Goal: Task Accomplishment & Management: Complete application form

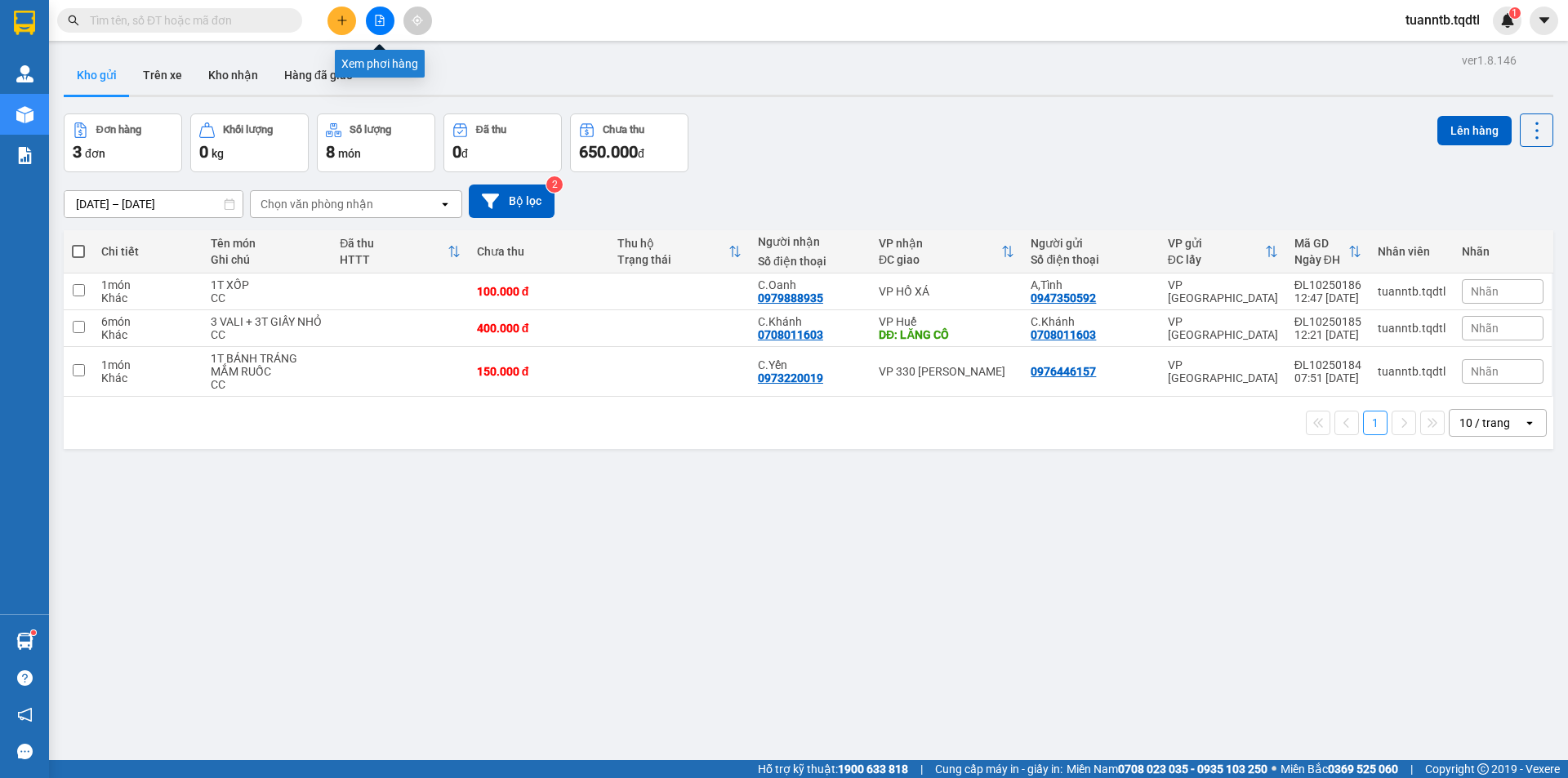
click at [382, 27] on button at bounding box center [380, 21] width 28 height 28
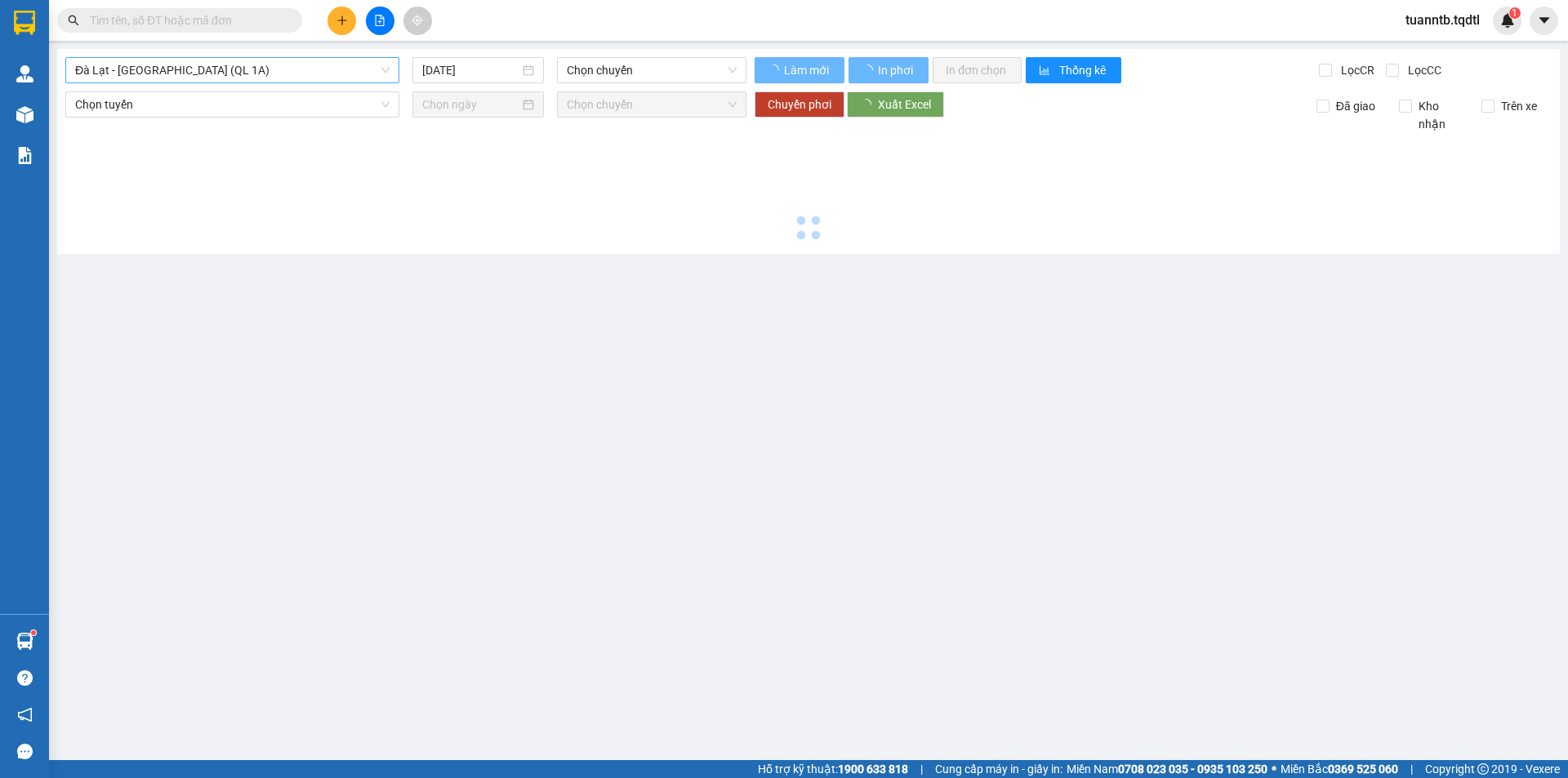
click at [236, 75] on span "Đà Lạt - [GEOGRAPHIC_DATA] (QL 1A)" at bounding box center [232, 70] width 314 height 25
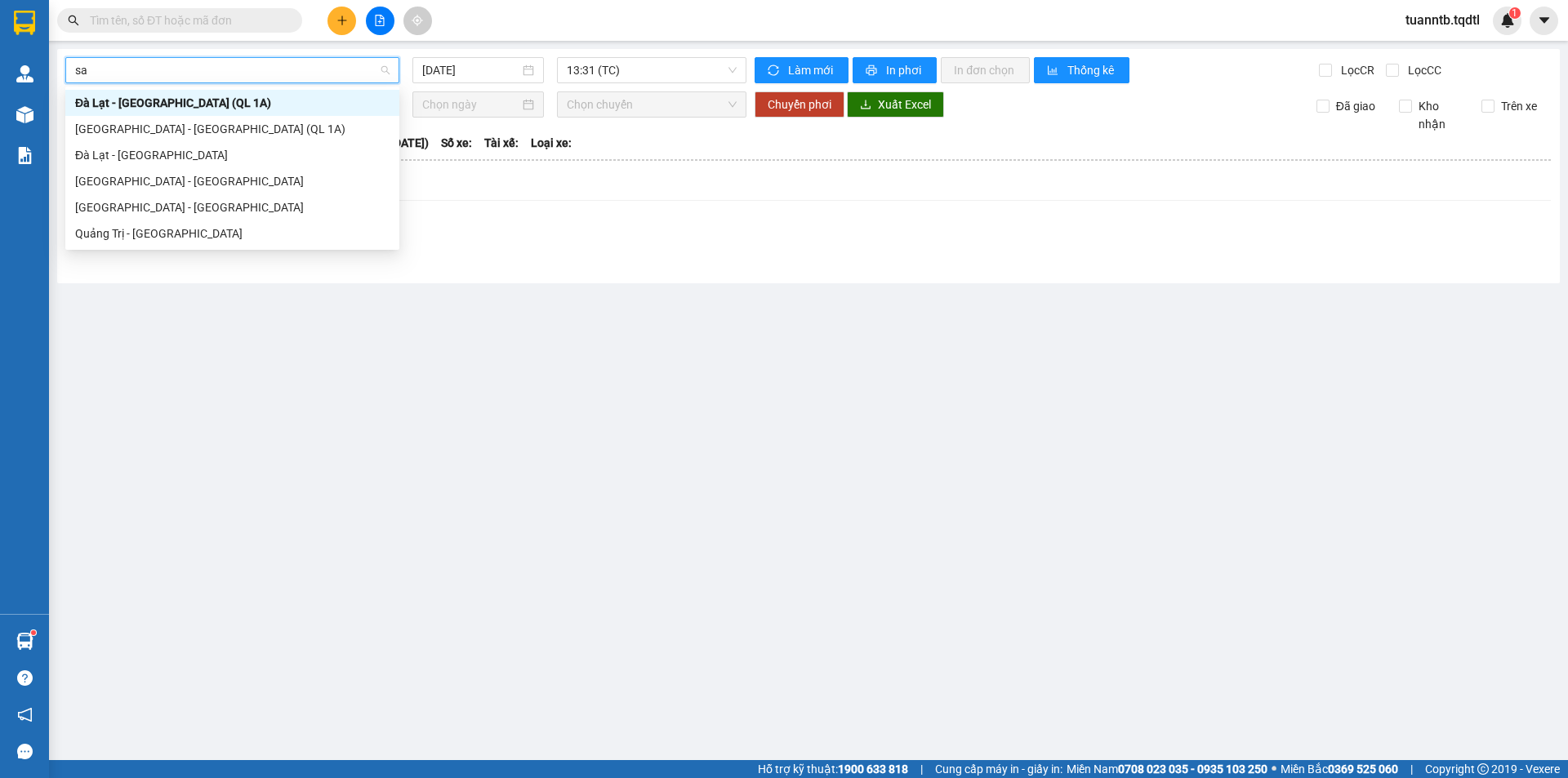
type input "sai"
click at [118, 179] on div "[GEOGRAPHIC_DATA] - [GEOGRAPHIC_DATA]" at bounding box center [232, 181] width 314 height 18
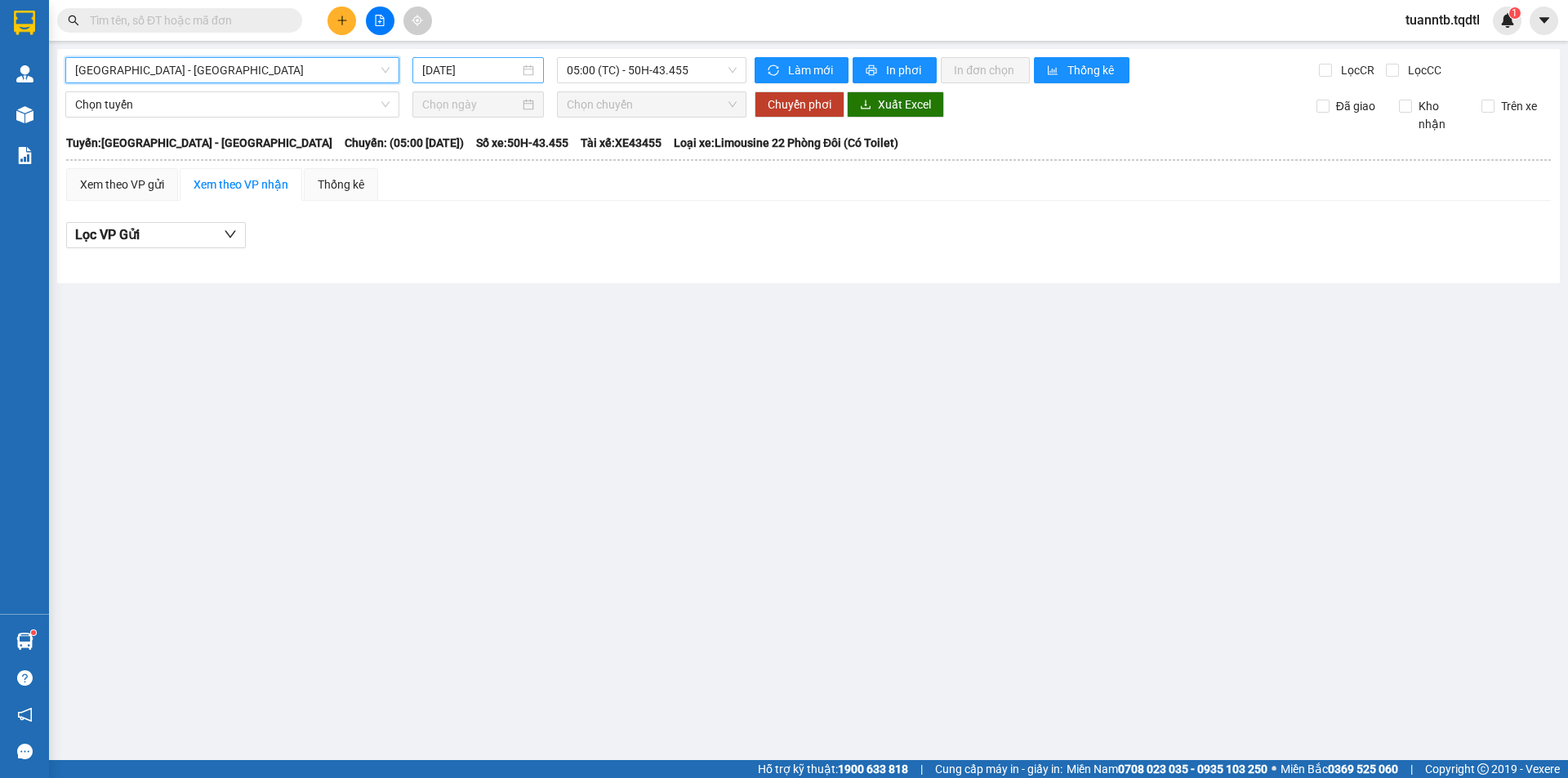
click at [458, 65] on input "[DATE]" at bounding box center [470, 70] width 97 height 18
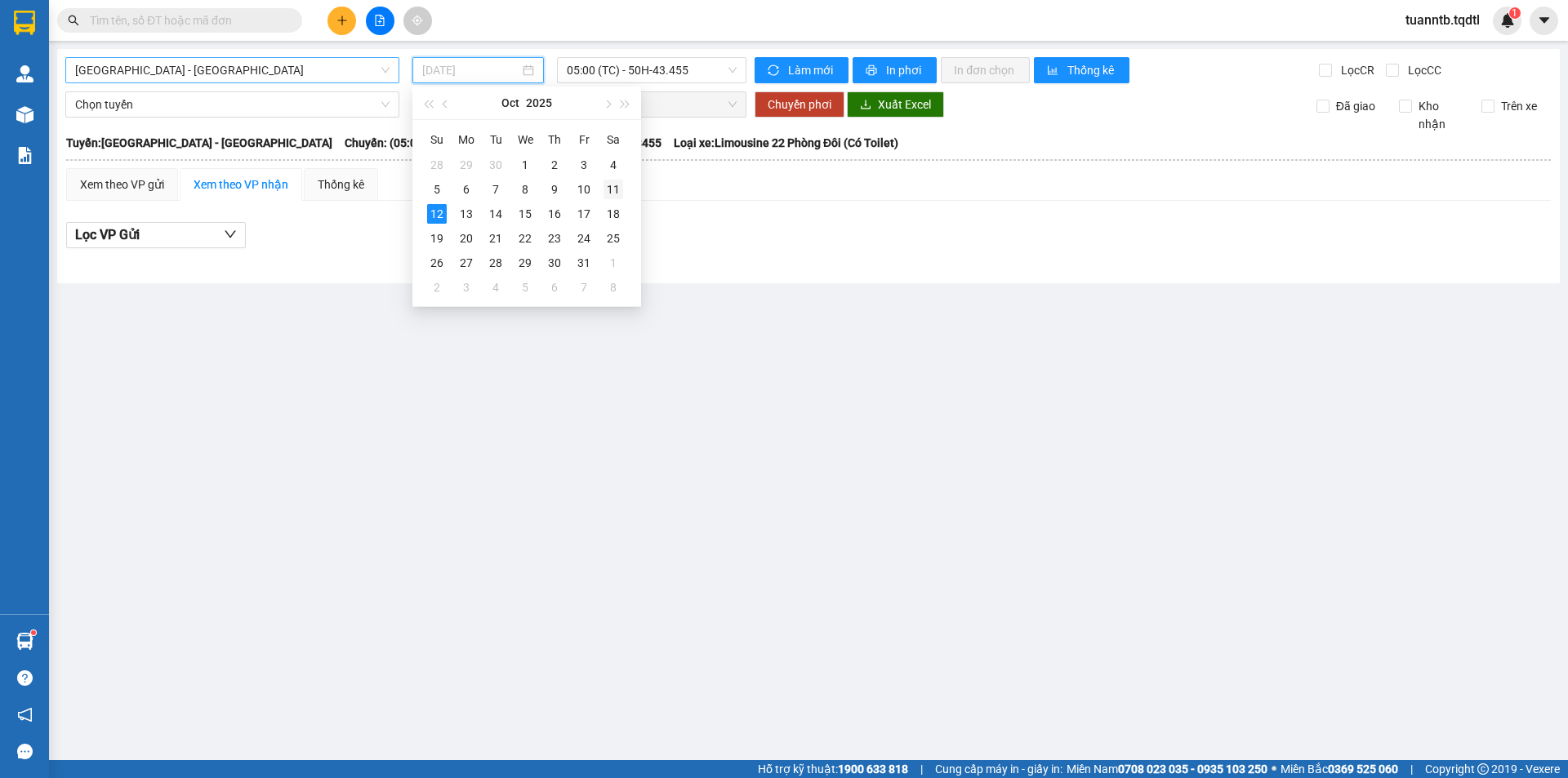
click at [612, 191] on div "11" at bounding box center [613, 189] width 20 height 20
type input "11/10/2025"
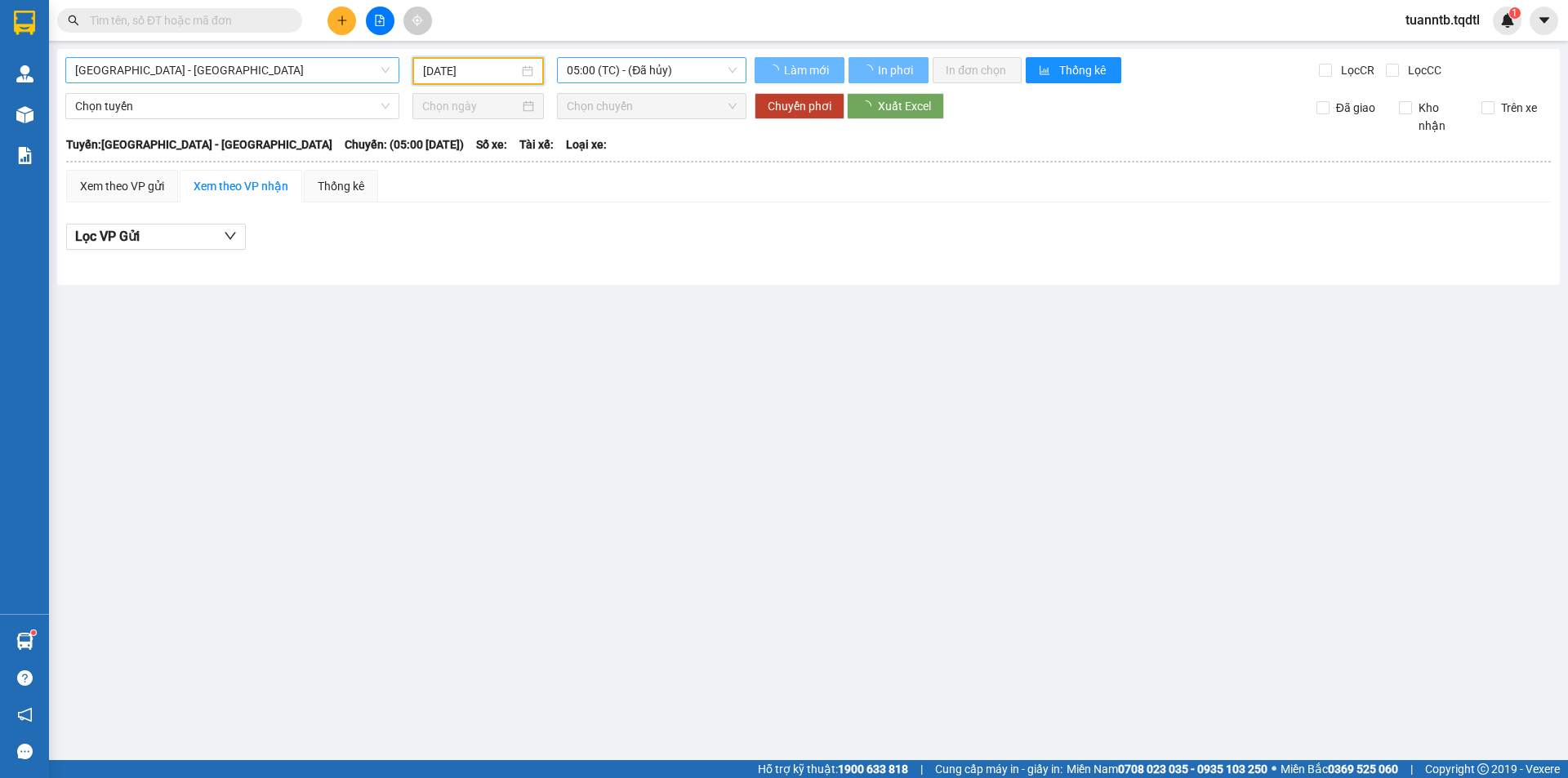
click at [663, 60] on span "05:00 (TC) - (Đã hủy)" at bounding box center [651, 70] width 170 height 25
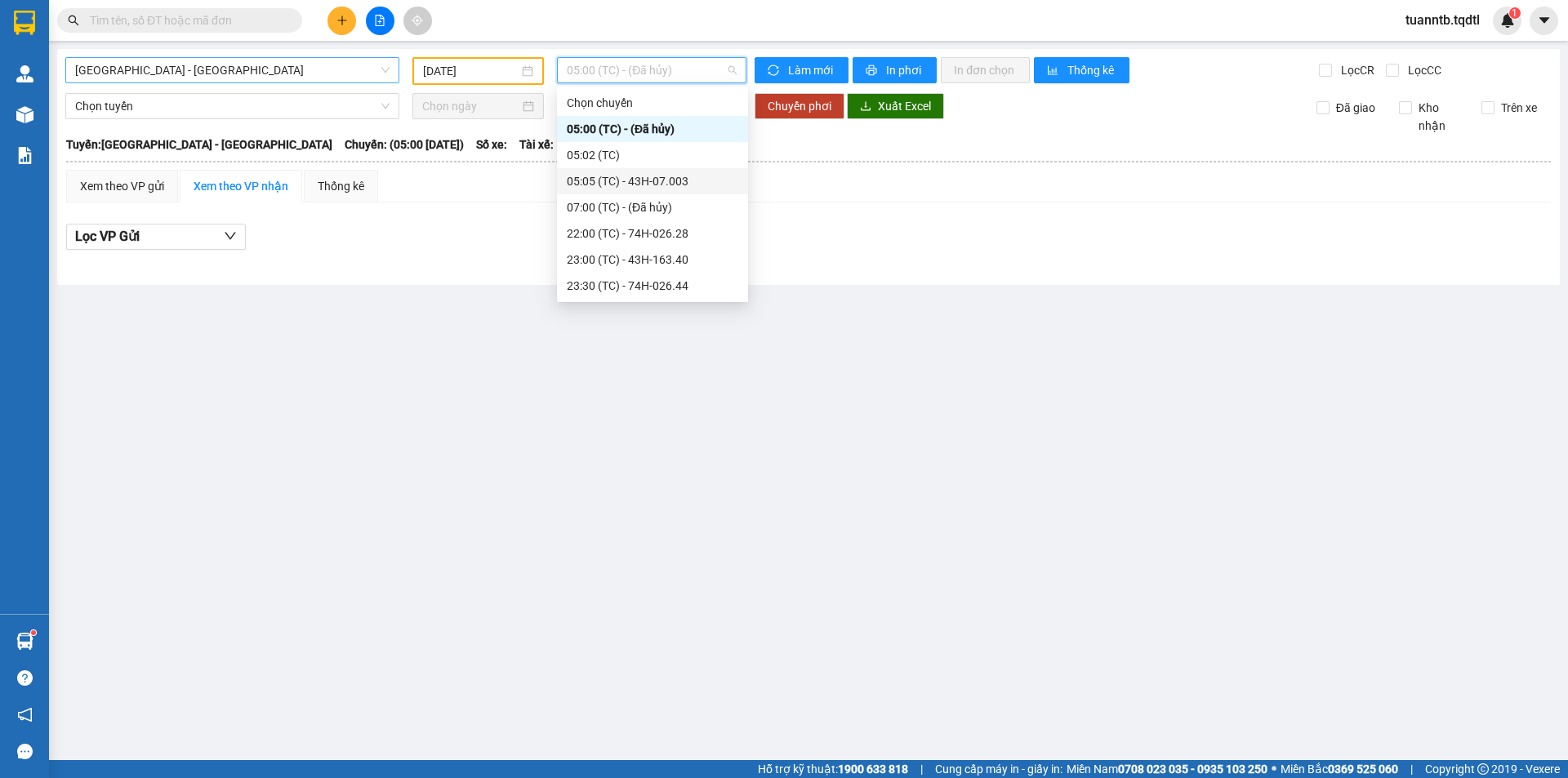
click at [681, 184] on div "05:05 (TC) - 43H-07.003" at bounding box center [652, 181] width 172 height 18
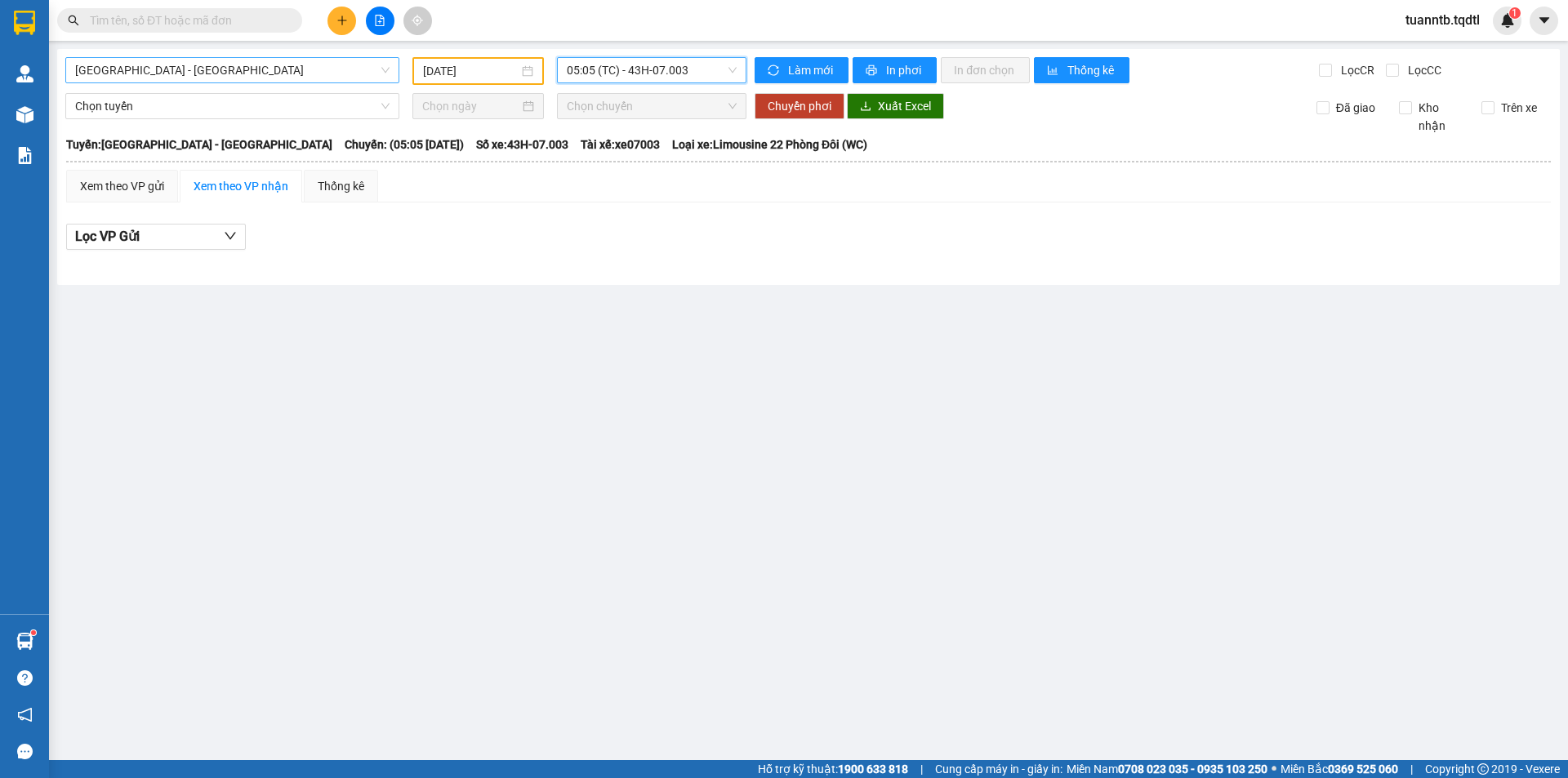
click at [663, 67] on span "05:05 (TC) - 43H-07.003" at bounding box center [651, 70] width 170 height 25
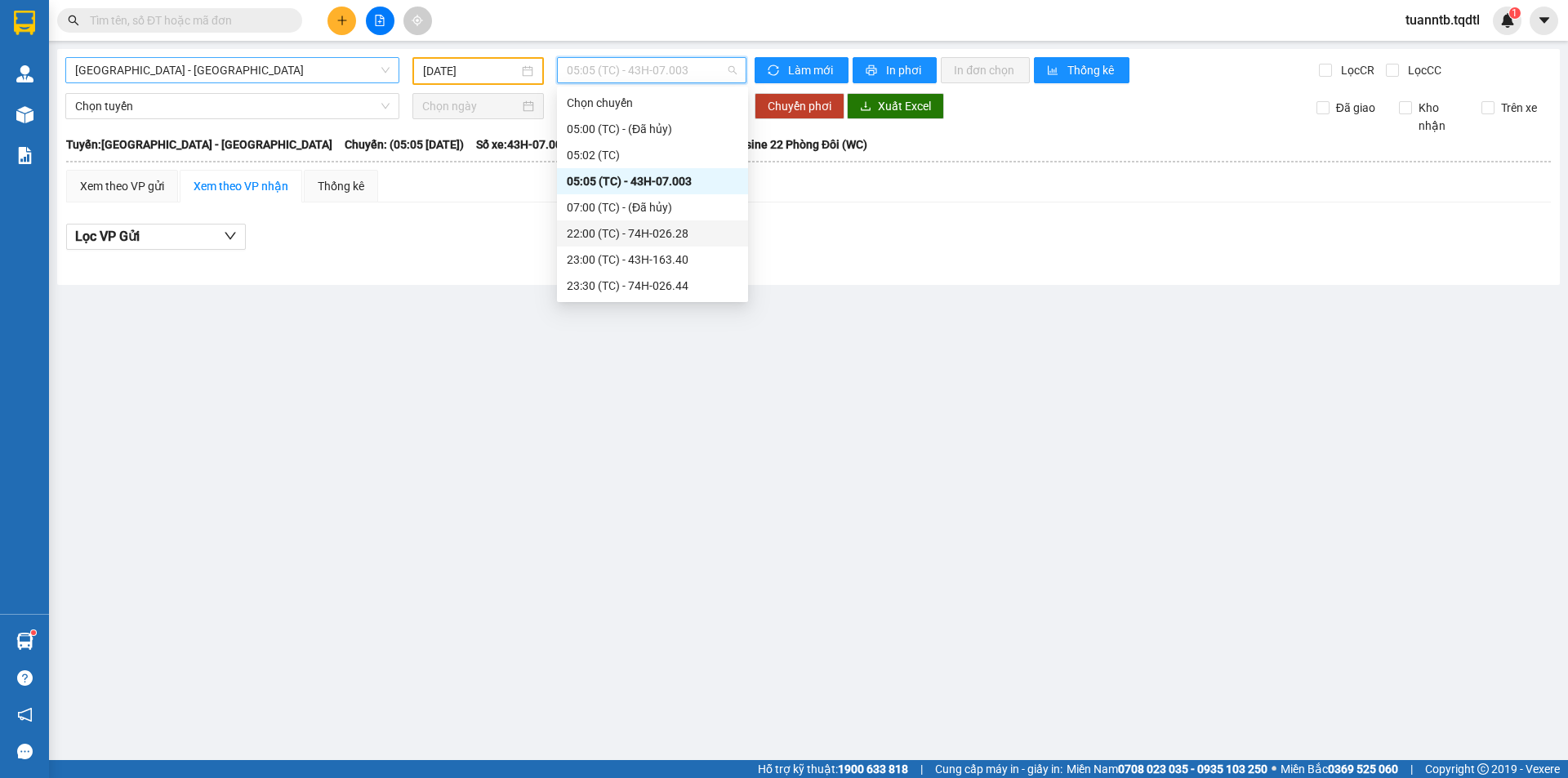
click at [684, 228] on div "22:00 (TC) - 74H-026.28" at bounding box center [652, 233] width 172 height 18
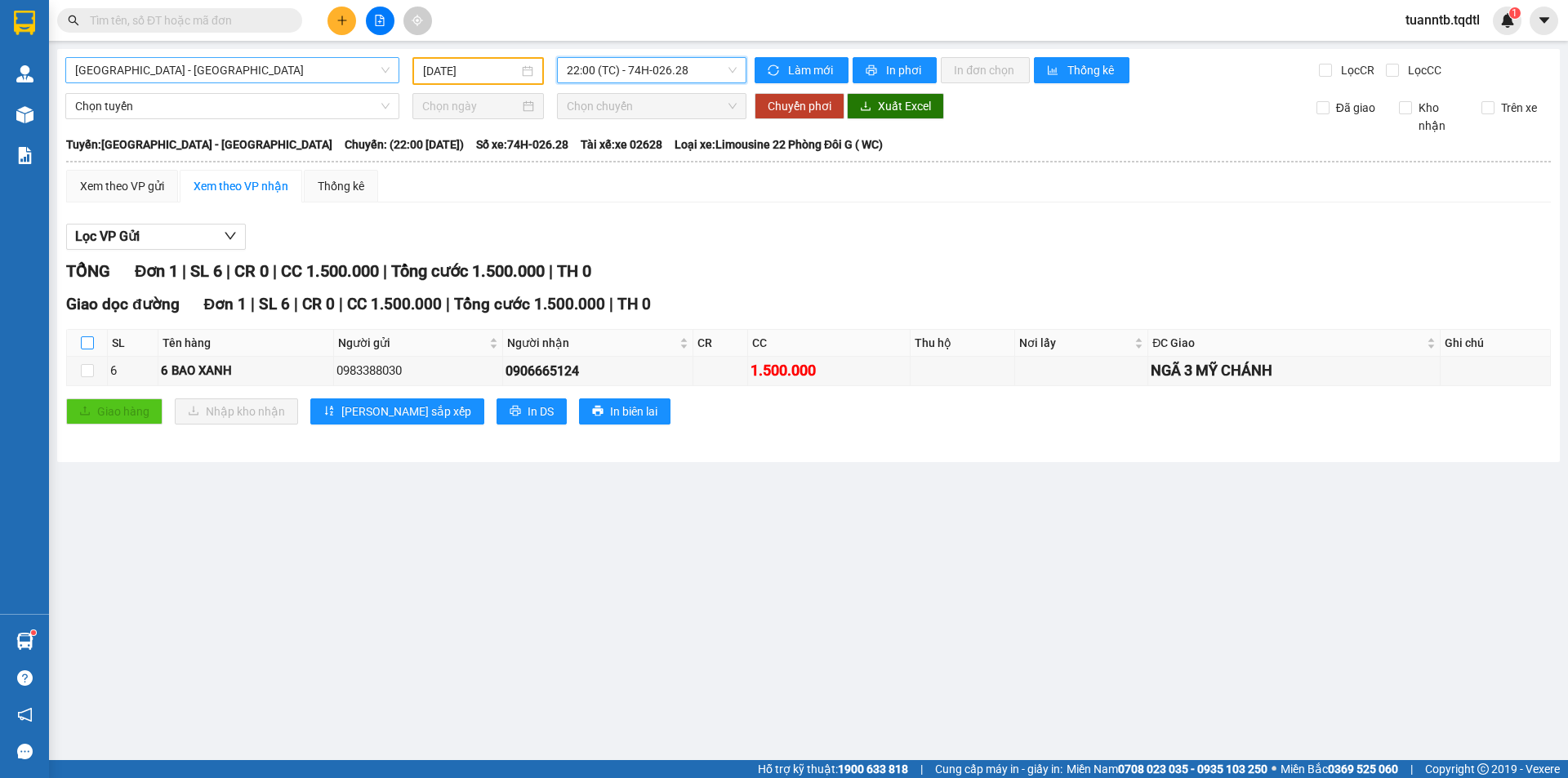
click at [84, 341] on input "checkbox" at bounding box center [88, 343] width 13 height 13
checkbox input "true"
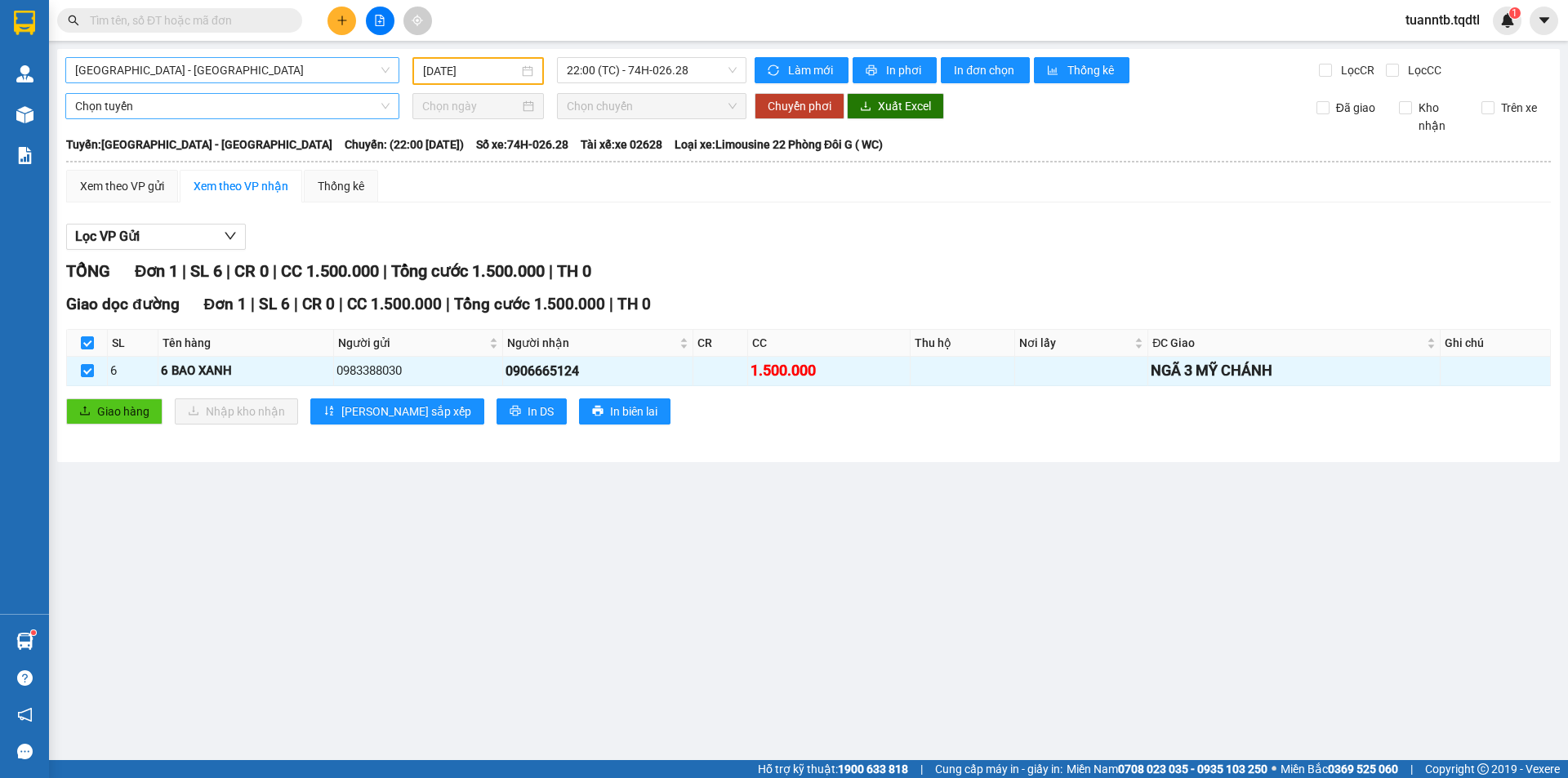
click at [130, 118] on div "Chọn tuyến Chọn chuyến Chuyển phơi Xuất Excel Đã giao Kho nhận Trên xe" at bounding box center [808, 114] width 1486 height 42
click at [123, 111] on span "Chọn tuyến" at bounding box center [232, 106] width 314 height 25
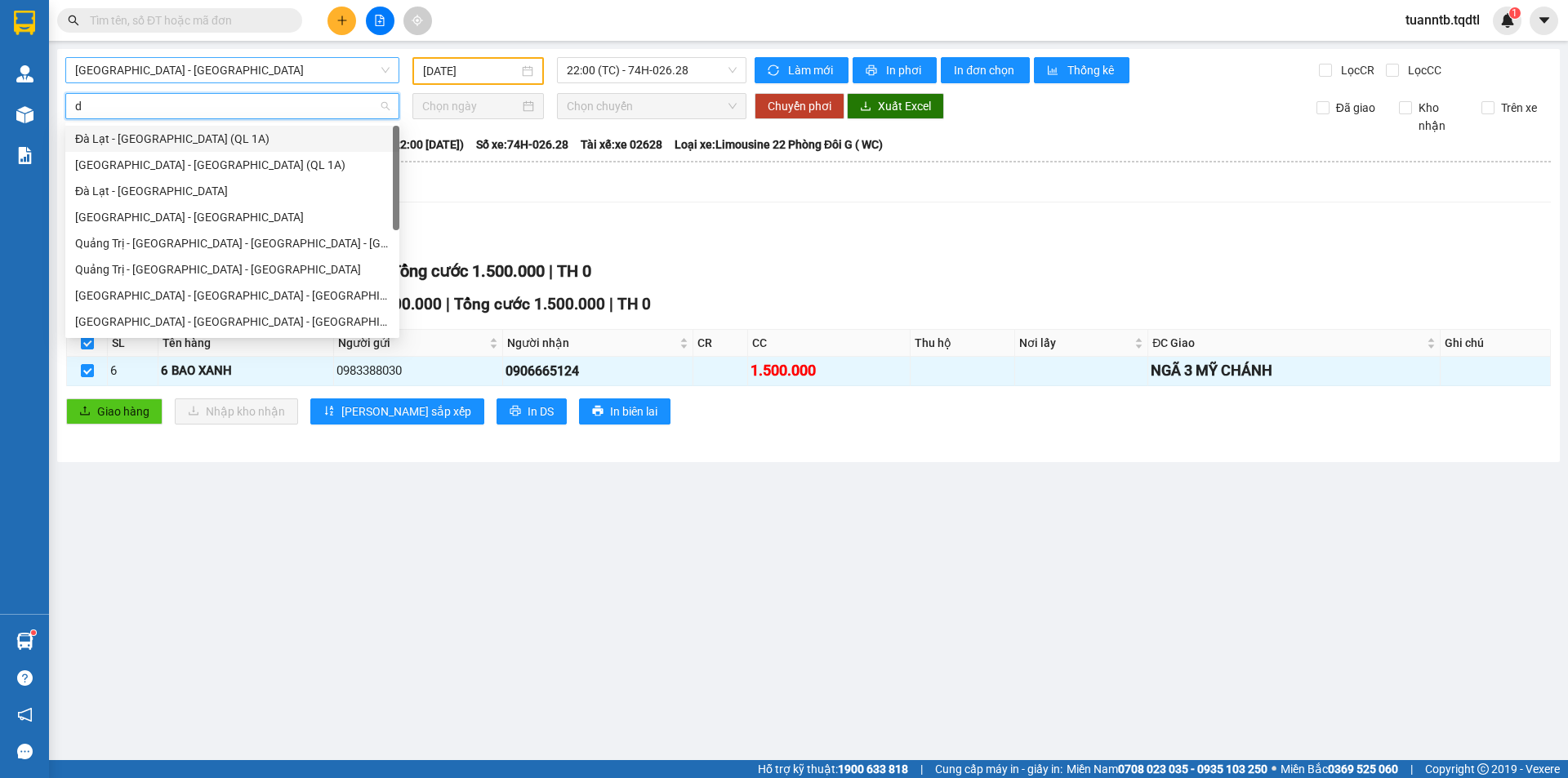
type input "da"
click at [158, 265] on div "[GEOGRAPHIC_DATA] - [GEOGRAPHIC_DATA] - [GEOGRAPHIC_DATA]" at bounding box center [232, 269] width 314 height 18
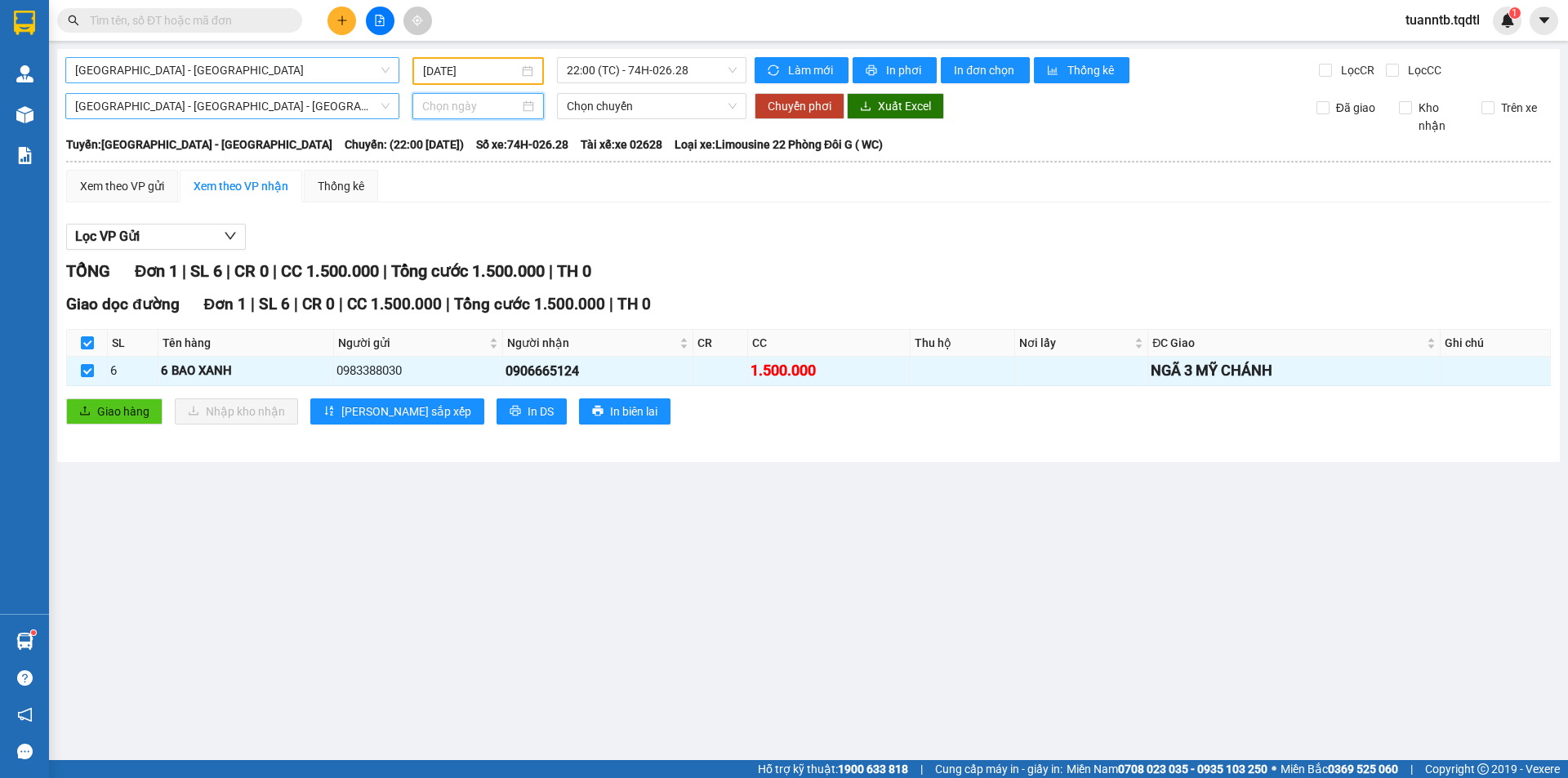
click at [444, 112] on input at bounding box center [470, 106] width 97 height 18
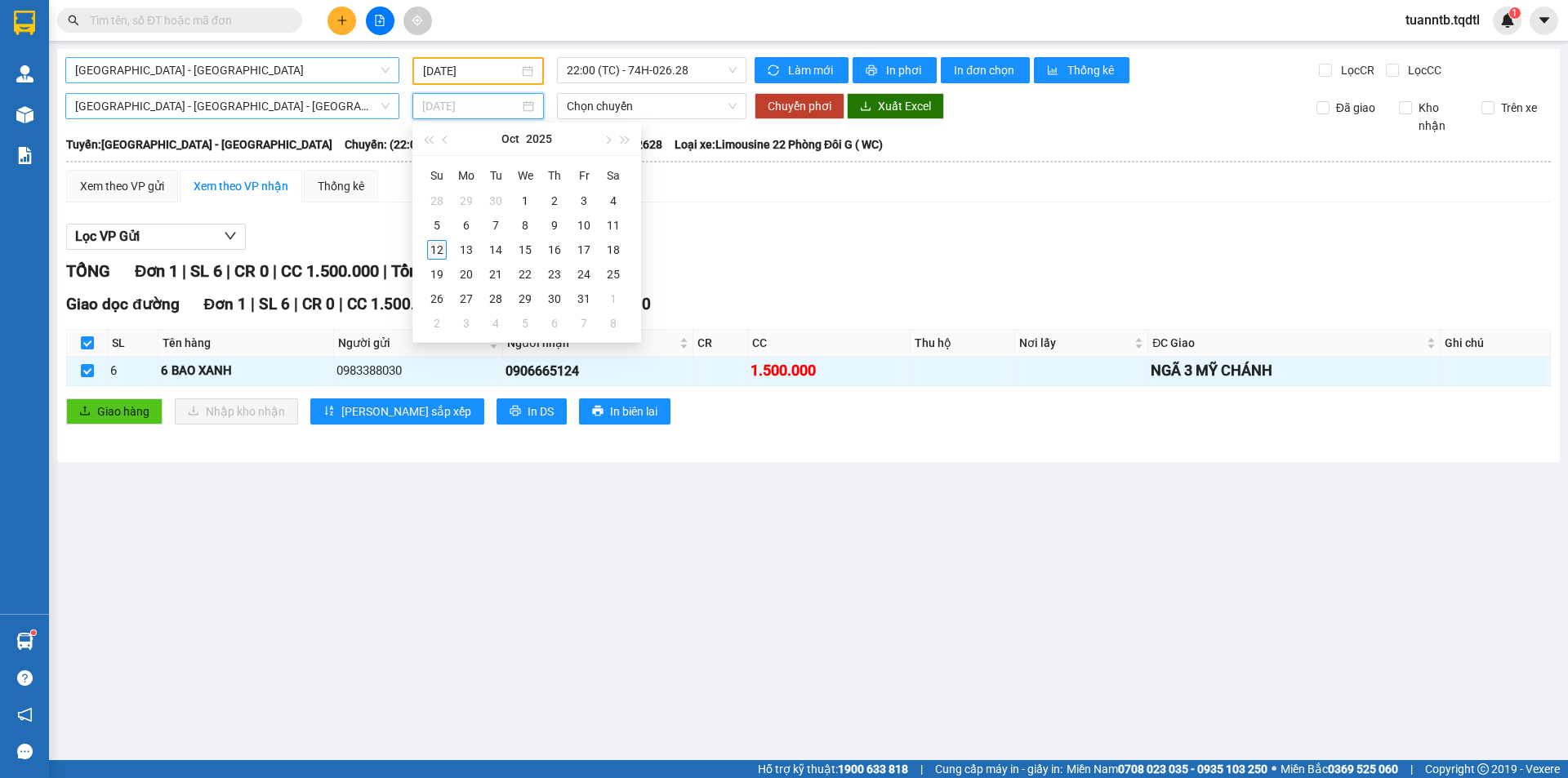
type input "[DATE]"
click at [440, 255] on div "12" at bounding box center [436, 249] width 20 height 20
type input "[DATE]"
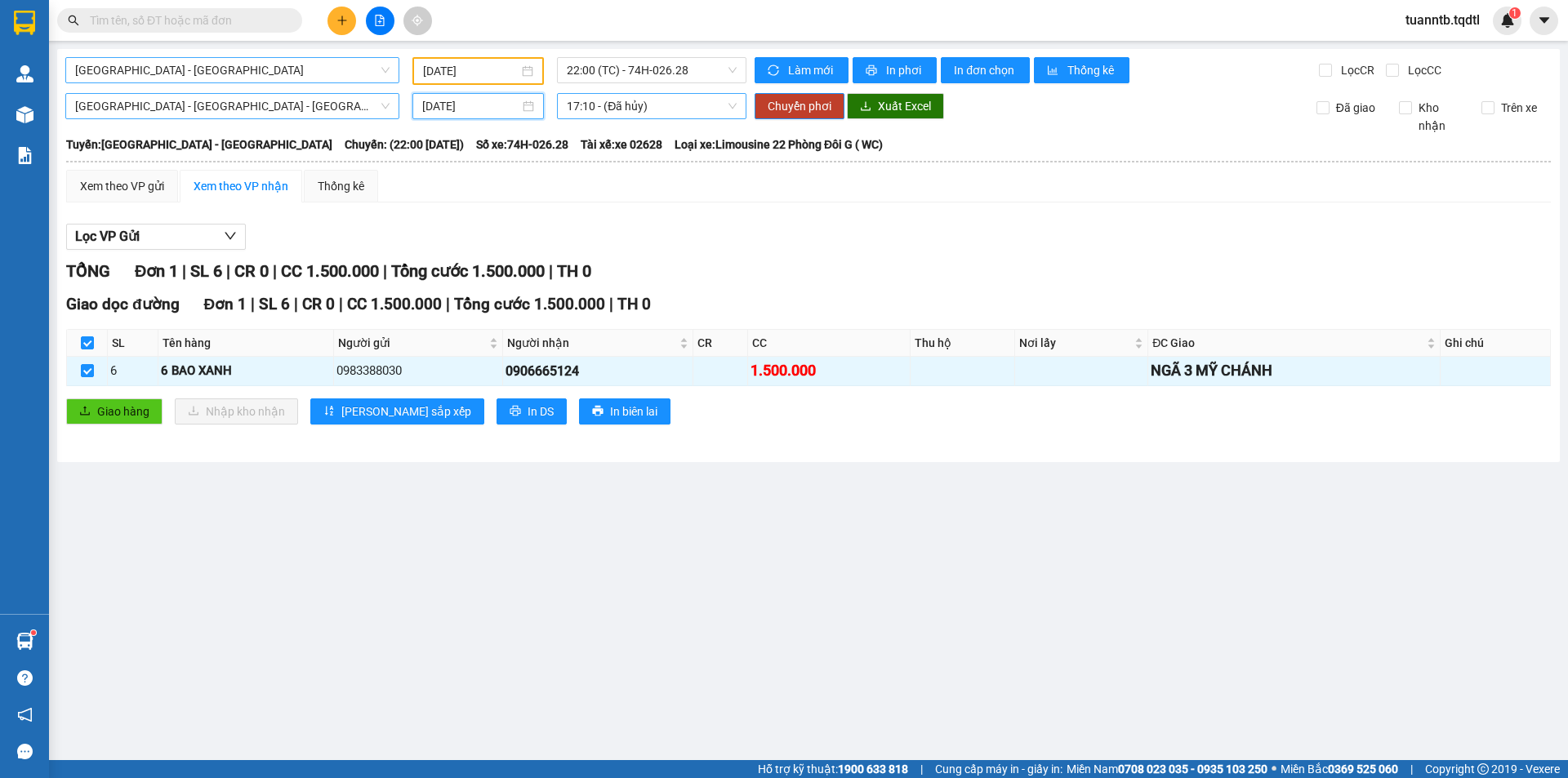
click at [702, 109] on span "17:10 - (Đã hủy)" at bounding box center [651, 106] width 170 height 25
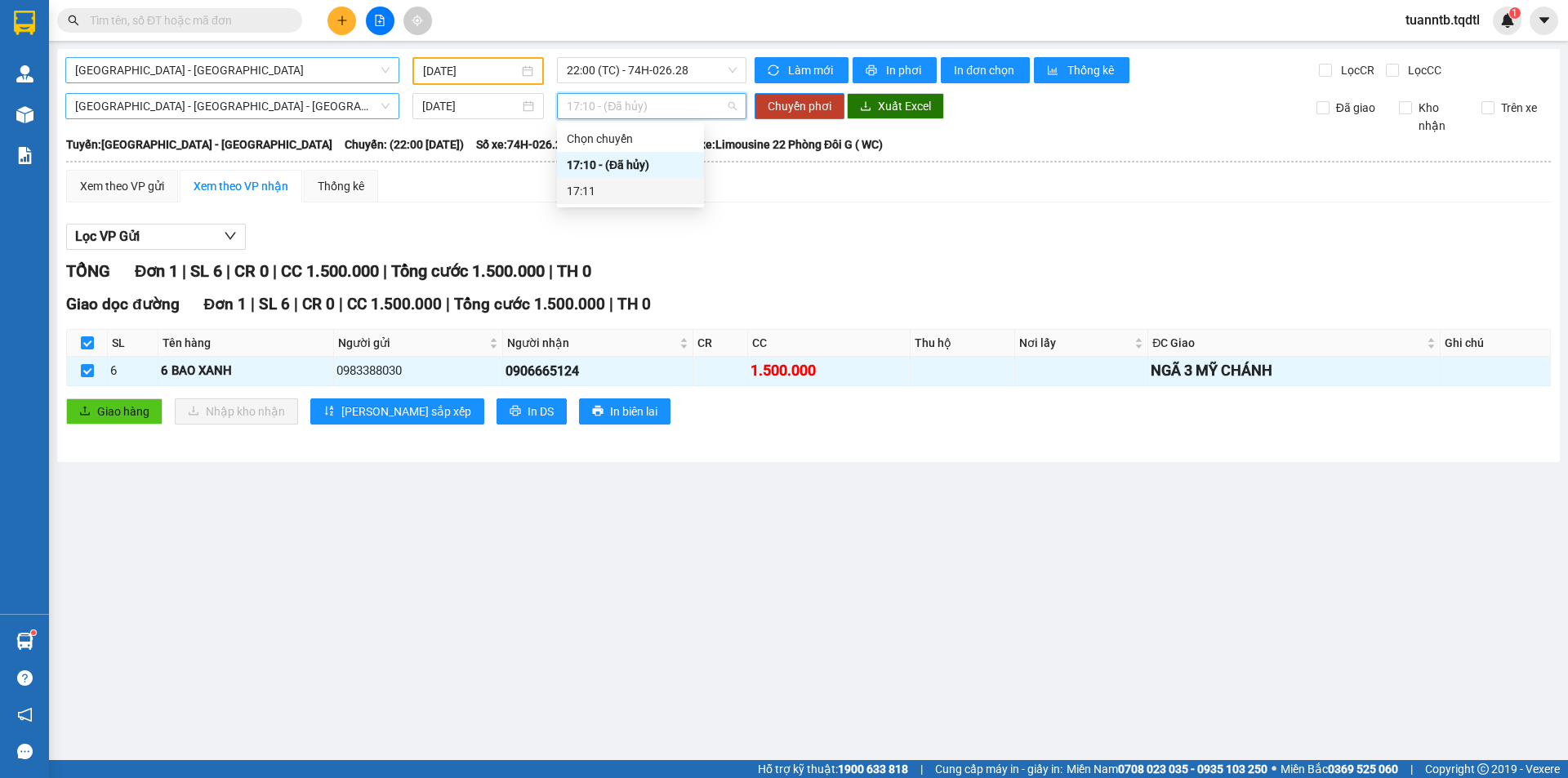
click at [624, 191] on div "17:11" at bounding box center [630, 191] width 127 height 18
click at [342, 110] on span "[GEOGRAPHIC_DATA] - [GEOGRAPHIC_DATA] - [GEOGRAPHIC_DATA]" at bounding box center [232, 106] width 314 height 25
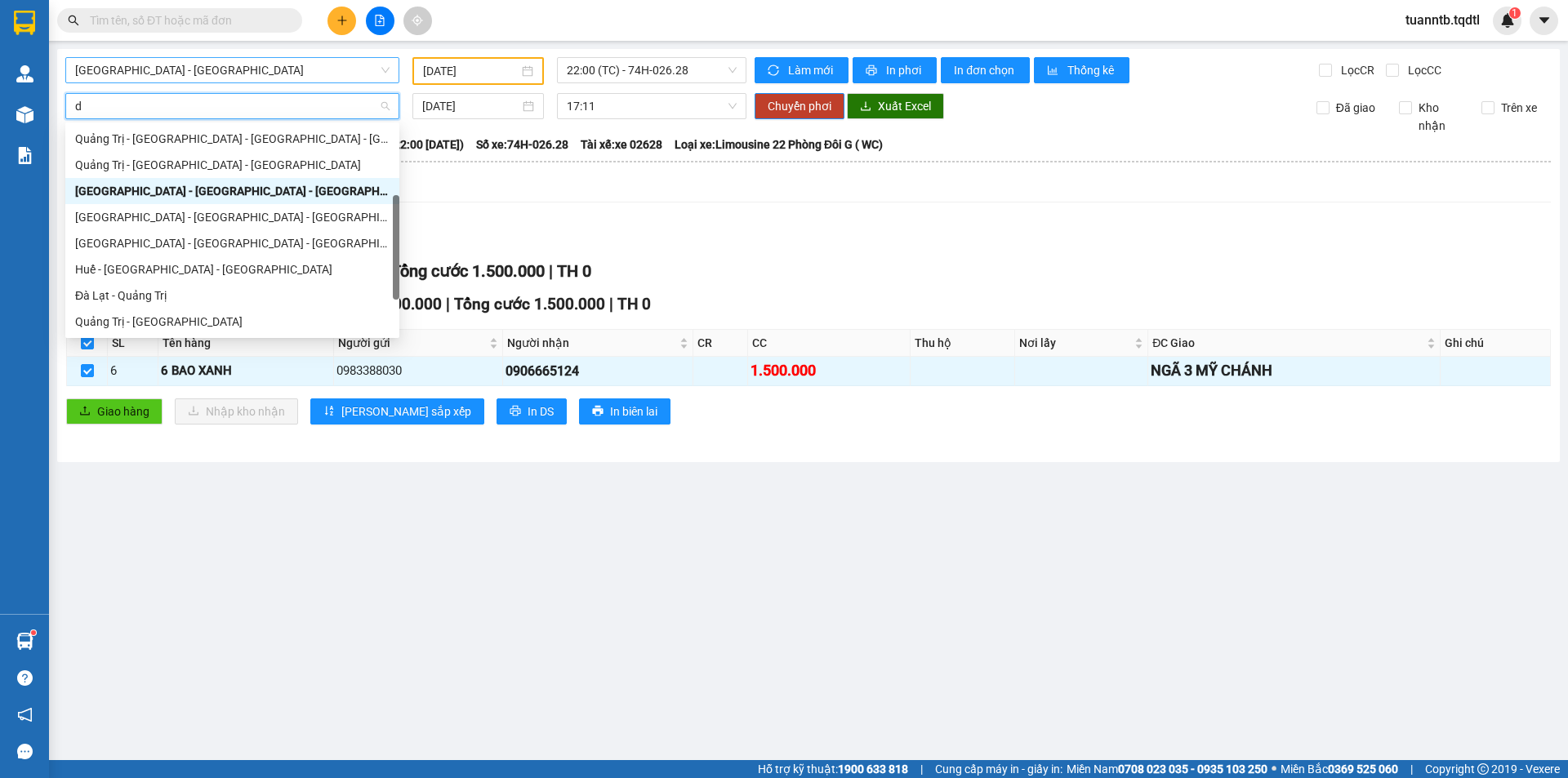
type input "da"
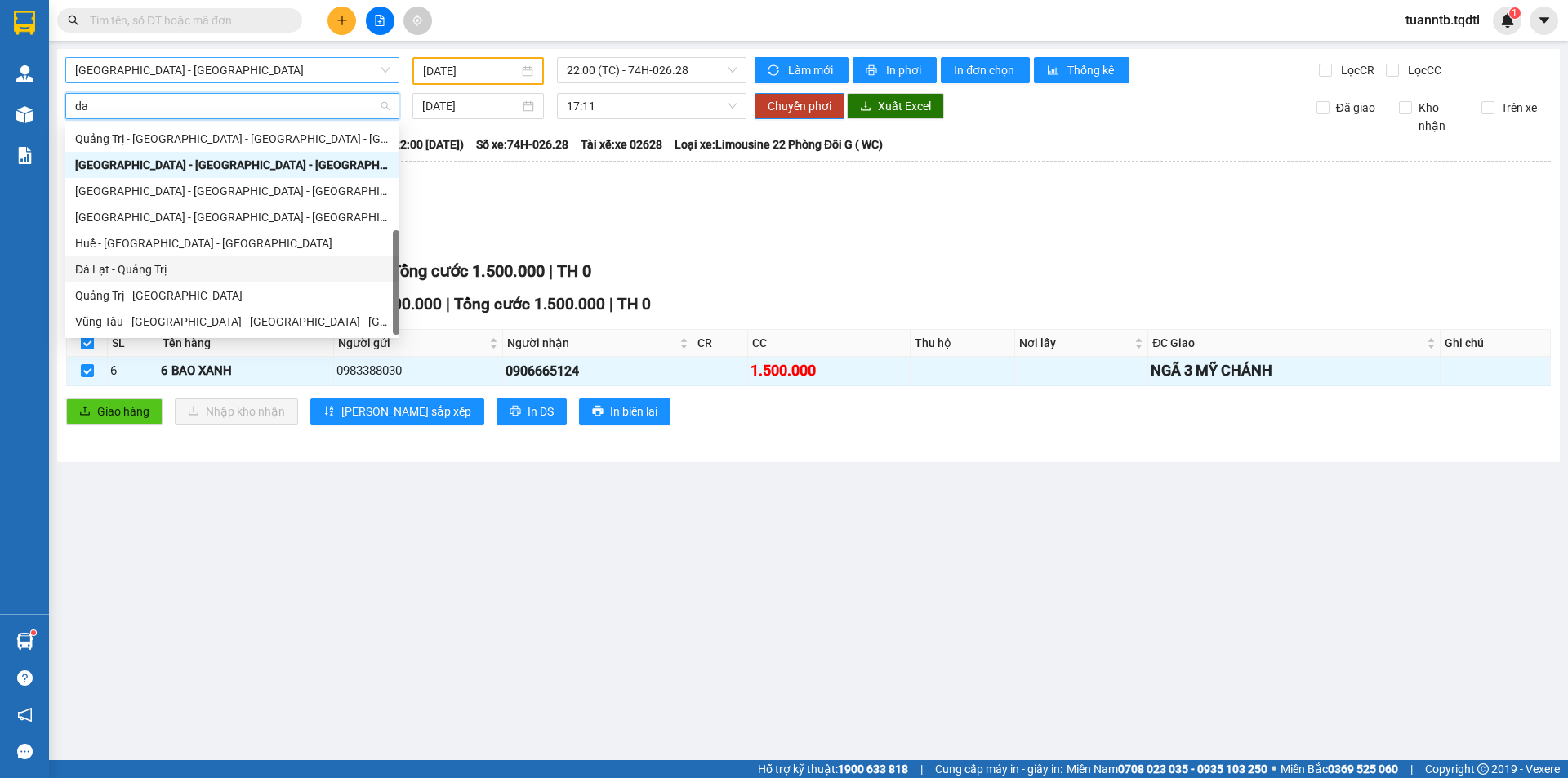
click at [154, 268] on div "Đà Lạt - Quảng Trị" at bounding box center [232, 269] width 314 height 18
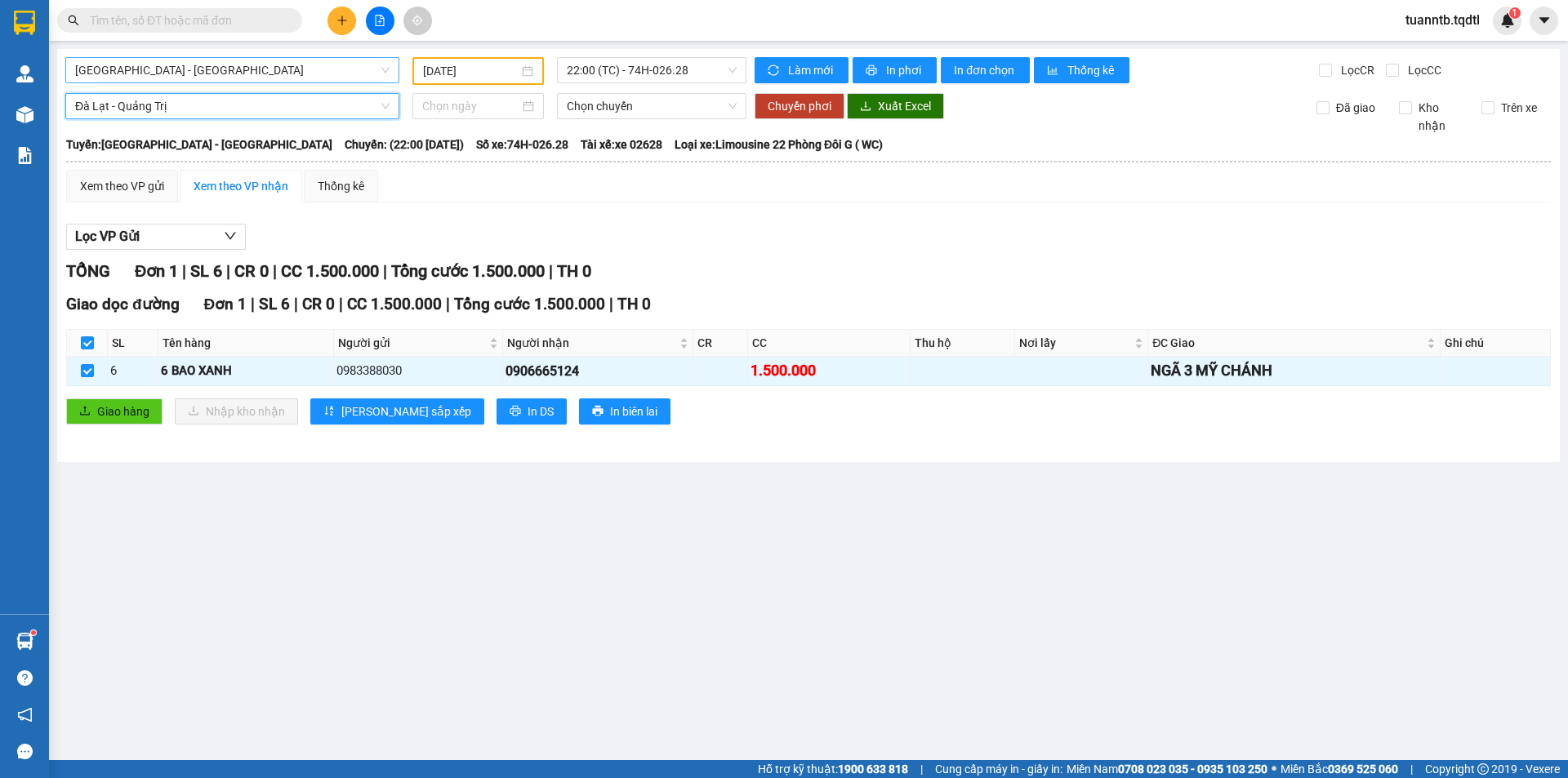
click at [478, 106] on input at bounding box center [470, 106] width 97 height 18
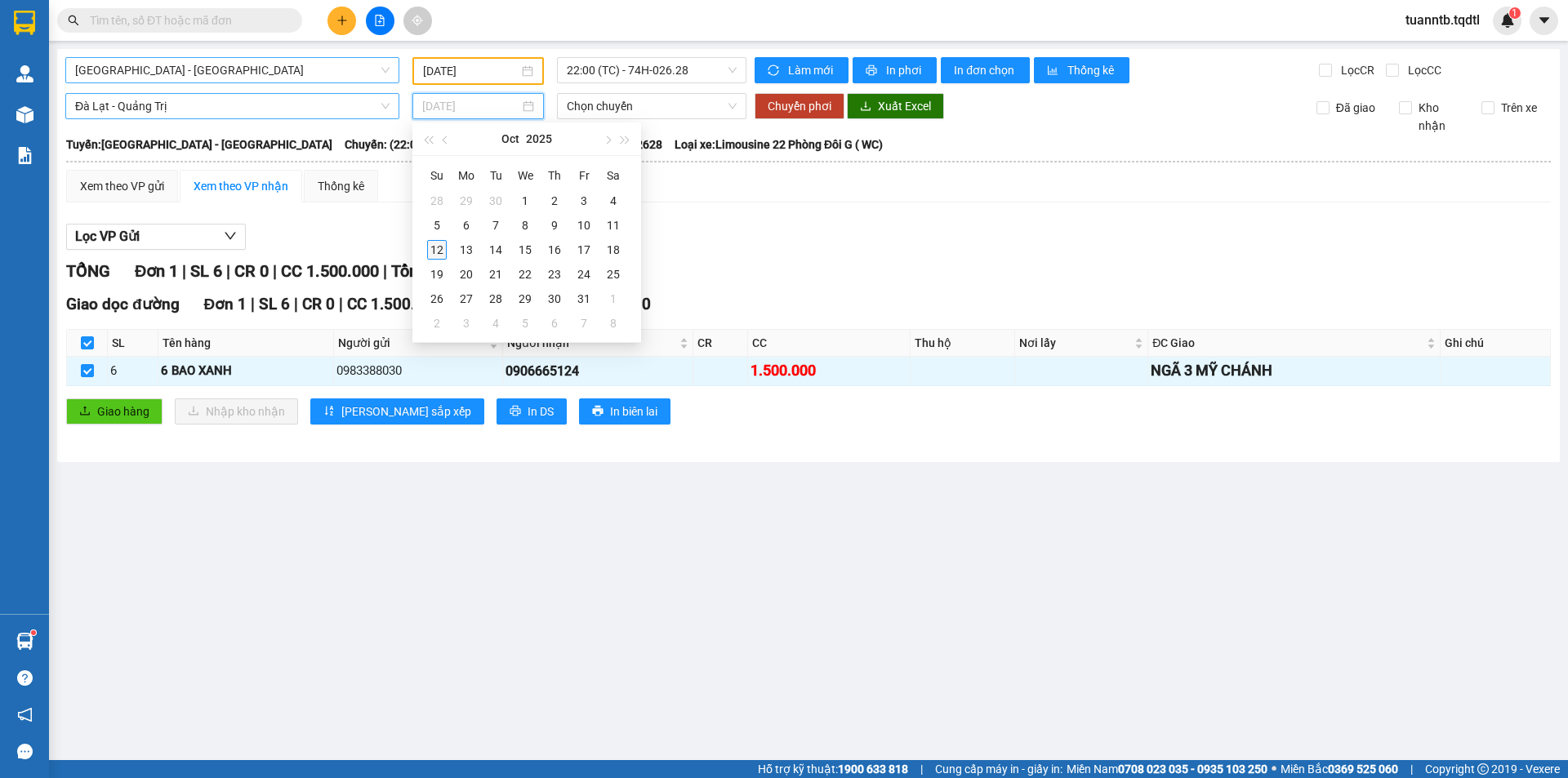
type input "[DATE]"
click at [439, 252] on div "12" at bounding box center [436, 249] width 20 height 20
type input "[DATE]"
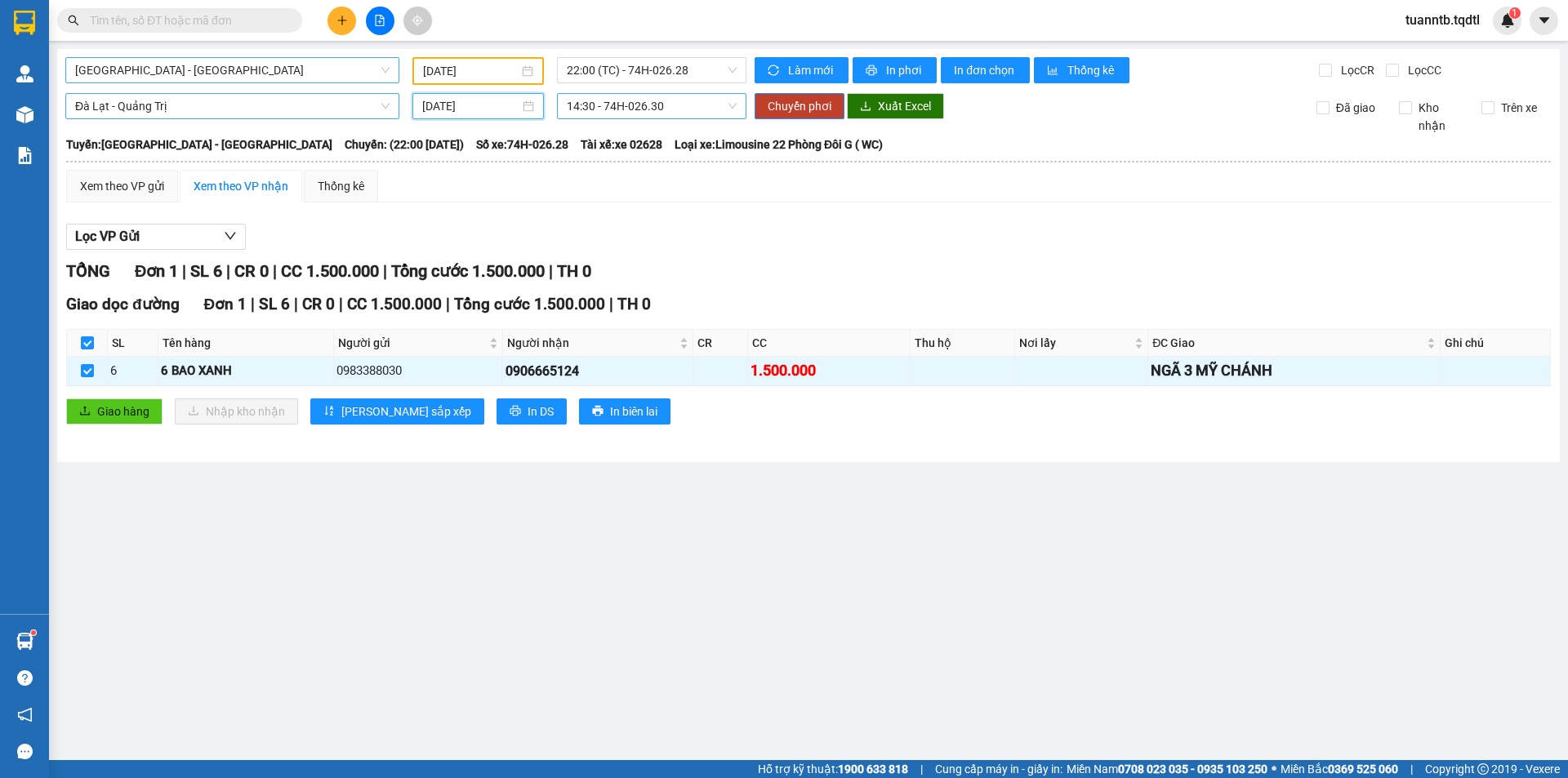
click at [686, 106] on span "14:30 - 74H-026.30" at bounding box center [651, 106] width 170 height 25
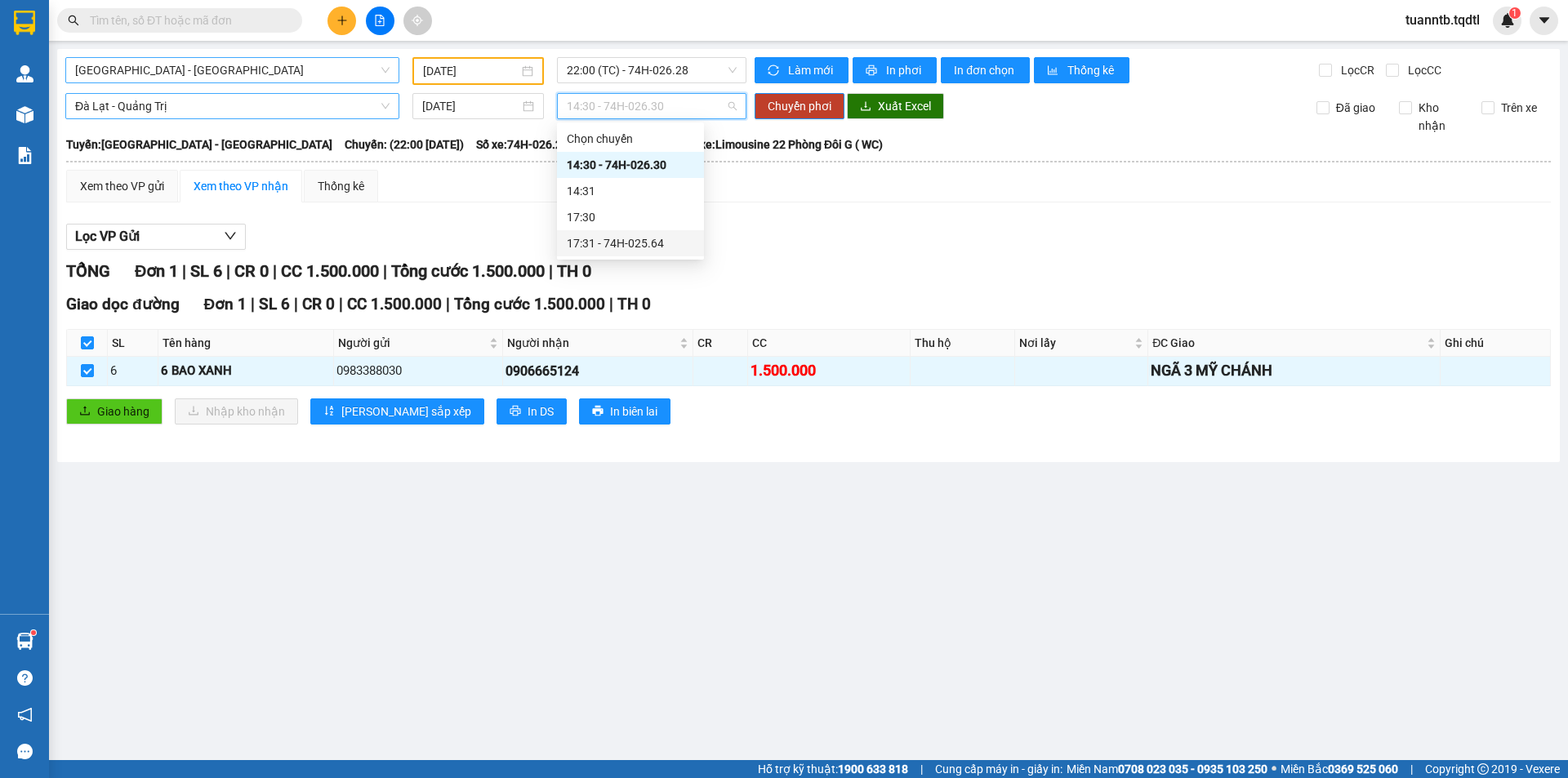
click at [662, 242] on div "17:31 - 74H-025.64" at bounding box center [630, 243] width 127 height 18
click at [770, 104] on span "Chuyển phơi" at bounding box center [799, 106] width 63 height 18
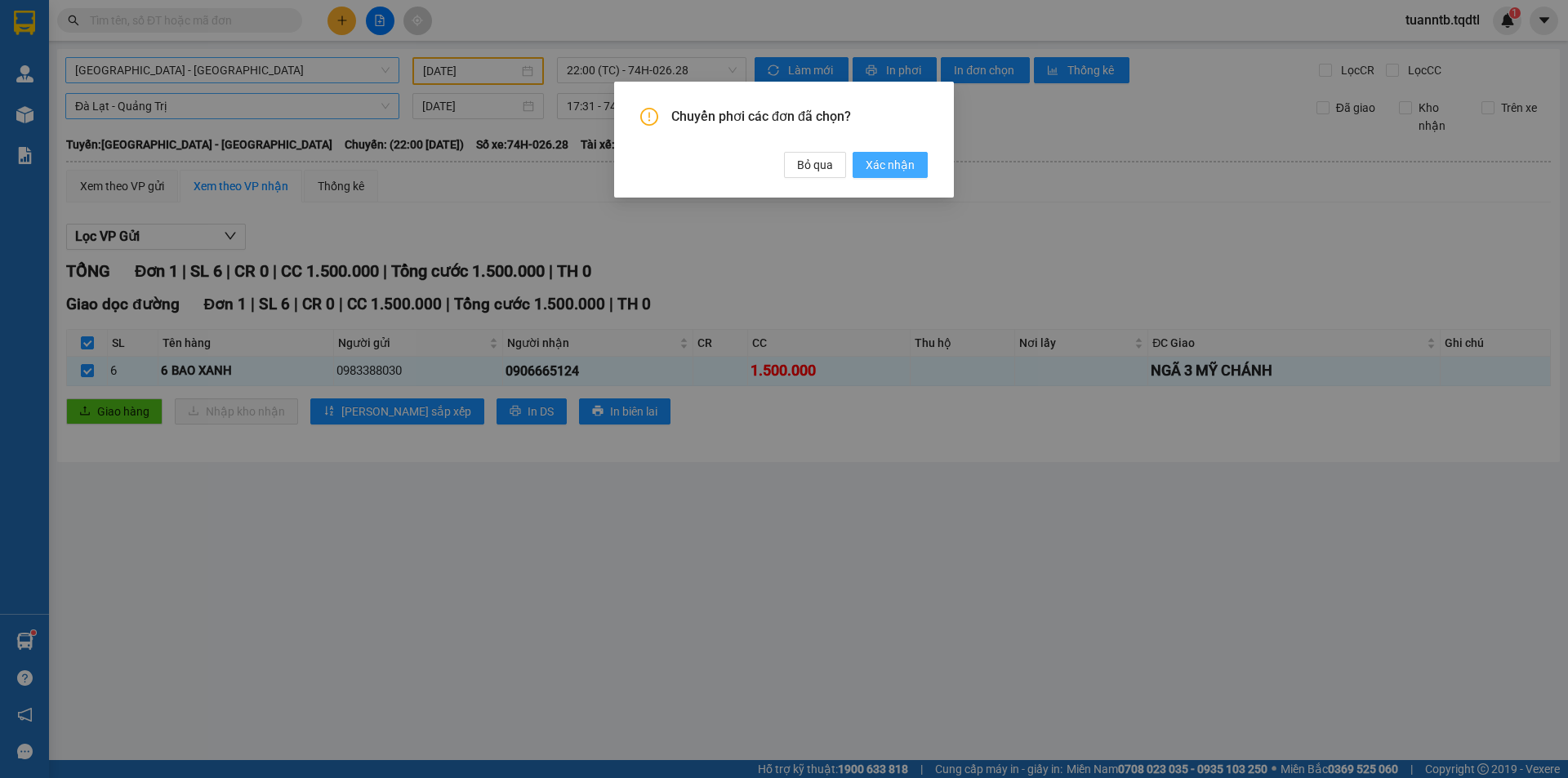
drag, startPoint x: 908, startPoint y: 157, endPoint x: 915, endPoint y: 168, distance: 13.0
click at [909, 157] on span "Xác nhận" at bounding box center [890, 164] width 49 height 18
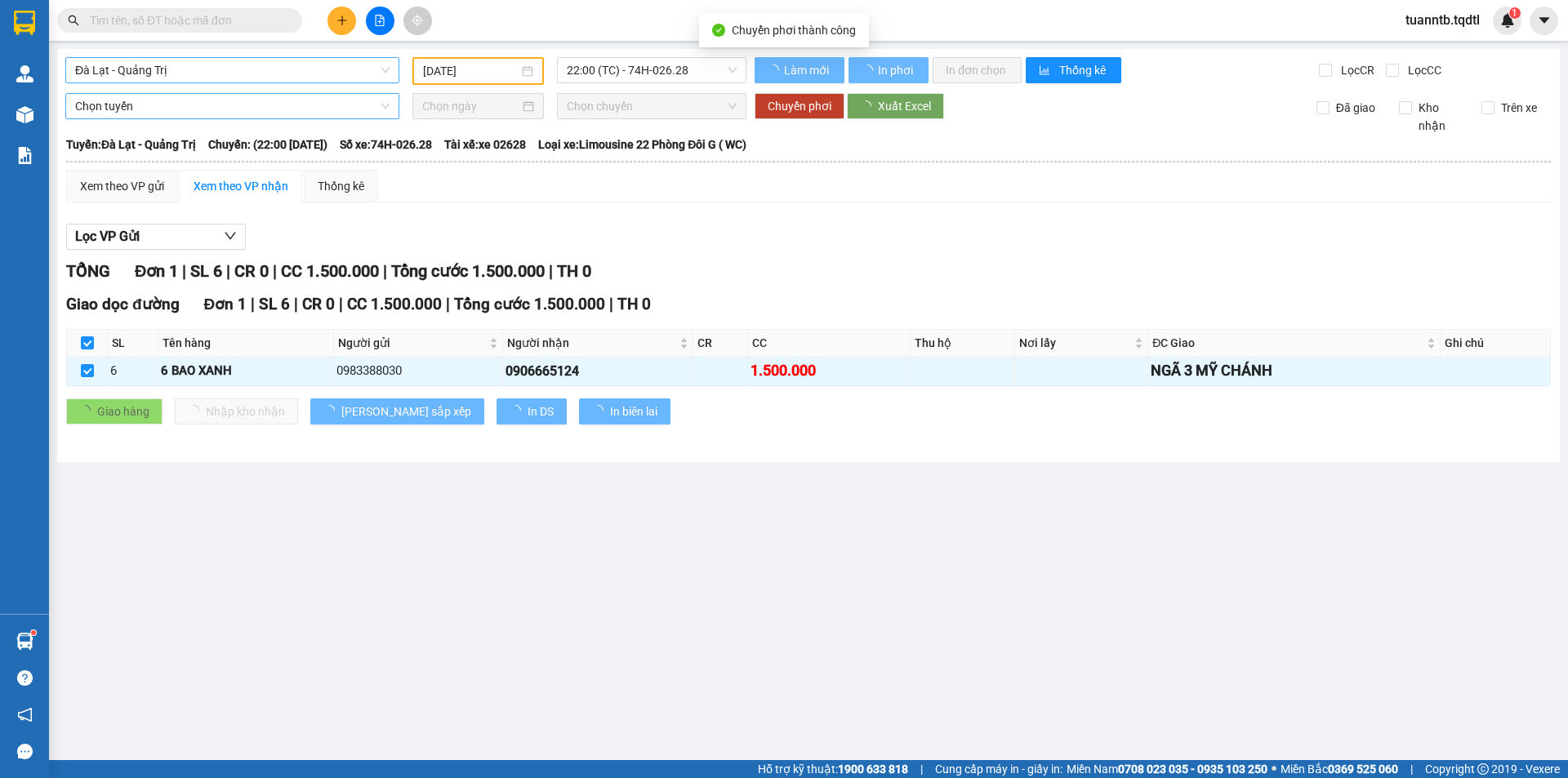
type input "[DATE]"
checkbox input "false"
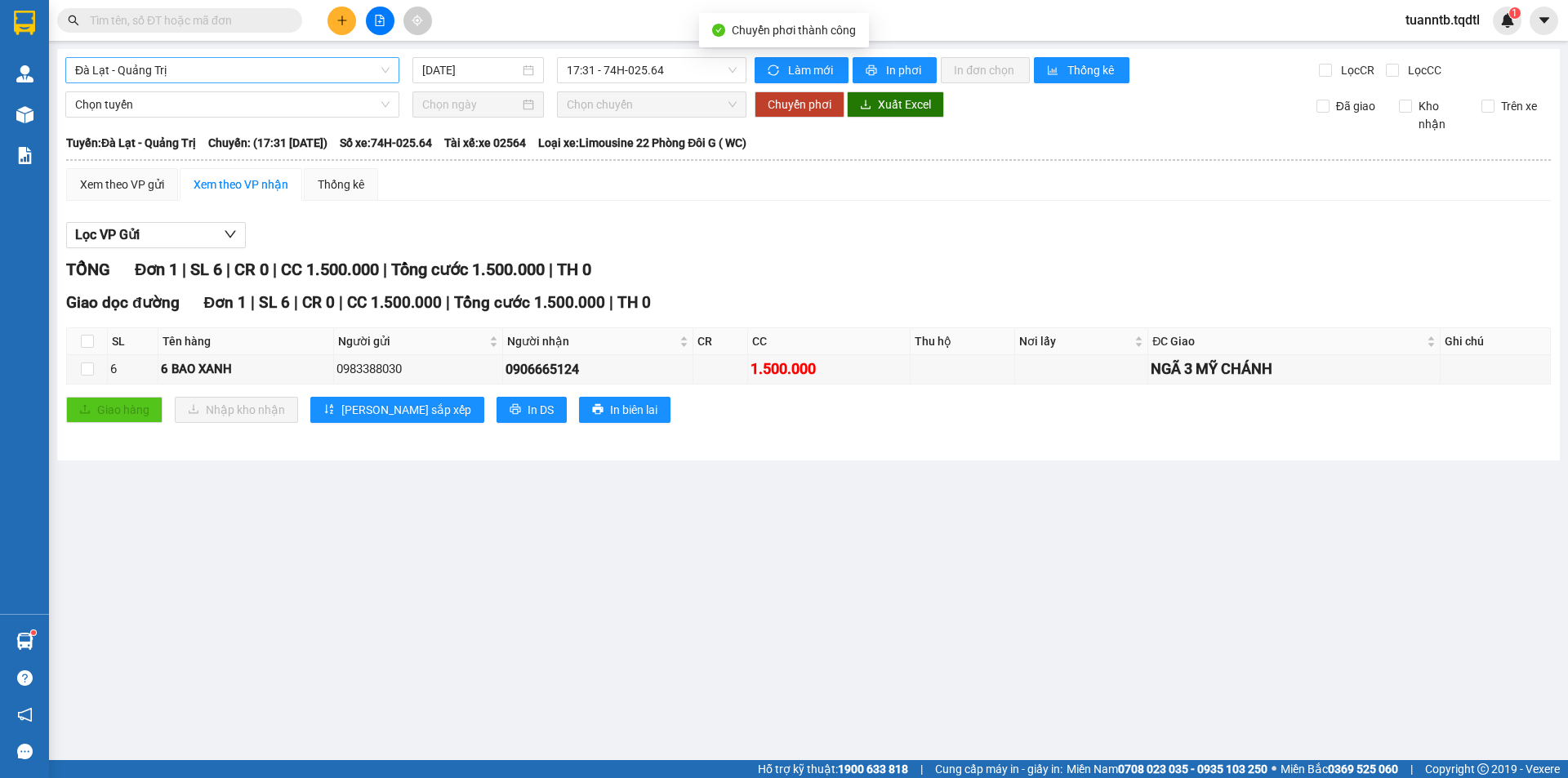
click at [157, 71] on span "Đà Lạt - Quảng Trị" at bounding box center [232, 70] width 314 height 25
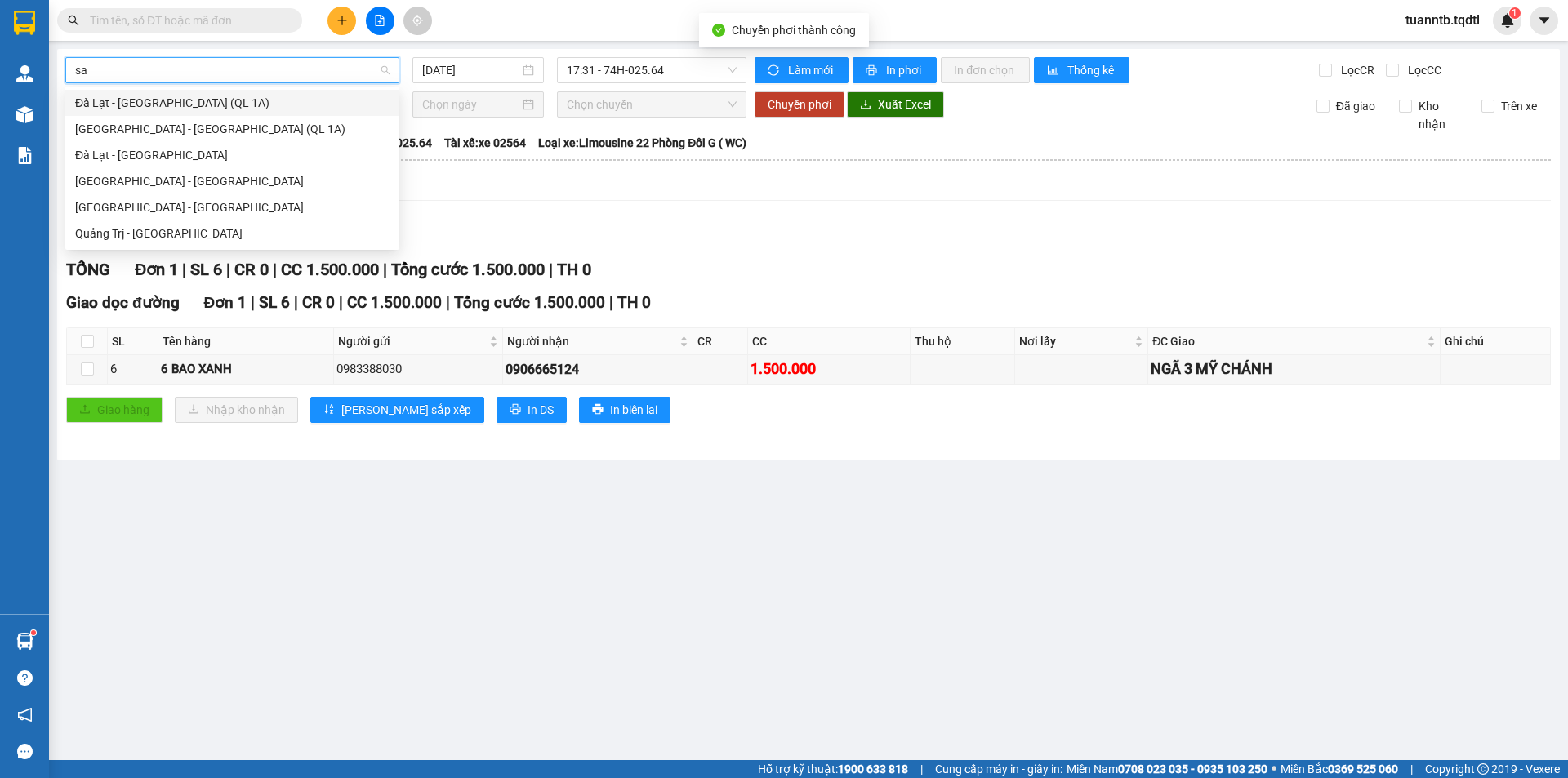
type input "sai"
click at [126, 183] on div "[GEOGRAPHIC_DATA] - [GEOGRAPHIC_DATA]" at bounding box center [232, 181] width 314 height 18
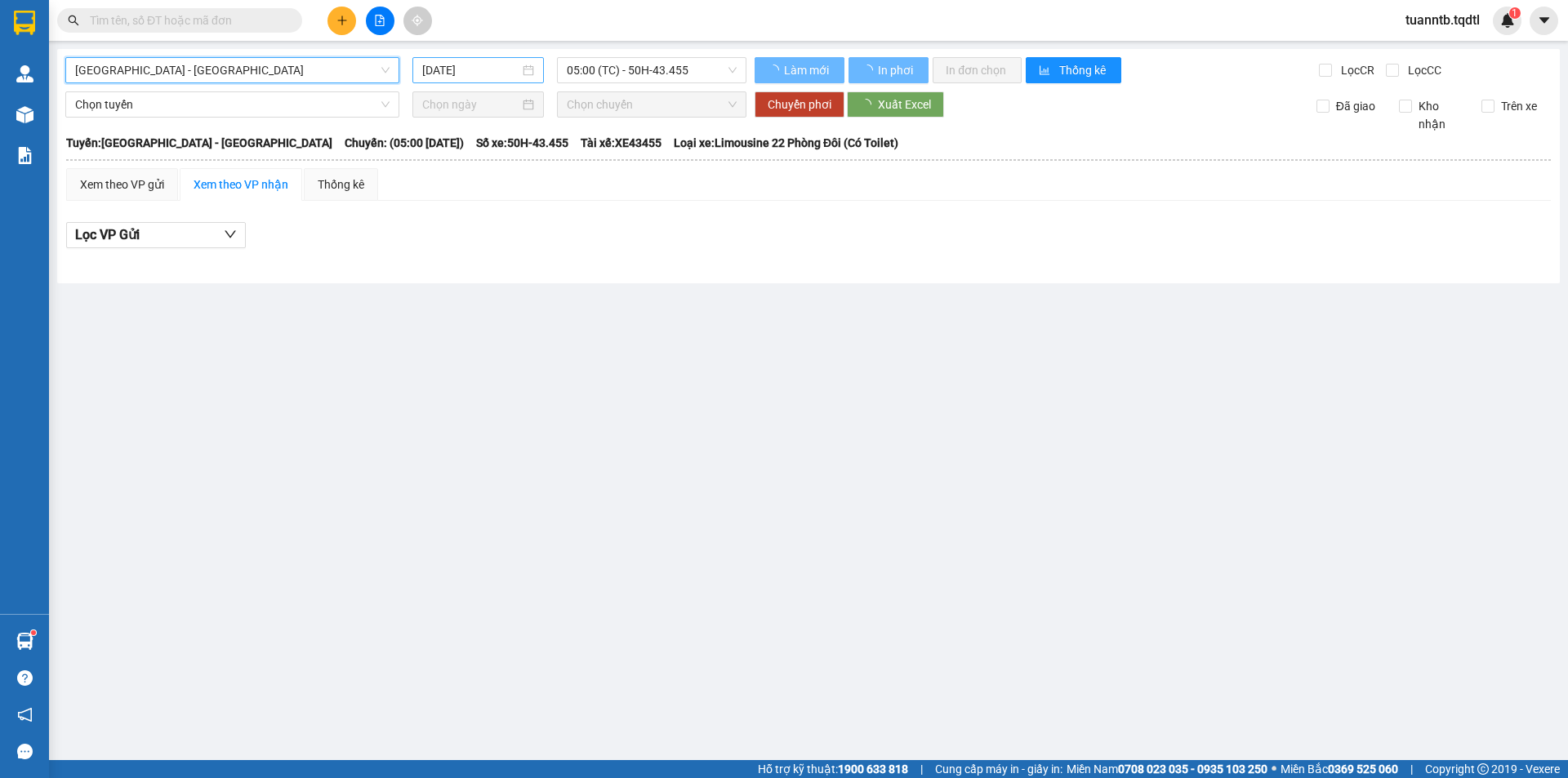
click at [464, 70] on input "[DATE]" at bounding box center [470, 70] width 97 height 18
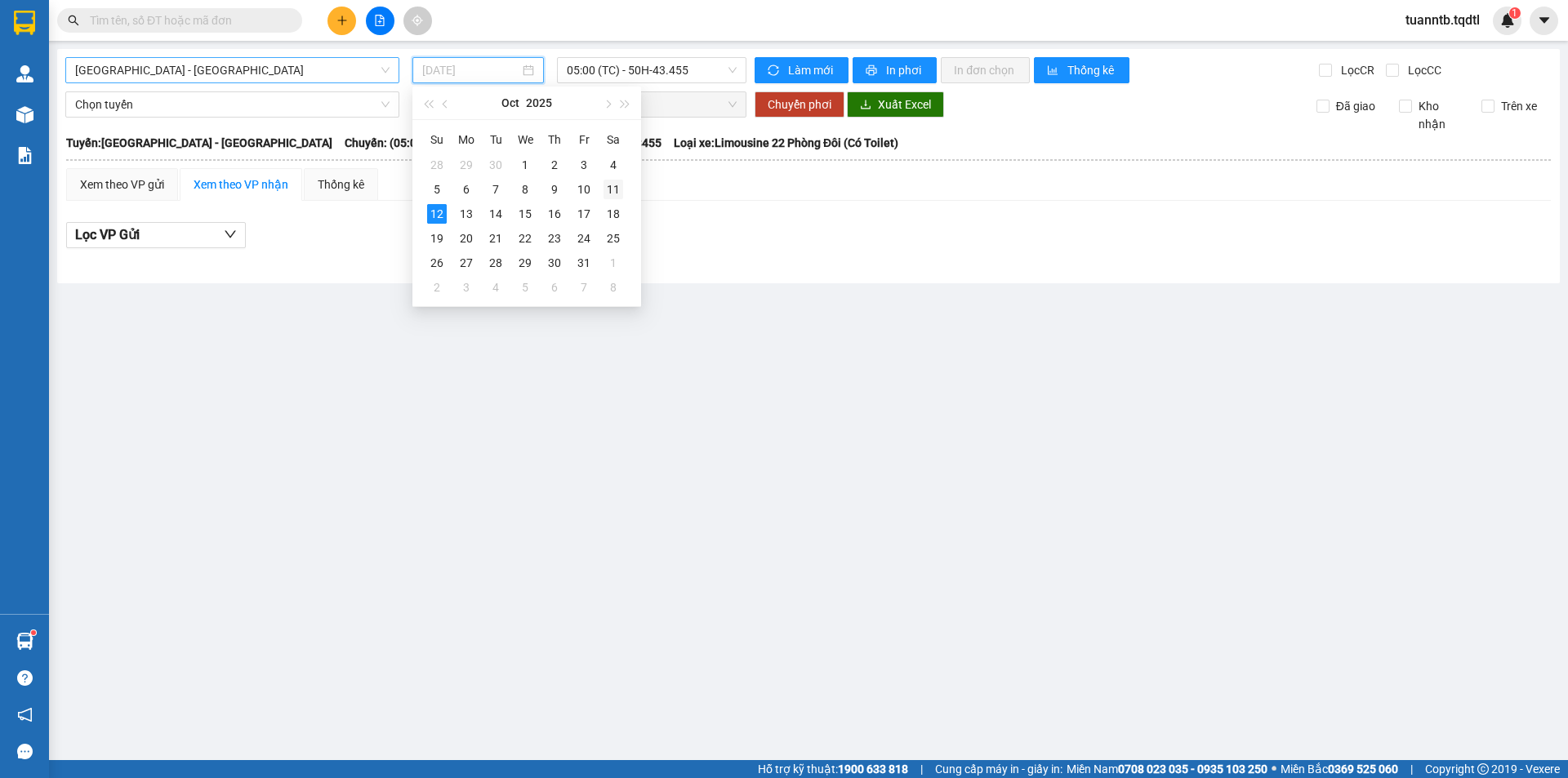
click at [615, 193] on div "11" at bounding box center [613, 189] width 20 height 20
type input "11/10/2025"
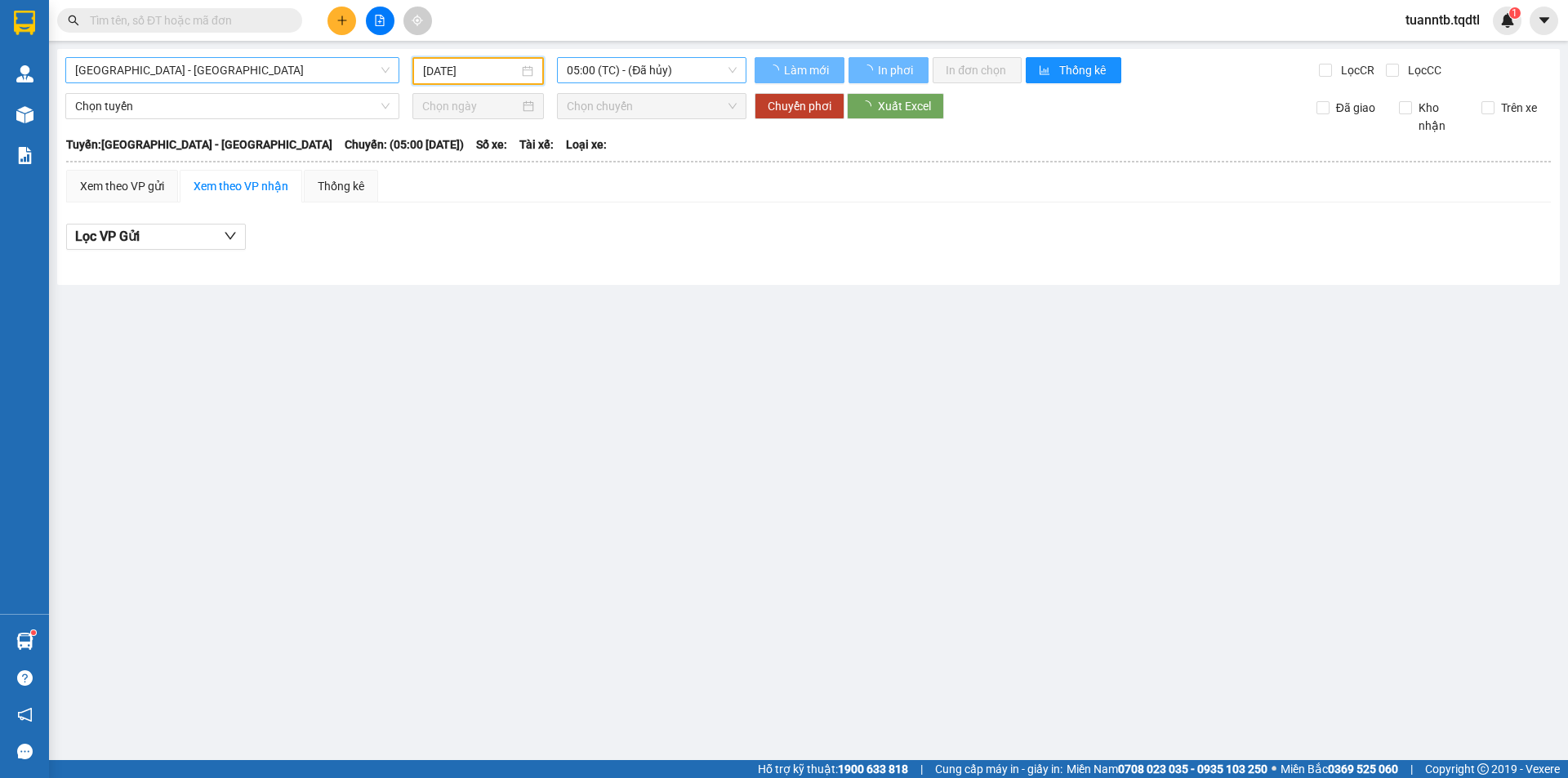
click at [663, 58] on div "05:00 (TC) - (Đã hủy)" at bounding box center [651, 71] width 190 height 26
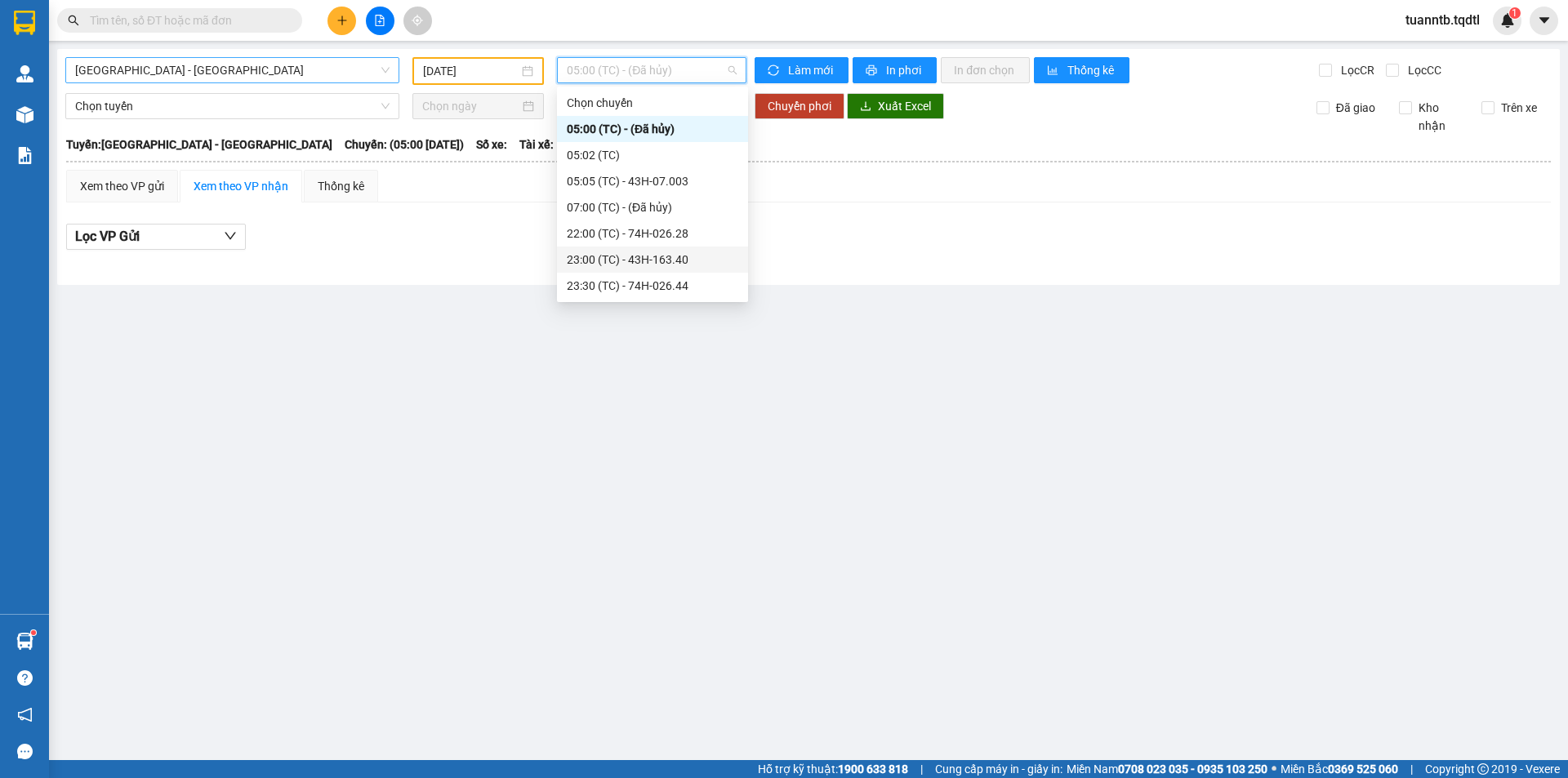
drag, startPoint x: 668, startPoint y: 265, endPoint x: 666, endPoint y: 255, distance: 10.2
click at [667, 265] on div "23:00 (TC) - 43H-163.40" at bounding box center [652, 260] width 172 height 18
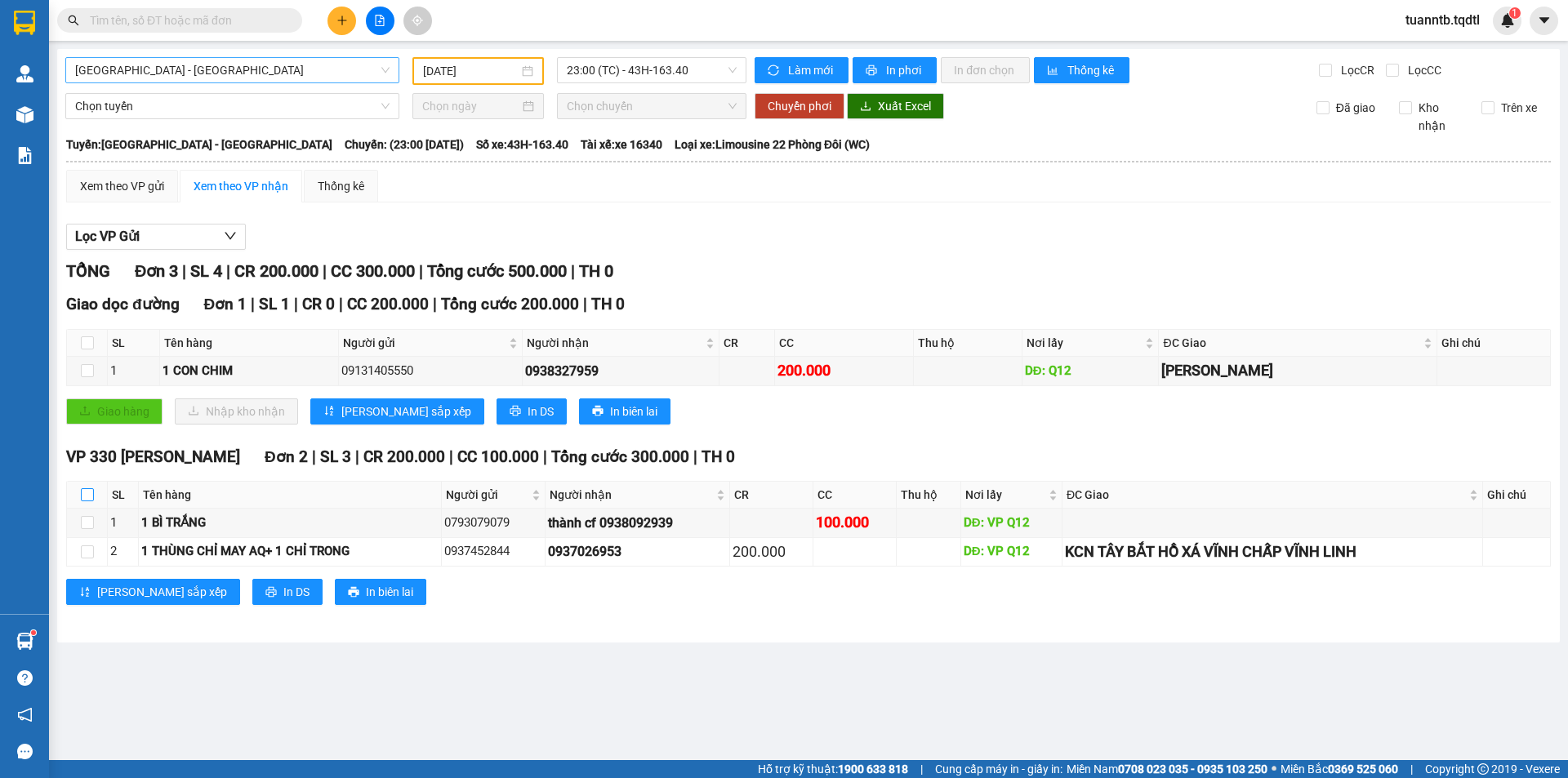
click at [91, 499] on input "checkbox" at bounding box center [88, 495] width 13 height 13
checkbox input "true"
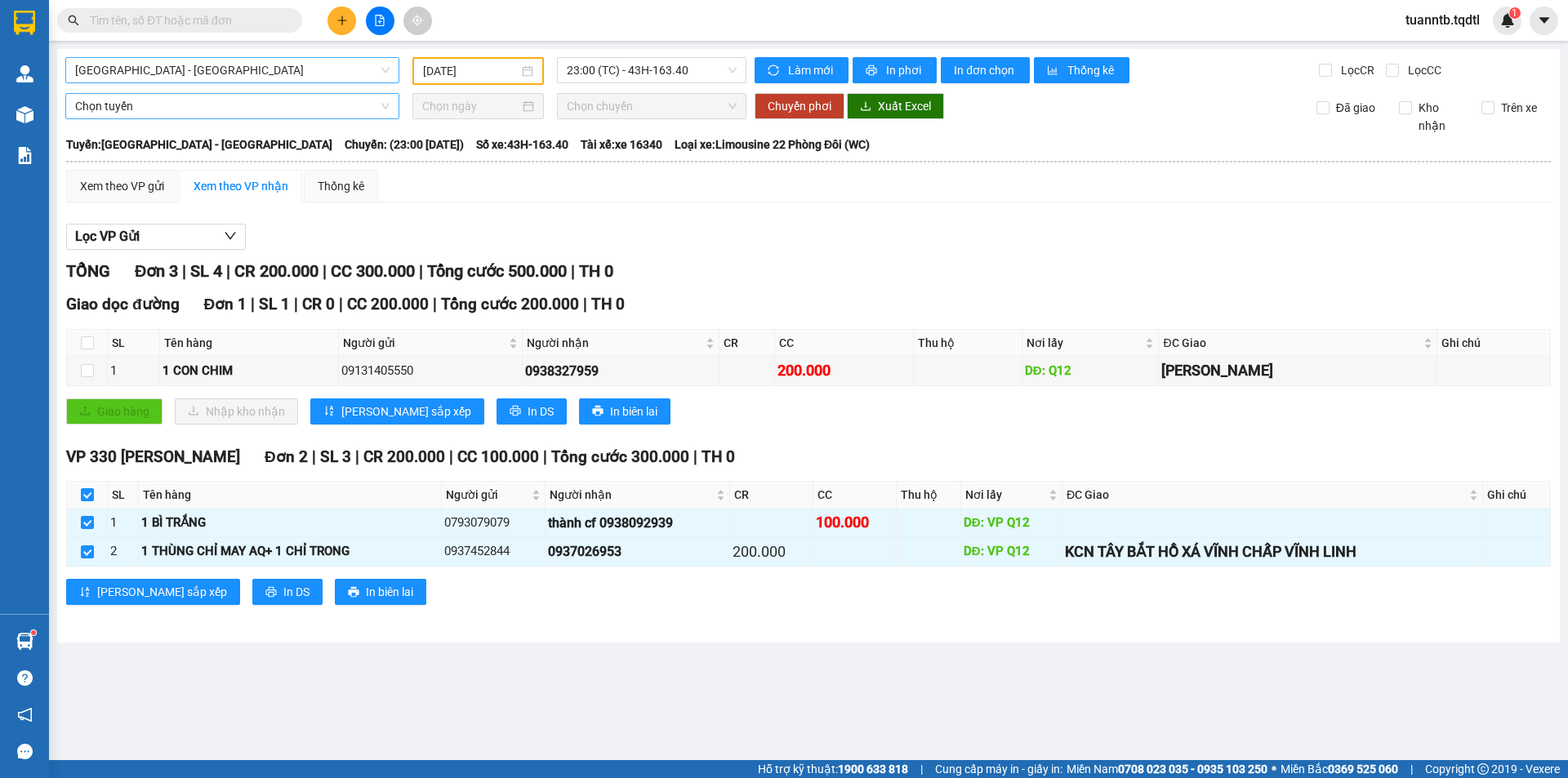
click at [163, 113] on span "Chọn tuyến" at bounding box center [232, 106] width 314 height 25
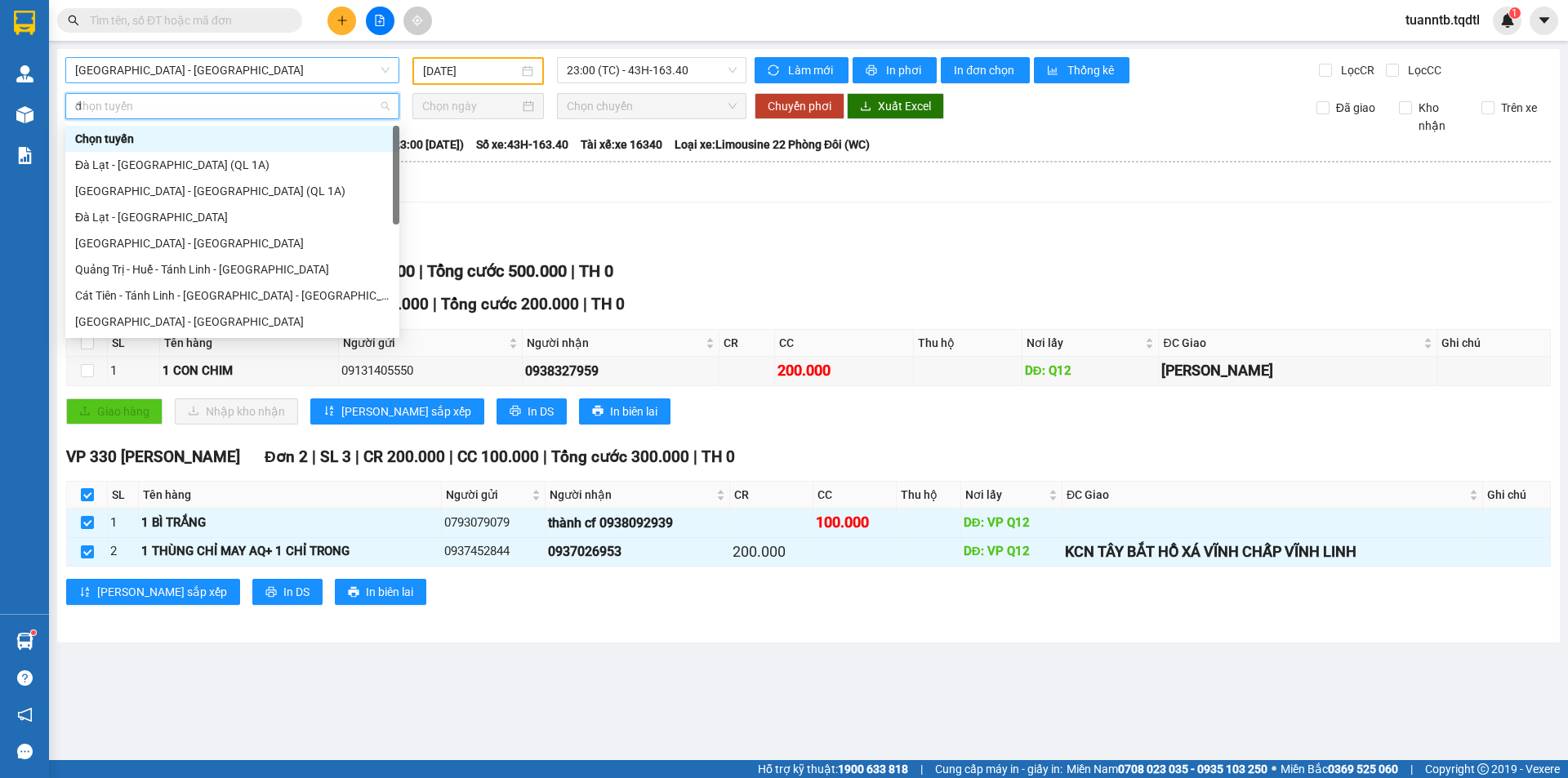
type input "da"
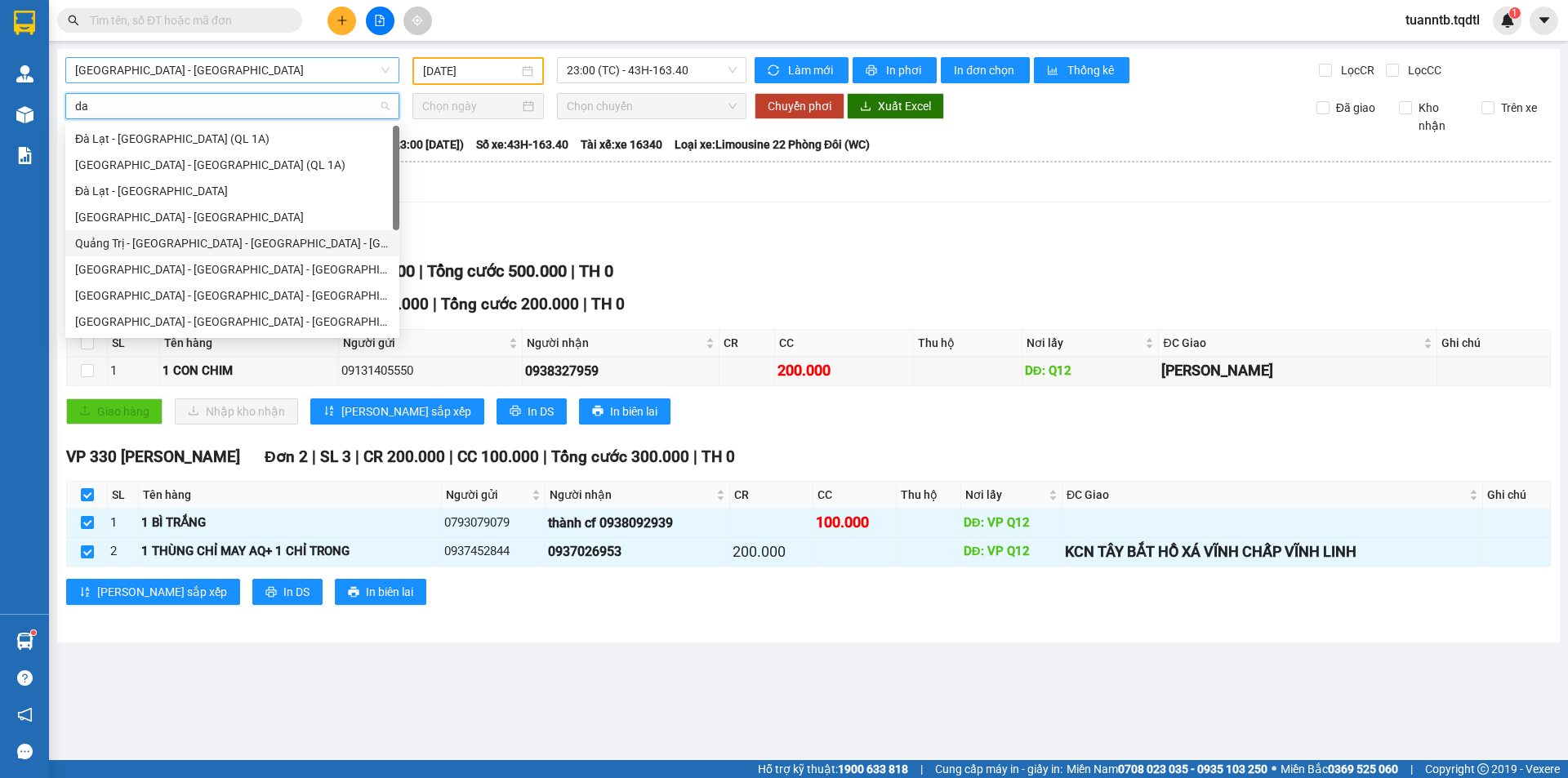
scroll to position [81, 0]
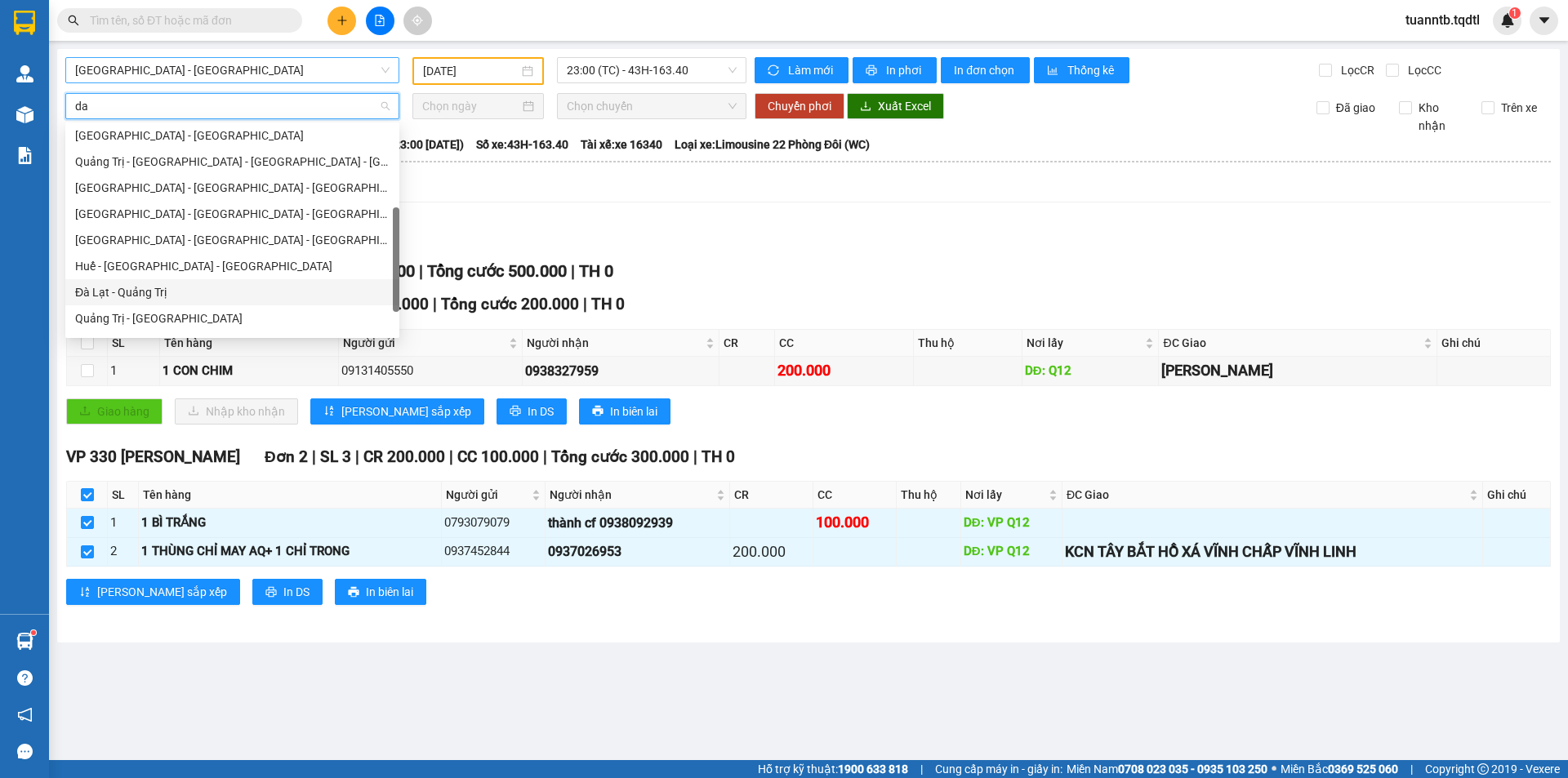
click at [143, 287] on div "Đà Lạt - Quảng Trị" at bounding box center [232, 292] width 314 height 18
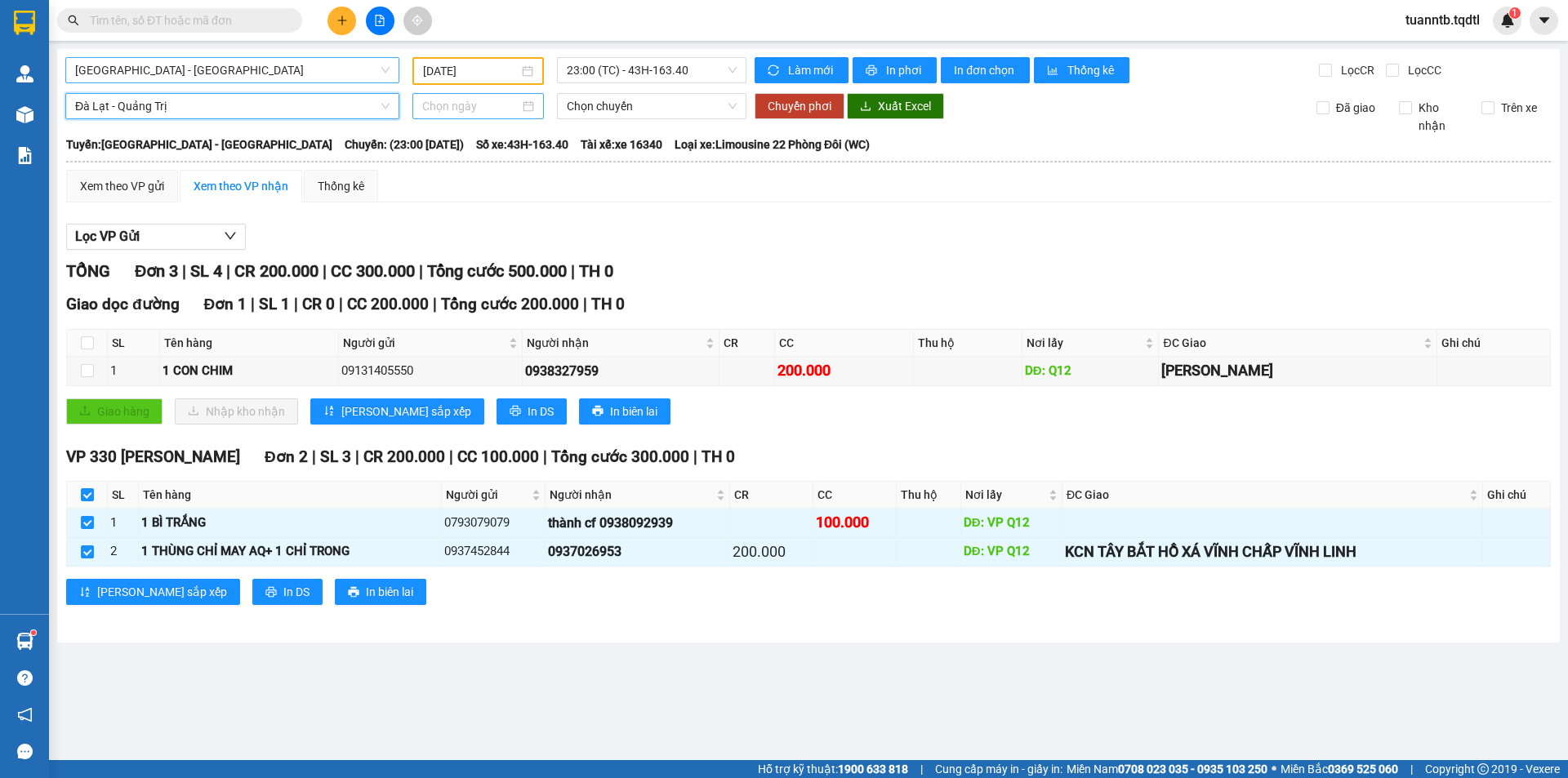
click at [449, 110] on input at bounding box center [470, 106] width 97 height 18
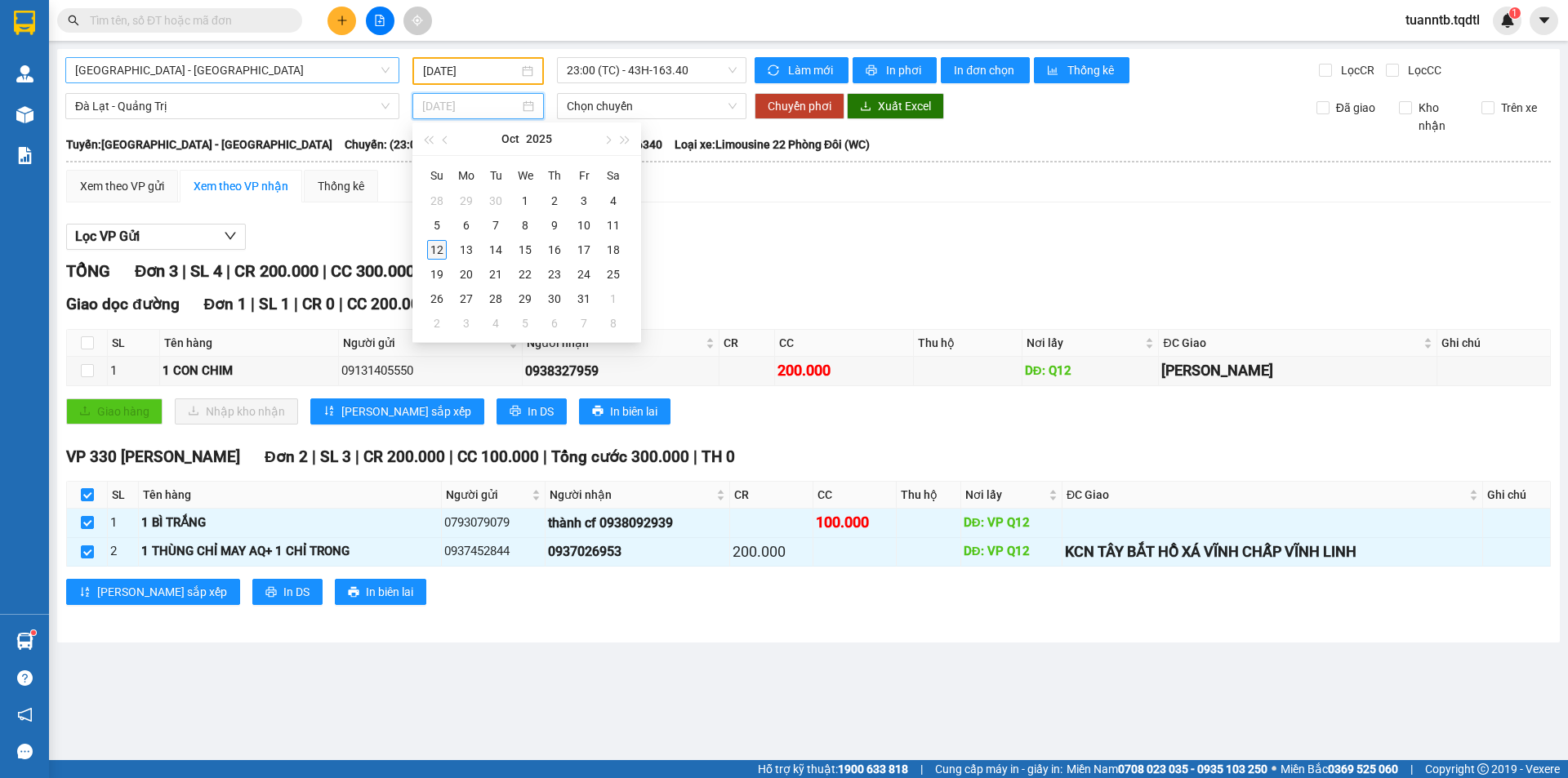
type input "[DATE]"
click at [439, 253] on div "12" at bounding box center [436, 249] width 20 height 20
type input "[DATE]"
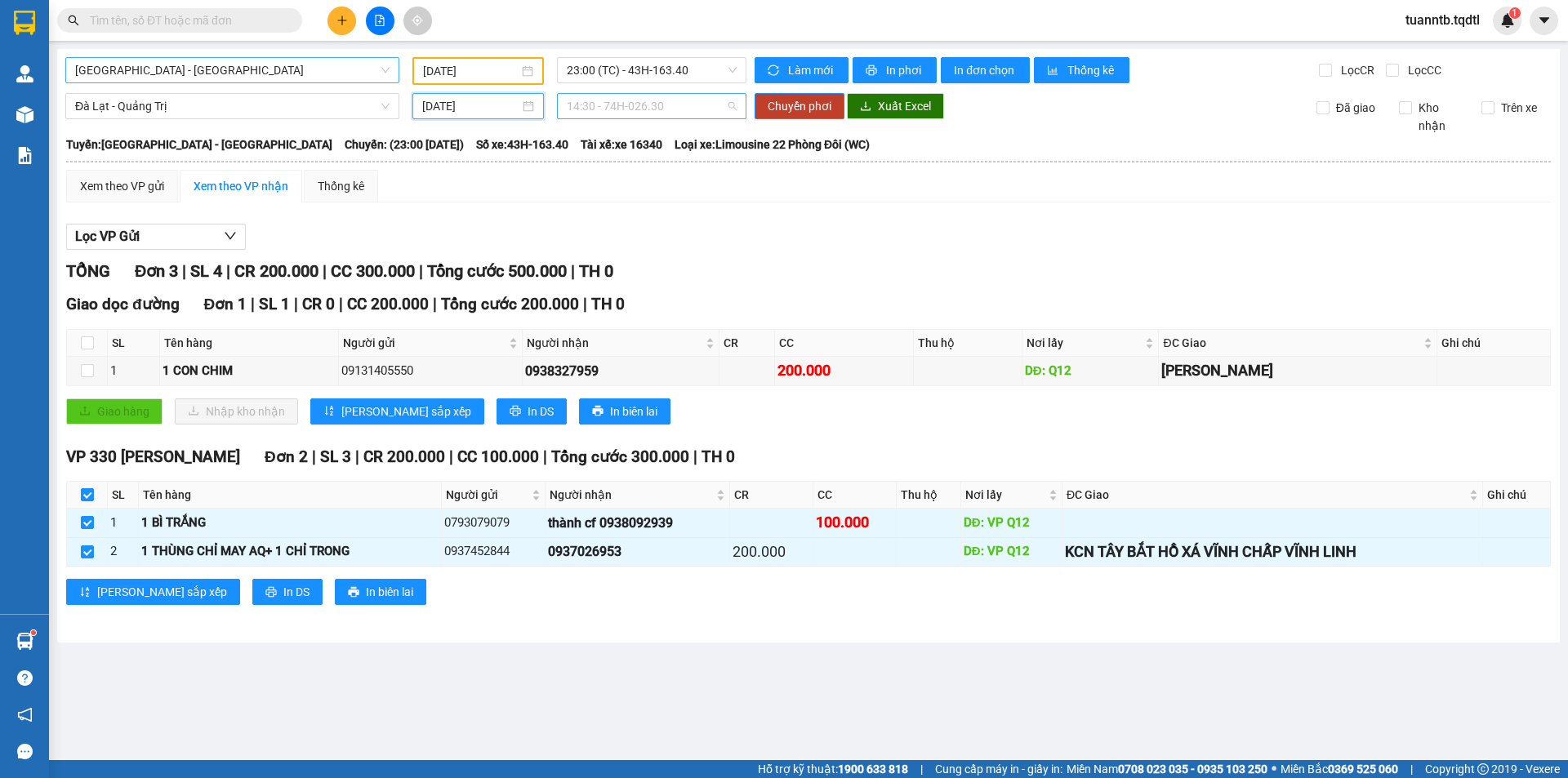
click at [670, 110] on span "14:30 - 74H-026.30" at bounding box center [651, 106] width 170 height 25
click at [653, 162] on div "14:30 - 74H-026.30" at bounding box center [630, 164] width 127 height 18
click at [819, 108] on span "Chuyển phơi" at bounding box center [799, 106] width 63 height 18
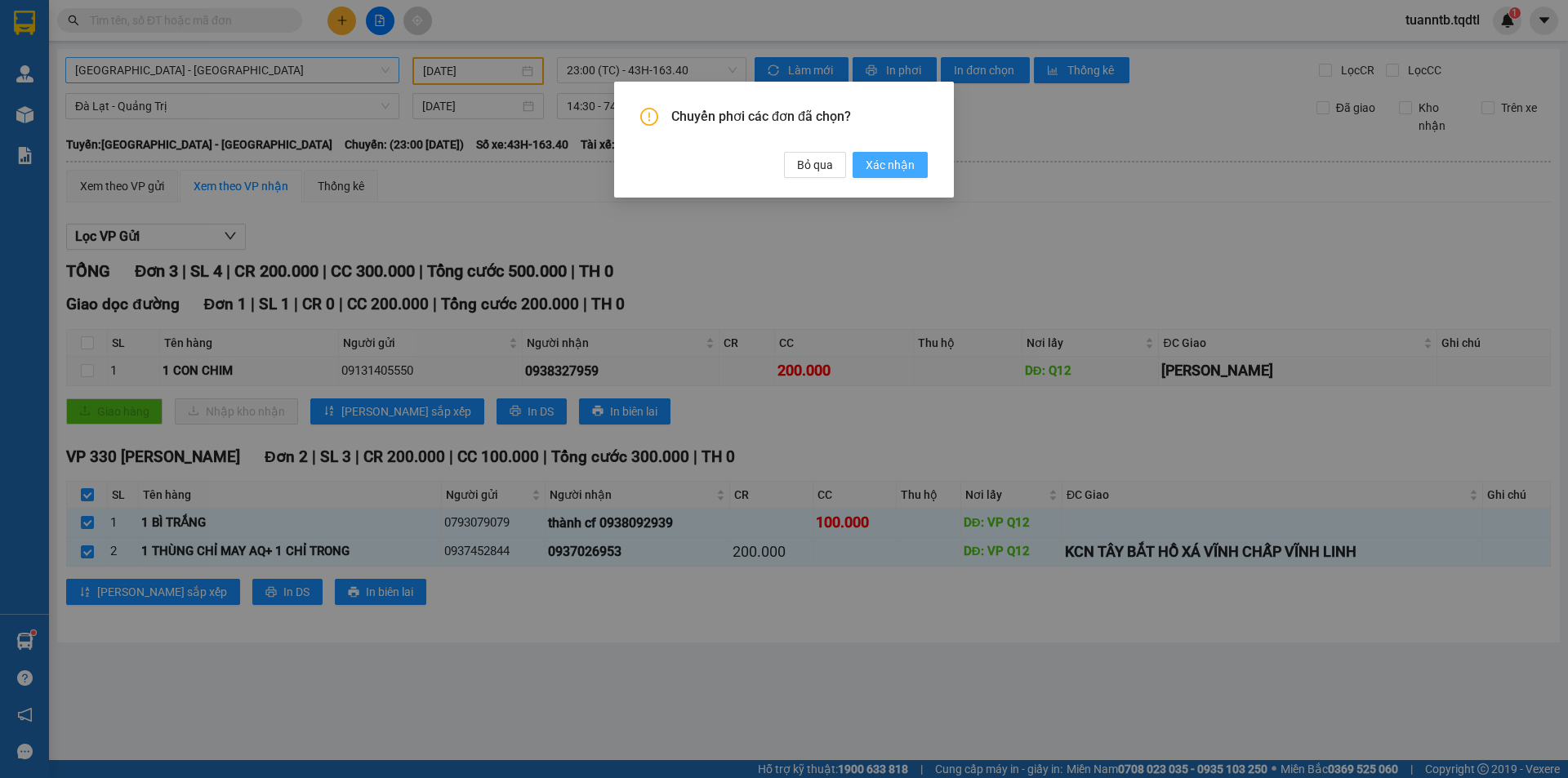
drag, startPoint x: 910, startPoint y: 162, endPoint x: 919, endPoint y: 138, distance: 25.6
click at [912, 161] on span "Xác nhận" at bounding box center [890, 164] width 49 height 18
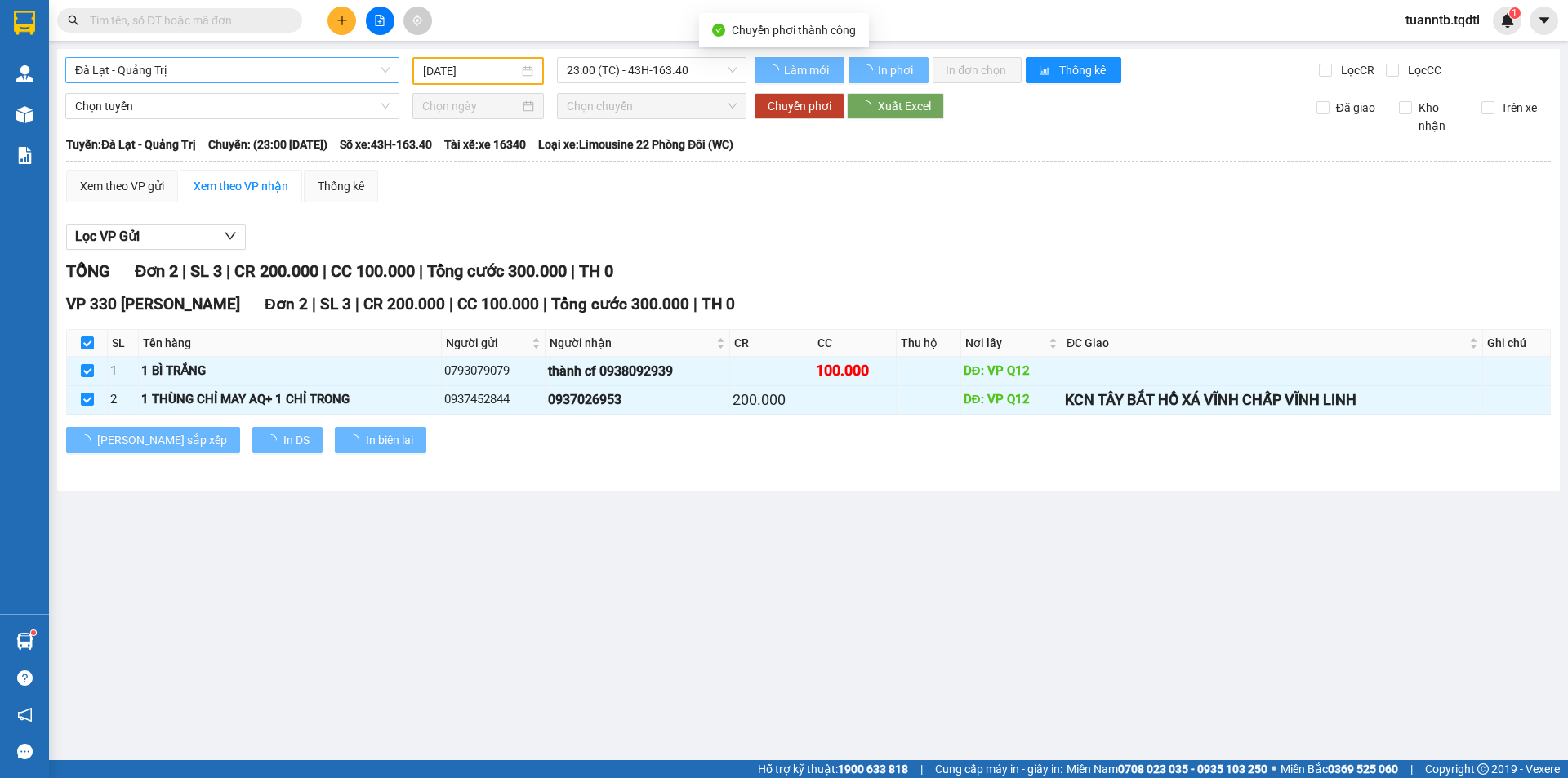
type input "[DATE]"
checkbox input "false"
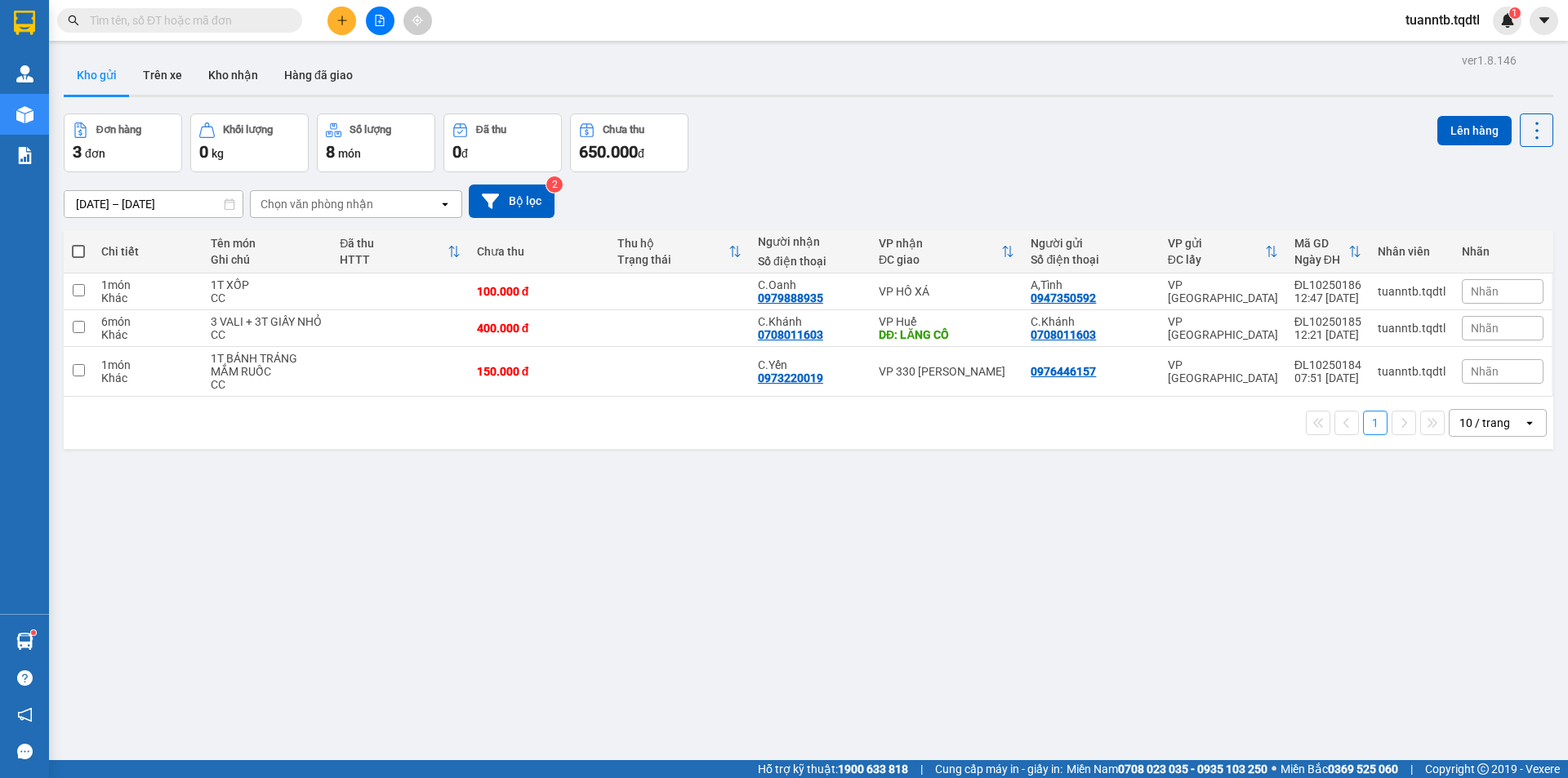
click at [81, 251] on span at bounding box center [78, 251] width 13 height 13
click at [78, 244] on input "checkbox" at bounding box center [78, 244] width 0 height 0
checkbox input "true"
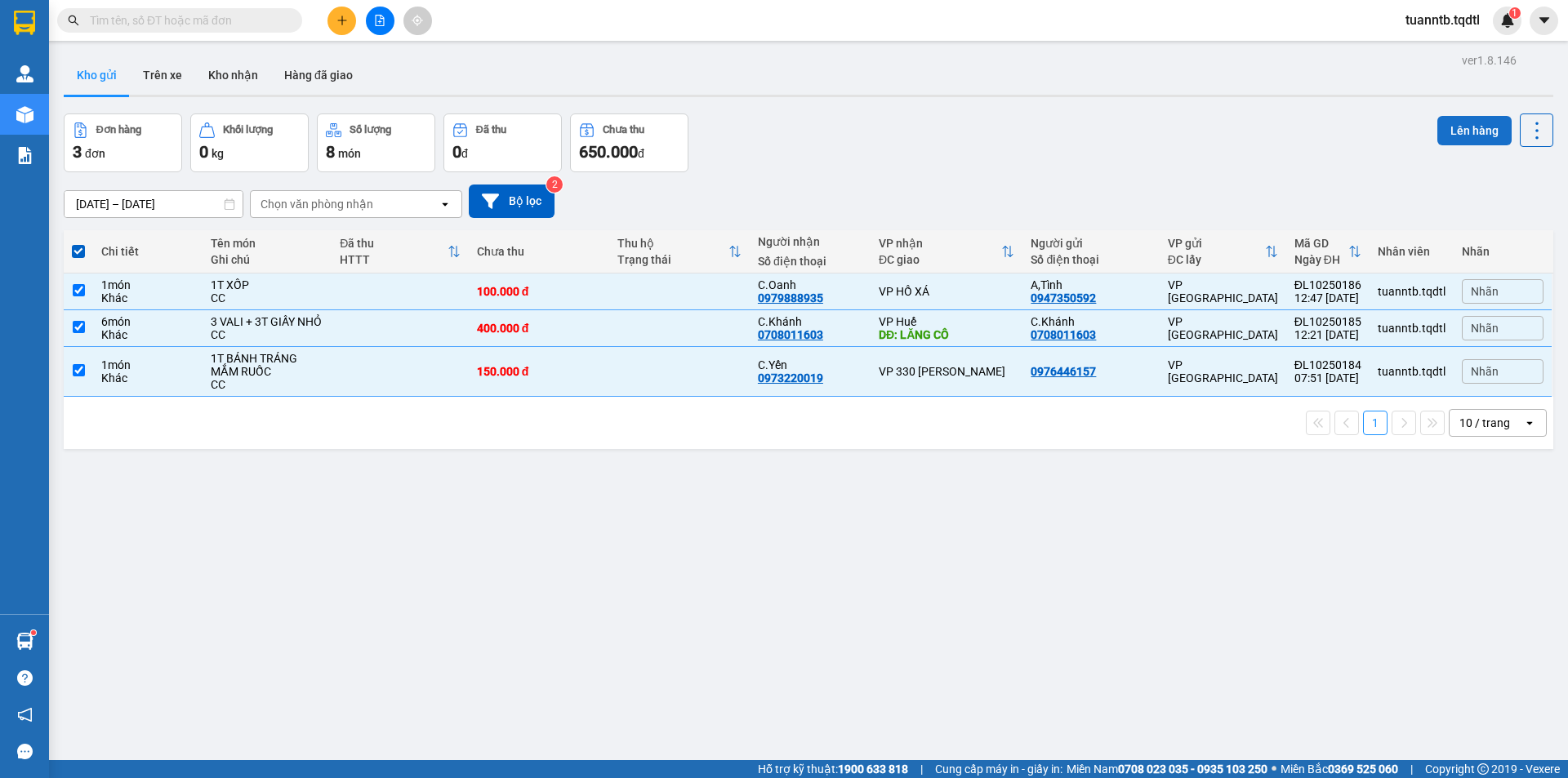
click at [1447, 141] on button "Lên hàng" at bounding box center [1474, 130] width 75 height 29
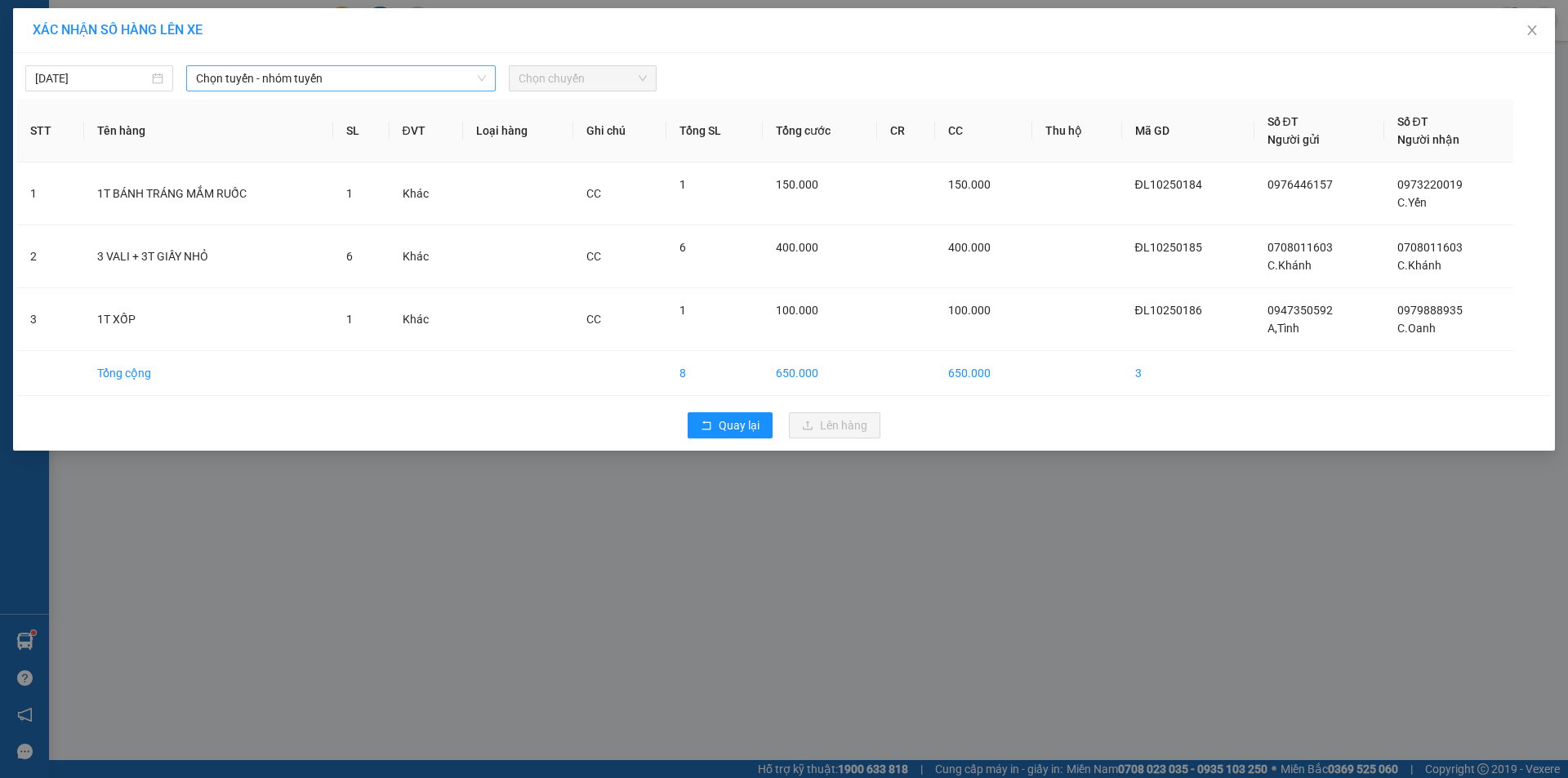
click at [457, 75] on span "Chọn tuyến - nhóm tuyến" at bounding box center [341, 78] width 290 height 25
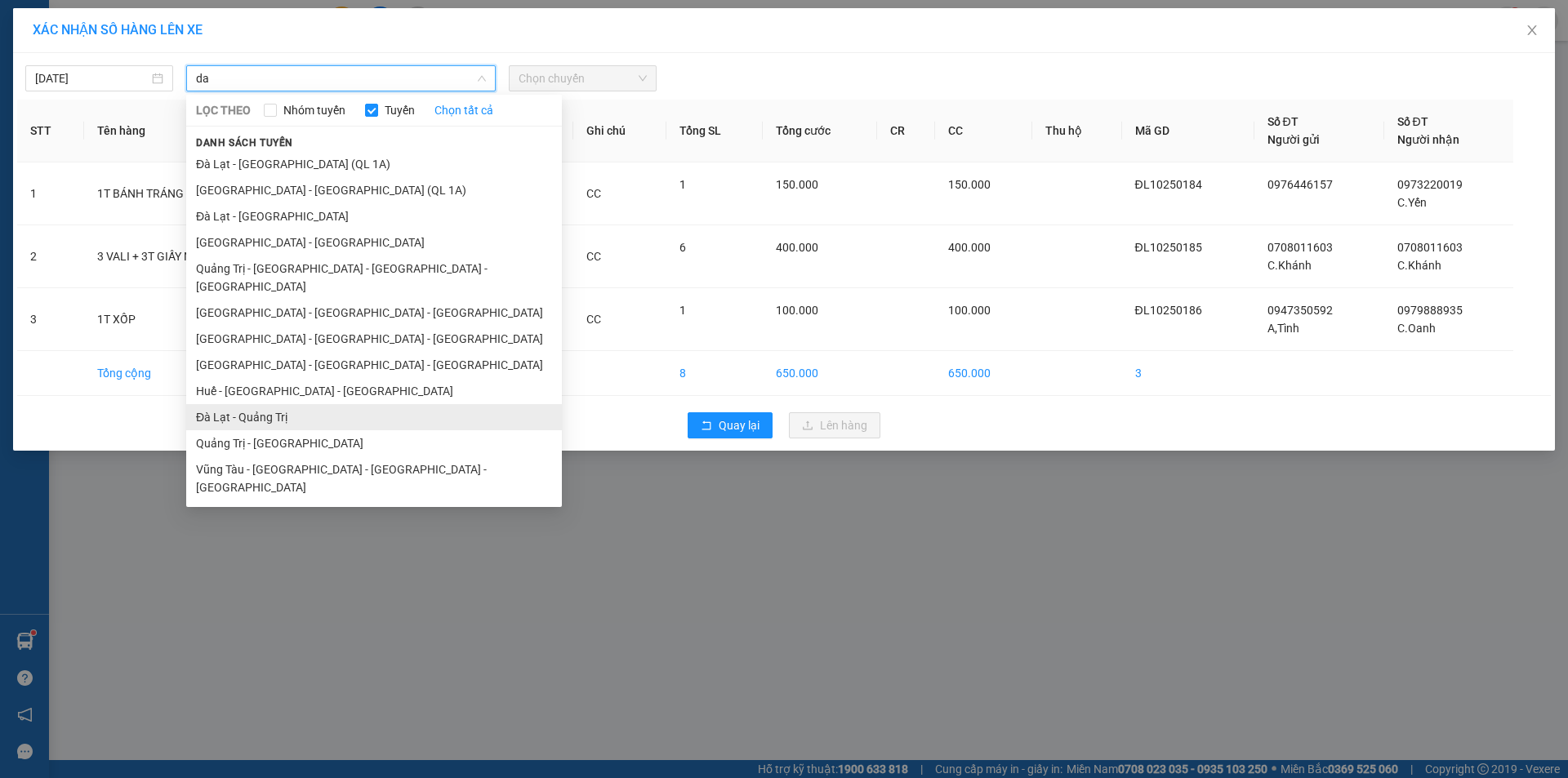
type input "da"
click at [306, 404] on li "Đà Lạt - Quảng Trị" at bounding box center [374, 417] width 376 height 26
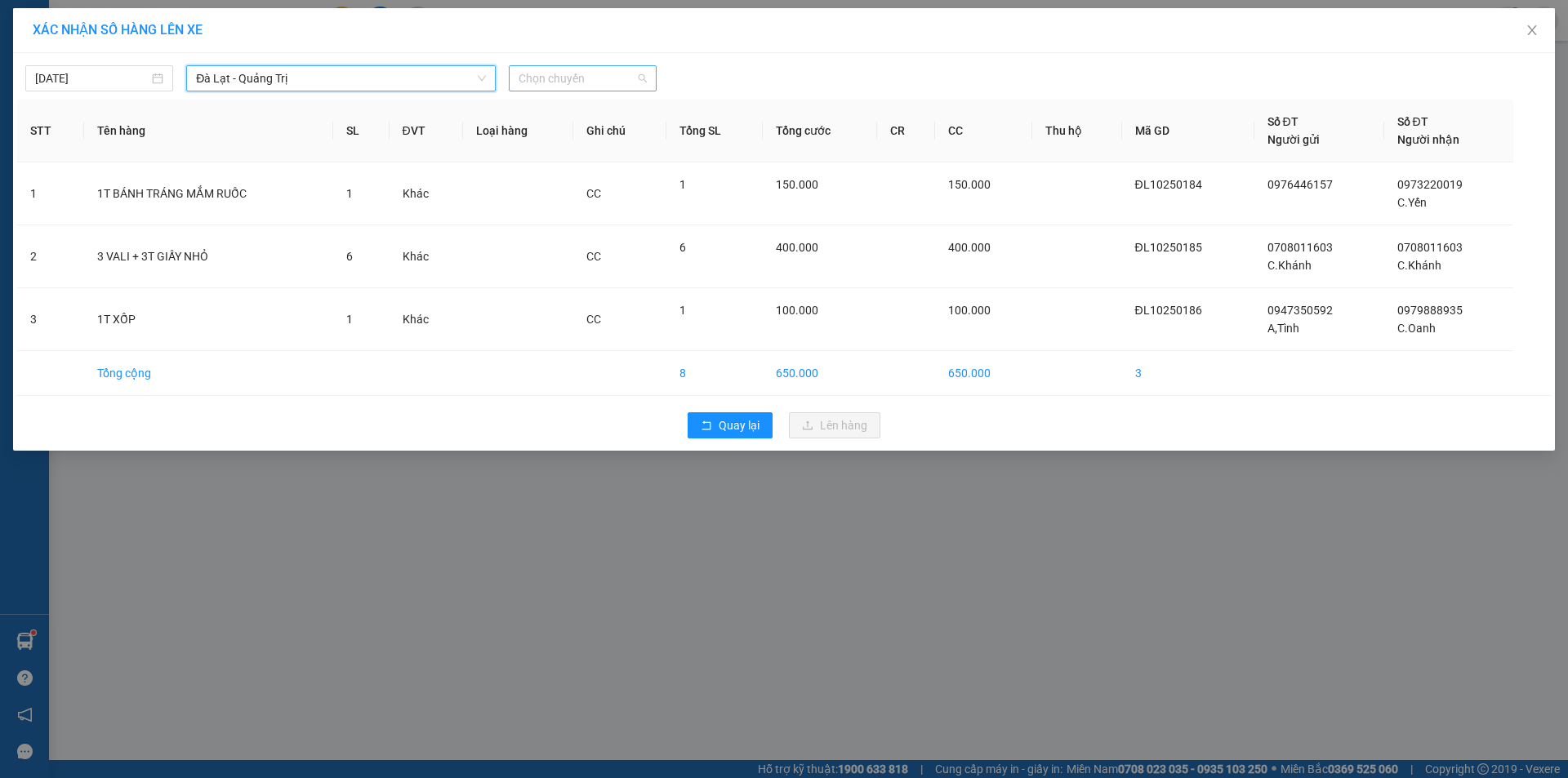
drag, startPoint x: 553, startPoint y: 75, endPoint x: 573, endPoint y: 107, distance: 37.7
click at [554, 75] on span "Chọn chuyến" at bounding box center [582, 78] width 128 height 25
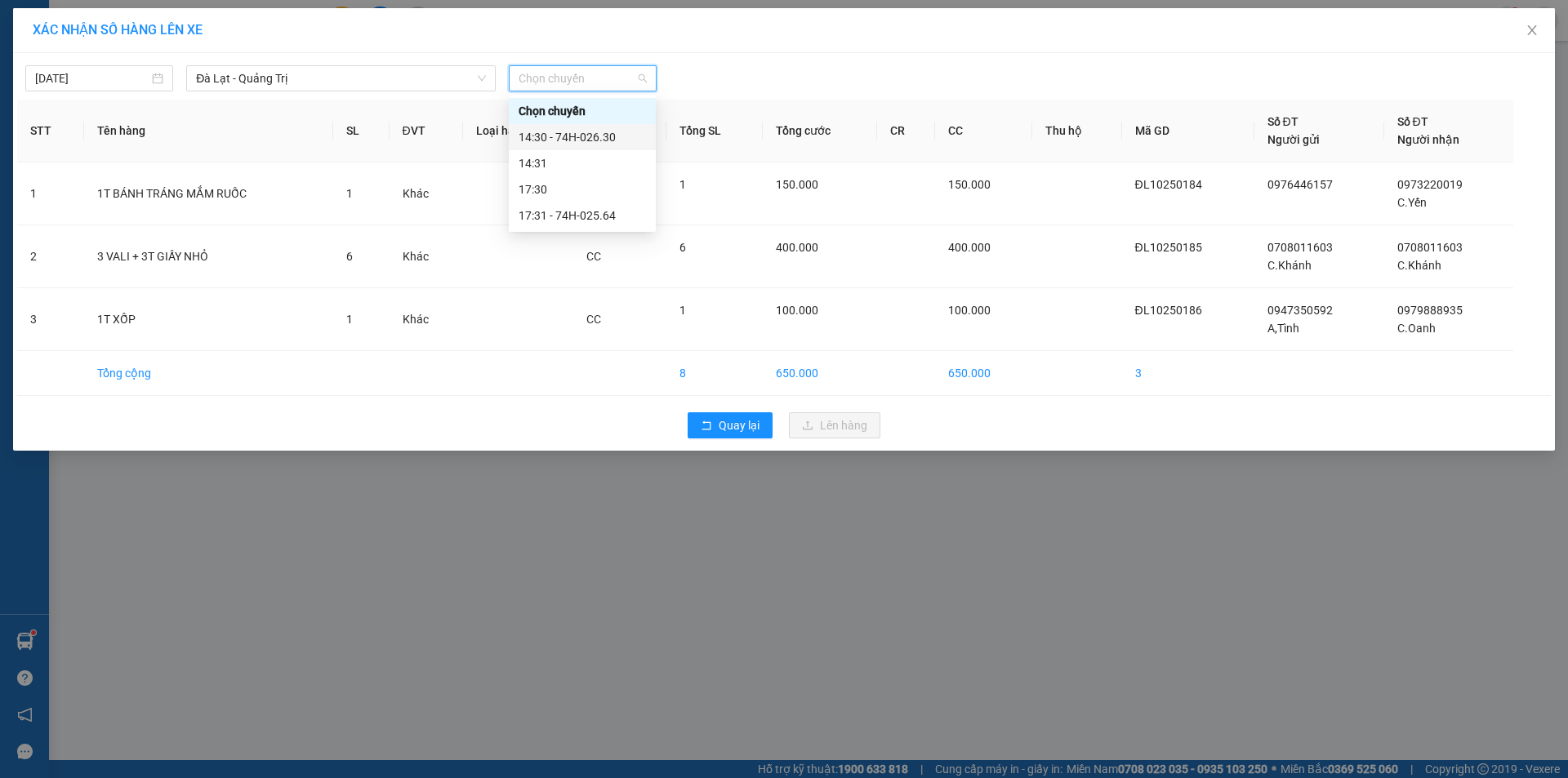
click at [608, 141] on div "14:30 - 74H-026.30" at bounding box center [582, 137] width 127 height 18
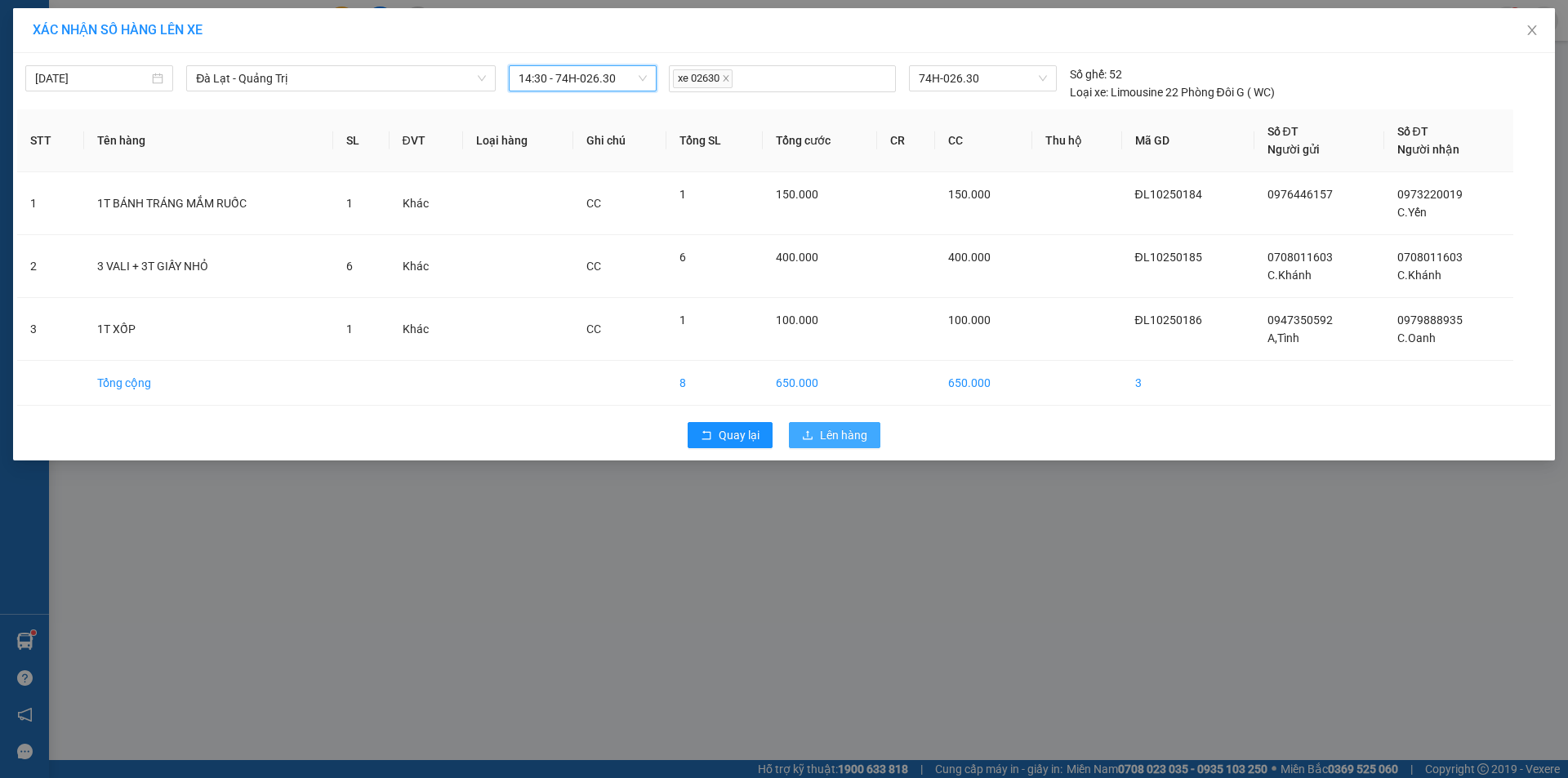
click at [836, 446] on button "Lên hàng" at bounding box center [835, 435] width 92 height 26
click at [835, 441] on span "Lên hàng" at bounding box center [843, 435] width 47 height 18
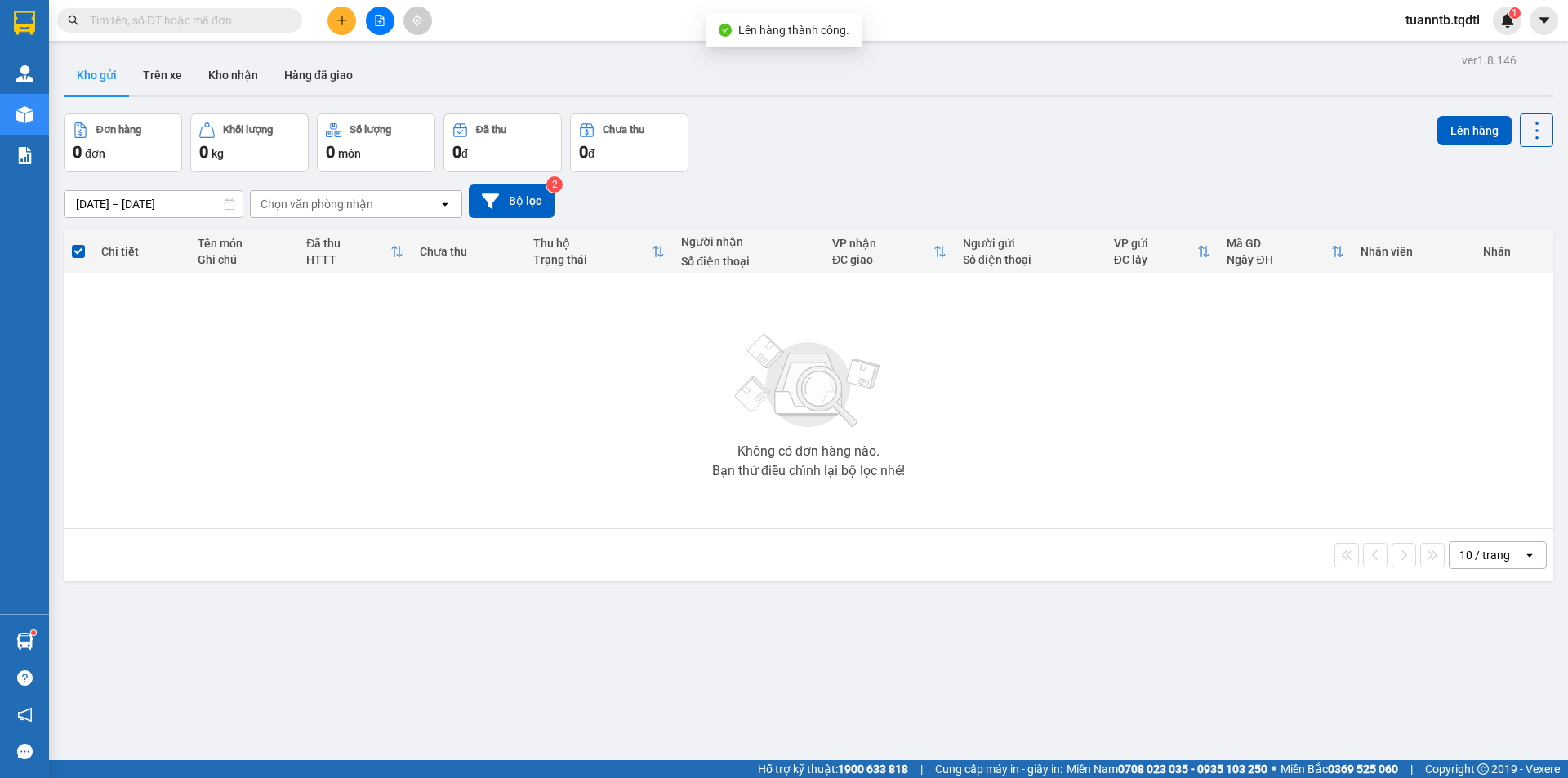
click at [378, 23] on icon "file-add" at bounding box center [379, 21] width 11 height 11
click at [356, 13] on div at bounding box center [379, 21] width 123 height 28
click at [341, 20] on icon "plus" at bounding box center [342, 21] width 11 height 11
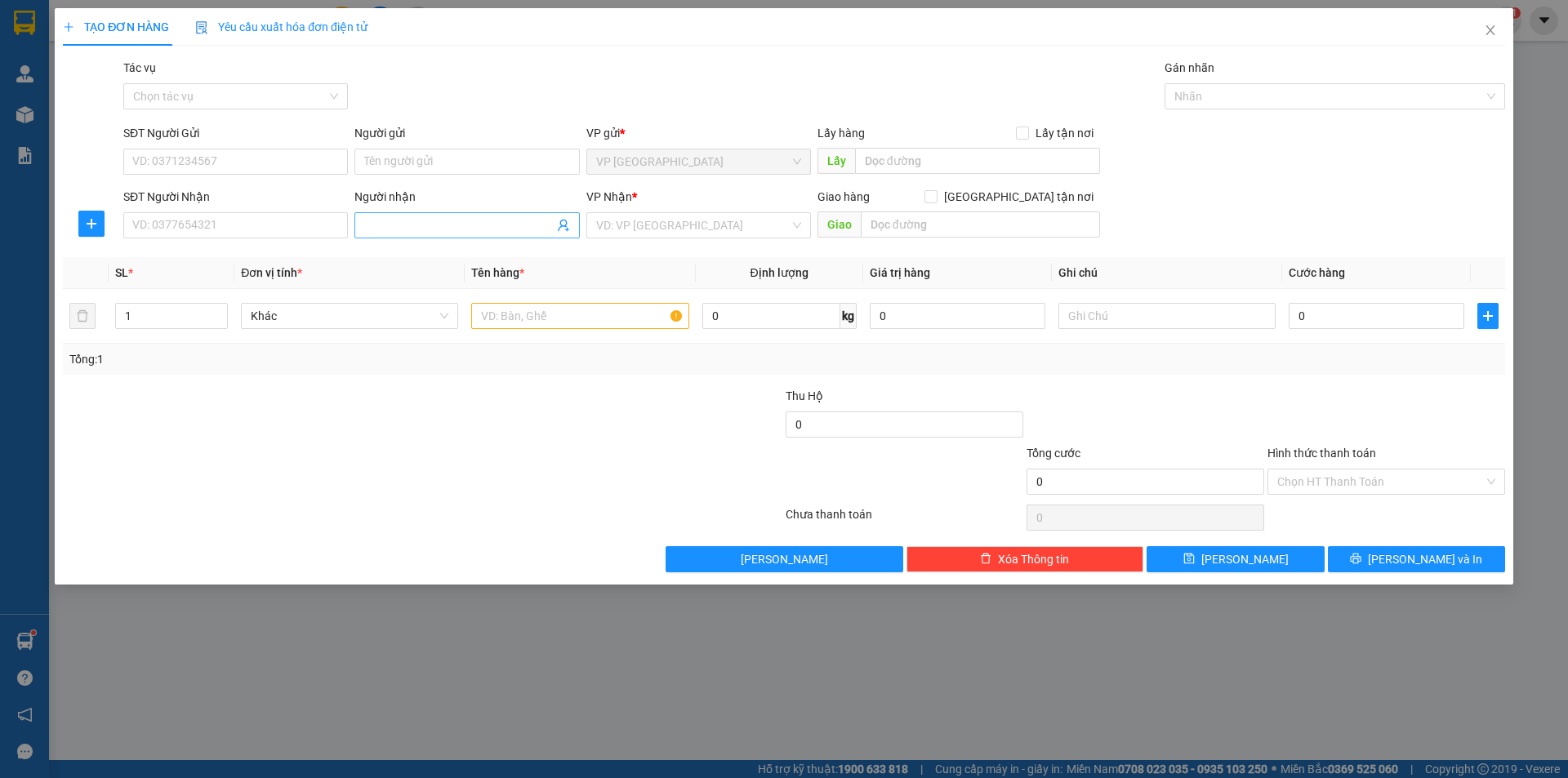
click at [389, 215] on span at bounding box center [466, 226] width 225 height 26
type input "b"
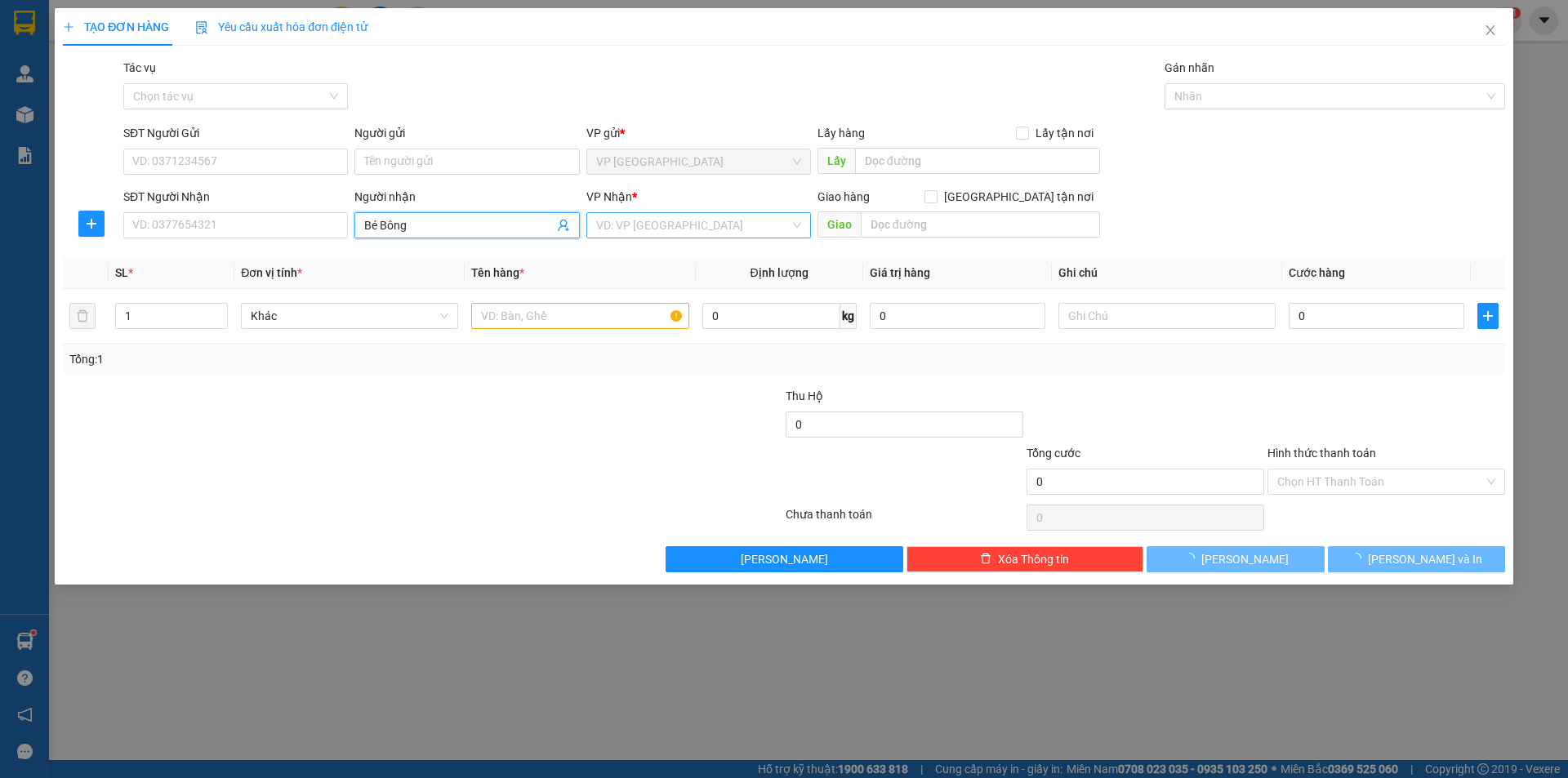
type input "Bé Bông"
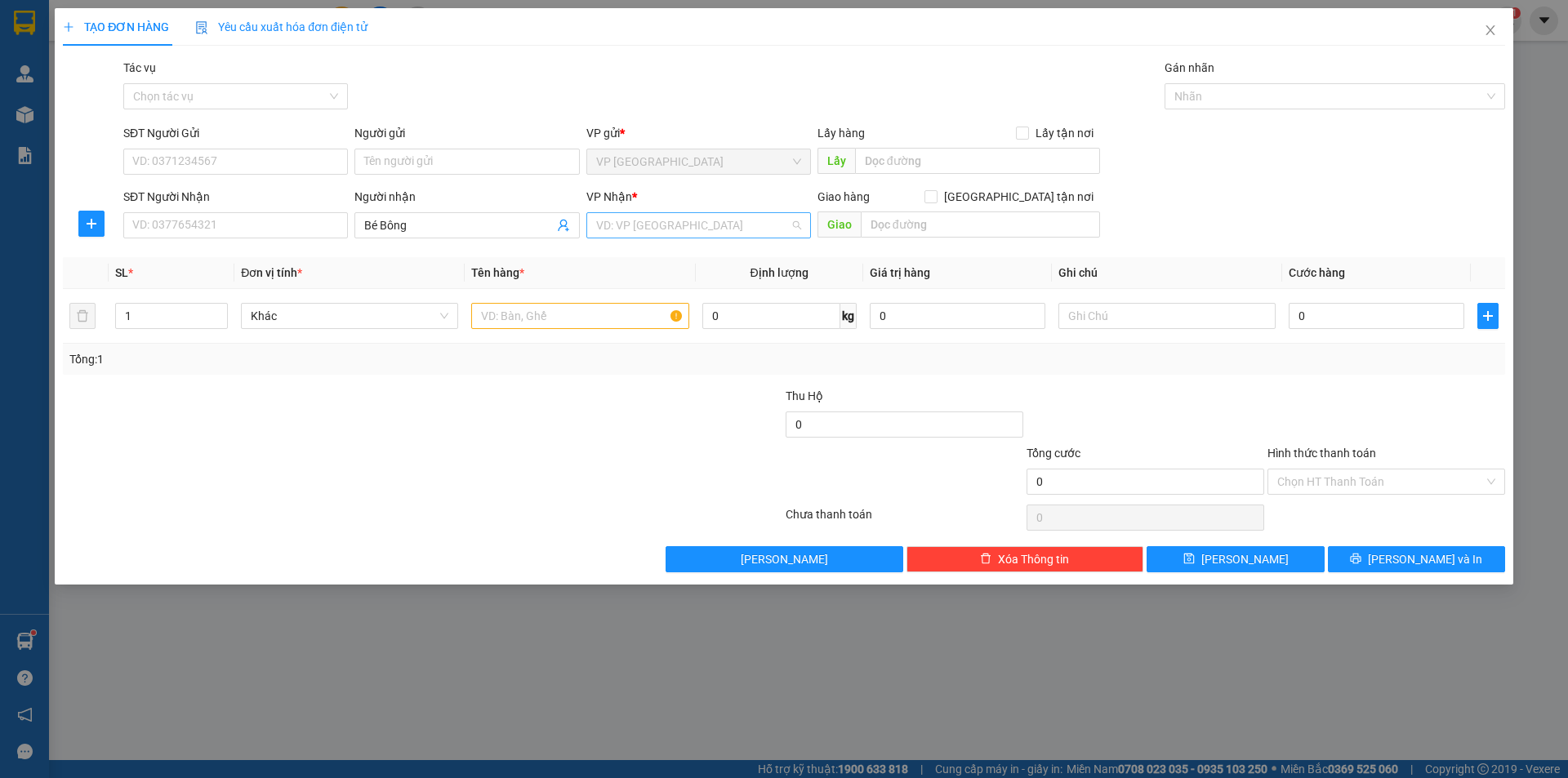
click at [663, 229] on input "search" at bounding box center [692, 226] width 194 height 25
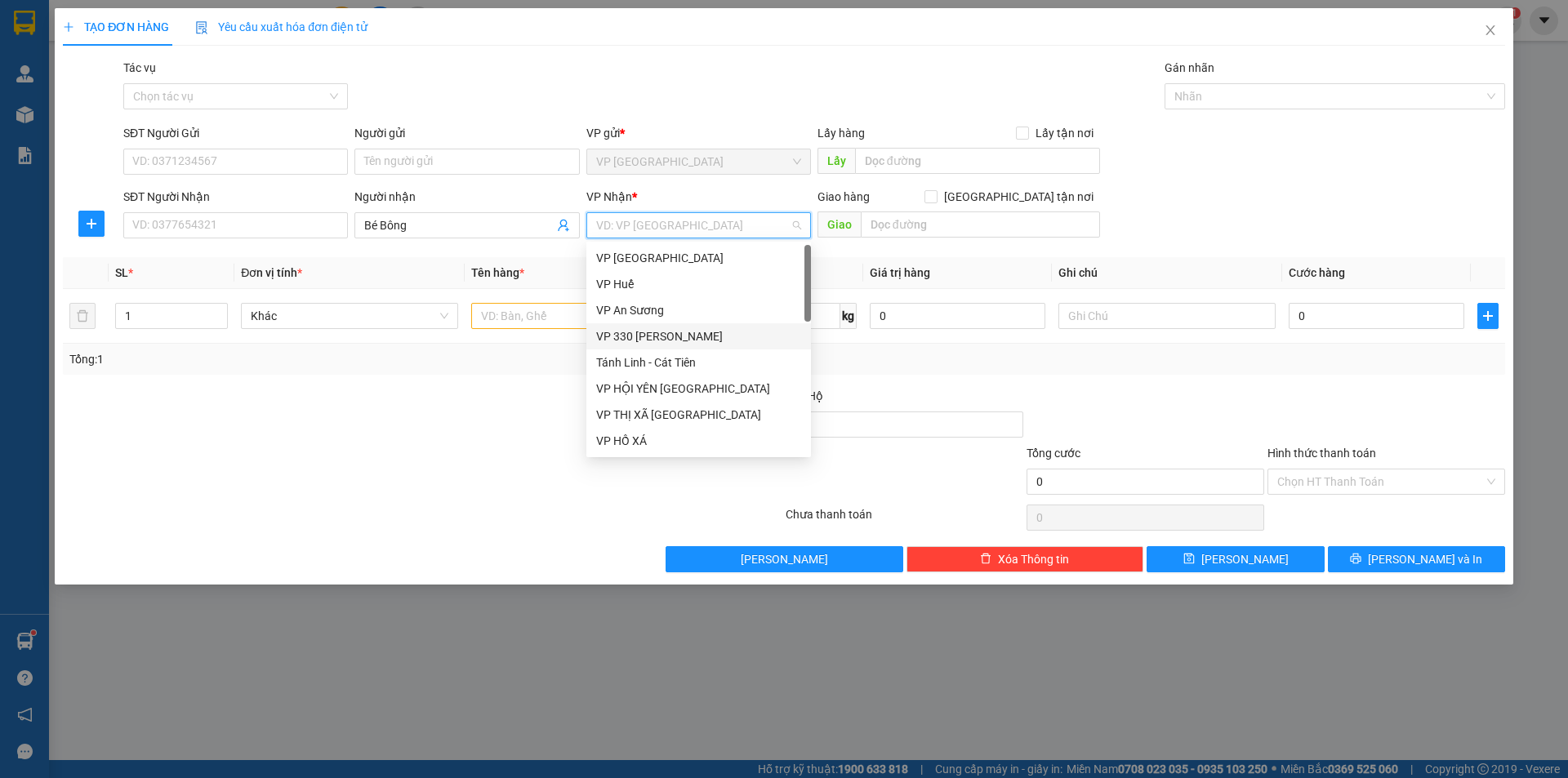
click at [638, 329] on div "VP 330 [PERSON_NAME]" at bounding box center [698, 336] width 205 height 18
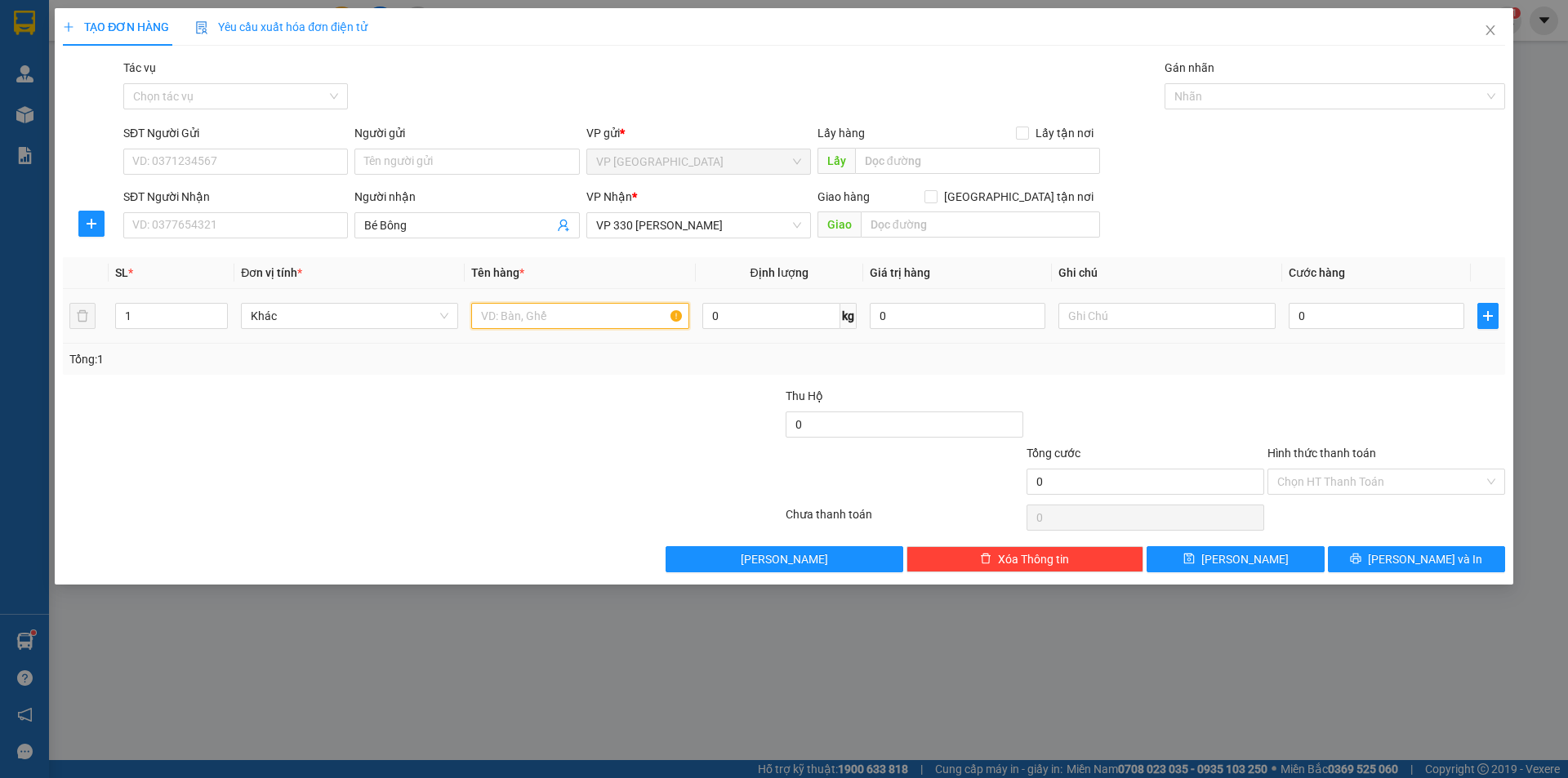
click at [565, 314] on input "text" at bounding box center [580, 316] width 217 height 26
type input "1T BÔNG"
click at [1065, 321] on input "text" at bounding box center [1167, 316] width 217 height 26
type input "CC"
click at [1349, 304] on input "0" at bounding box center [1376, 316] width 176 height 26
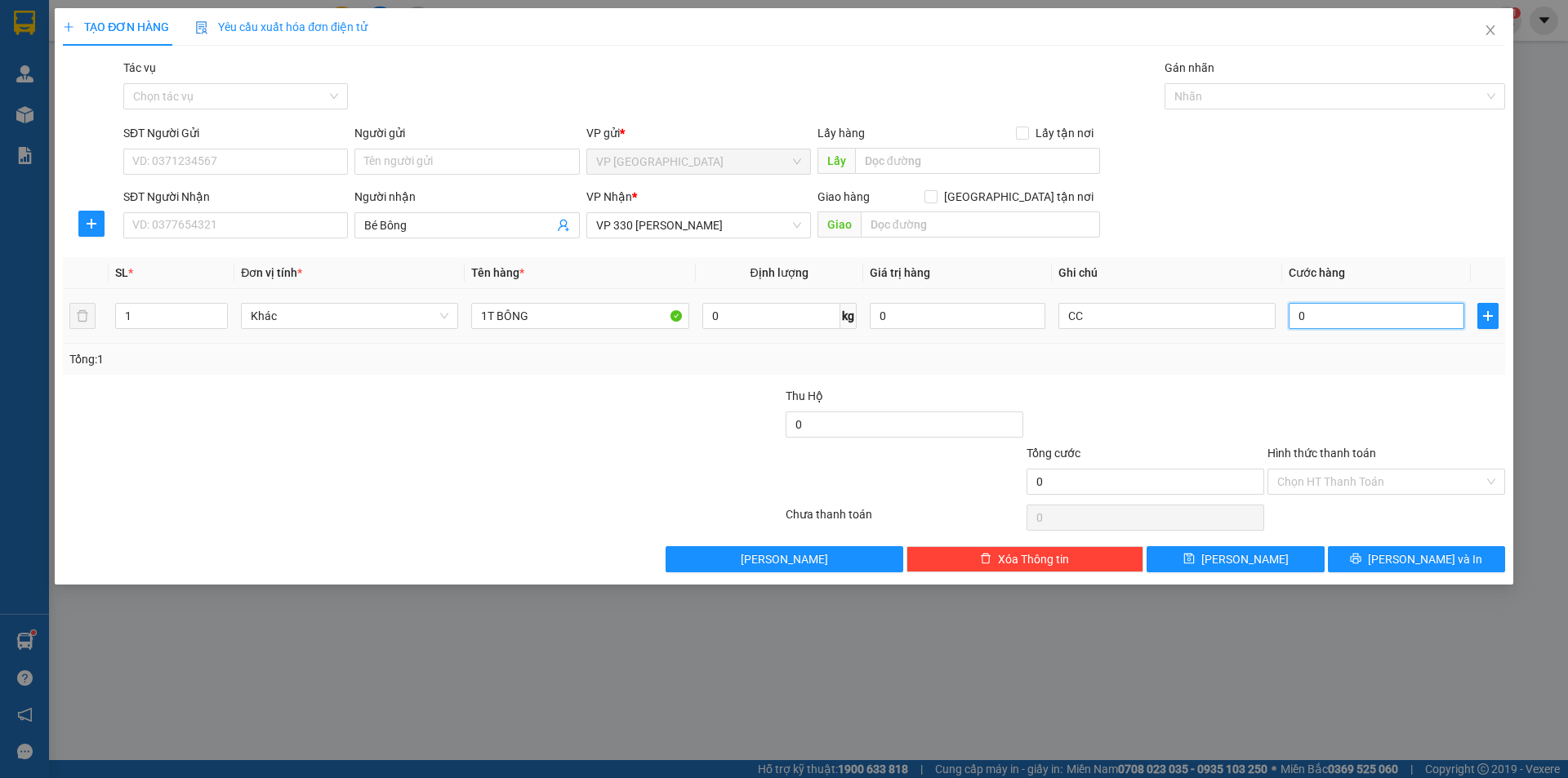
type input "3"
type input "30"
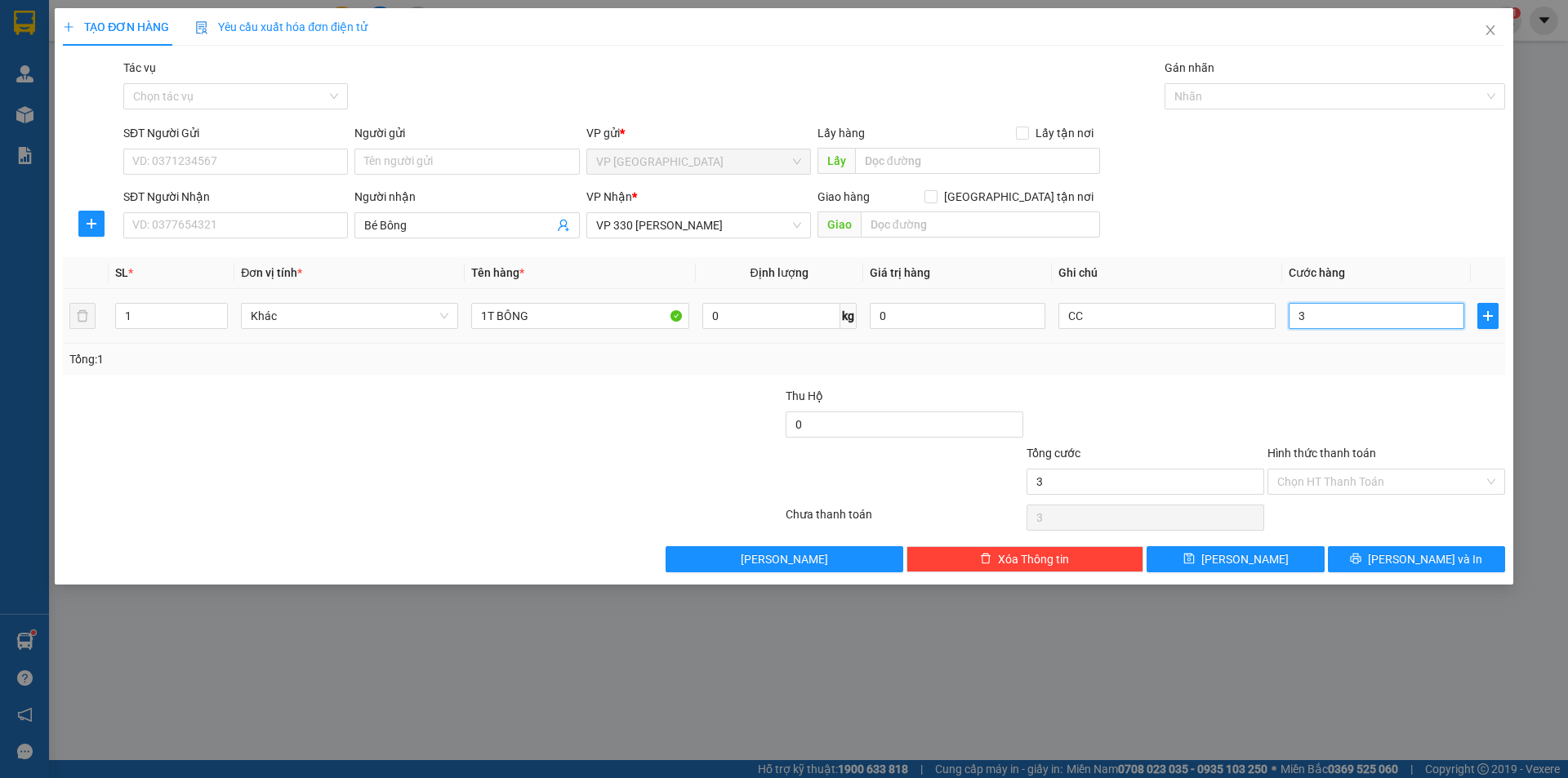
type input "30"
type input "300"
type input "3.000"
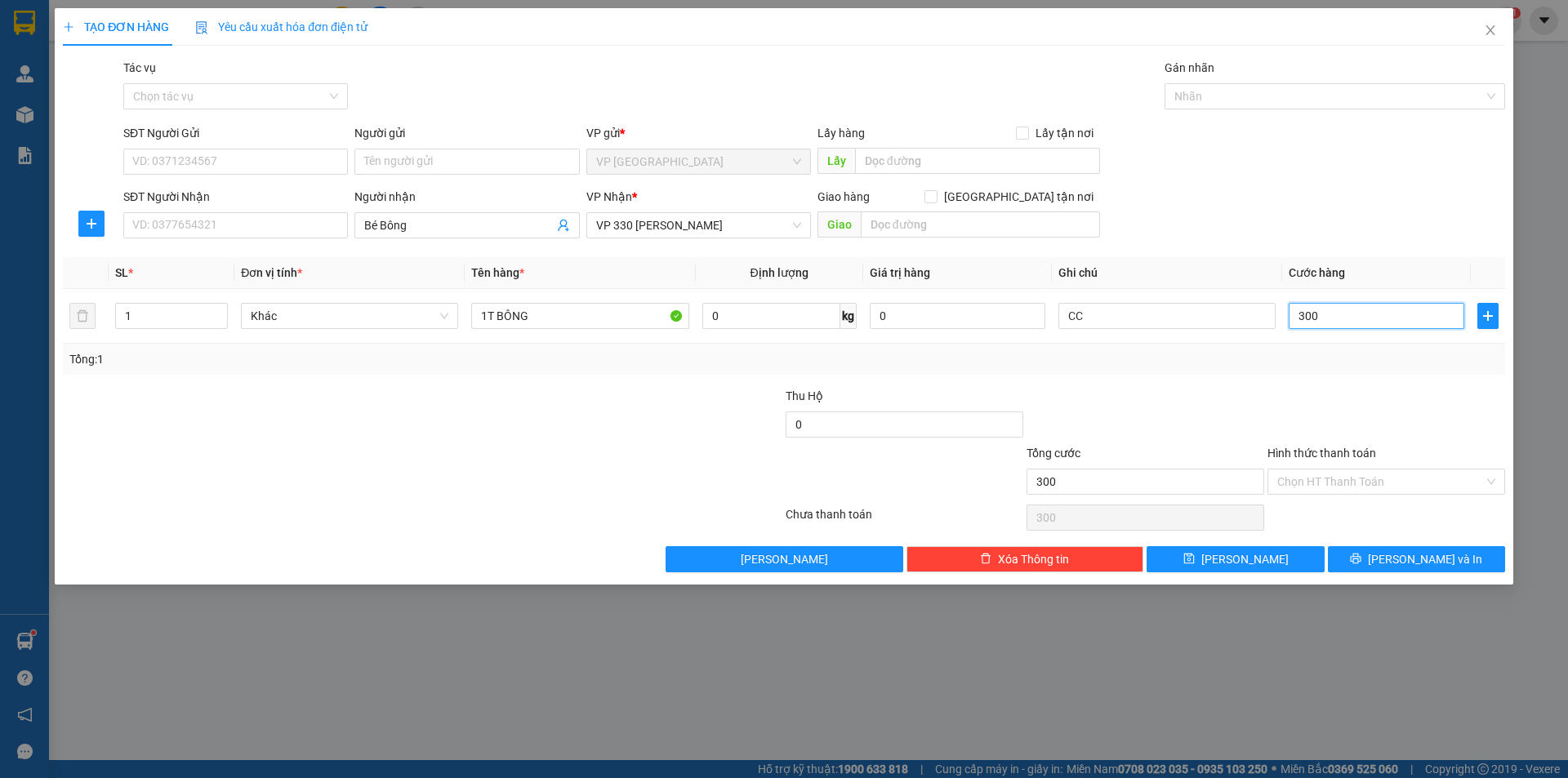
type input "3.000"
type input "30.000"
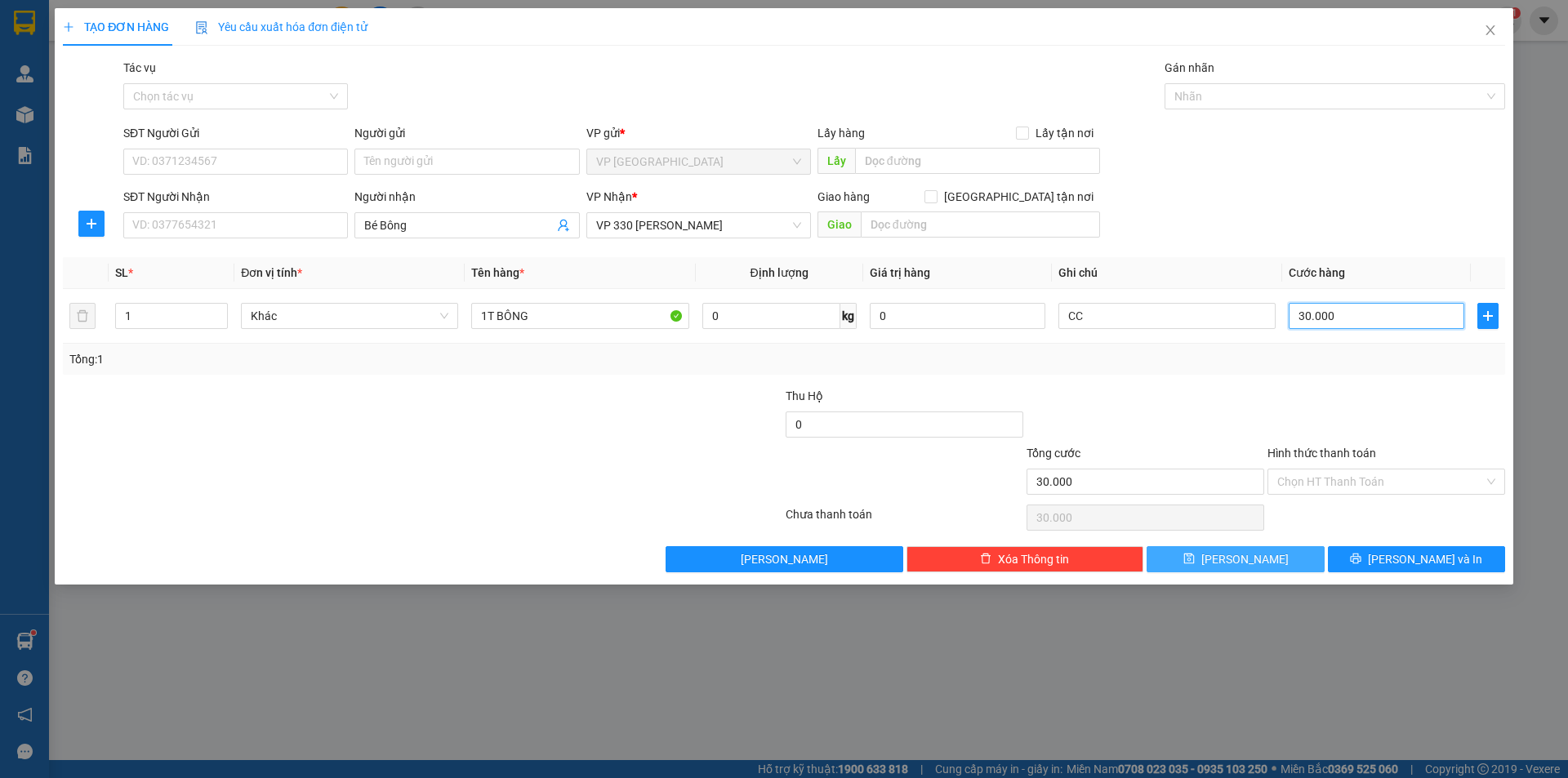
type input "300.000"
click at [1255, 566] on button "[PERSON_NAME]" at bounding box center [1235, 560] width 177 height 26
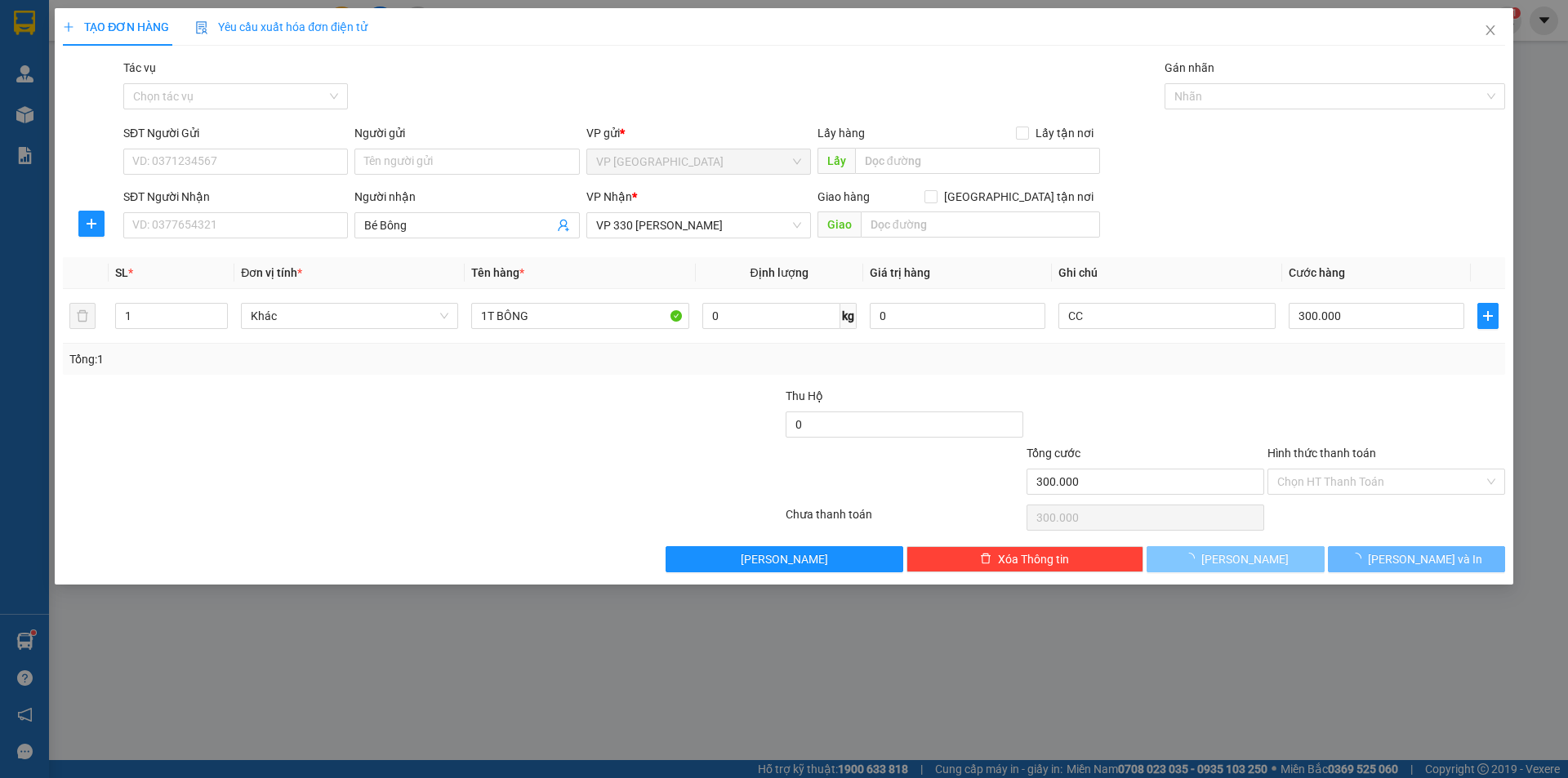
type input "0"
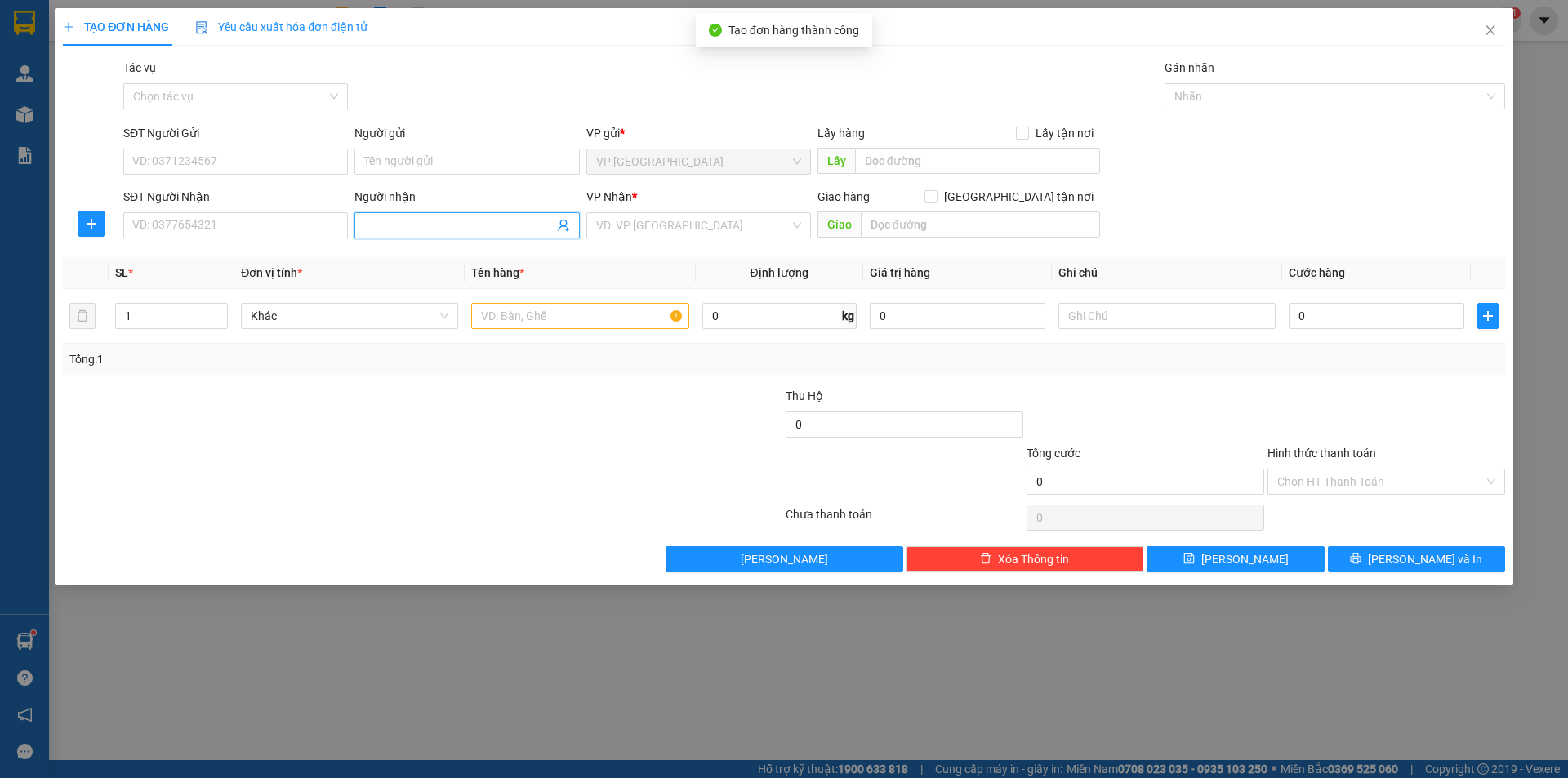
click at [397, 228] on input "Người nhận" at bounding box center [459, 225] width 189 height 18
type input "Phương"
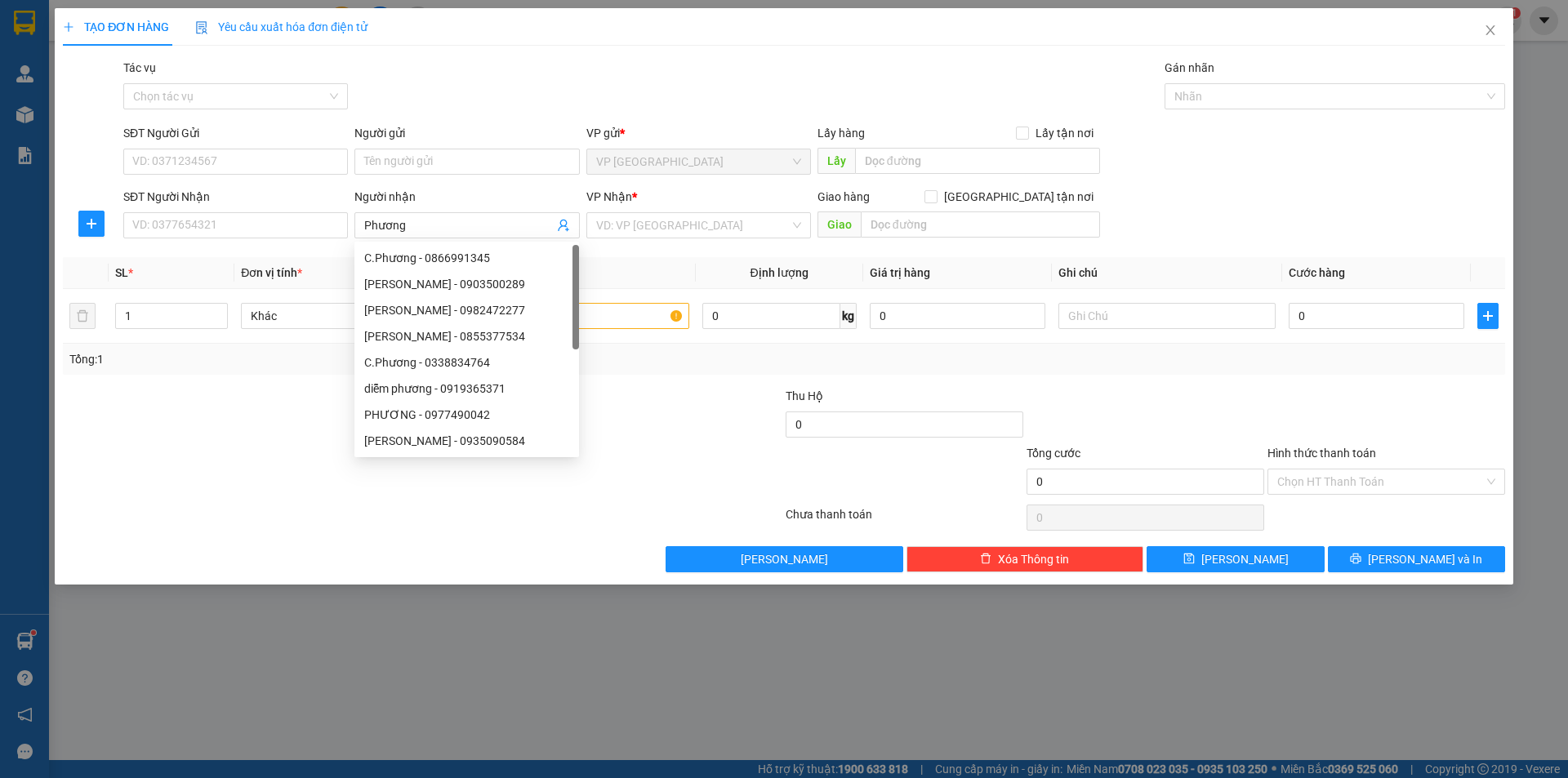
drag, startPoint x: 729, startPoint y: 211, endPoint x: 712, endPoint y: 233, distance: 27.8
click at [729, 211] on div "VP Nhận *" at bounding box center [699, 200] width 225 height 25
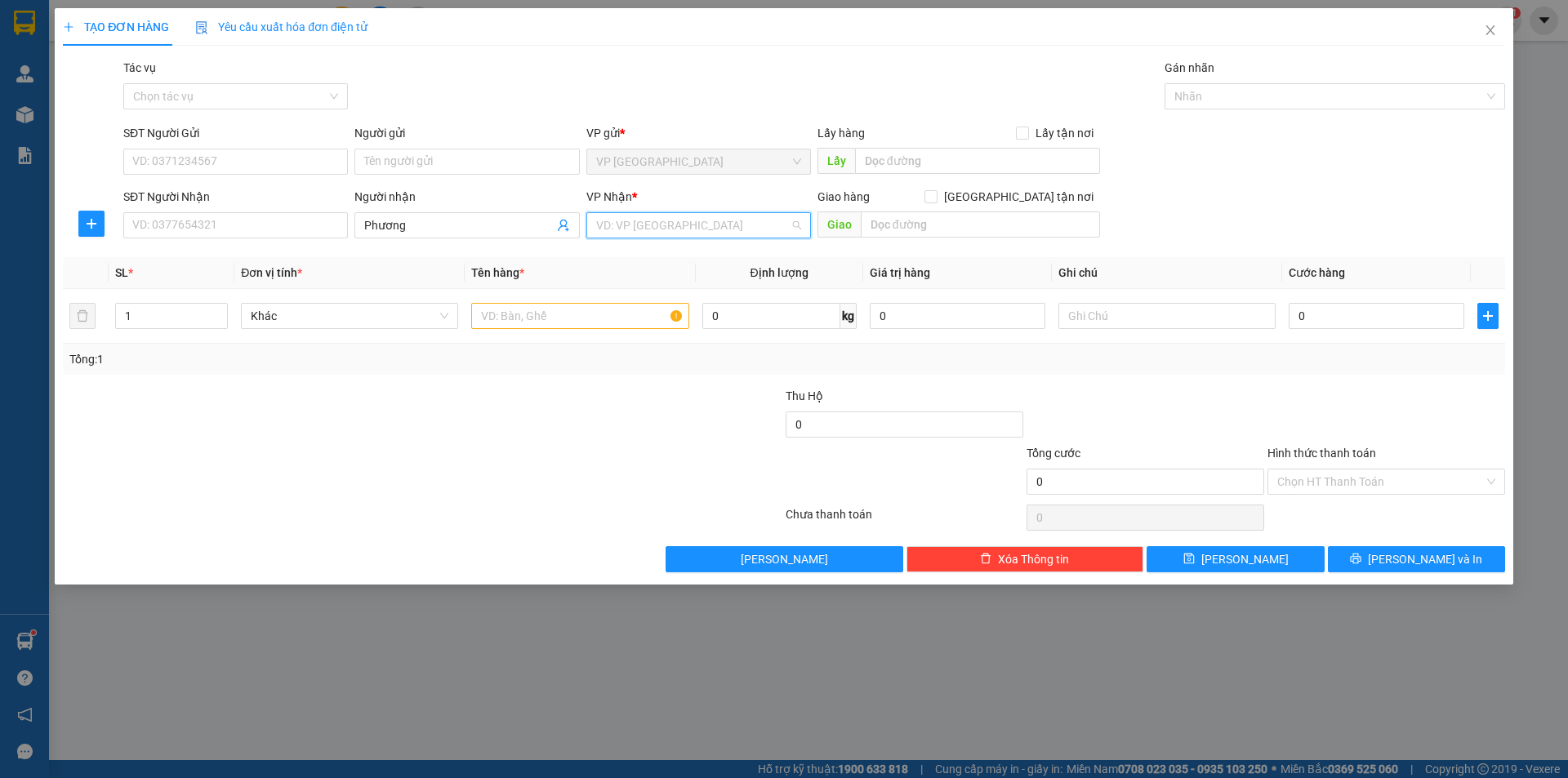
click at [712, 233] on input "search" at bounding box center [692, 226] width 194 height 25
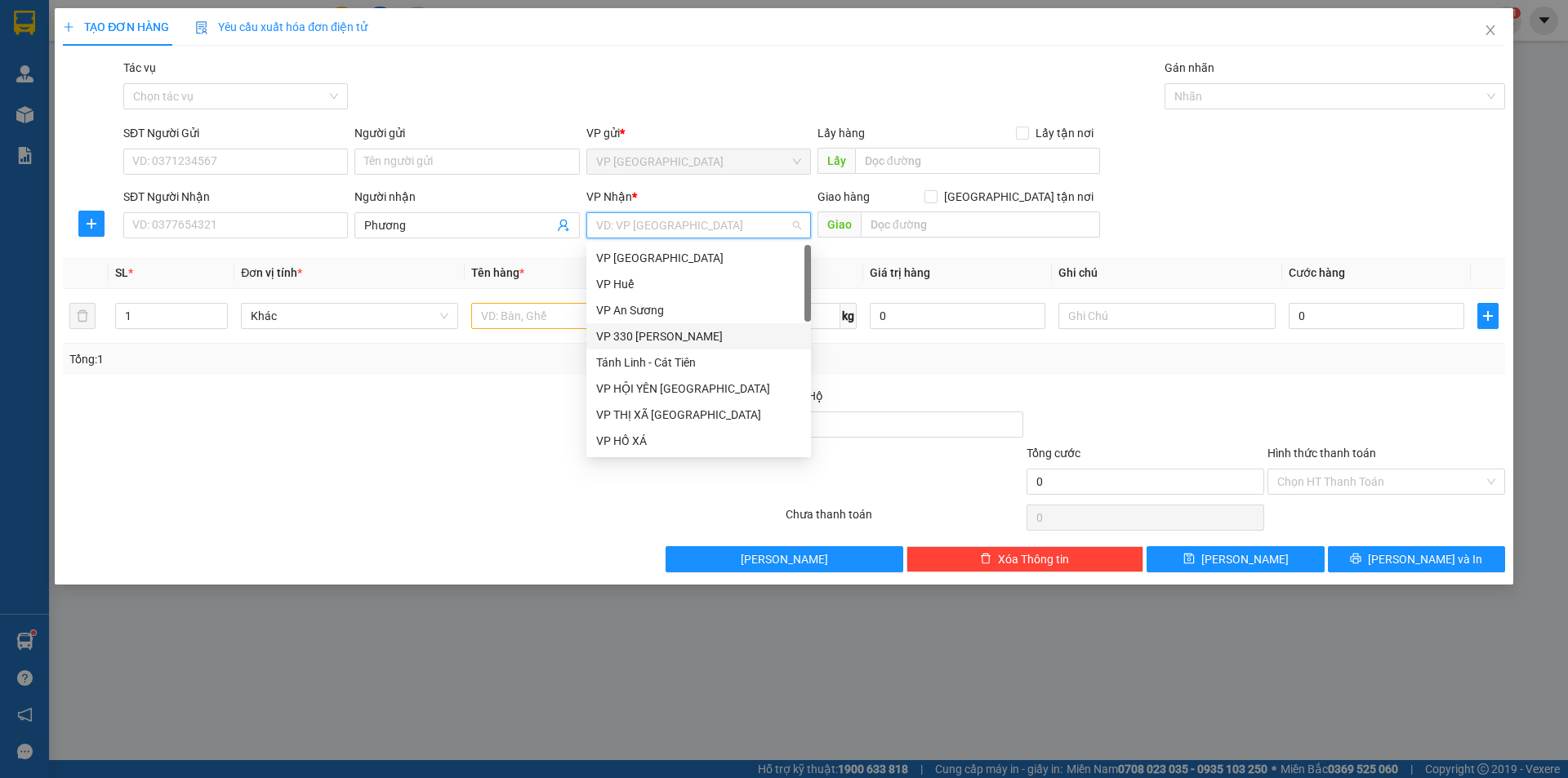
click at [661, 337] on div "VP 330 [PERSON_NAME]" at bounding box center [698, 336] width 205 height 18
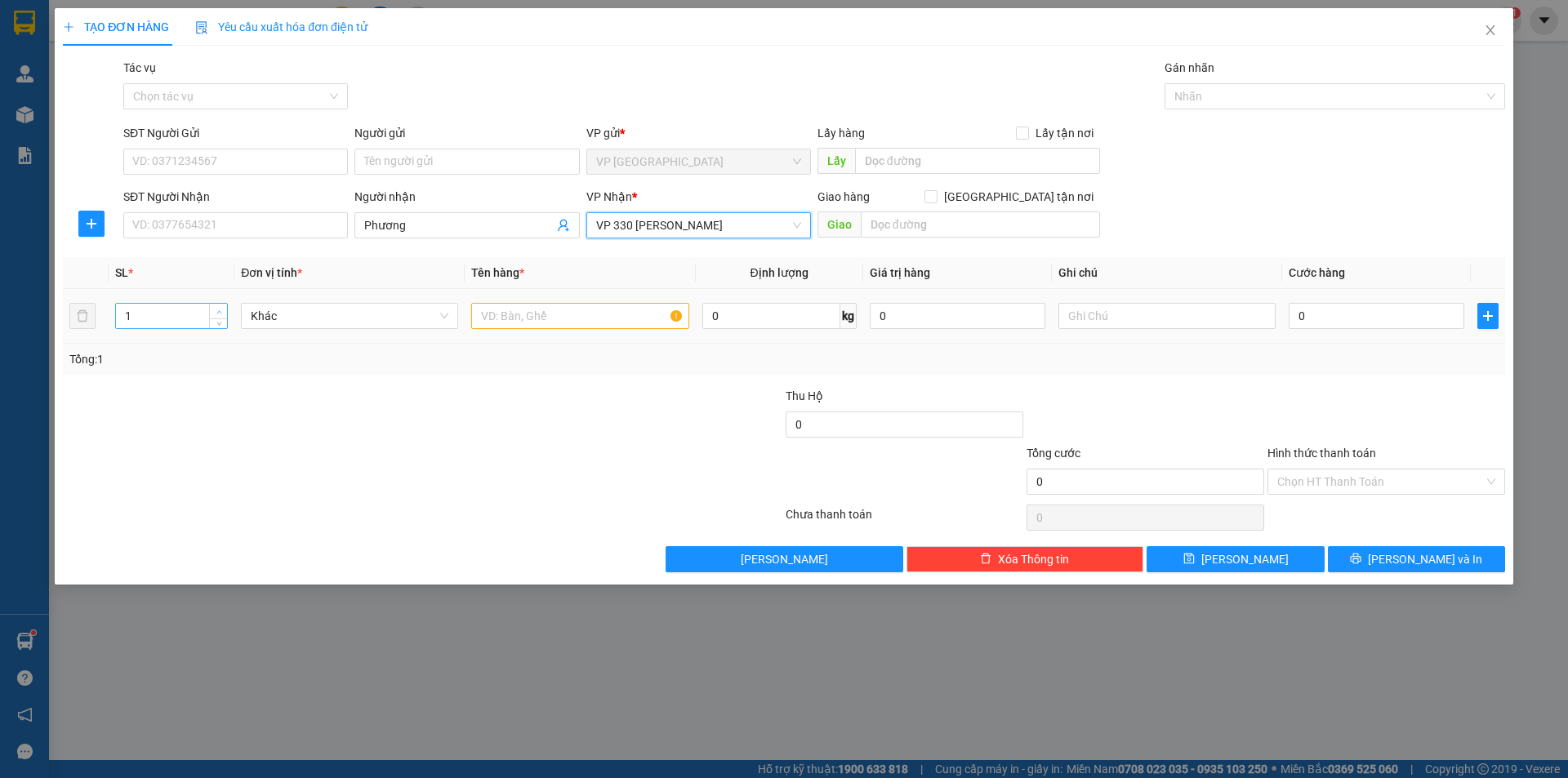
type input "2"
click at [216, 312] on icon "up" at bounding box center [219, 313] width 6 height 6
click at [560, 305] on input "text" at bounding box center [580, 316] width 217 height 26
type input "2T BÔNG"
click at [1082, 314] on input "text" at bounding box center [1167, 316] width 217 height 26
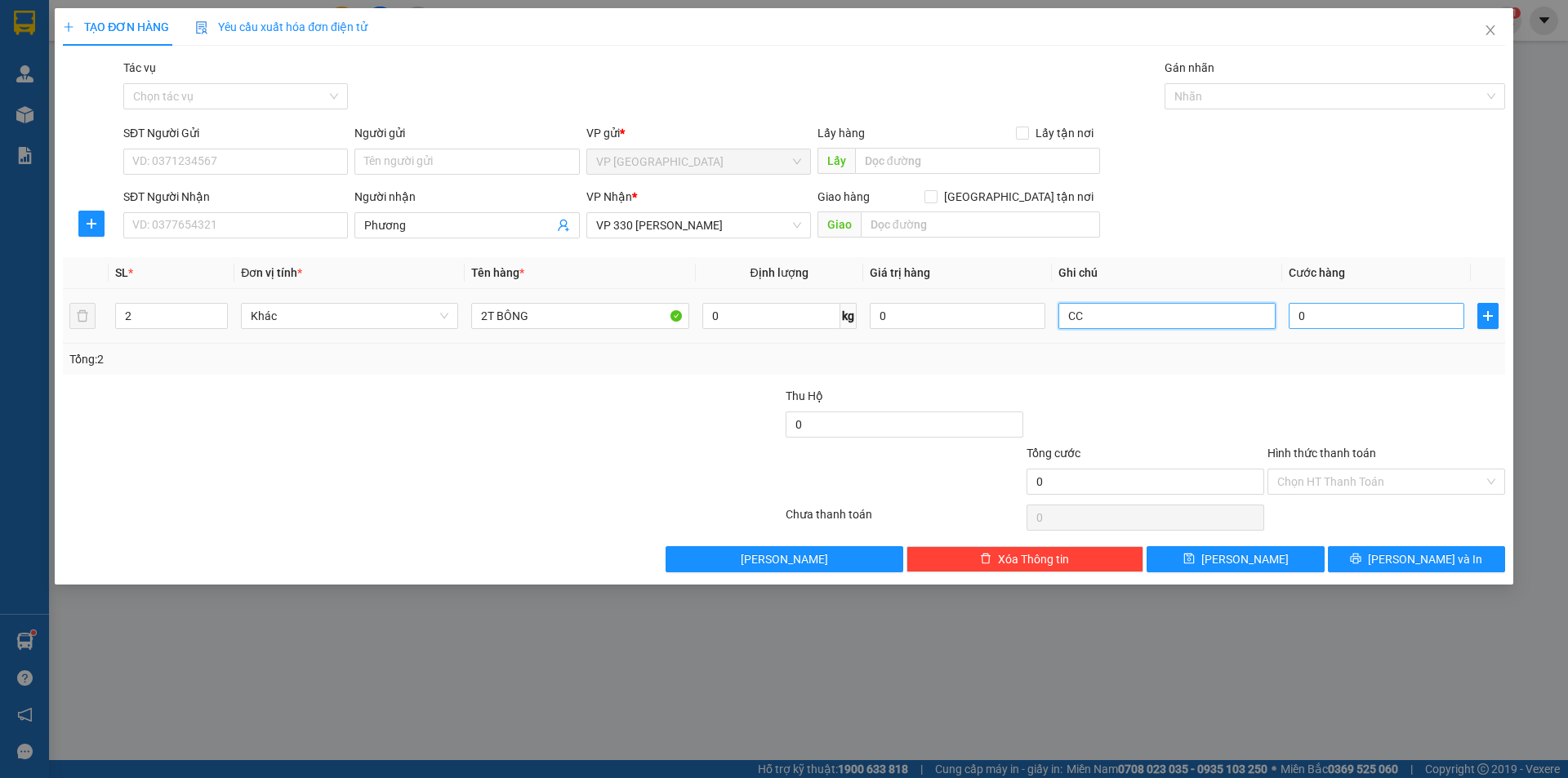
type input "CC"
click at [1345, 312] on input "0" at bounding box center [1376, 316] width 176 height 26
type input "6"
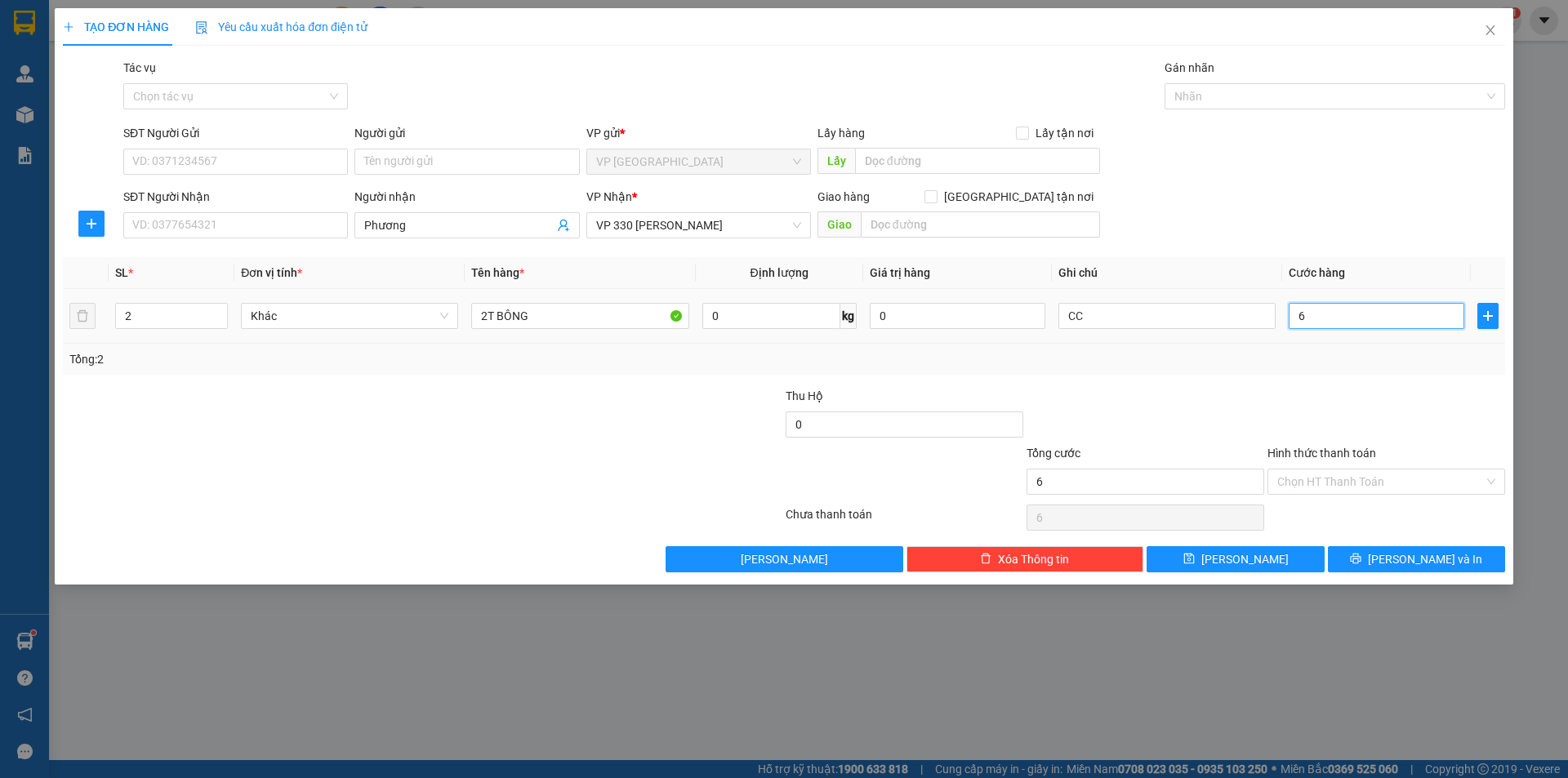
type input "60"
type input "600"
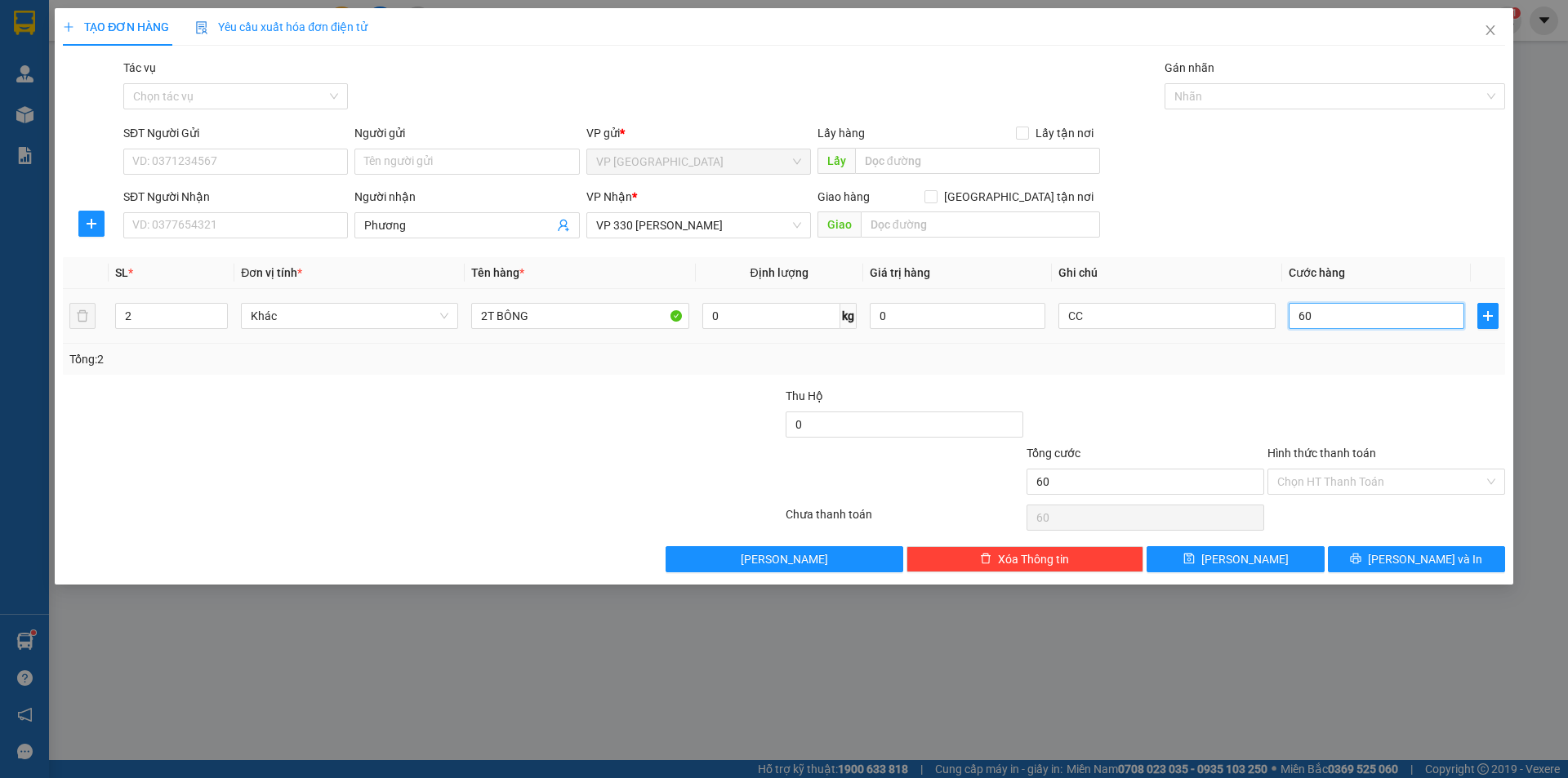
type input "600"
type input "6.000"
type input "60.000"
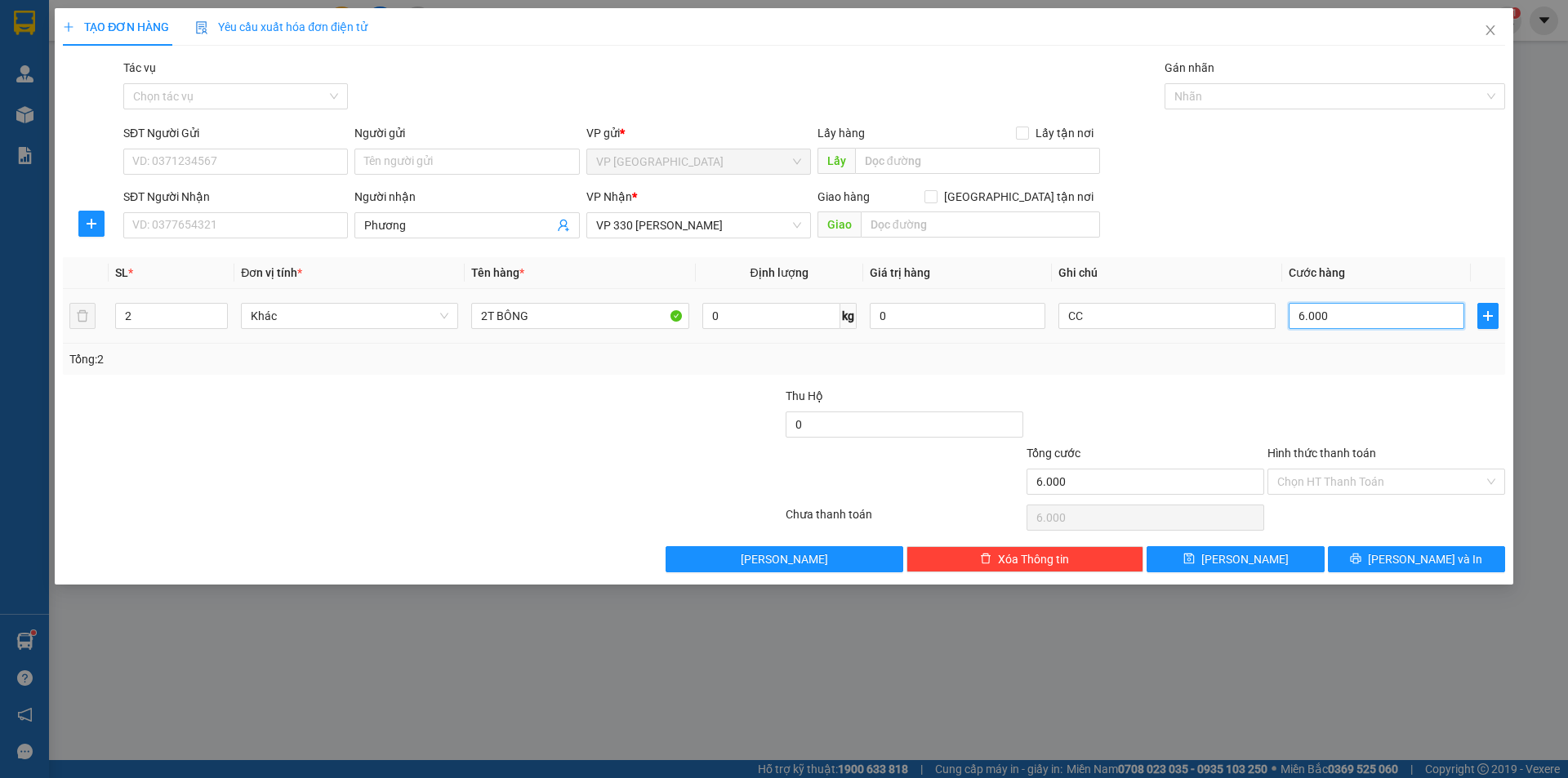
type input "60.000"
type input "600.000"
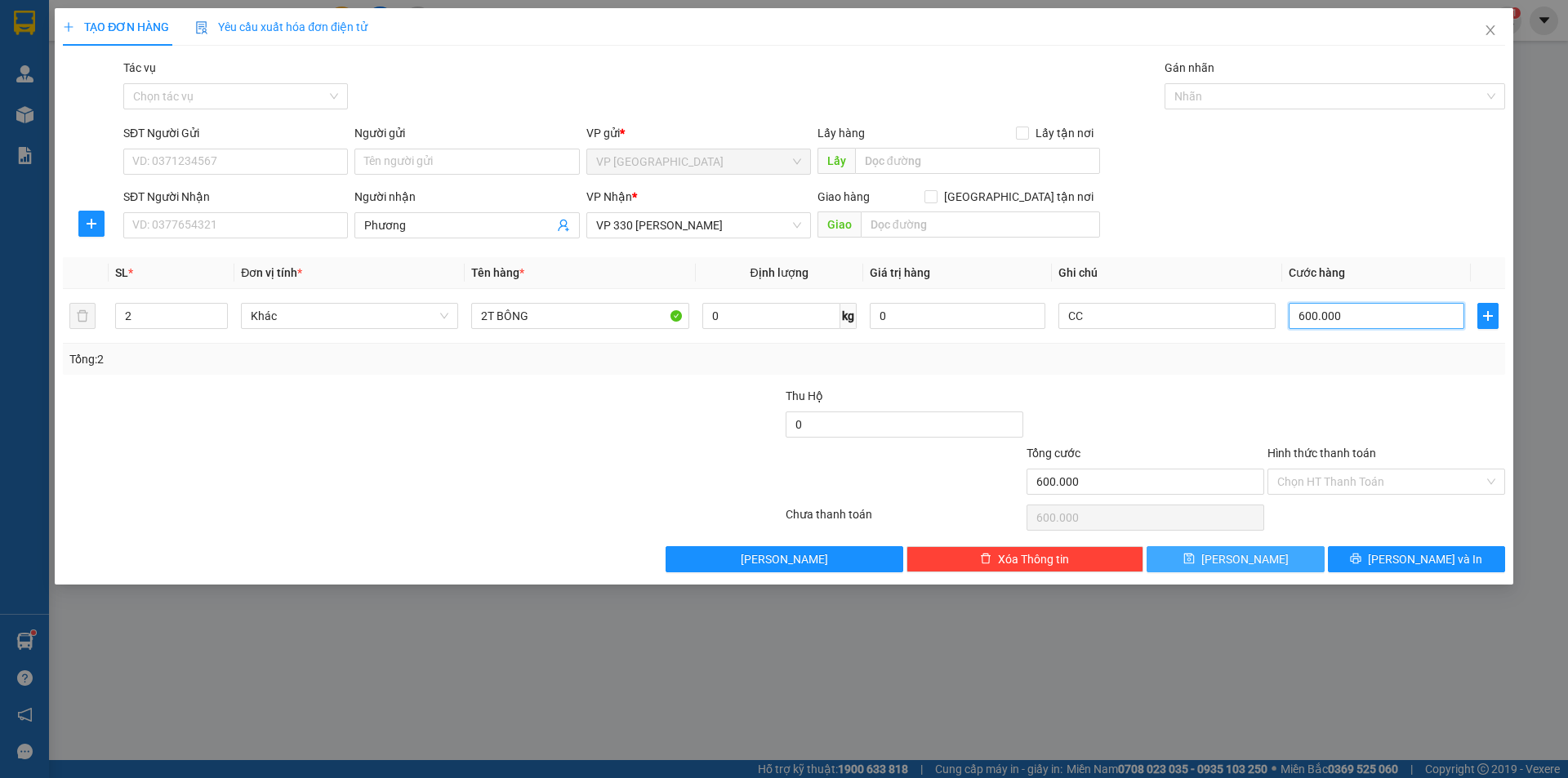
type input "600.000"
drag, startPoint x: 1274, startPoint y: 562, endPoint x: 1206, endPoint y: 548, distance: 69.4
click at [1275, 562] on button "[PERSON_NAME]" at bounding box center [1235, 560] width 177 height 26
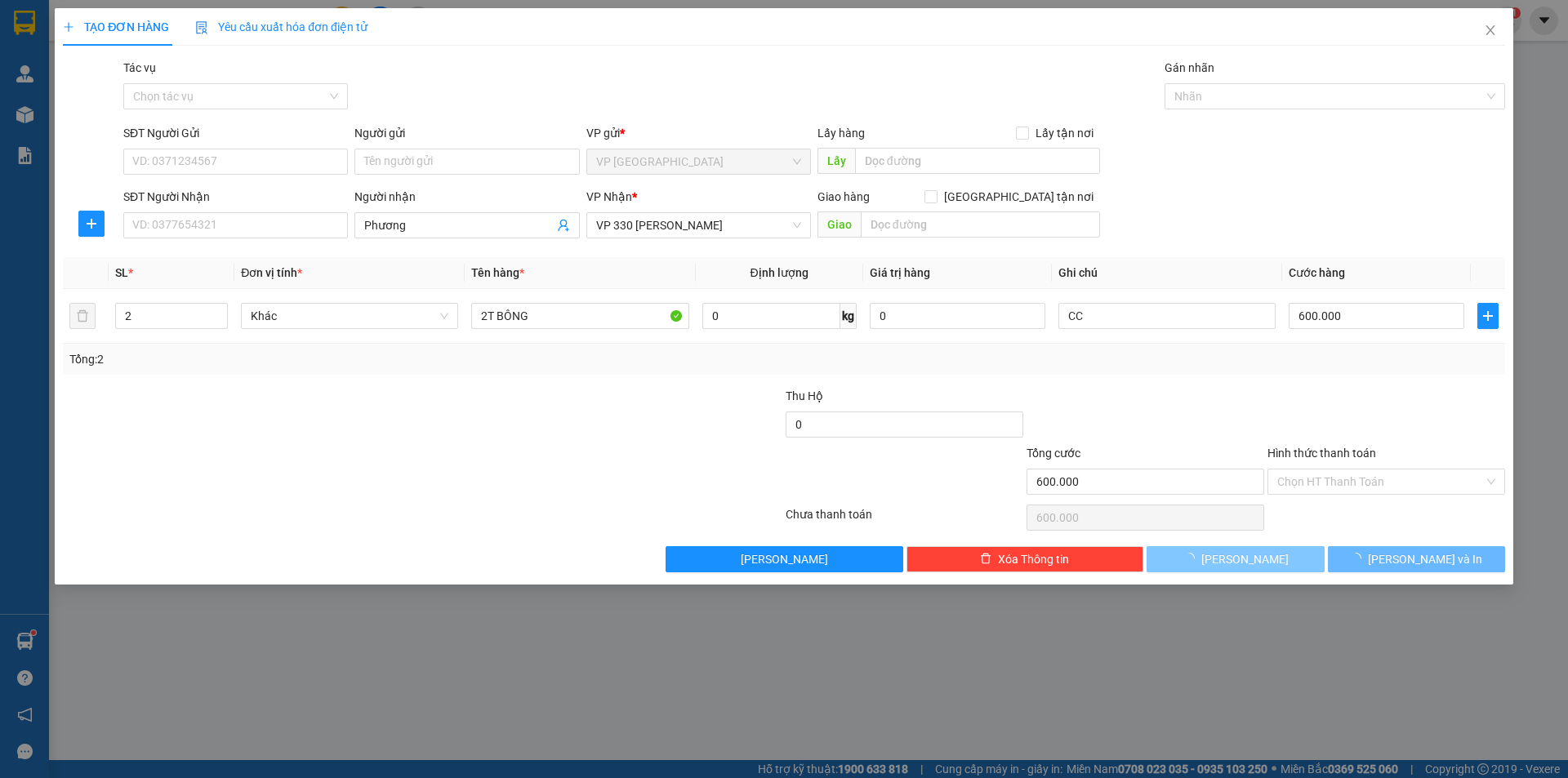
type input "1"
type input "0"
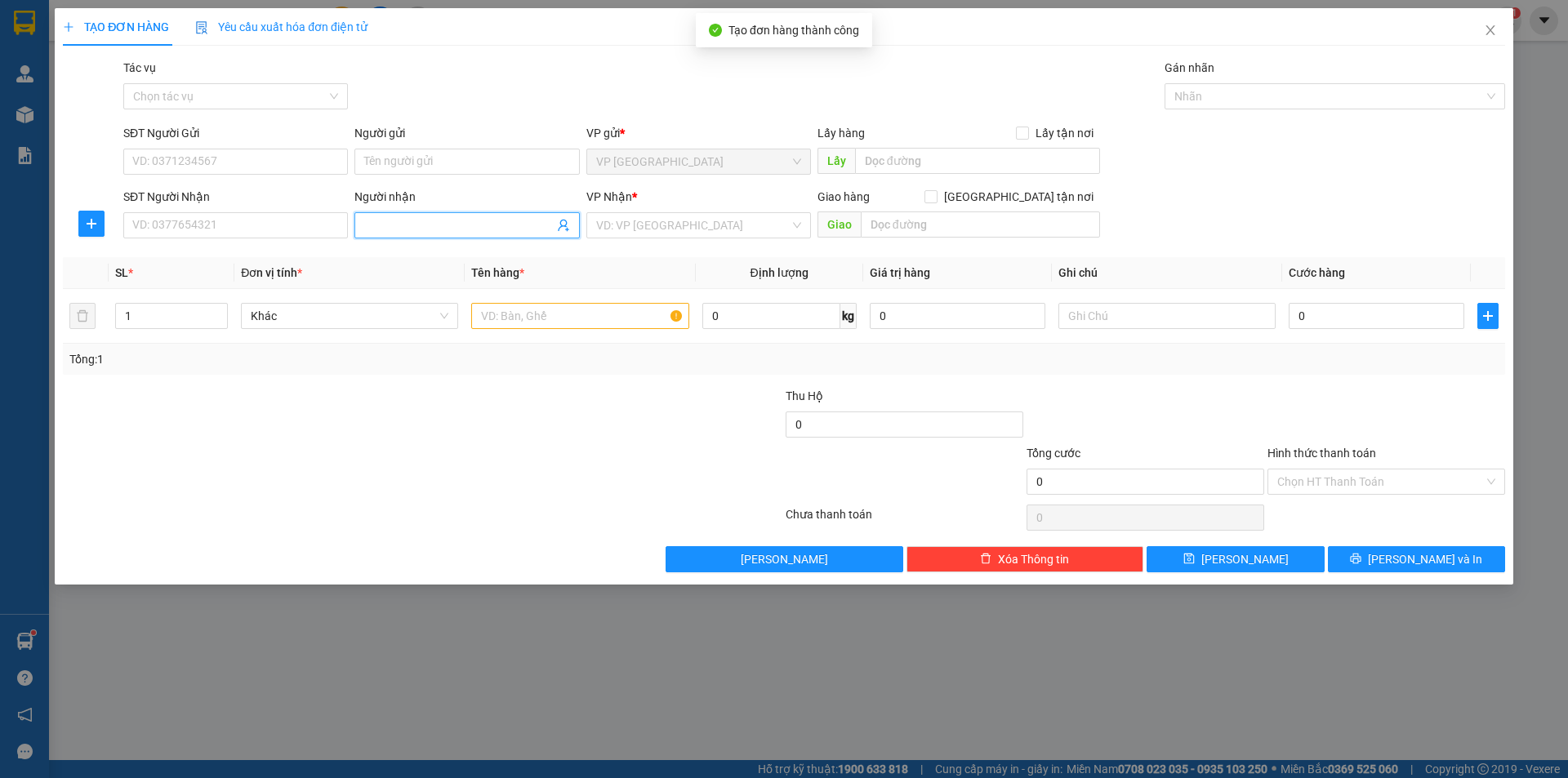
click at [437, 222] on input "Người nhận" at bounding box center [459, 225] width 189 height 18
type input "Chiên"
click at [626, 224] on input "search" at bounding box center [692, 226] width 194 height 25
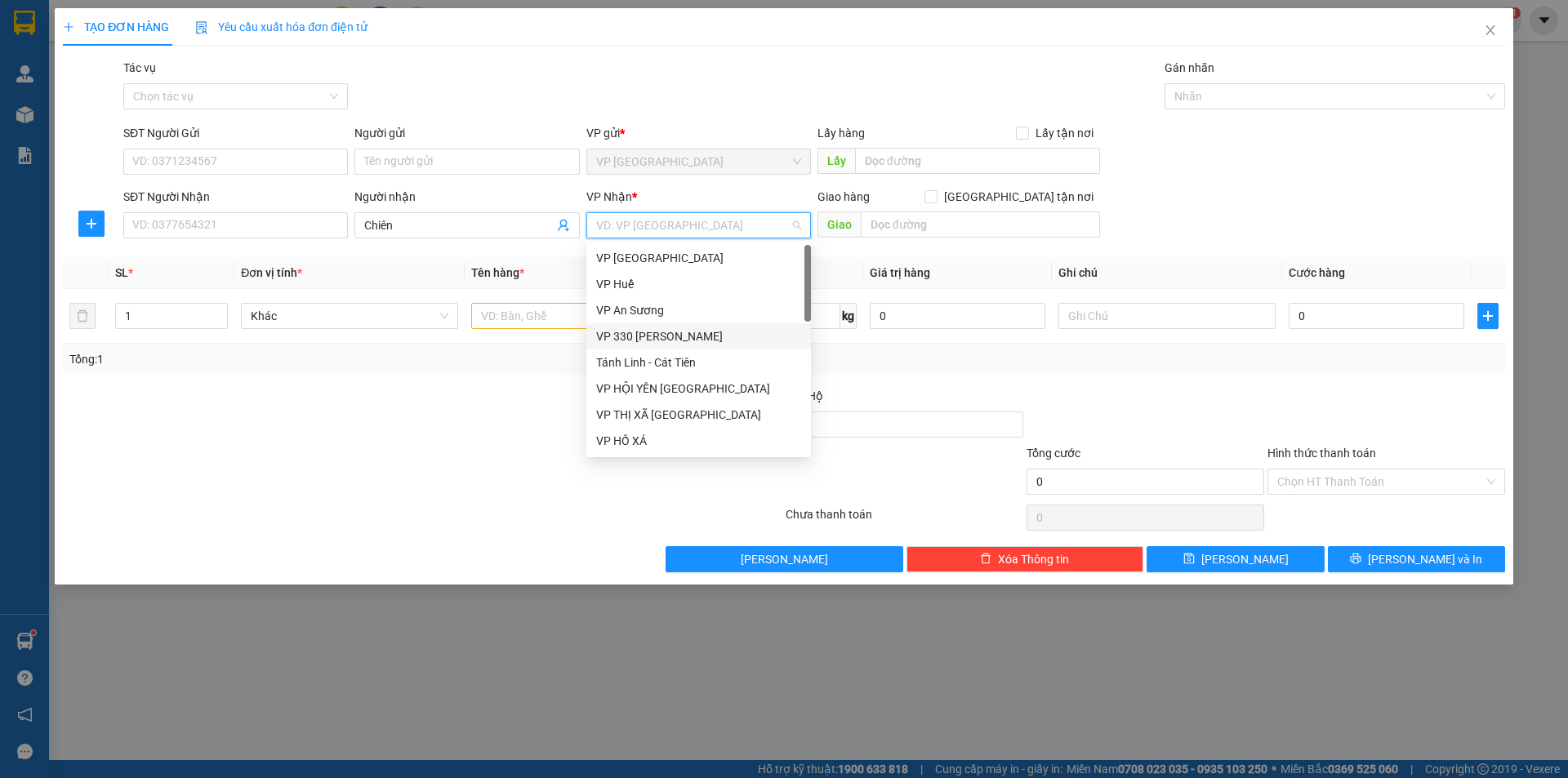
click at [653, 330] on div "VP 330 [PERSON_NAME]" at bounding box center [698, 336] width 205 height 18
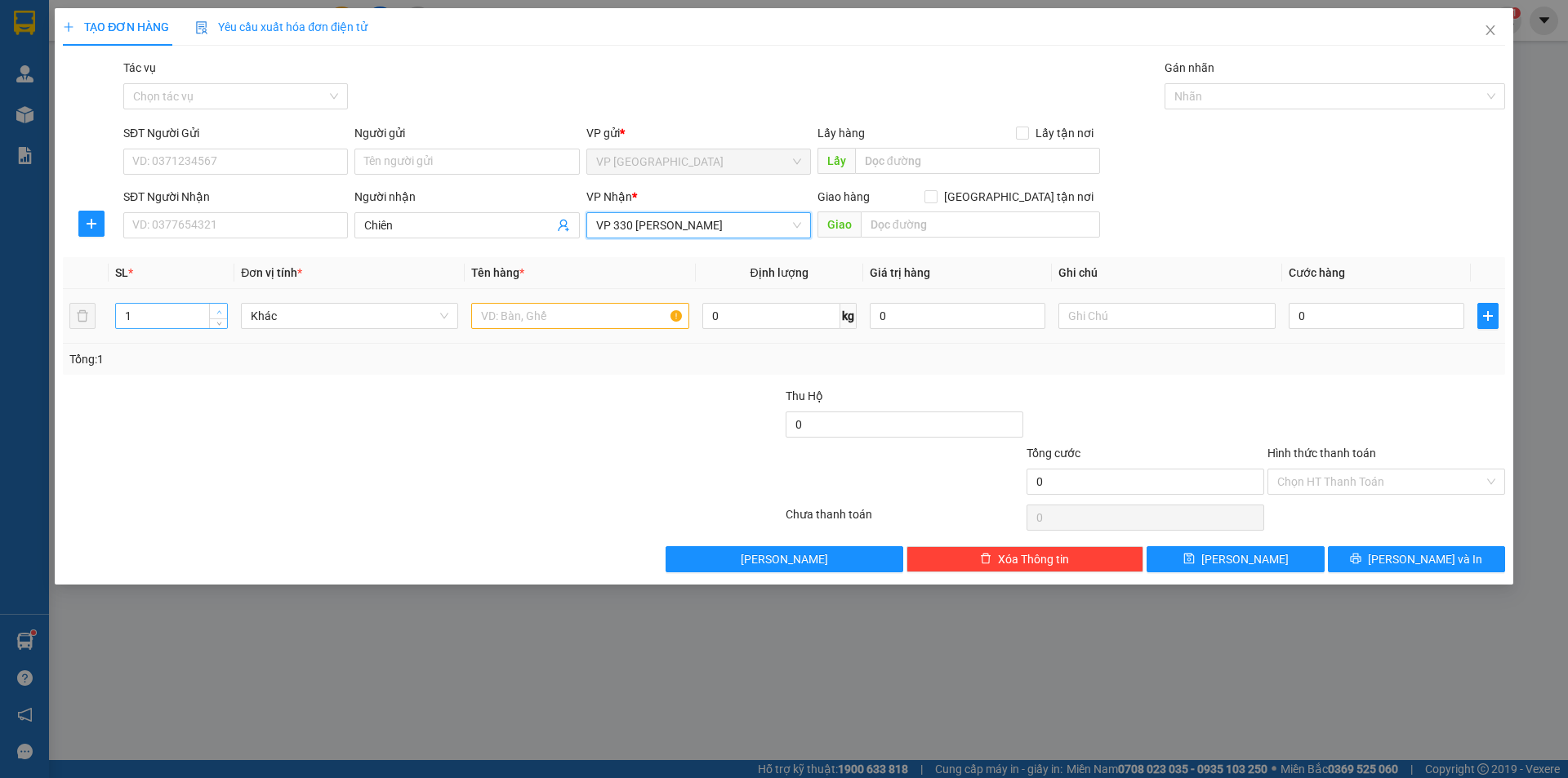
type input "2"
click at [221, 313] on icon "up" at bounding box center [219, 313] width 6 height 6
click at [553, 316] on input "text" at bounding box center [580, 316] width 217 height 26
type input "2T BÔNG"
click at [1171, 323] on input "text" at bounding box center [1167, 316] width 217 height 26
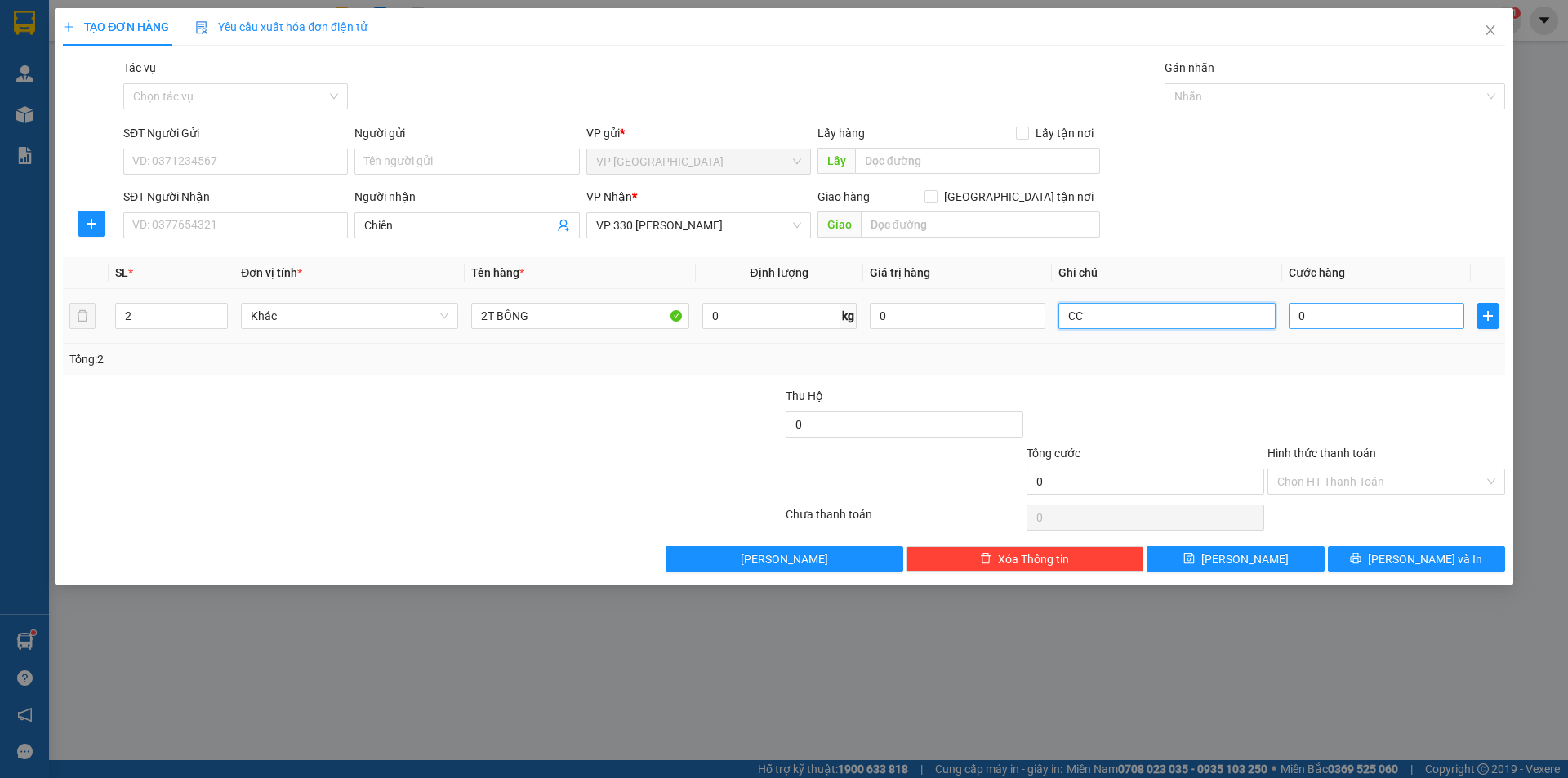
type input "CC"
click at [1309, 325] on input "0" at bounding box center [1376, 316] width 176 height 26
type input "4"
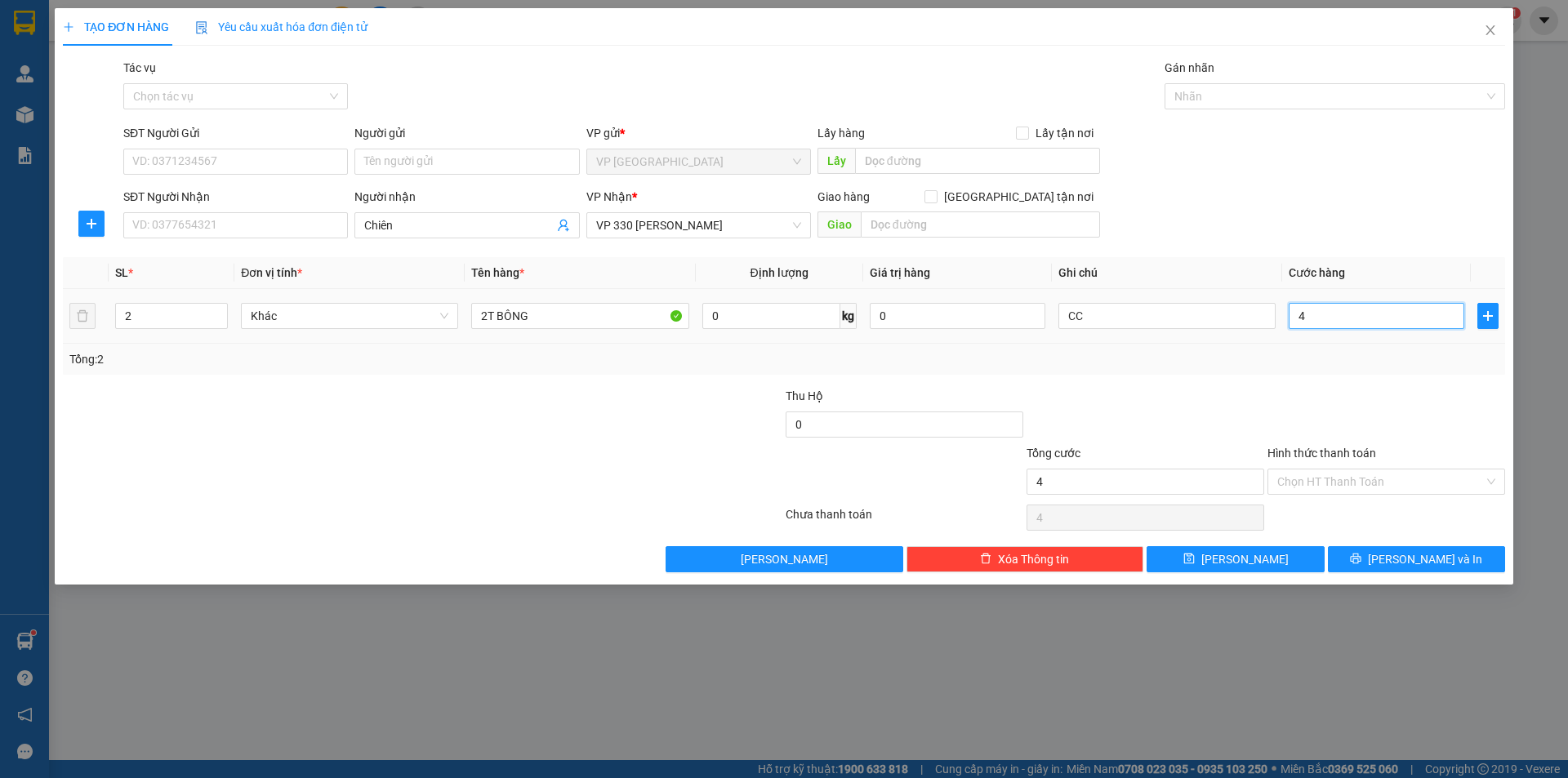
type input "40"
type input "400"
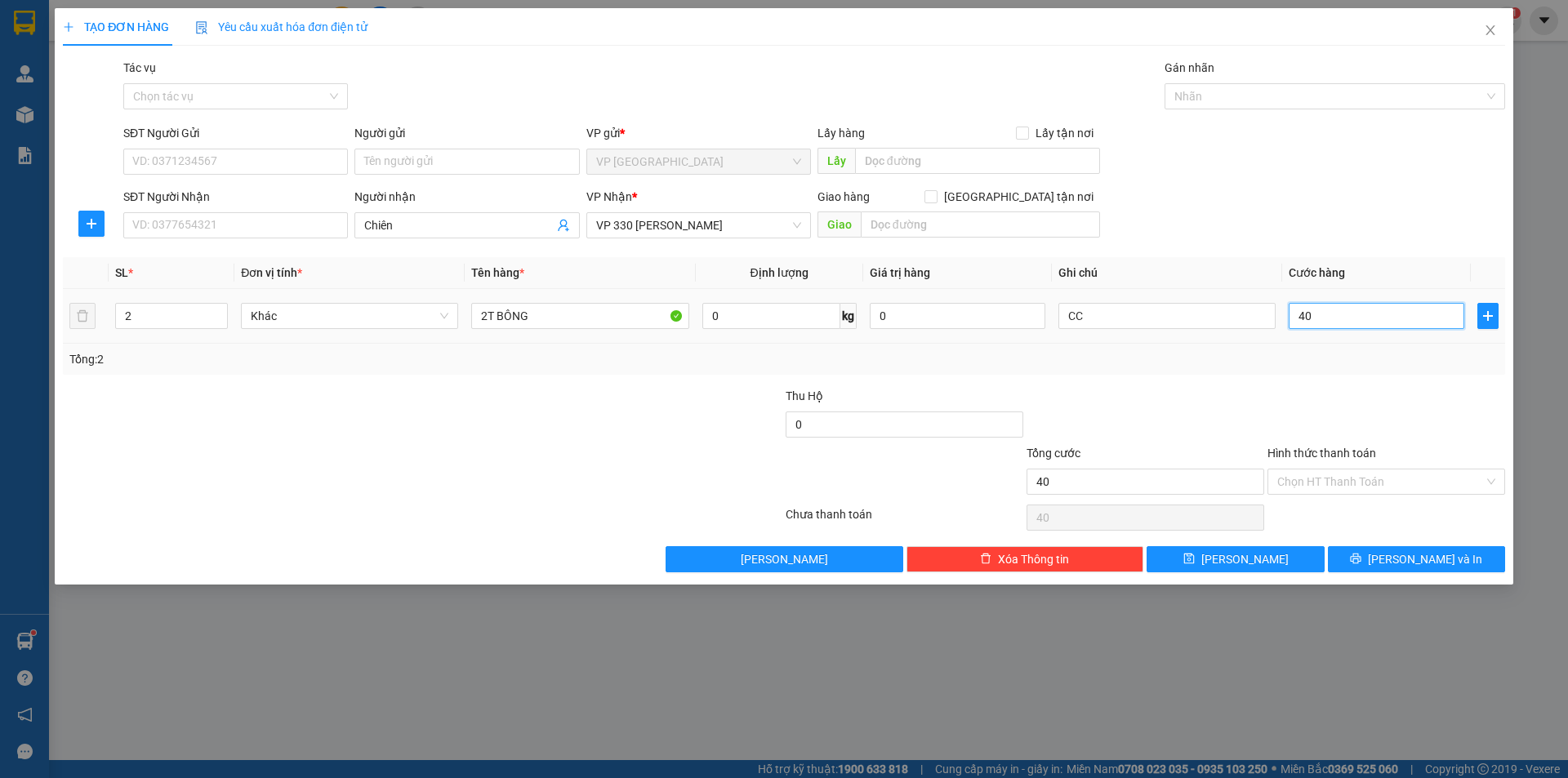
type input "400"
type input "4.000"
type input "40.000"
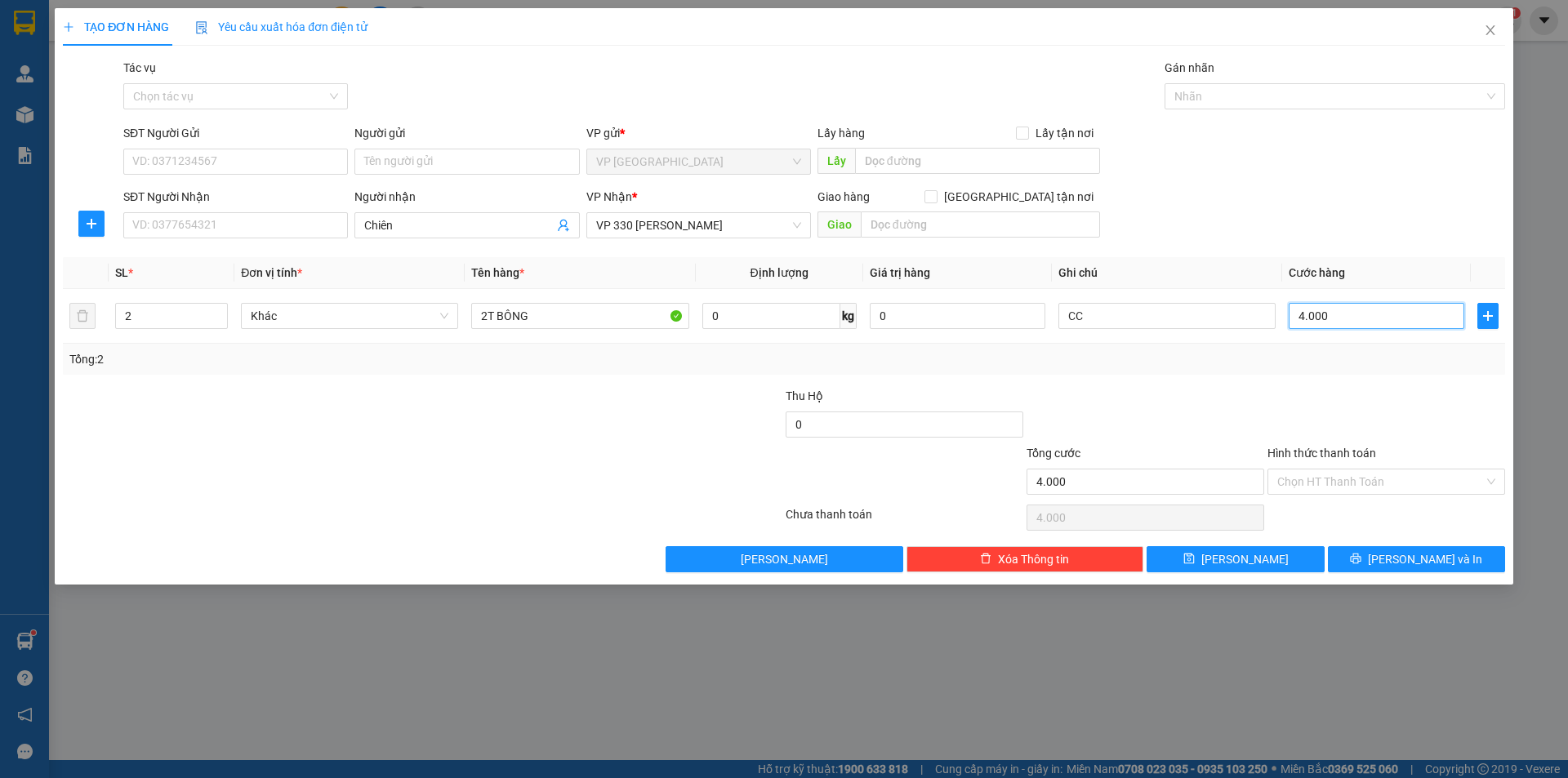
type input "40.000"
type input "400.000"
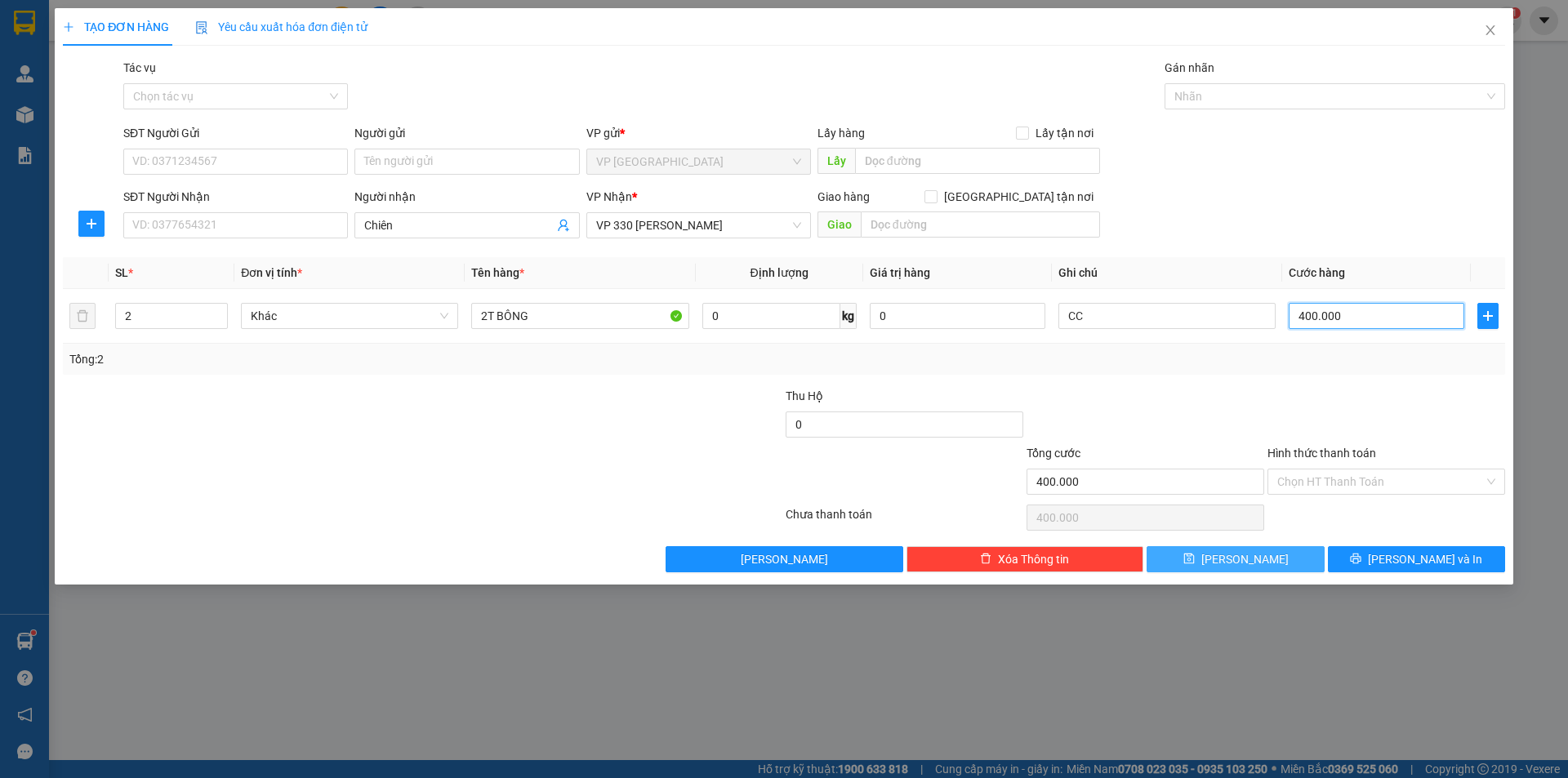
type input "400.000"
click at [1285, 560] on button "[PERSON_NAME]" at bounding box center [1235, 560] width 177 height 26
type input "1"
type input "0"
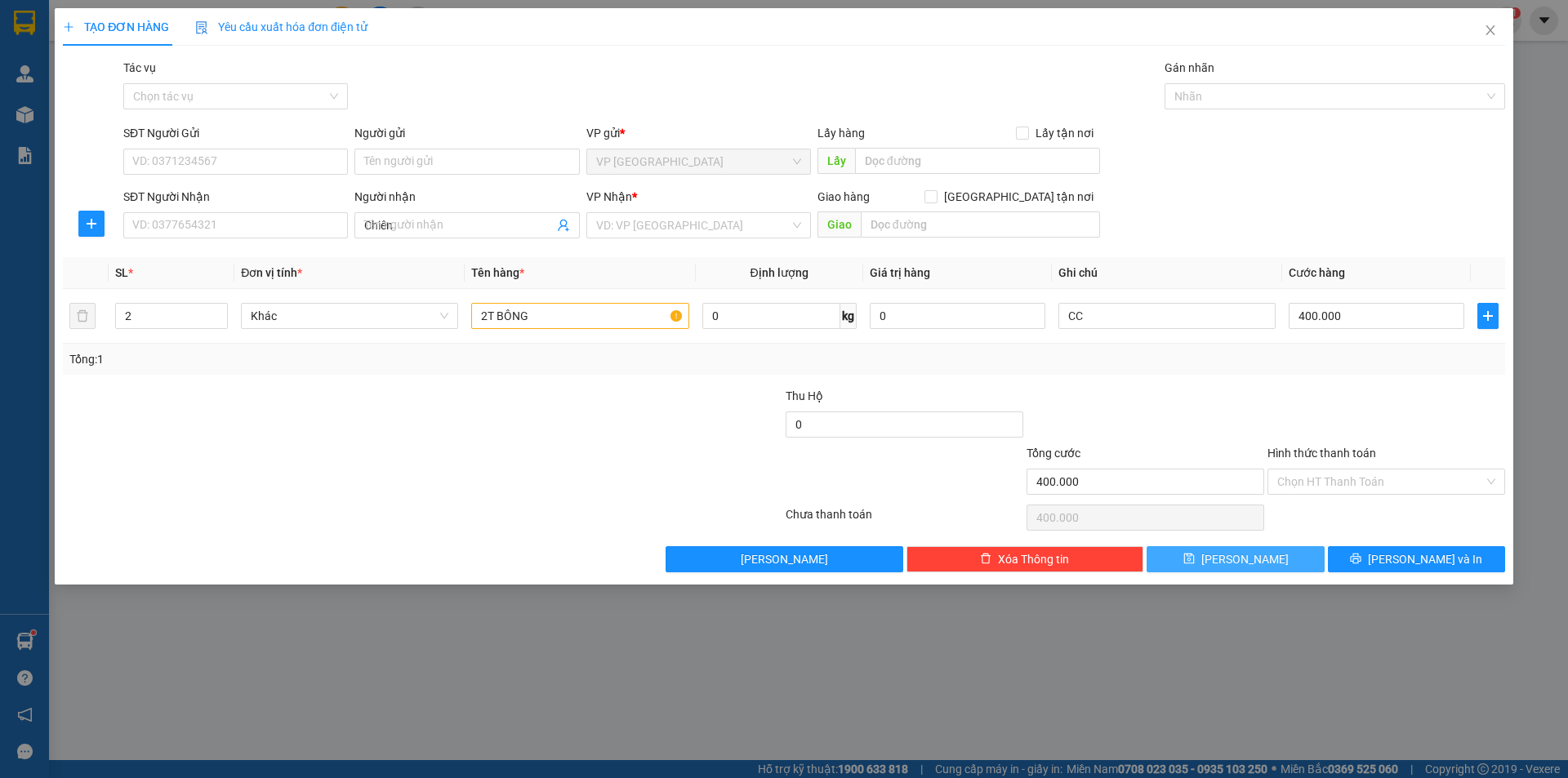
type input "0"
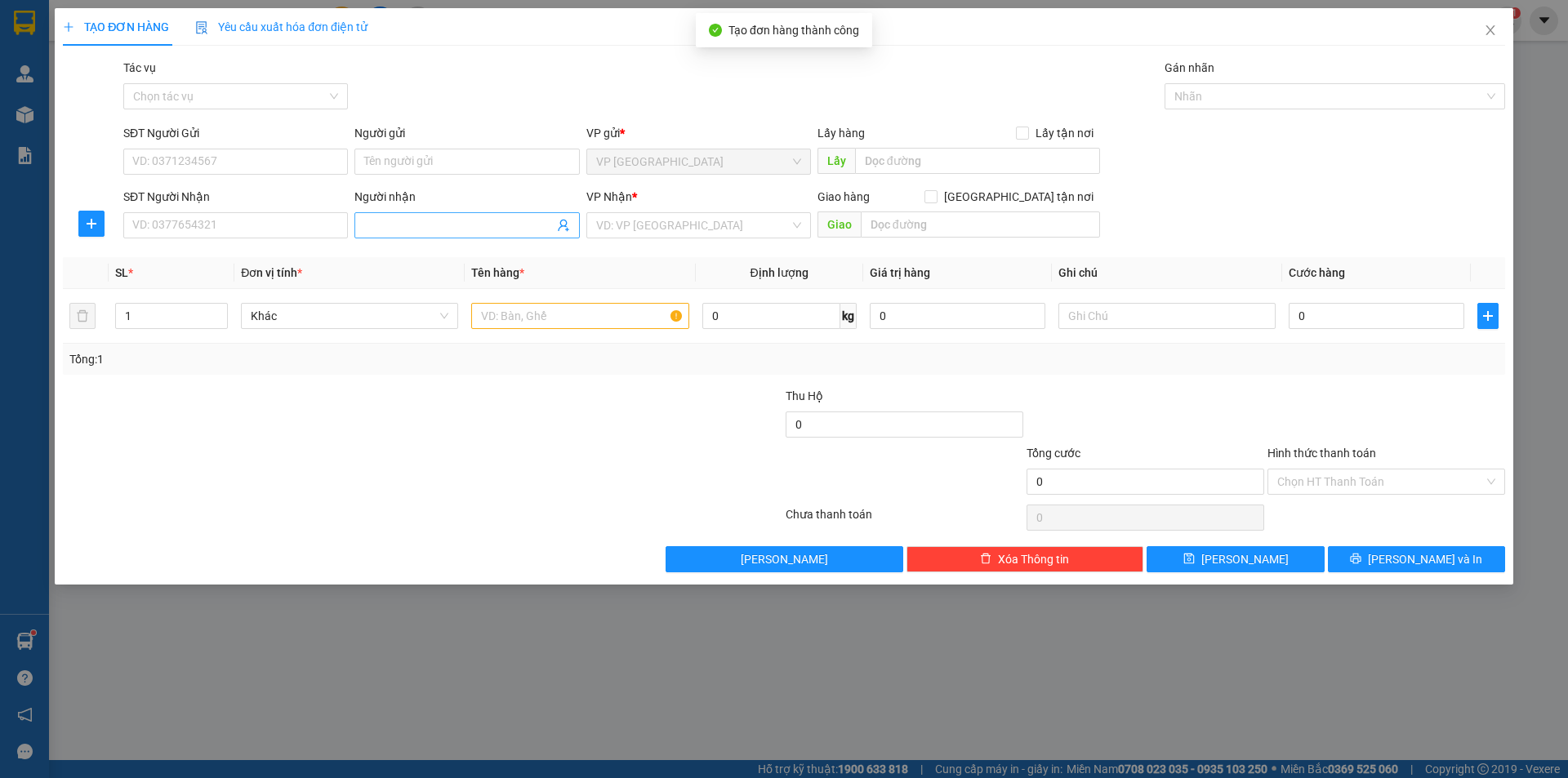
click at [439, 221] on input "Người nhận" at bounding box center [459, 225] width 189 height 18
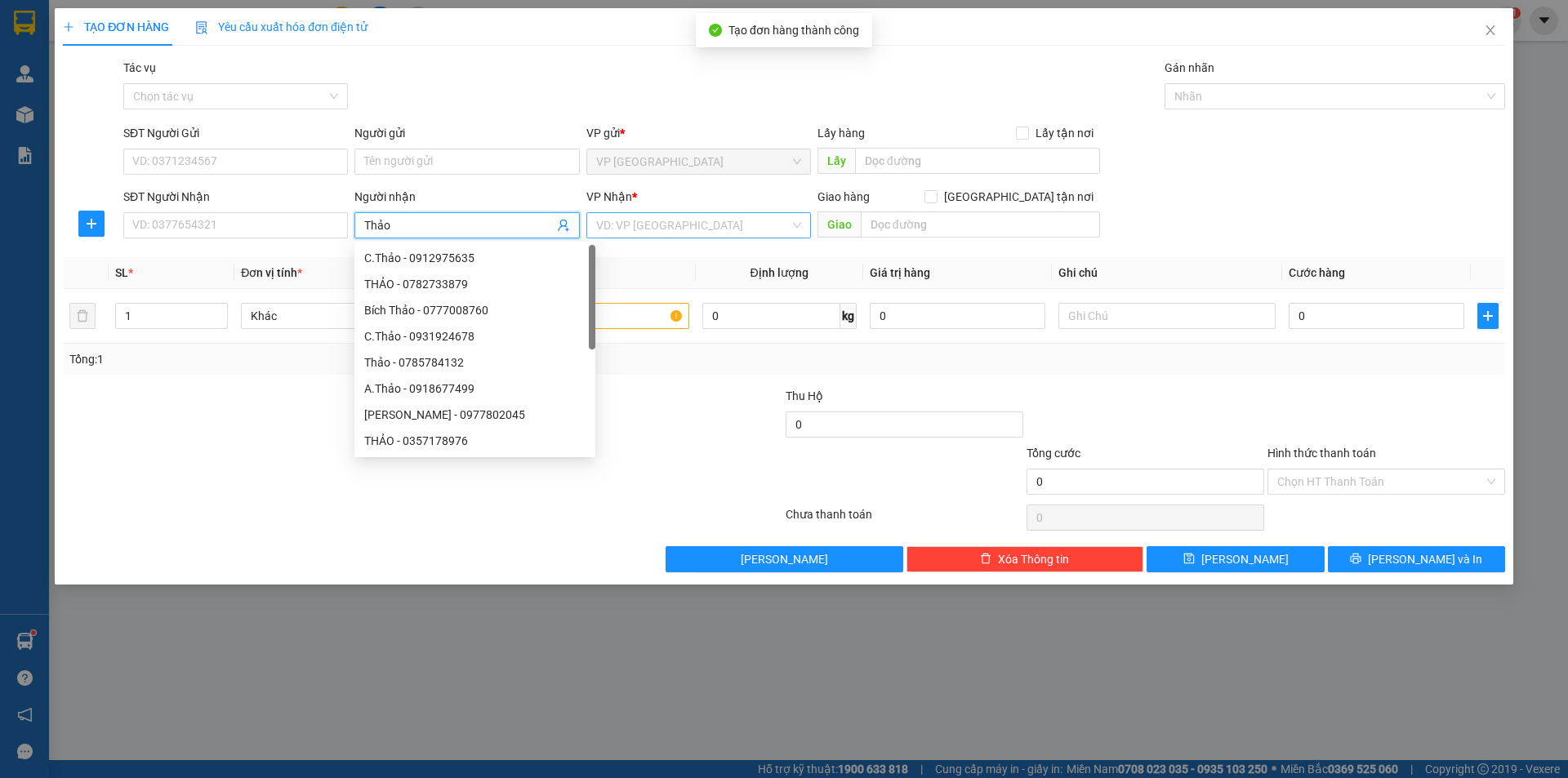
type input "Thảo"
click at [665, 227] on input "search" at bounding box center [692, 226] width 194 height 25
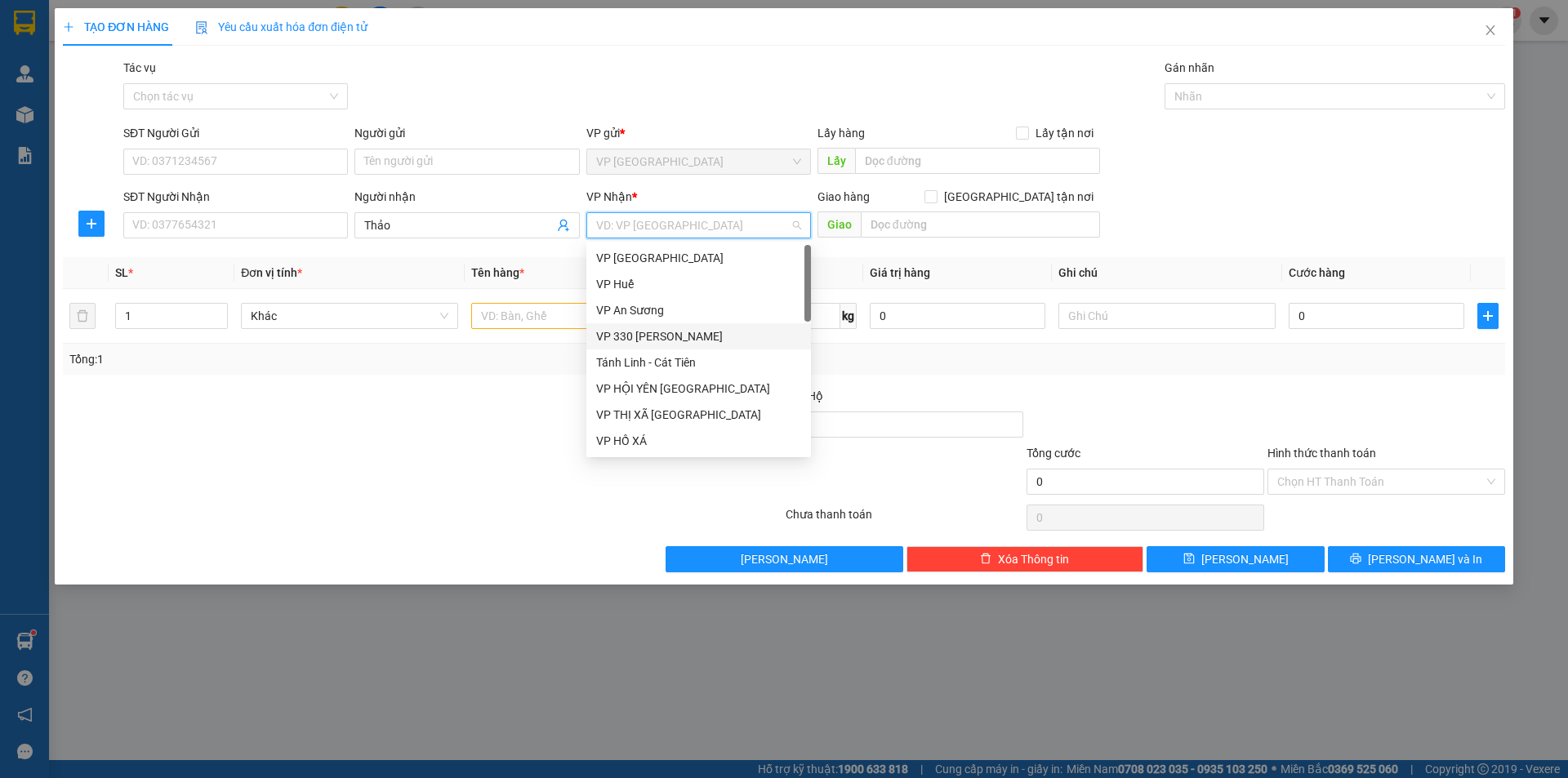
click at [659, 345] on div "VP 330 [PERSON_NAME]" at bounding box center [698, 336] width 205 height 18
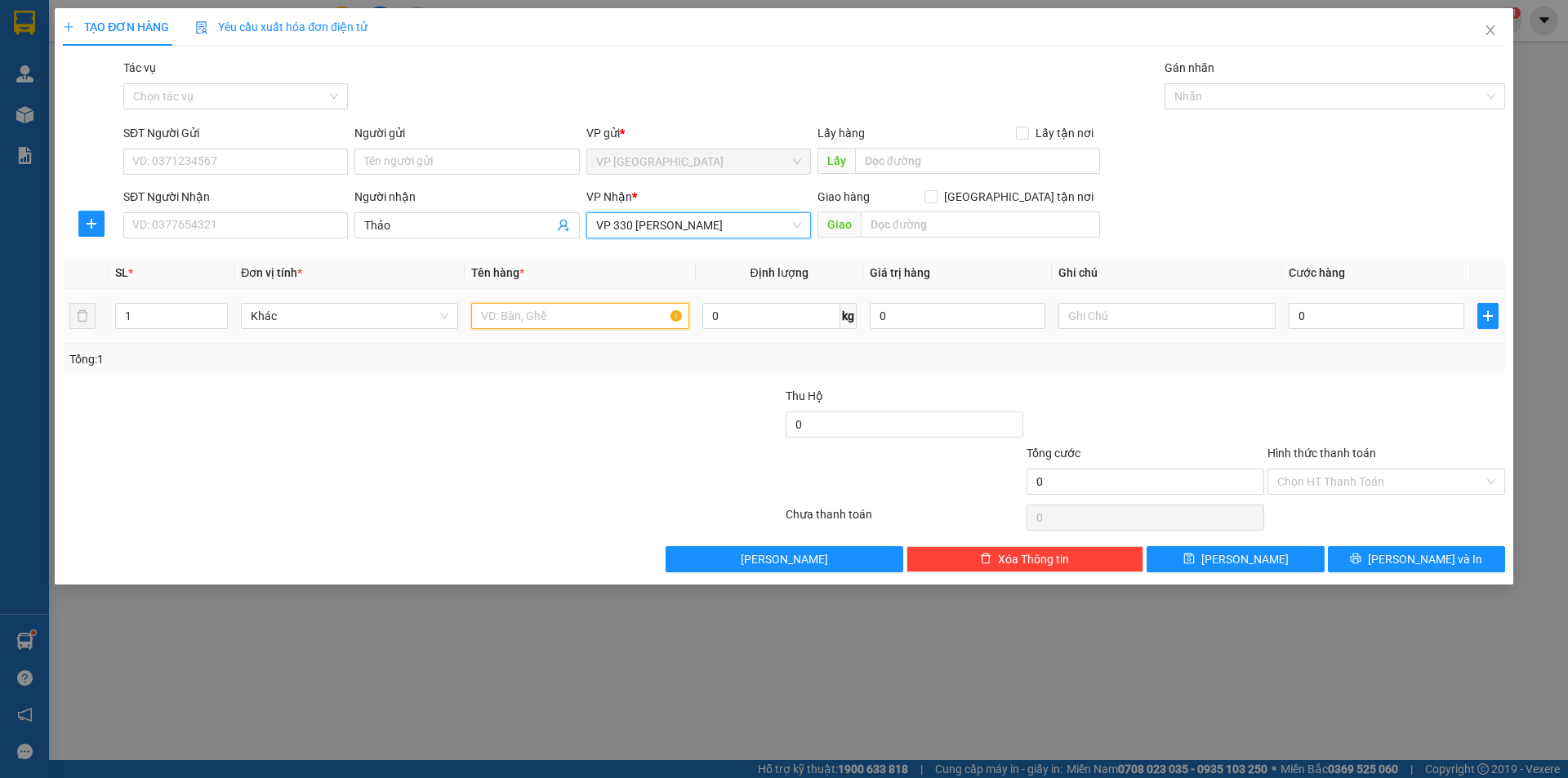
click at [601, 313] on input "text" at bounding box center [580, 316] width 217 height 26
type input "1T BÔNG"
click at [1183, 324] on input "text" at bounding box center [1167, 316] width 217 height 26
type input "CC"
click at [1302, 322] on input "0" at bounding box center [1376, 316] width 176 height 26
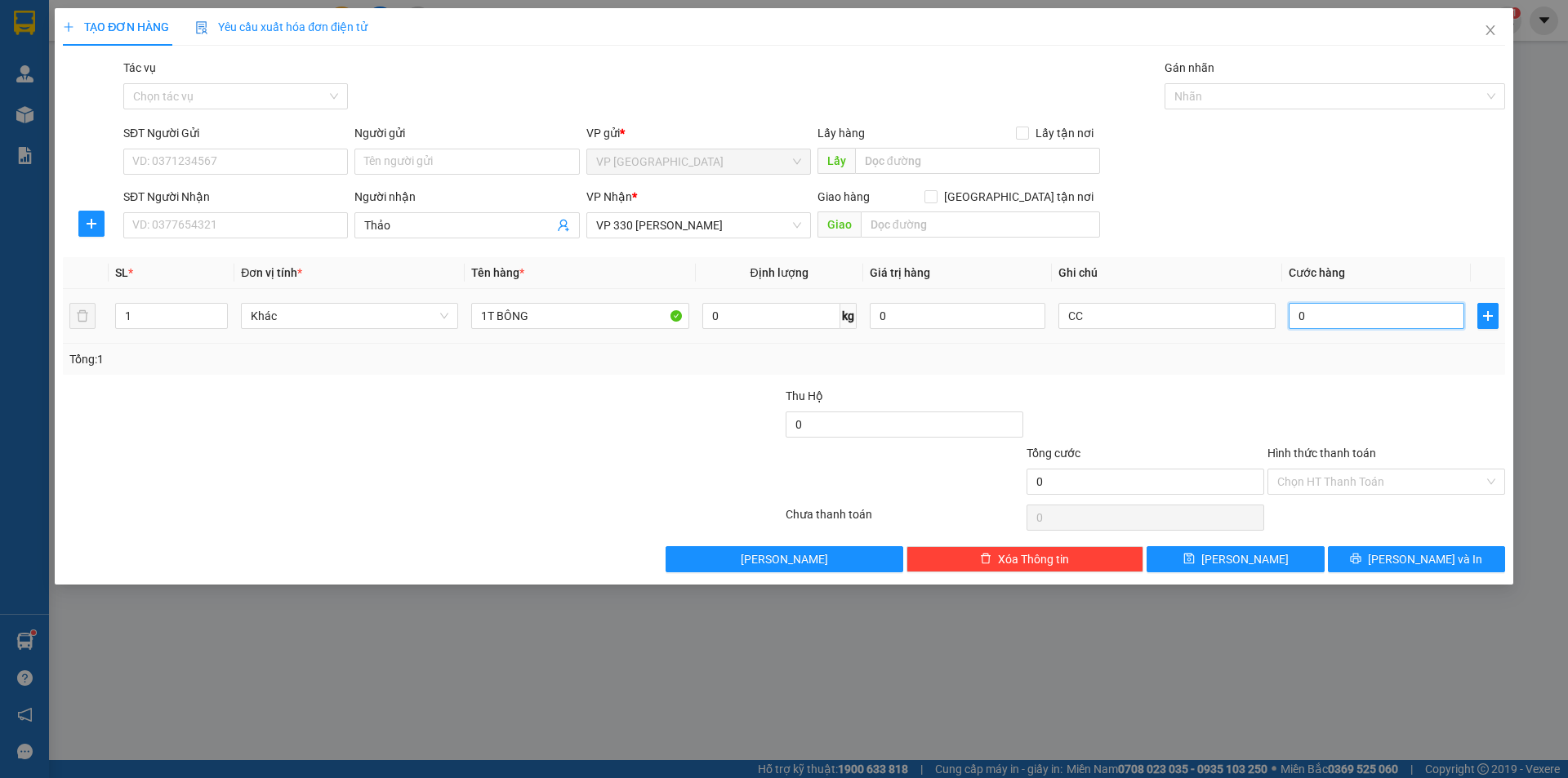
type input "2"
type input "20"
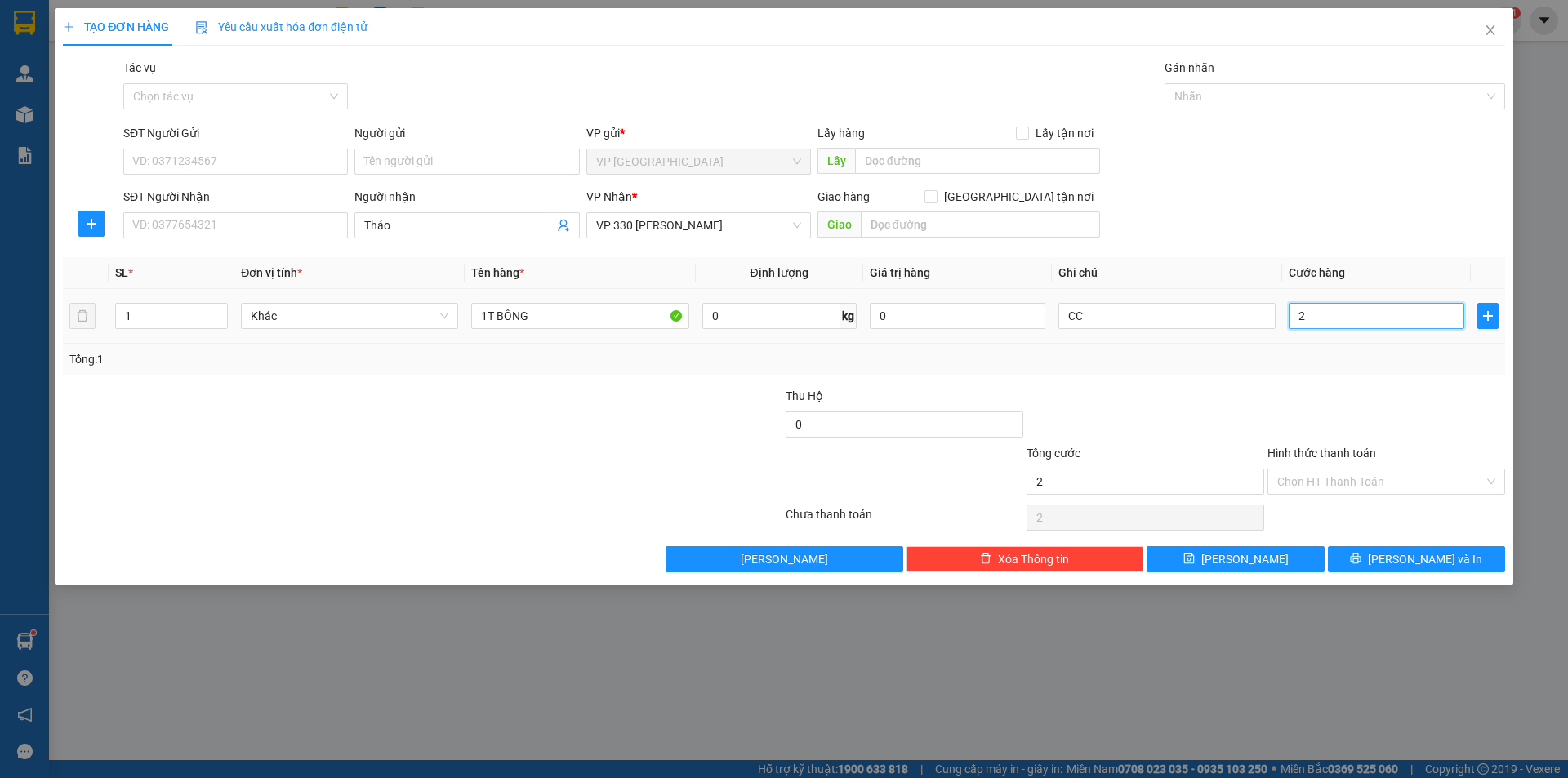
type input "20"
type input "200"
type input "2.000"
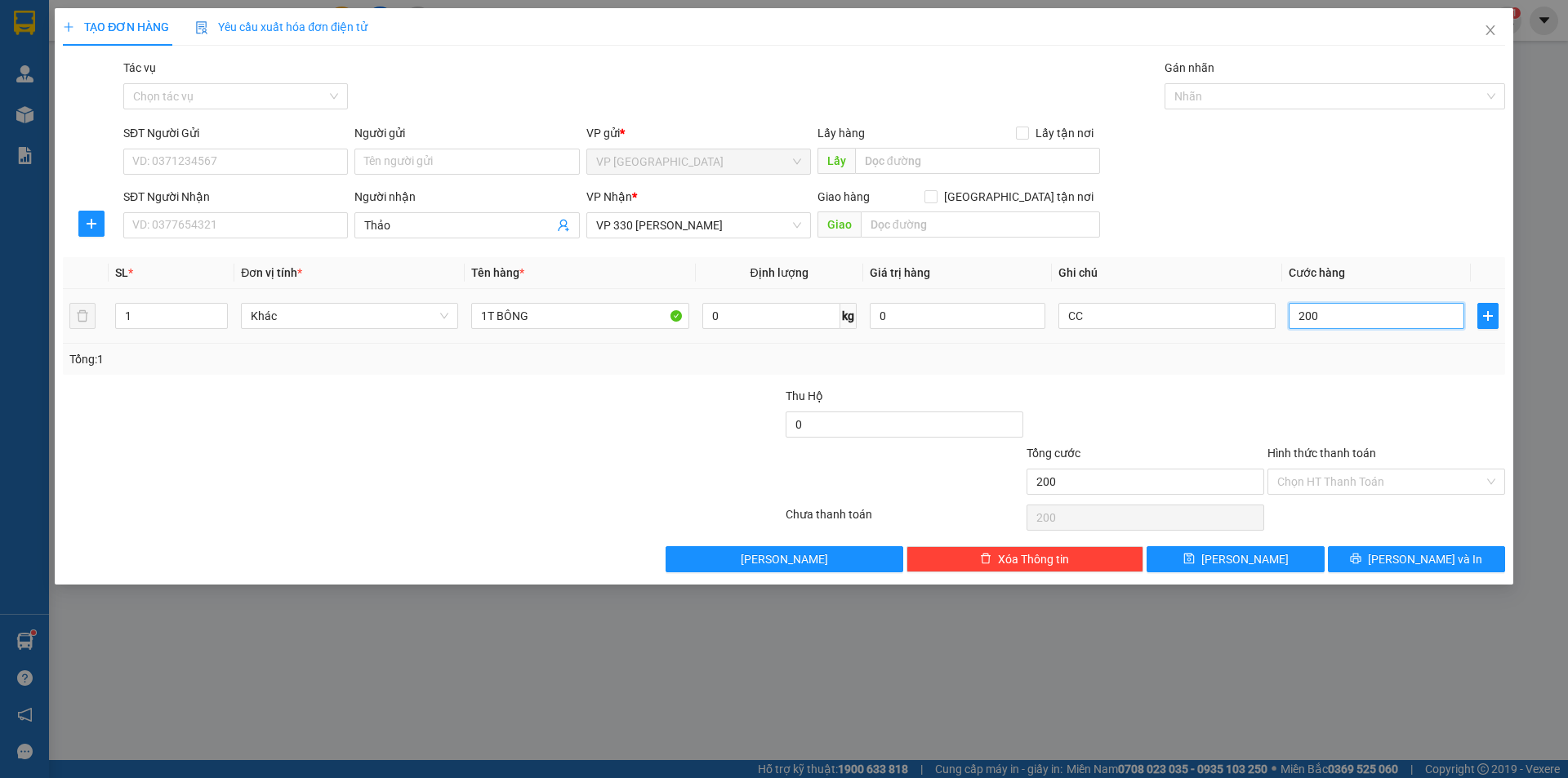
type input "2.000"
type input "20.000"
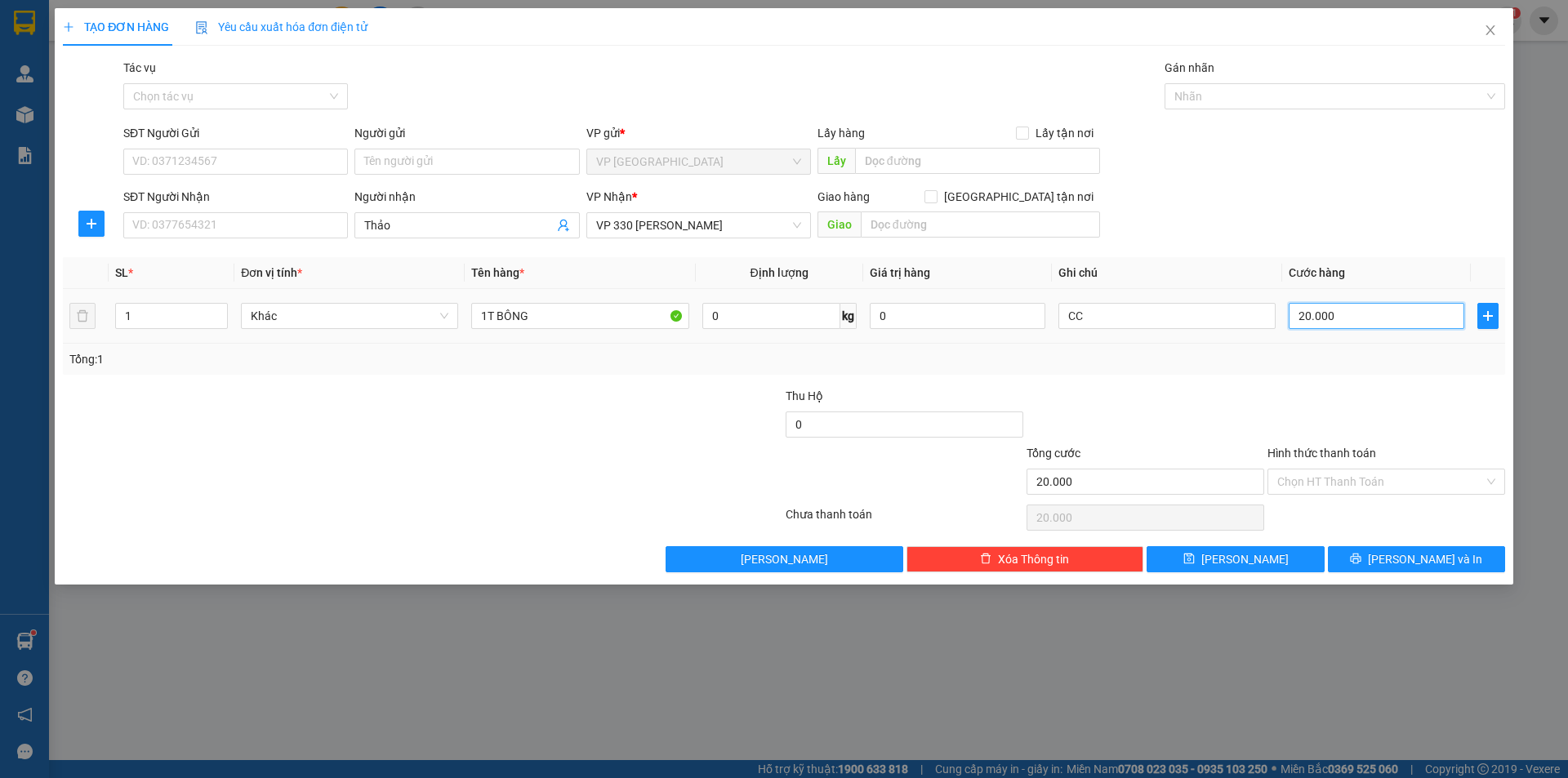
type input "200.000"
click at [1256, 566] on button "[PERSON_NAME]" at bounding box center [1235, 560] width 177 height 26
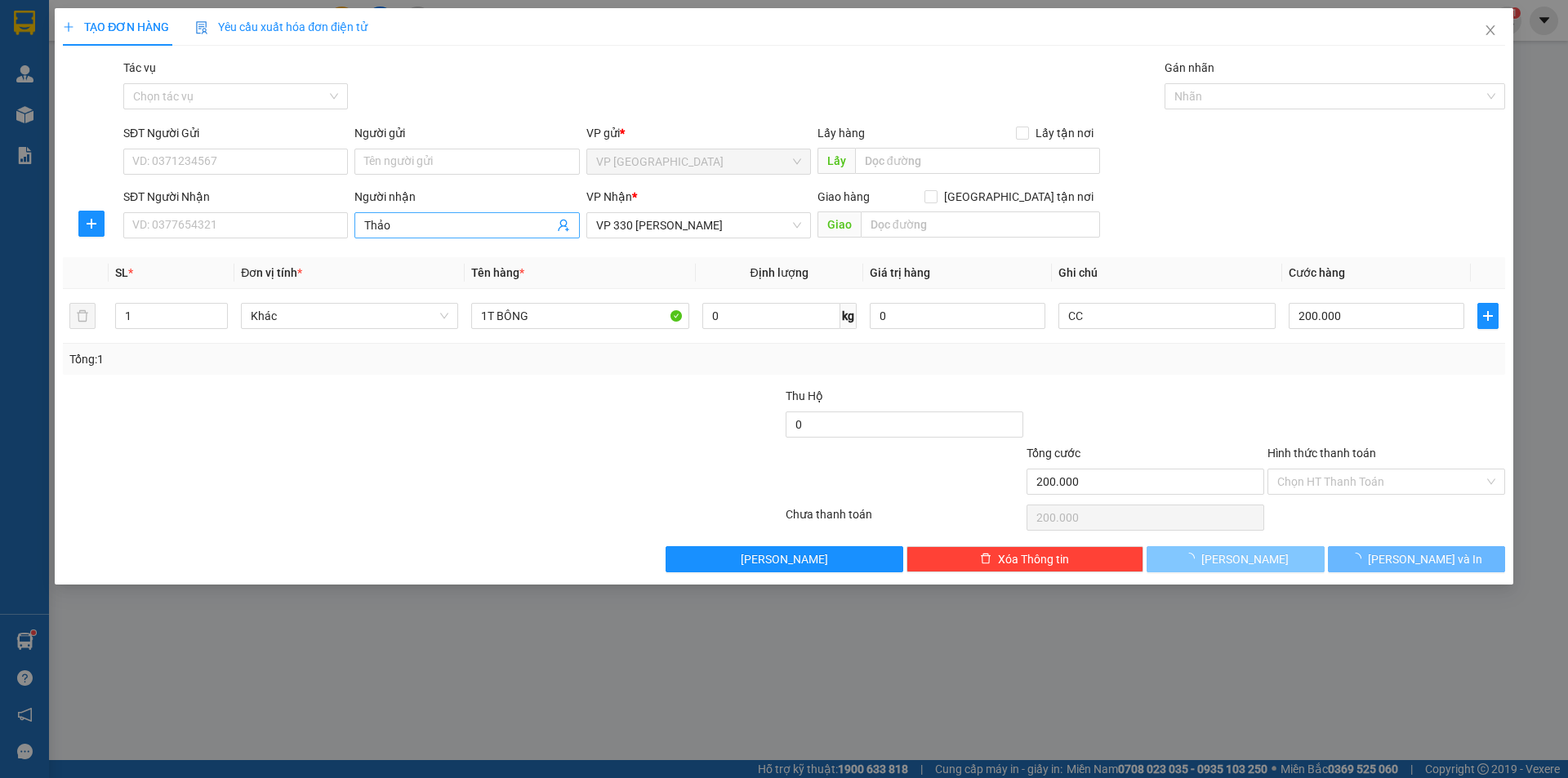
type input "0"
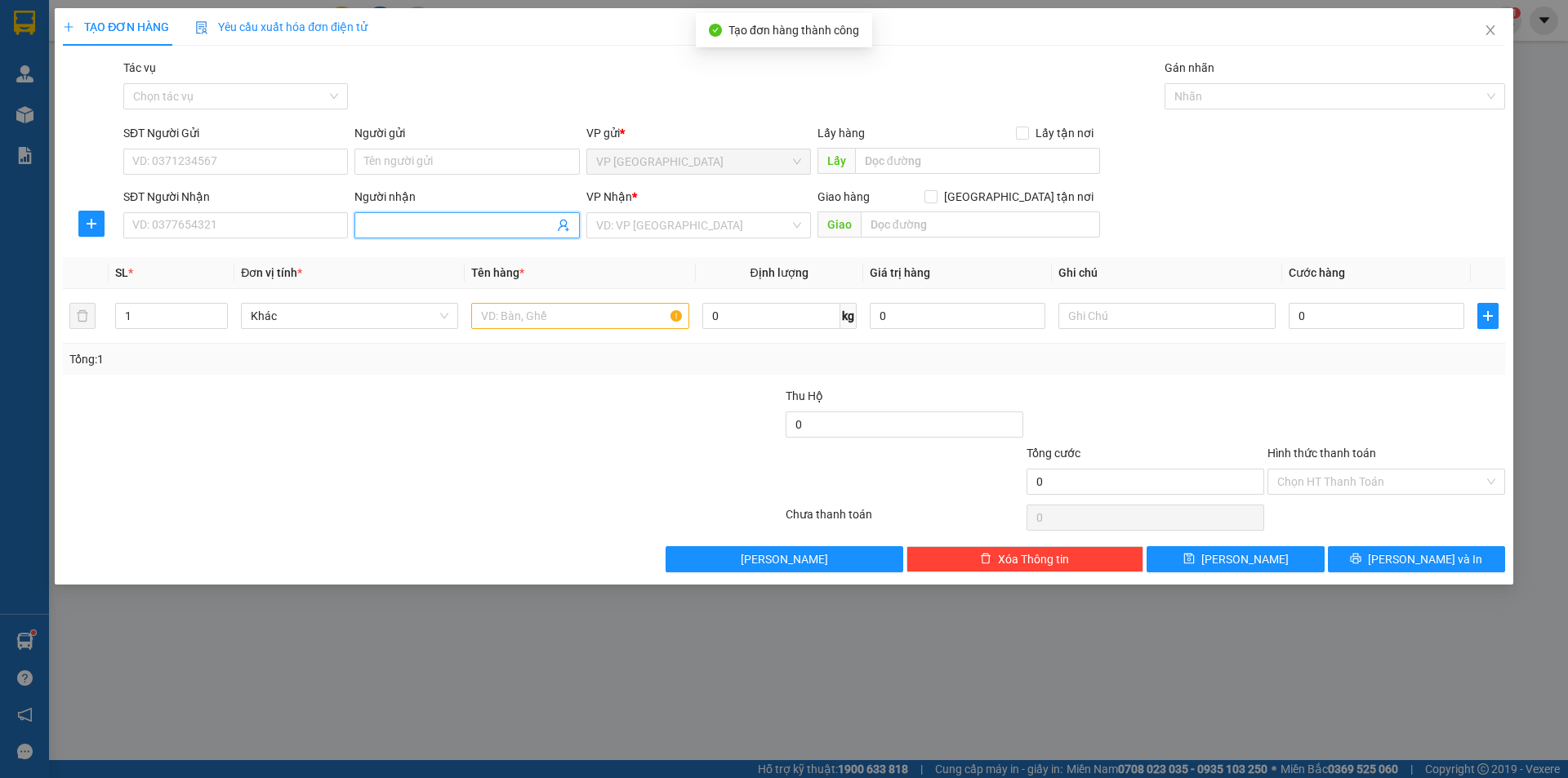
click at [451, 222] on input "Người nhận" at bounding box center [459, 225] width 189 height 18
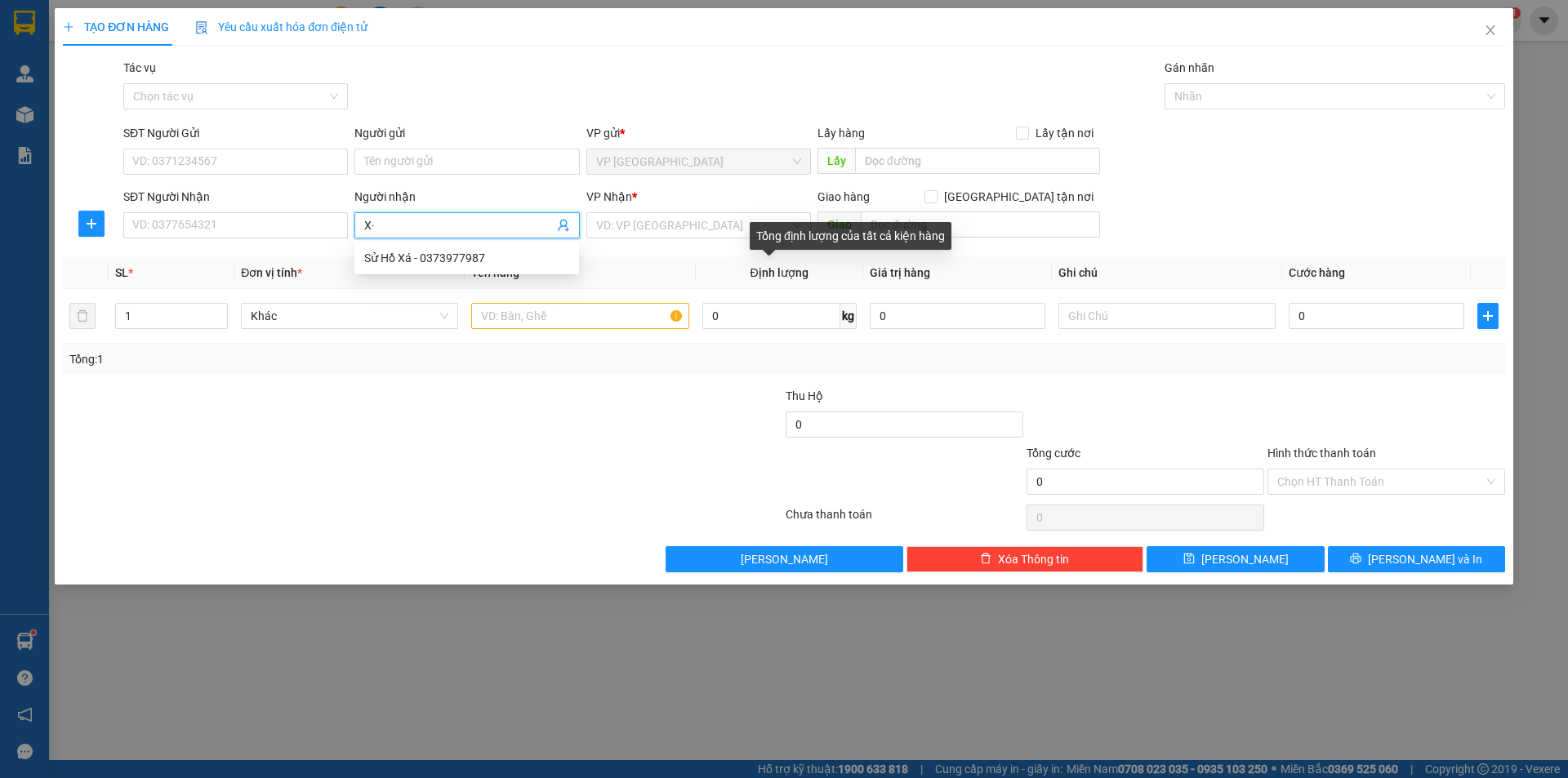
type input "X"
click at [252, 217] on input "SĐT Người Nhận" at bounding box center [236, 226] width 225 height 26
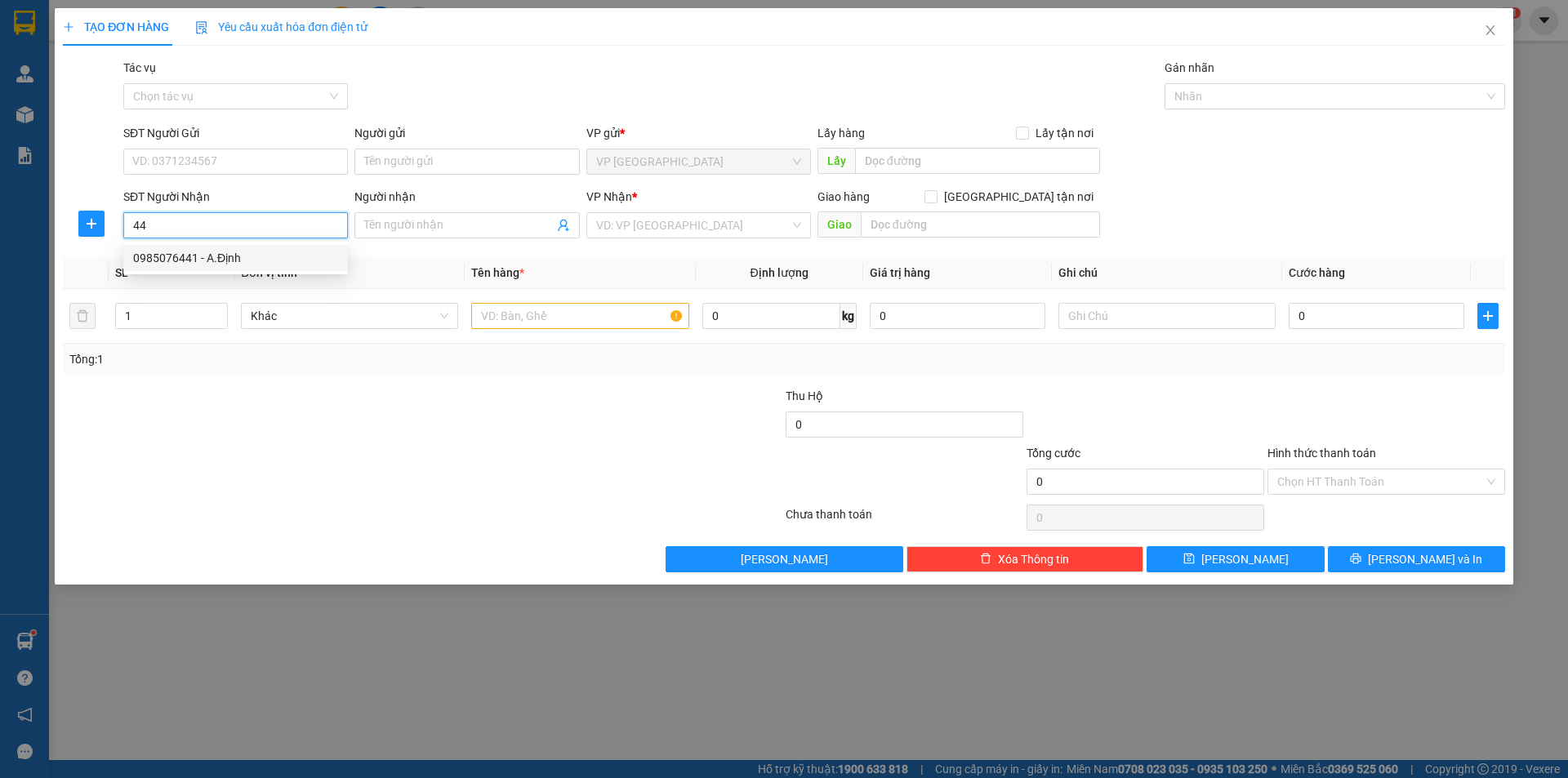
type input "4"
click at [177, 262] on div "0816051551 - Bé Dương" at bounding box center [235, 258] width 205 height 18
type input "0816051551"
type input "Bé Dương"
type input "NGÃ 4 SÒNG"
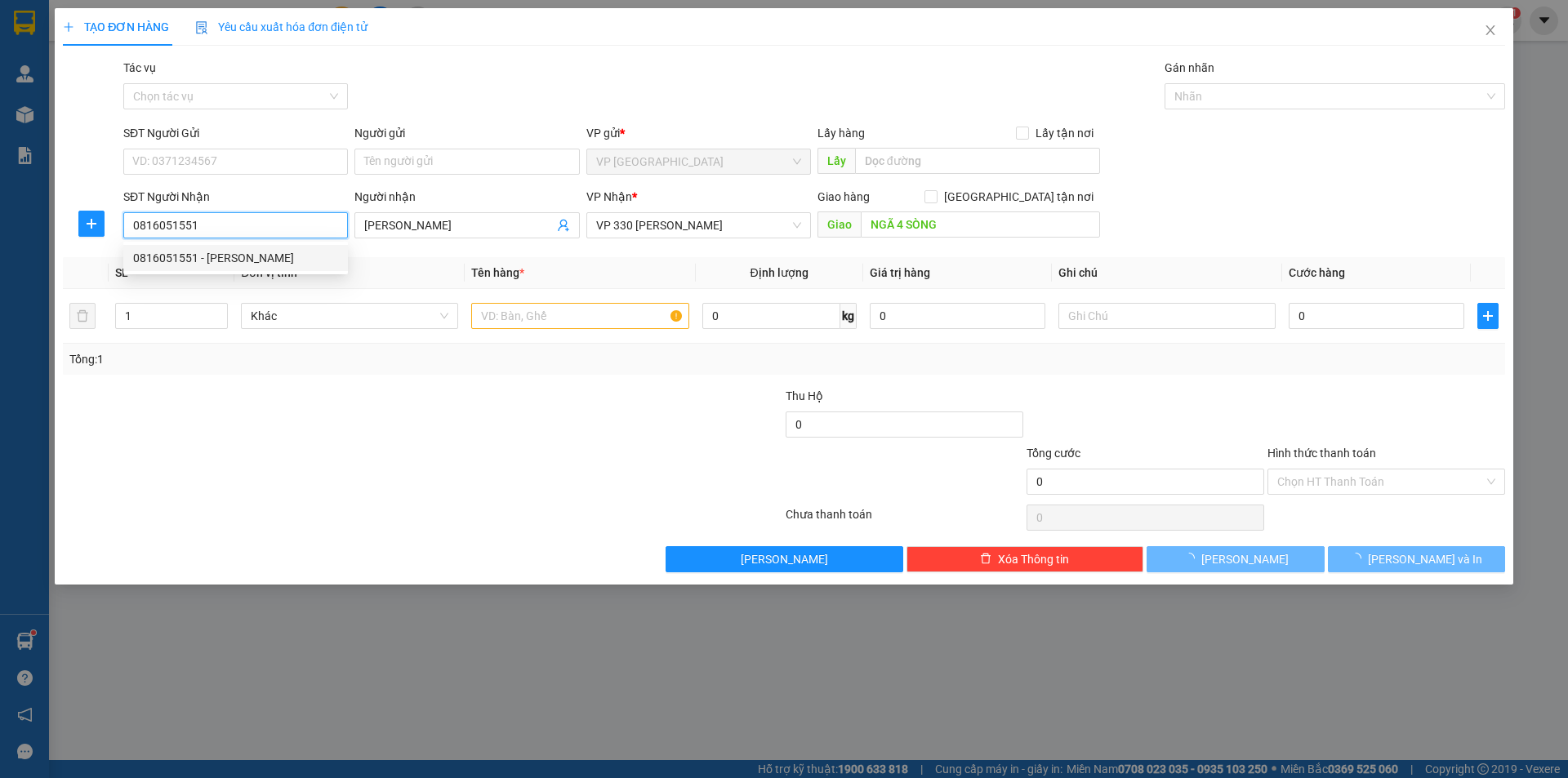
type input "200.000"
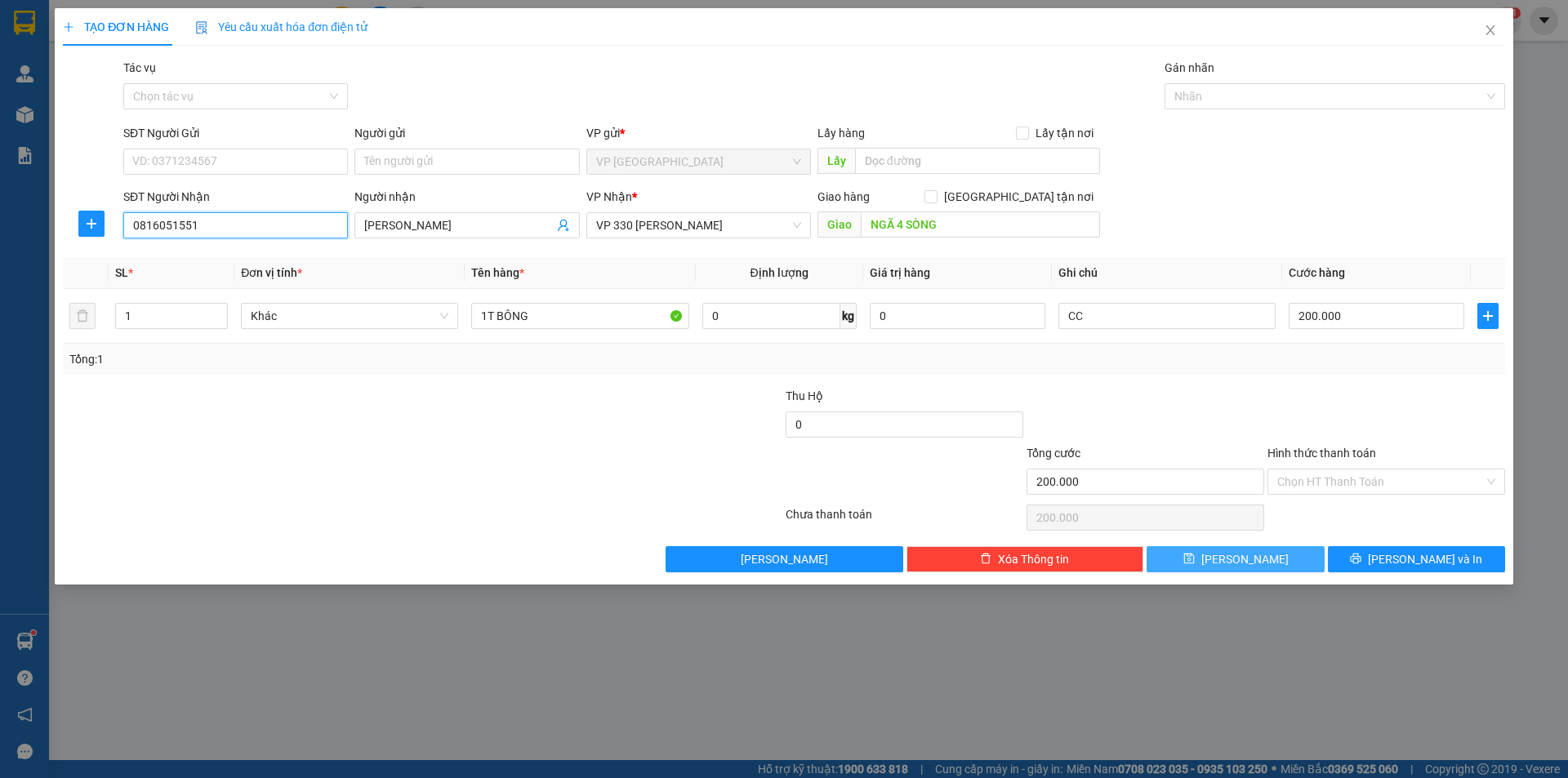
type input "0816051551"
click at [1281, 556] on button "[PERSON_NAME]" at bounding box center [1235, 560] width 177 height 26
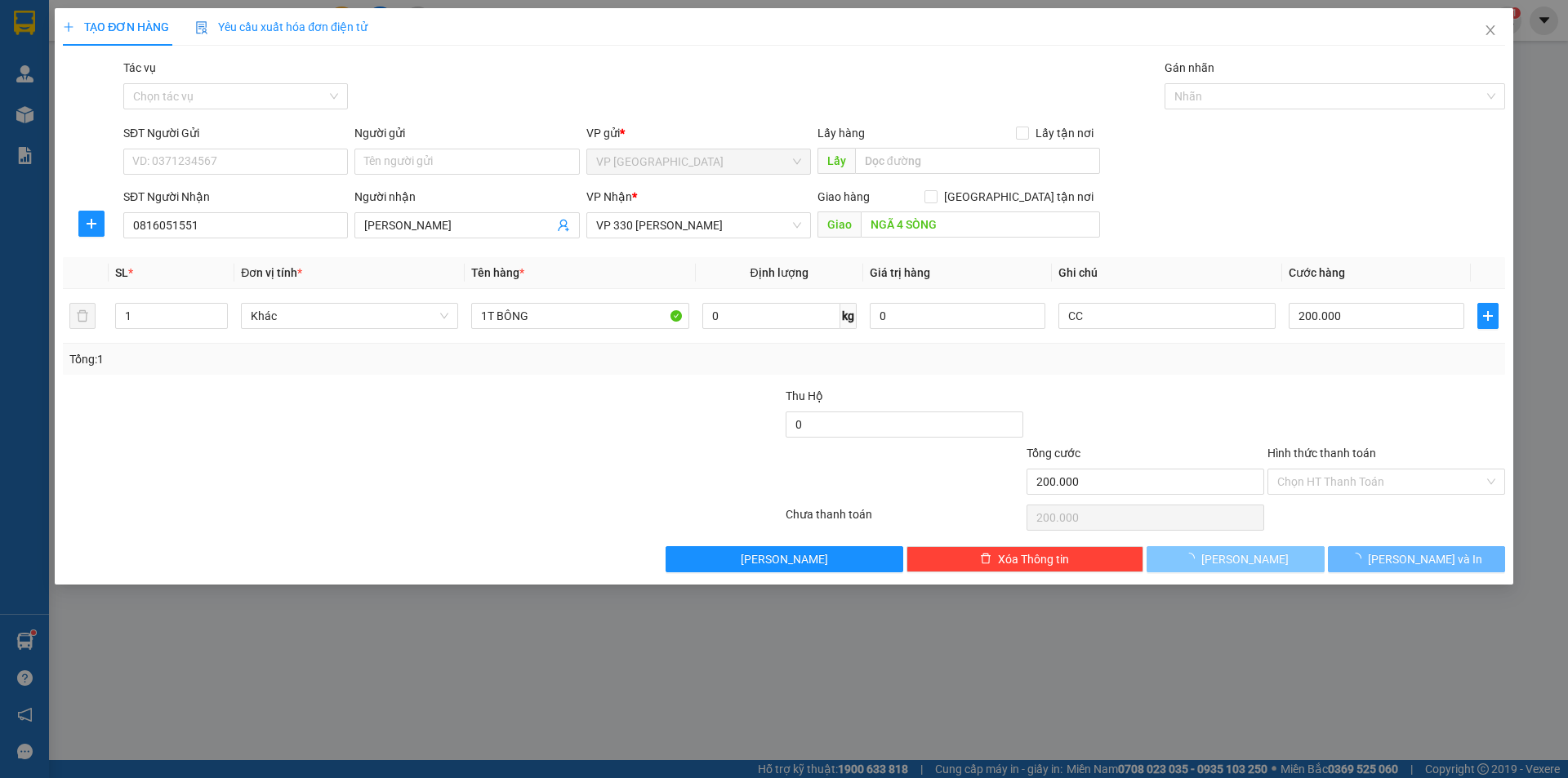
type input "0"
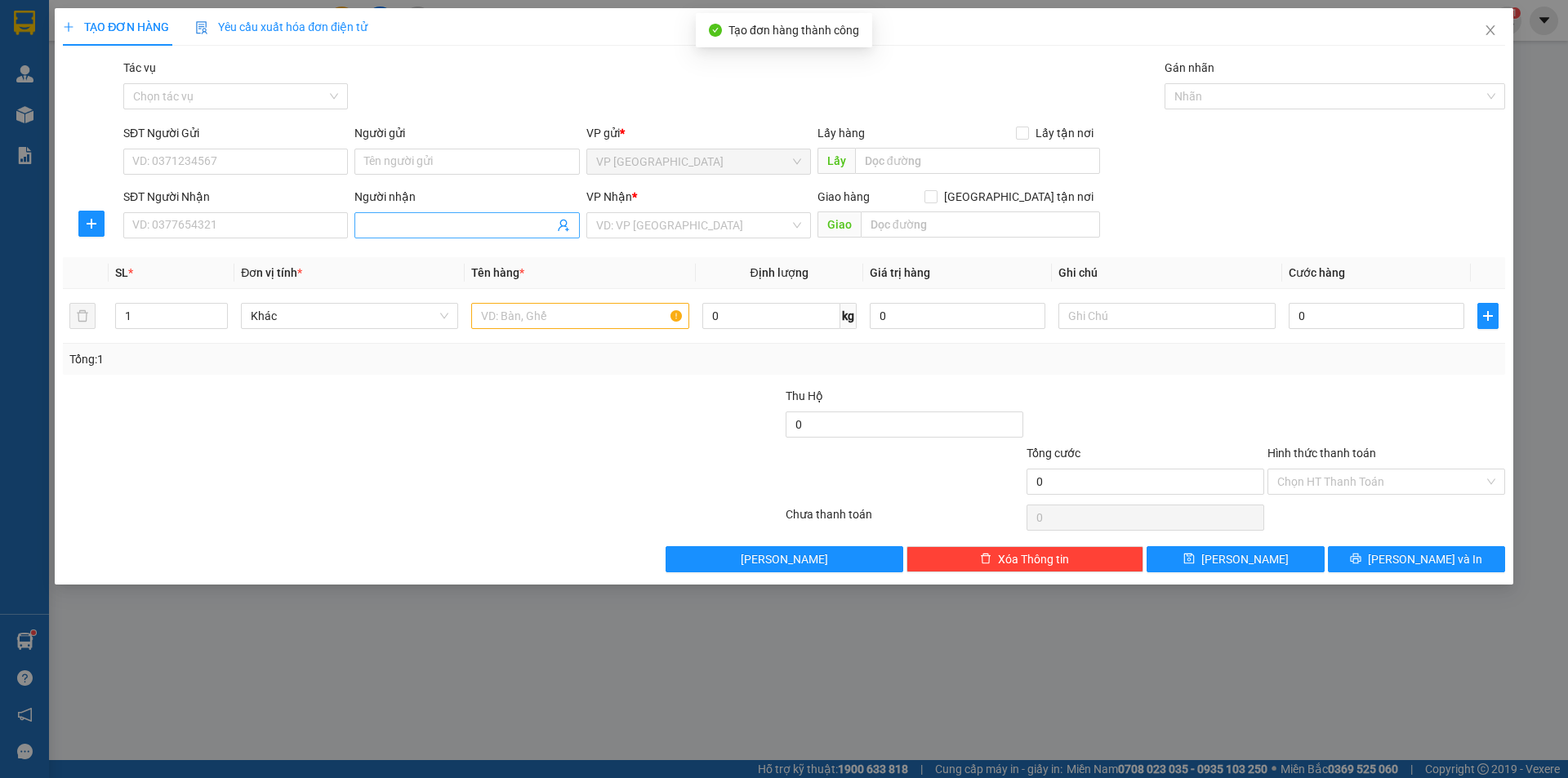
click at [425, 224] on input "Người nhận" at bounding box center [459, 225] width 189 height 18
click at [615, 226] on input "search" at bounding box center [692, 226] width 194 height 25
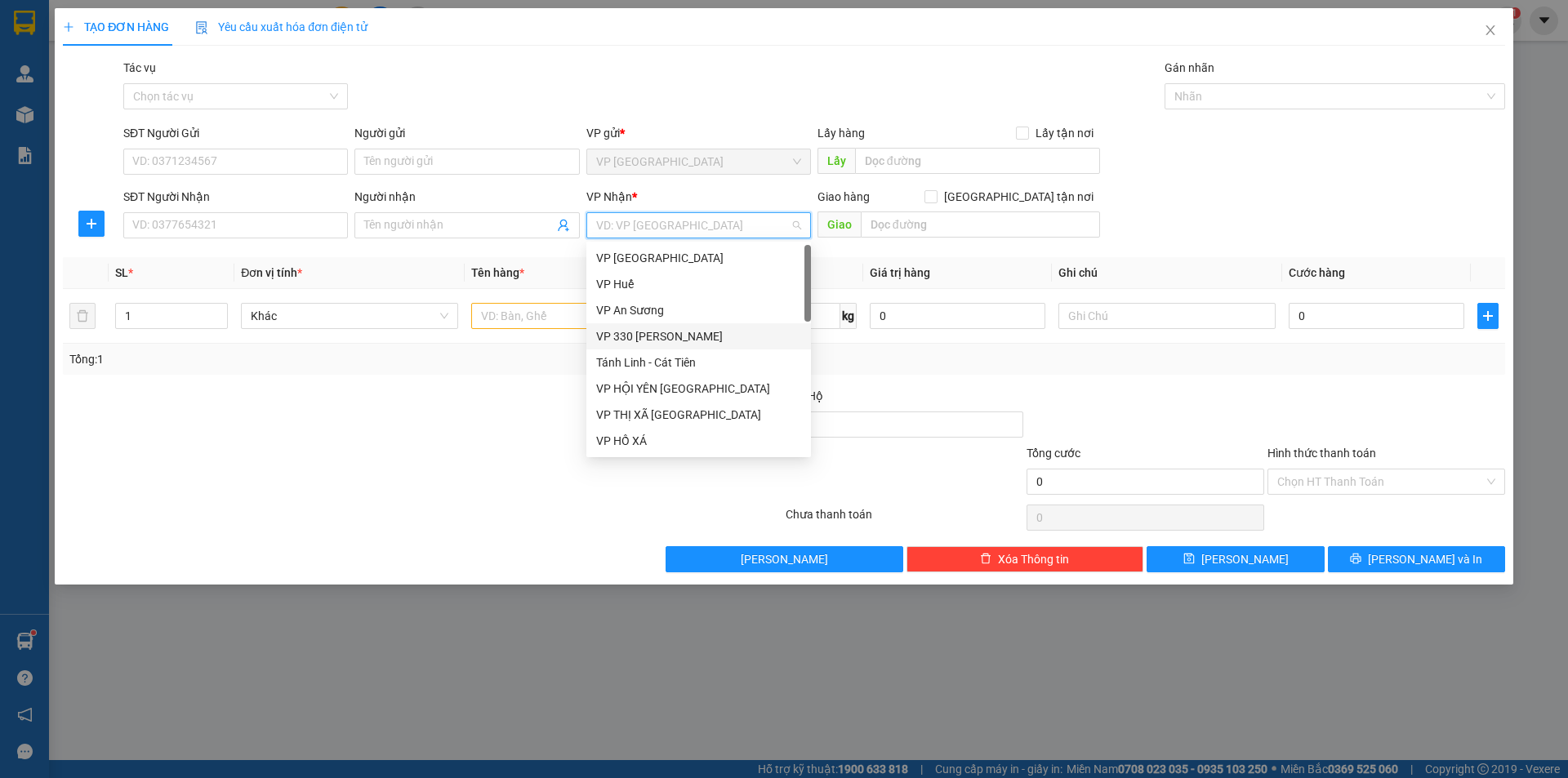
click at [654, 330] on div "VP 330 [PERSON_NAME]" at bounding box center [698, 336] width 205 height 18
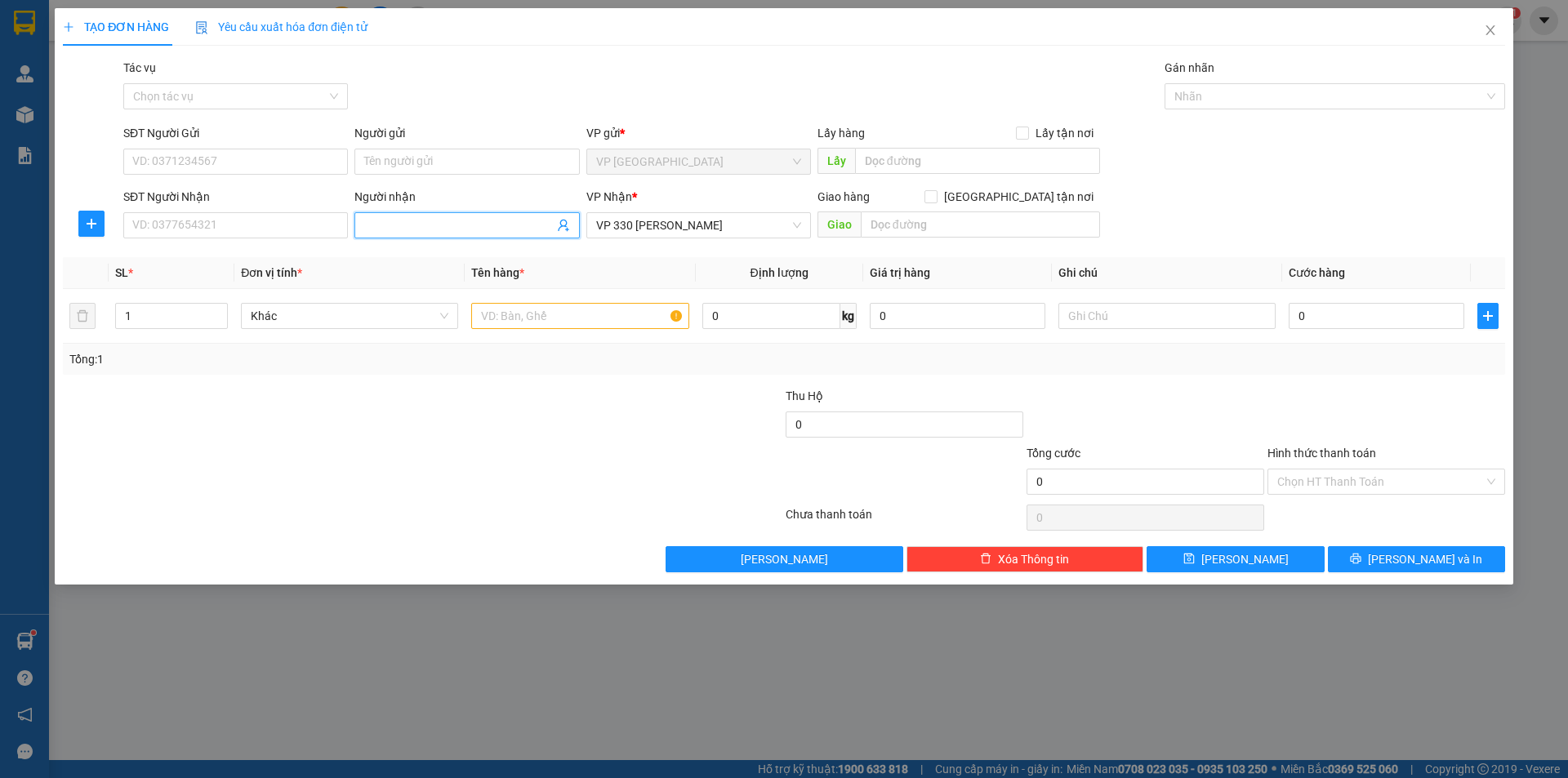
click at [432, 227] on input "Người nhận" at bounding box center [459, 225] width 189 height 18
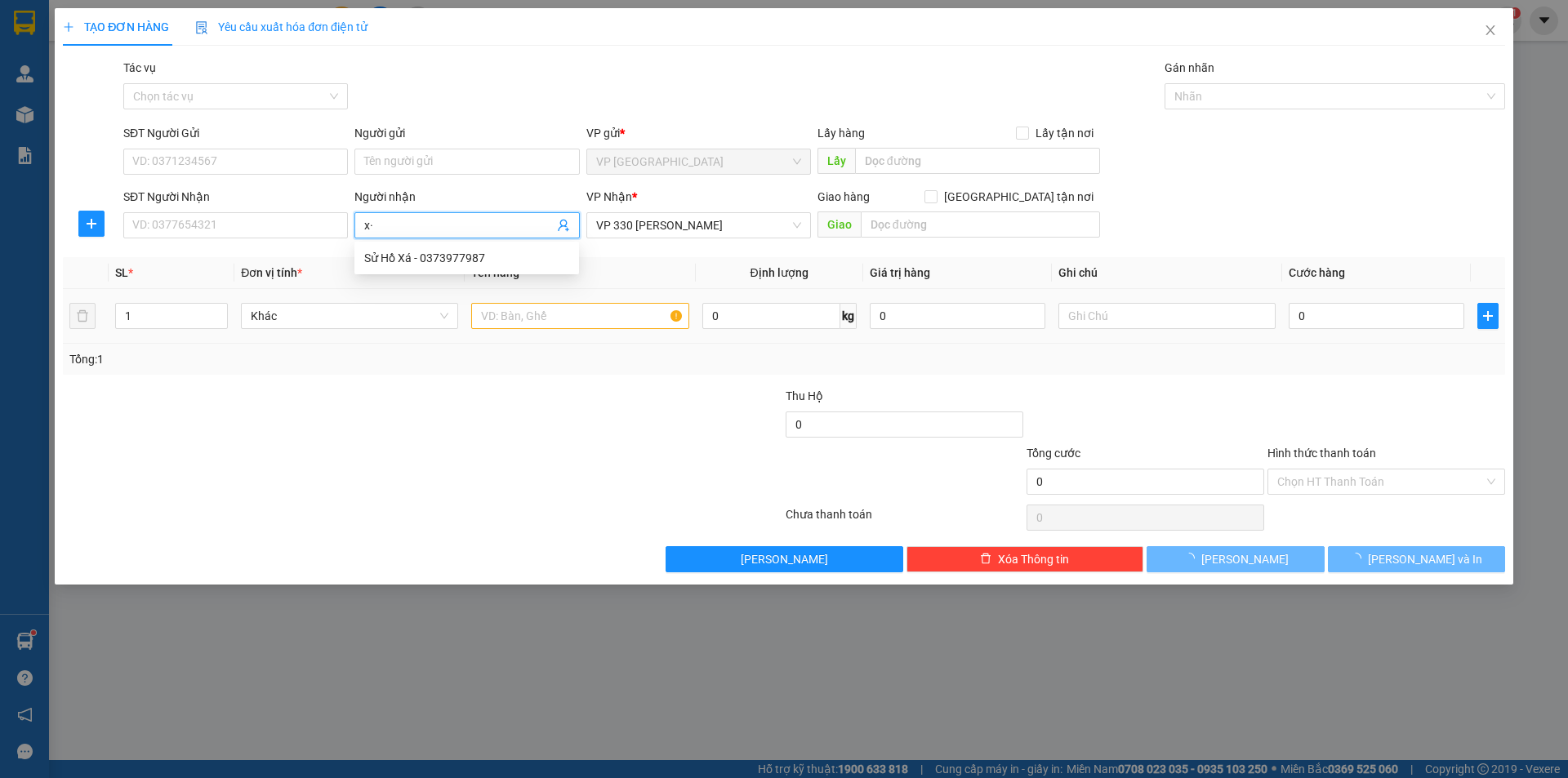
type input "x"
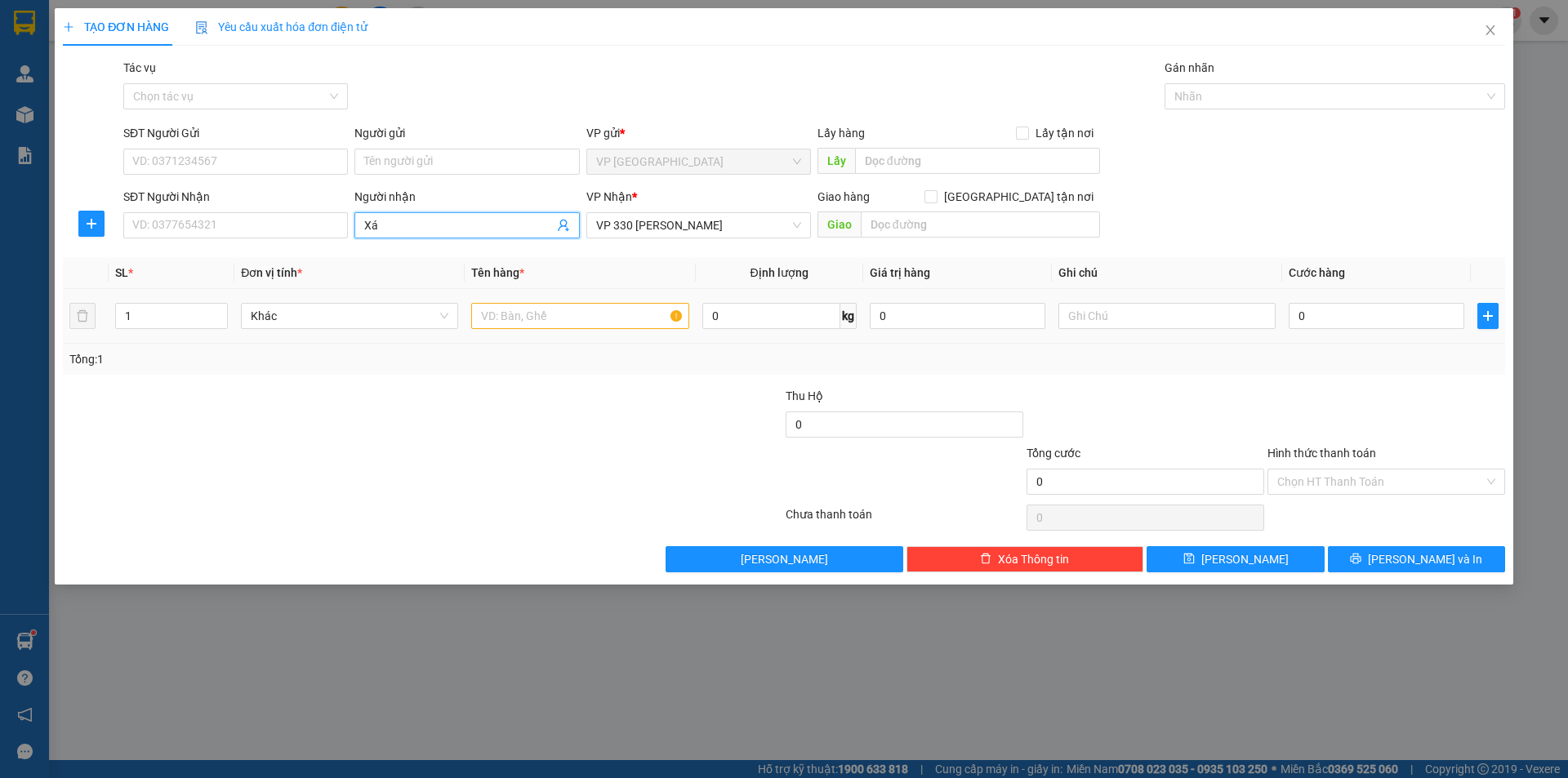
type input "Xá"
click at [528, 314] on input "text" at bounding box center [580, 316] width 217 height 26
type input "1T BÔNG"
click at [1121, 314] on input "text" at bounding box center [1167, 316] width 217 height 26
type input "CC"
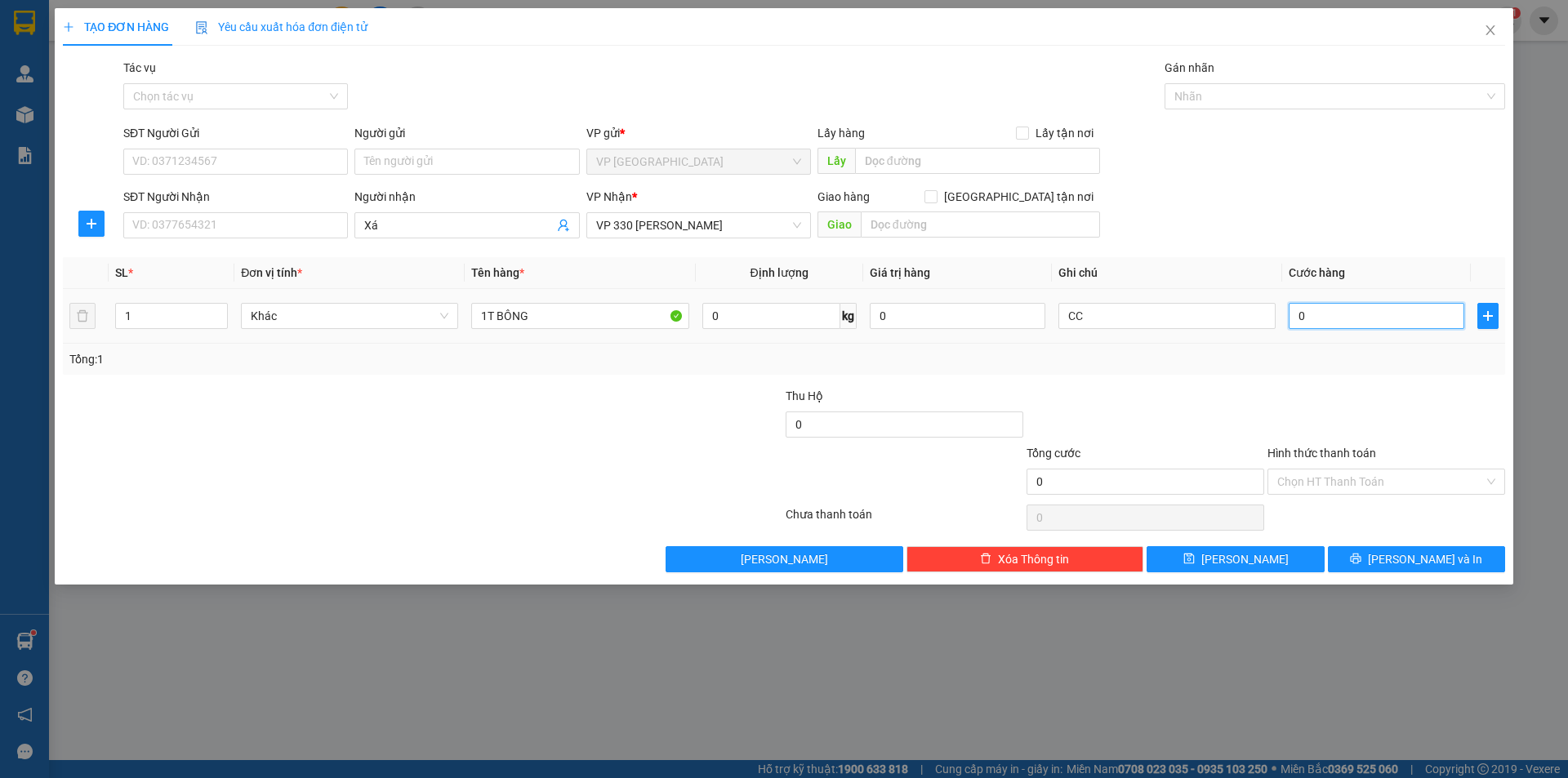
click at [1335, 306] on input "0" at bounding box center [1376, 316] width 176 height 26
type input "2"
type input "20"
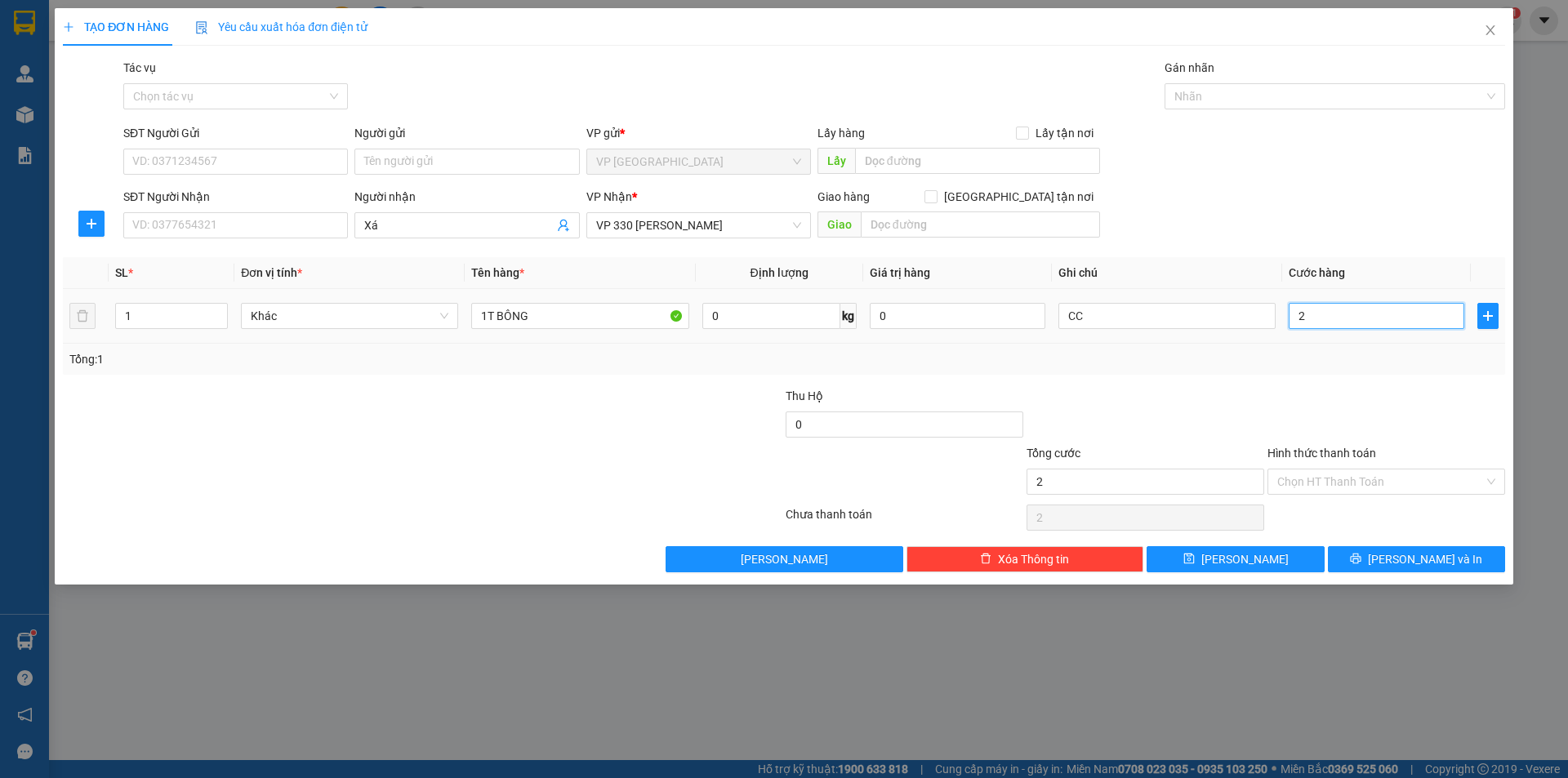
type input "20"
type input "200"
type input "2.000"
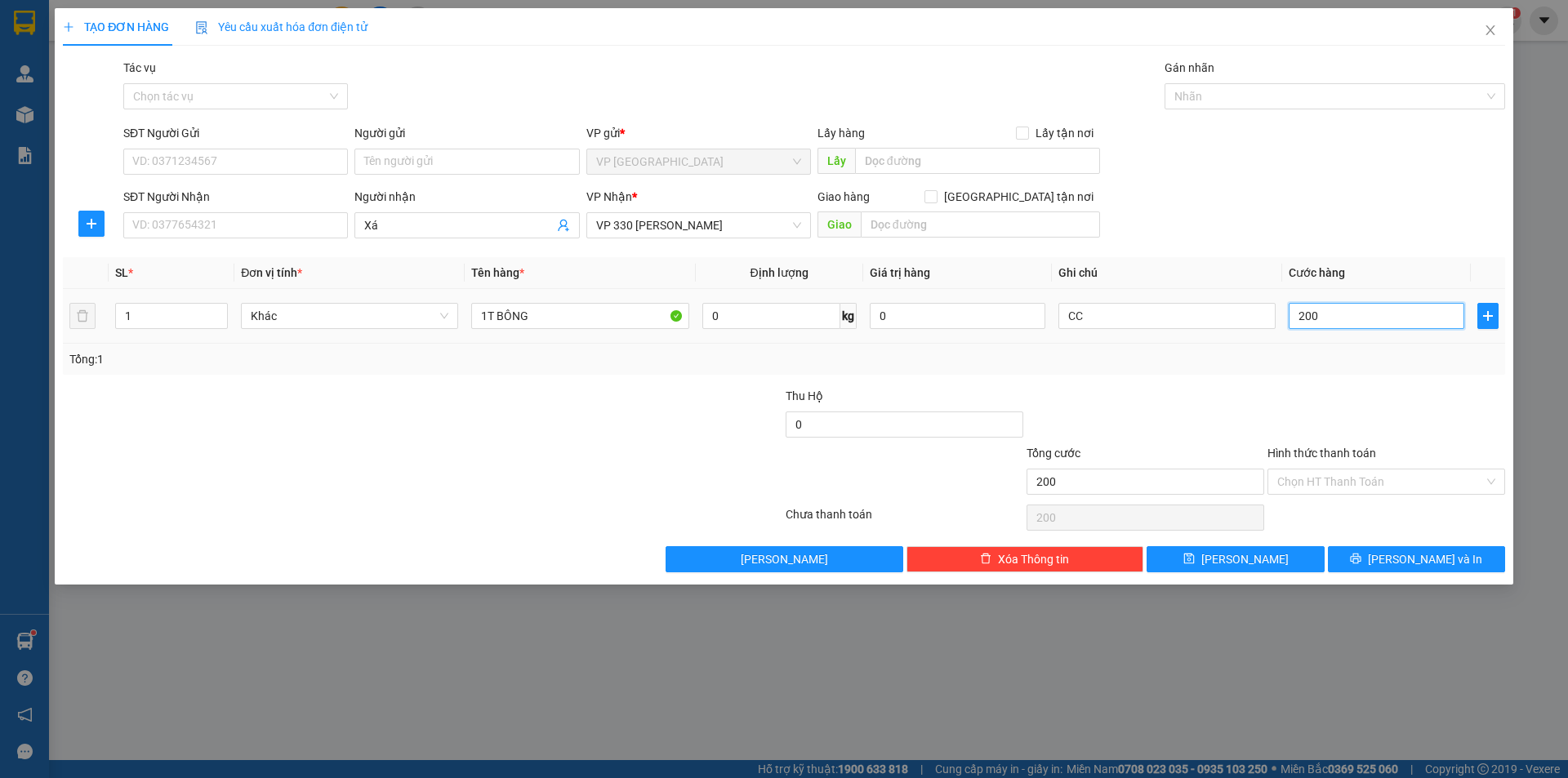
type input "2.000"
type input "20.000"
type input "200.000"
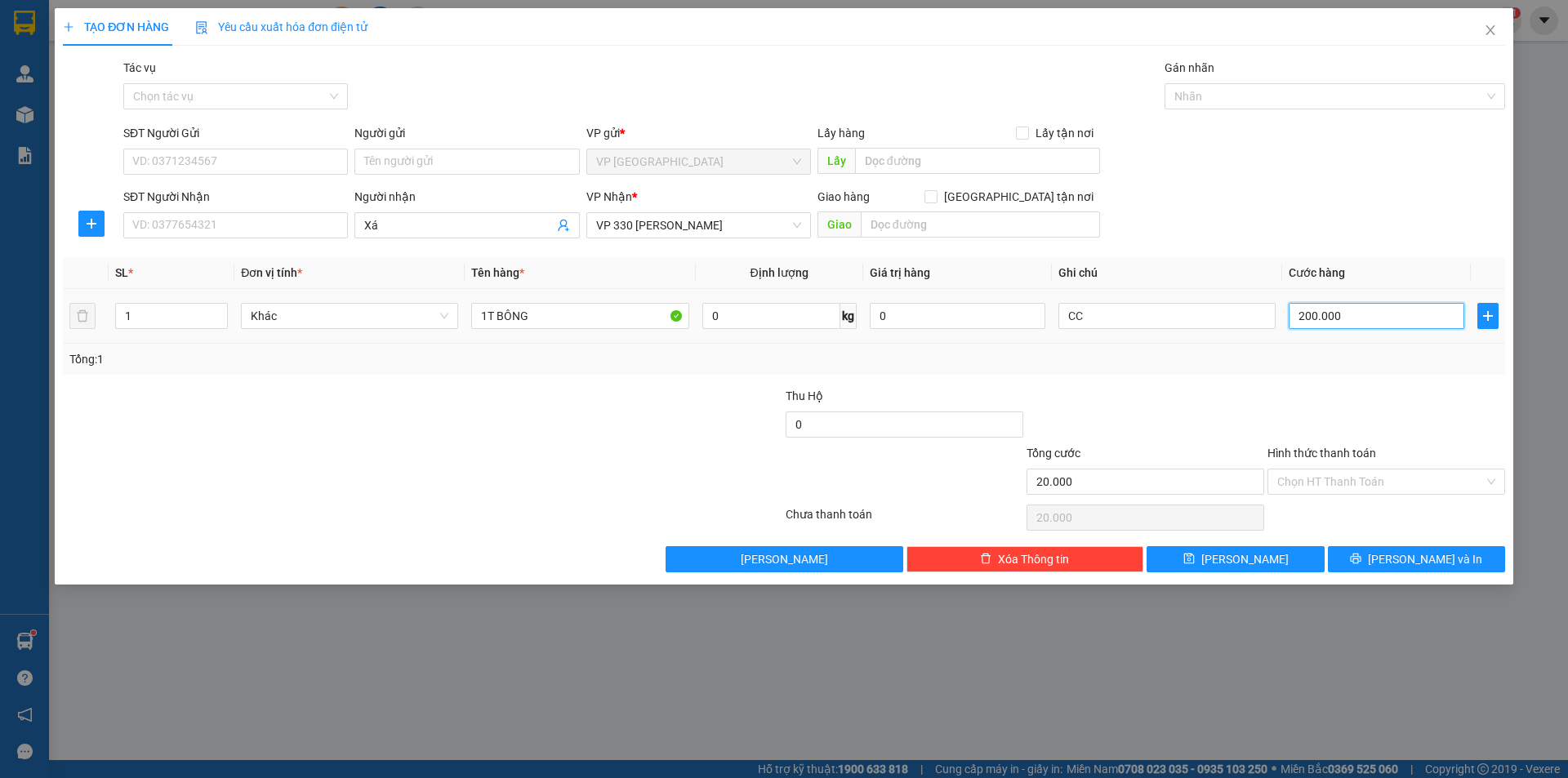
type input "200.000"
click at [1176, 555] on button "[PERSON_NAME]" at bounding box center [1235, 560] width 177 height 26
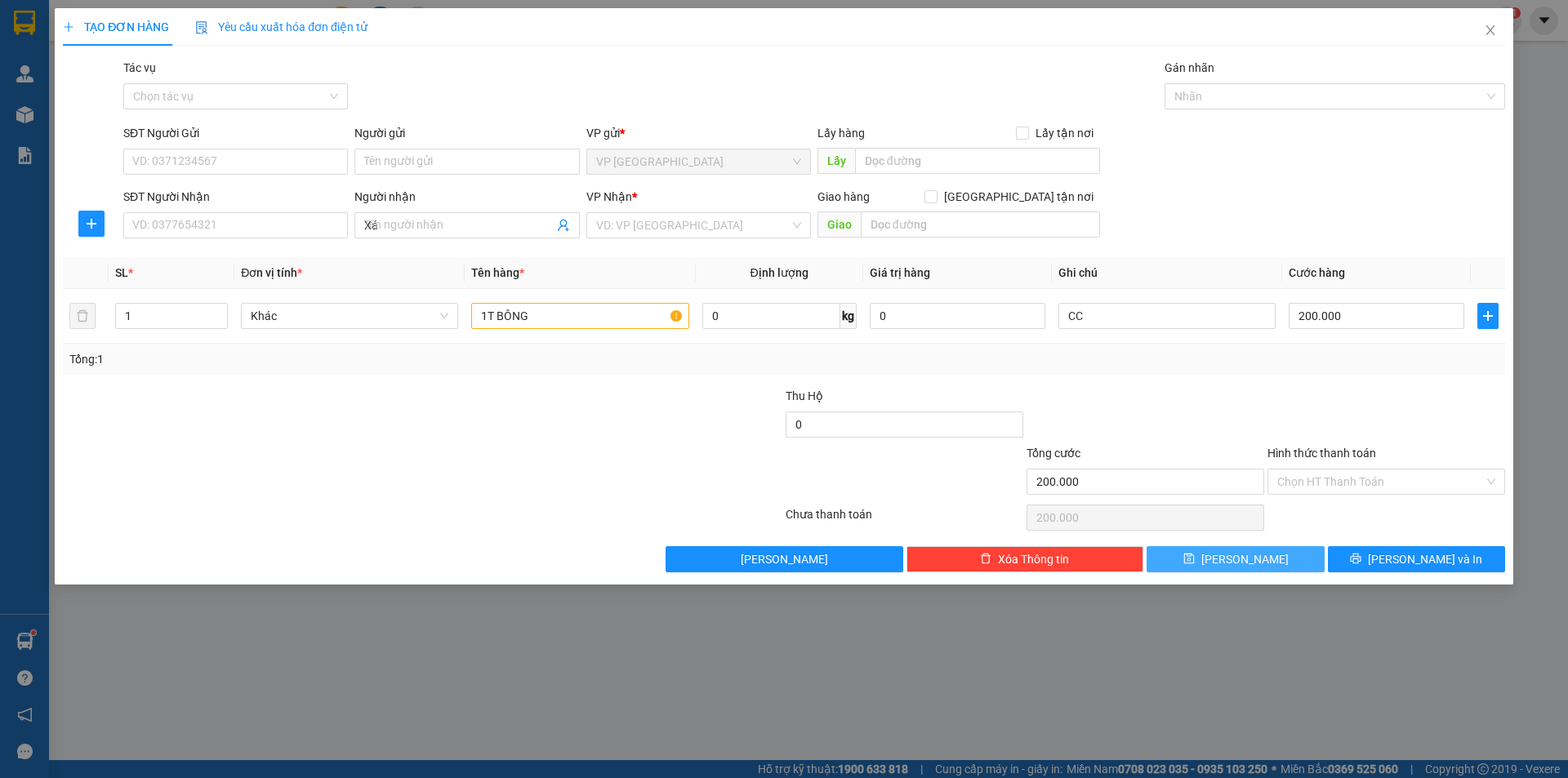
type input "0"
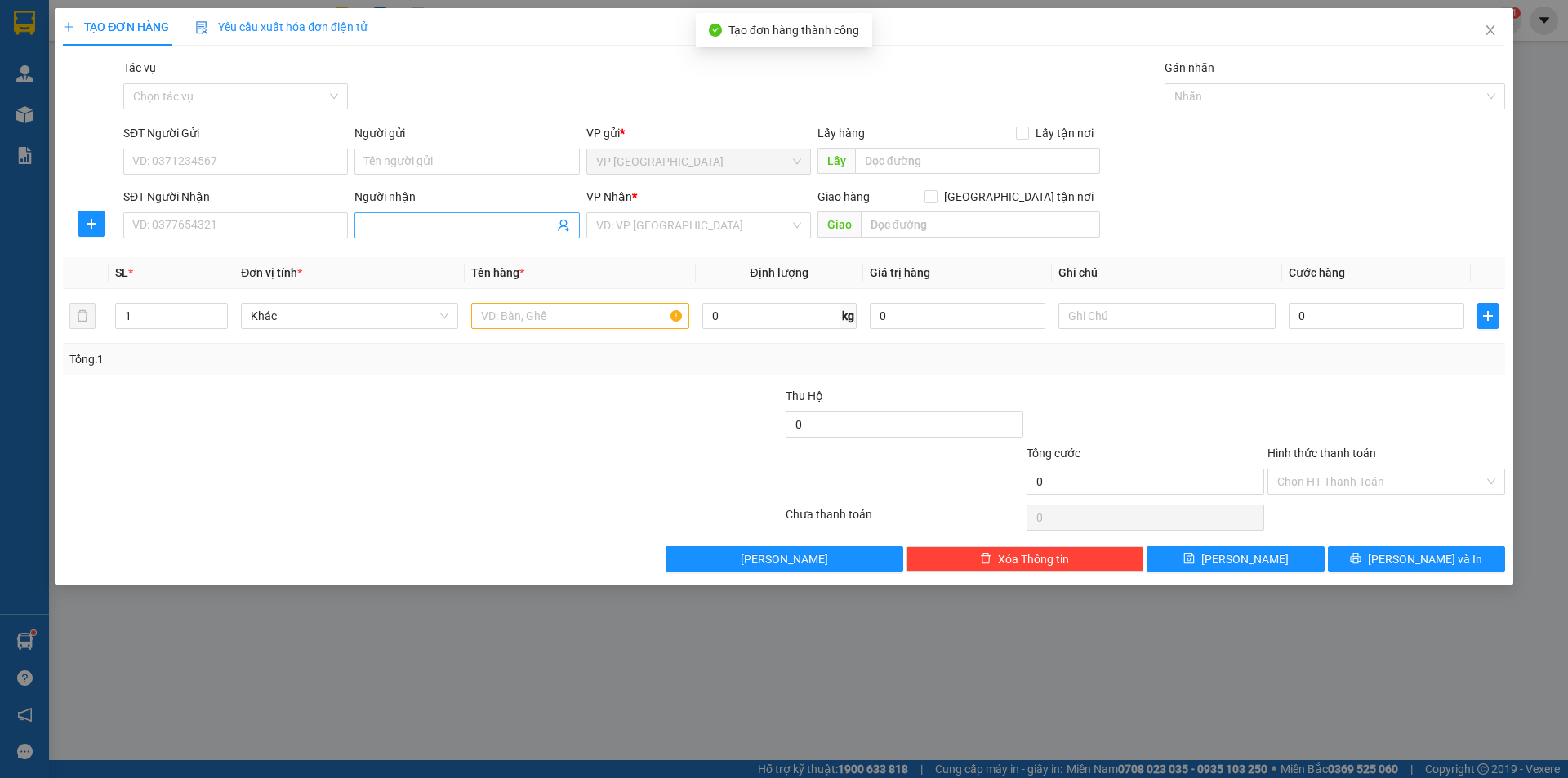
click at [442, 218] on input "Người nhận" at bounding box center [459, 225] width 189 height 18
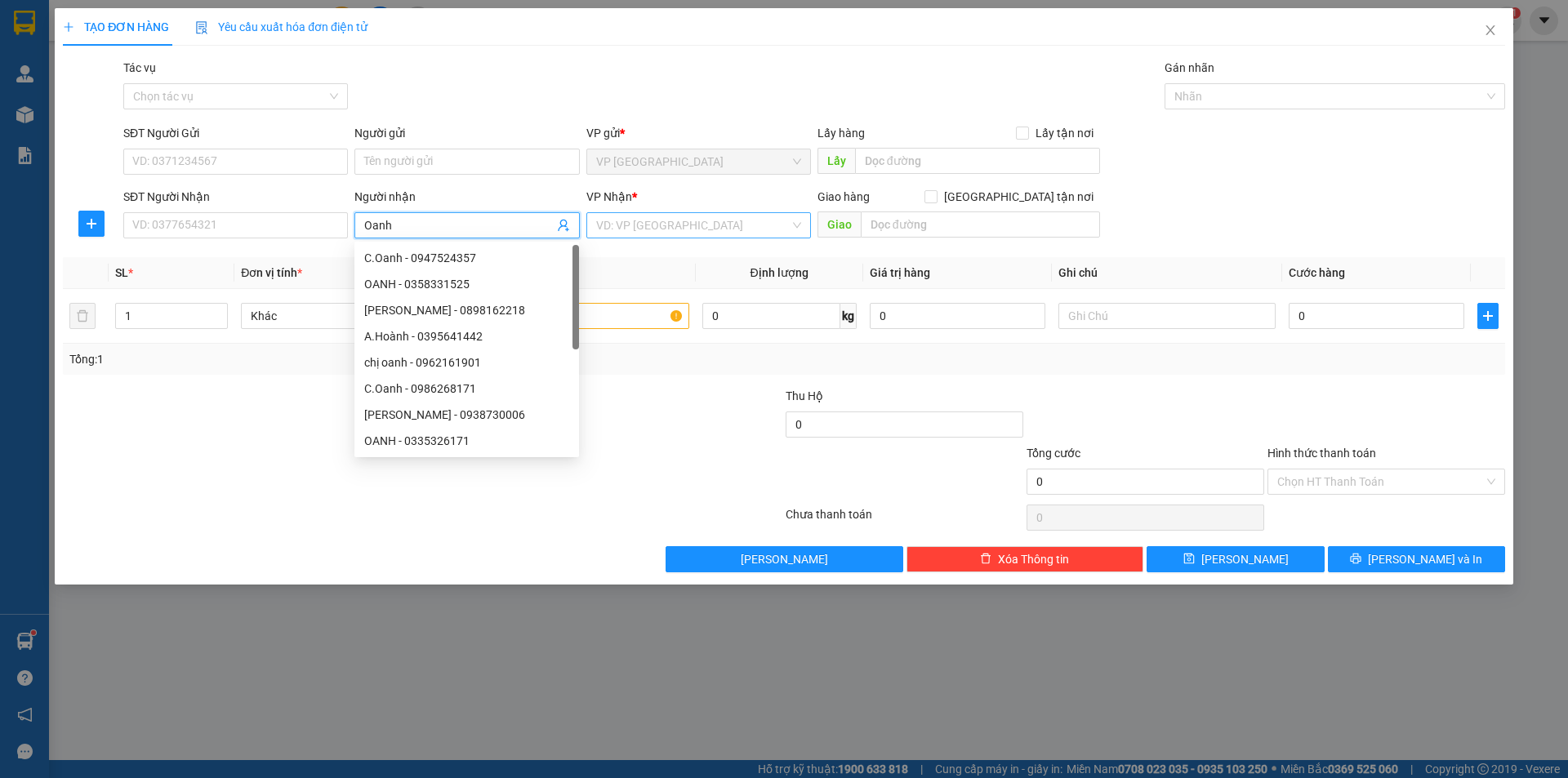
type input "Oanh"
click at [656, 232] on input "search" at bounding box center [692, 226] width 194 height 25
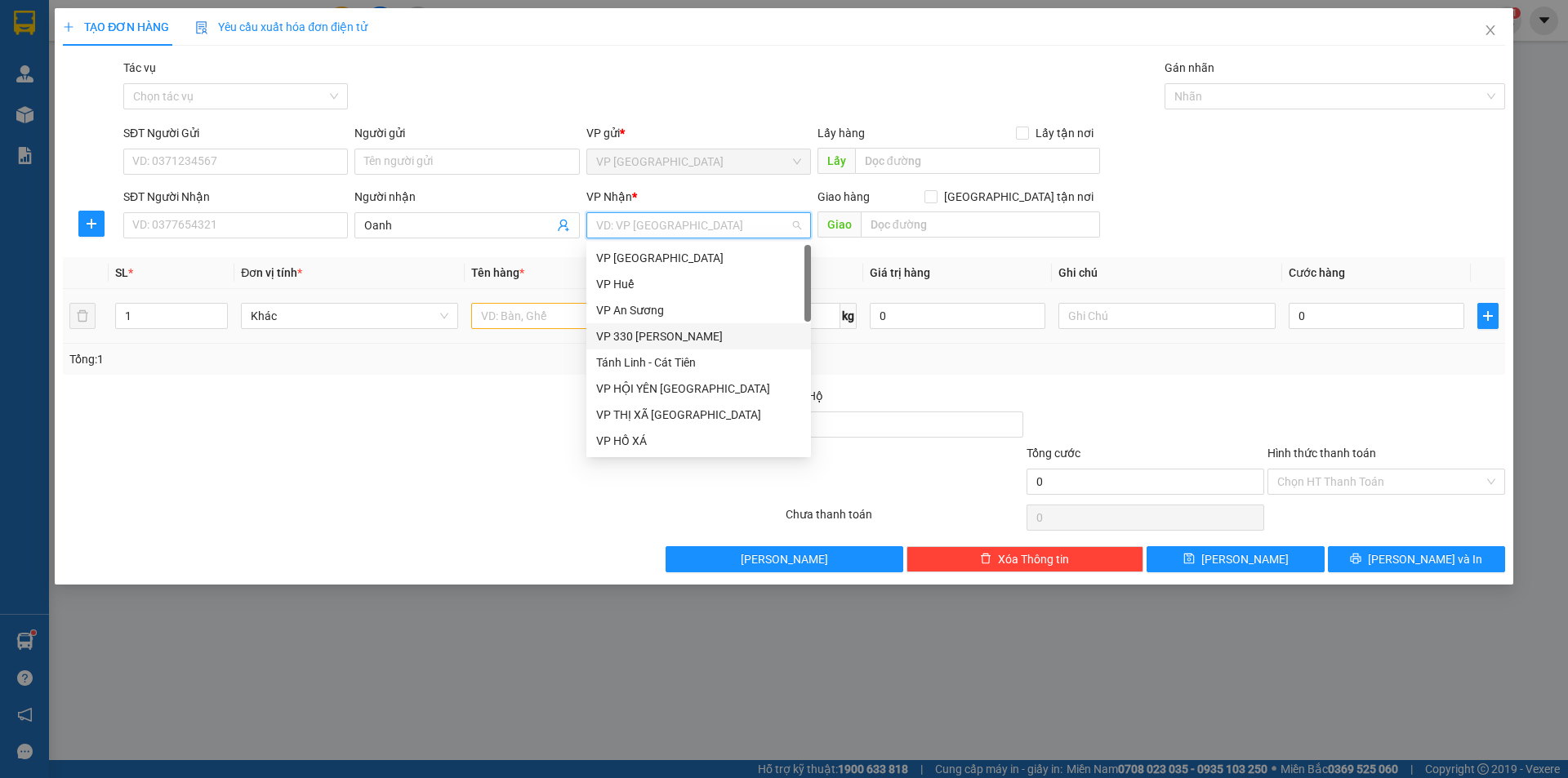
click at [643, 330] on div "VP 330 [PERSON_NAME]" at bounding box center [698, 336] width 205 height 18
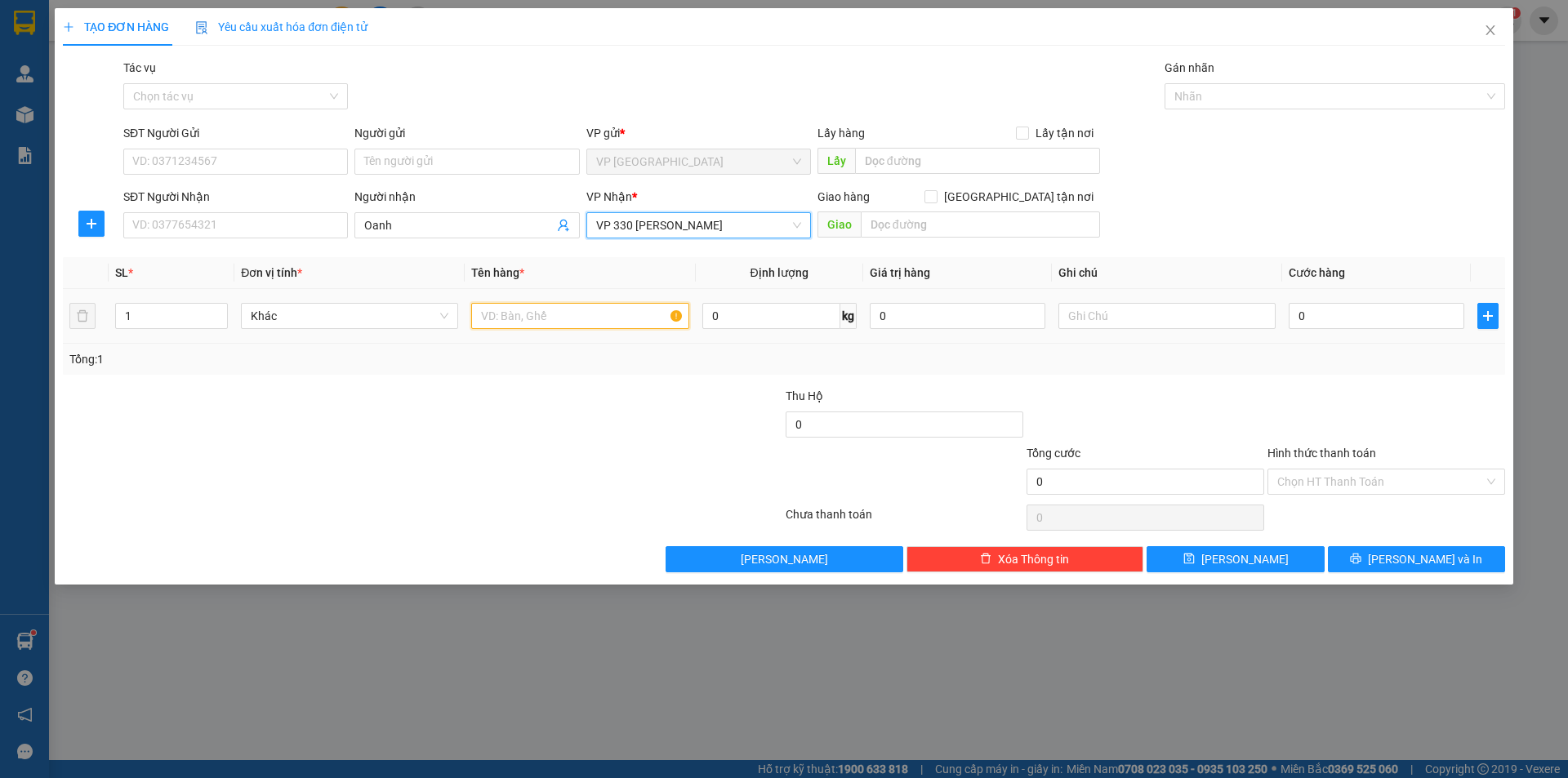
click at [596, 318] on input "text" at bounding box center [580, 316] width 217 height 26
type input "1T BÔNG"
click at [1213, 317] on input "text" at bounding box center [1167, 316] width 217 height 26
type input "CC"
click at [1328, 325] on input "0" at bounding box center [1376, 316] width 176 height 26
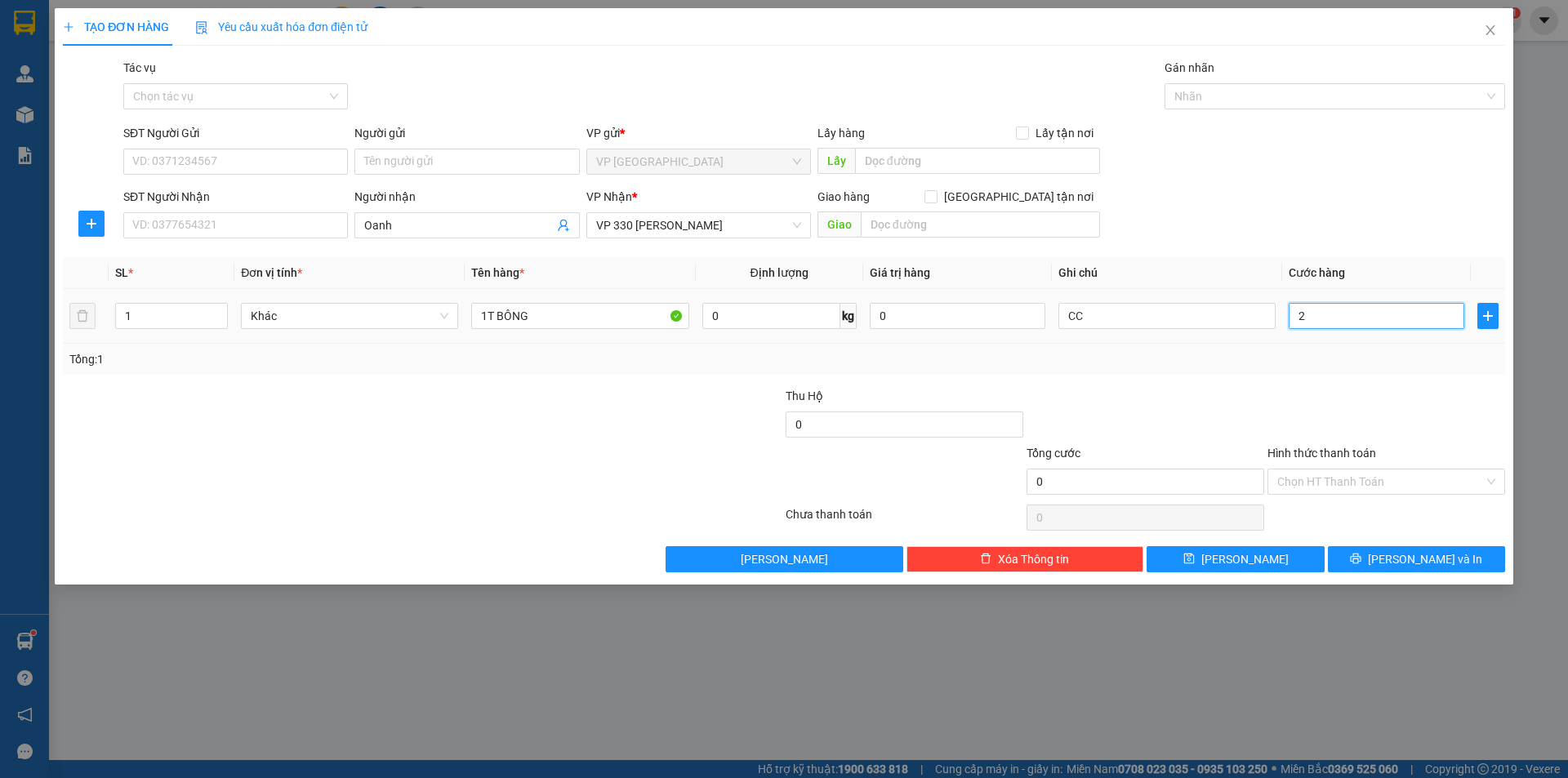
type input "21"
click at [1192, 562] on button "[PERSON_NAME]" at bounding box center [1235, 560] width 177 height 26
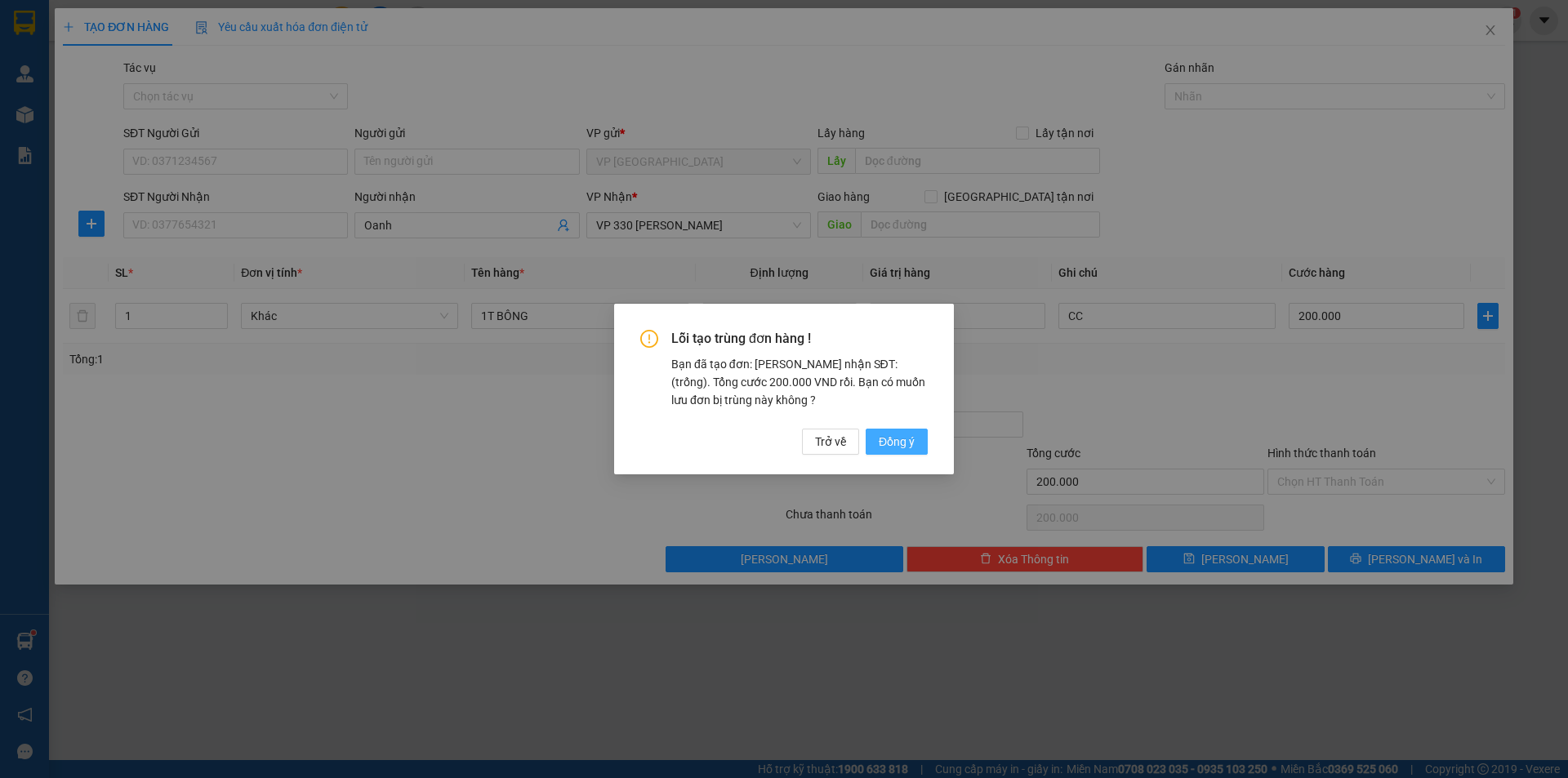
click at [913, 439] on span "Đồng ý" at bounding box center [897, 441] width 36 height 18
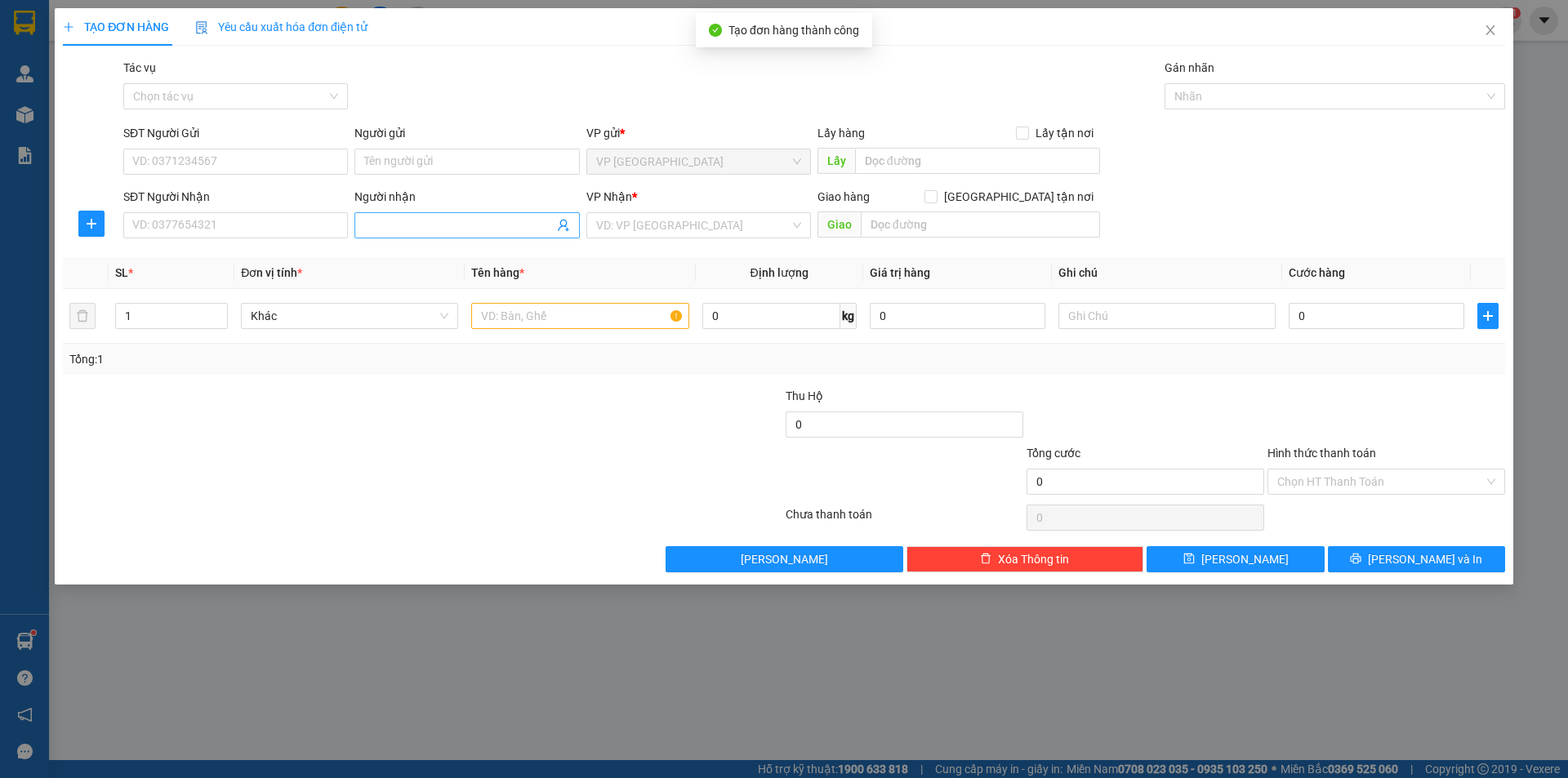
click at [445, 221] on input "Người nhận" at bounding box center [459, 225] width 189 height 18
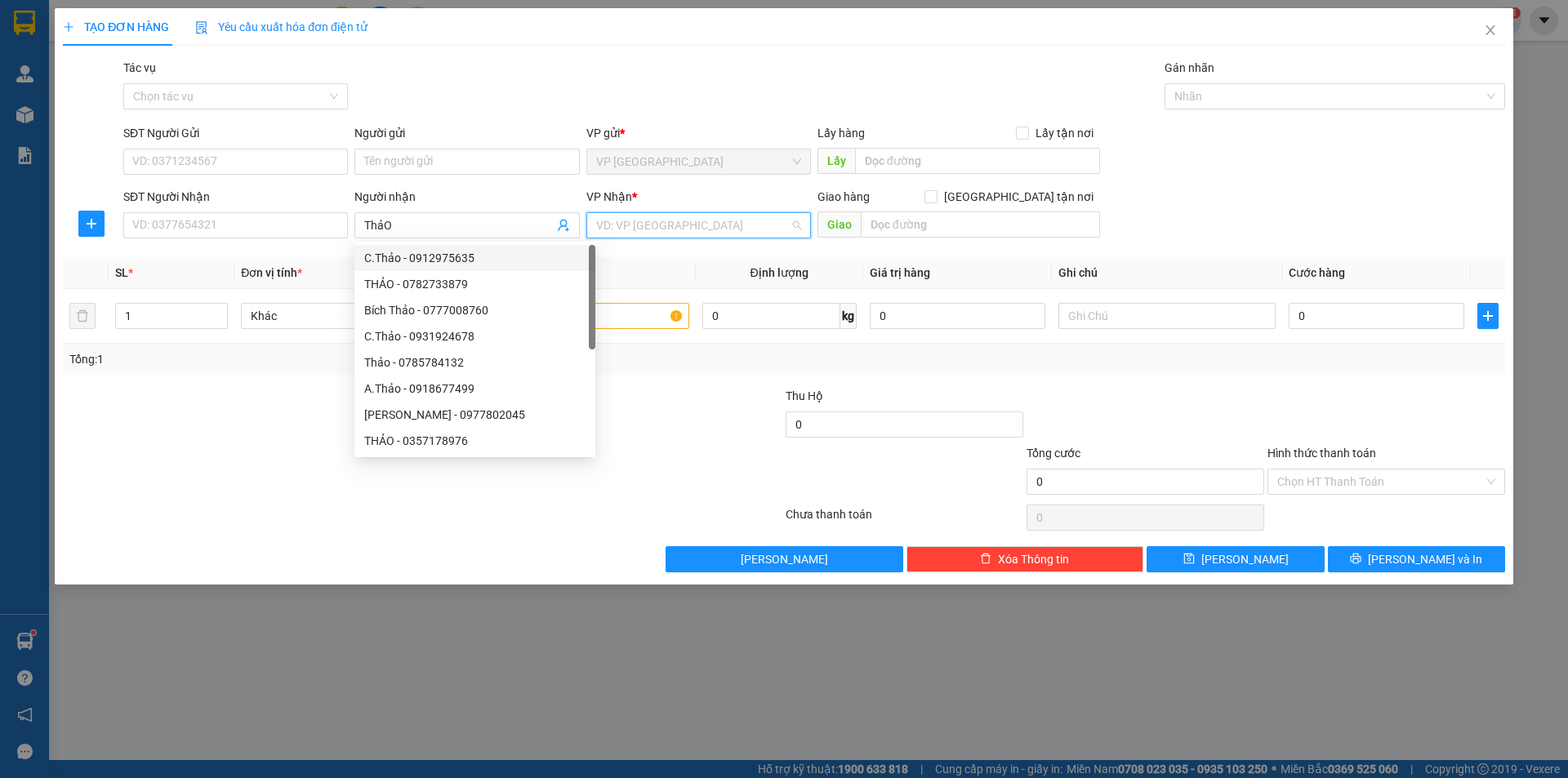
drag, startPoint x: 738, startPoint y: 231, endPoint x: 676, endPoint y: 273, distance: 74.9
click at [737, 231] on input "search" at bounding box center [692, 226] width 194 height 25
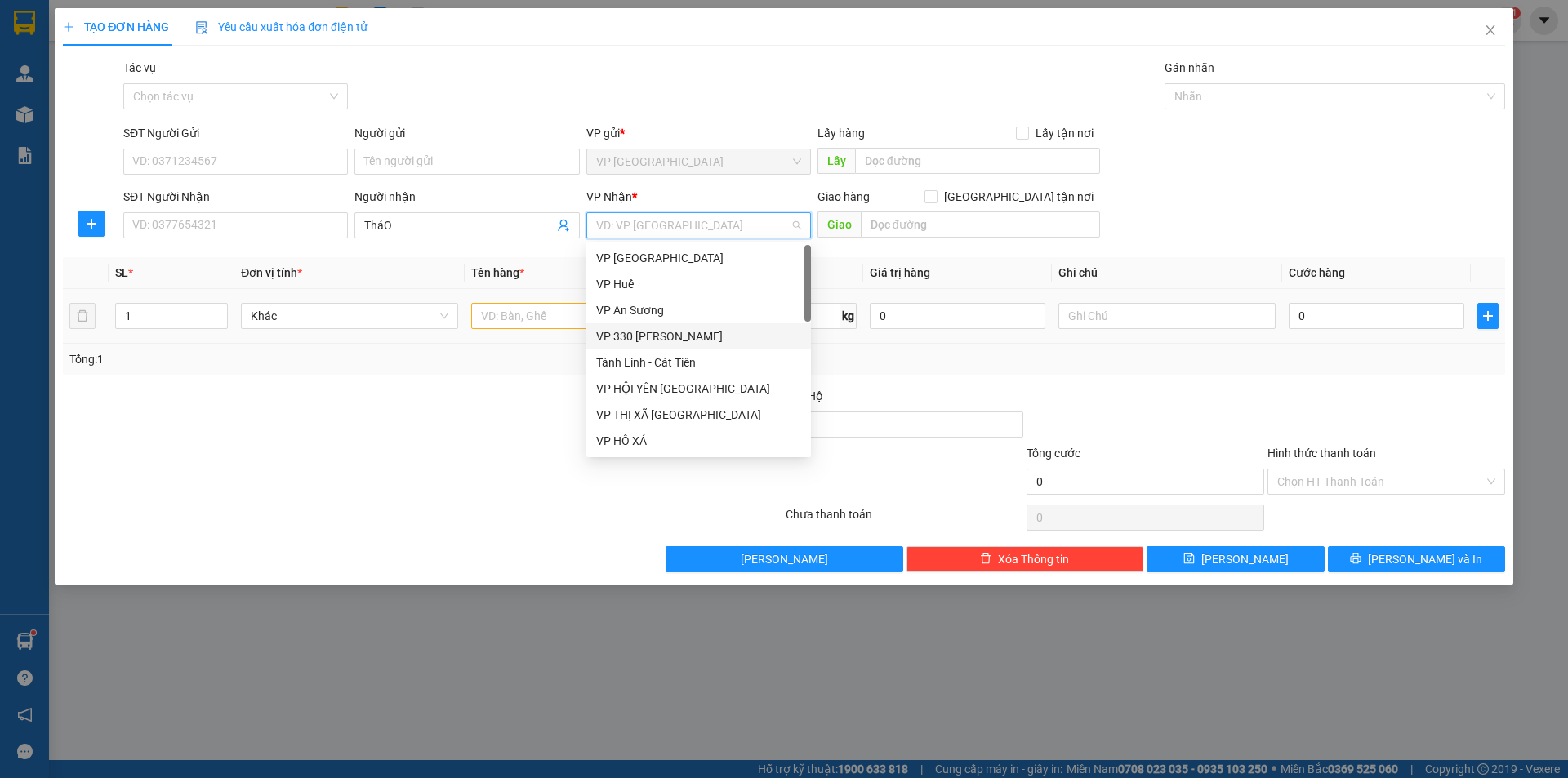
click at [666, 342] on div "VP 330 [PERSON_NAME]" at bounding box center [698, 336] width 205 height 18
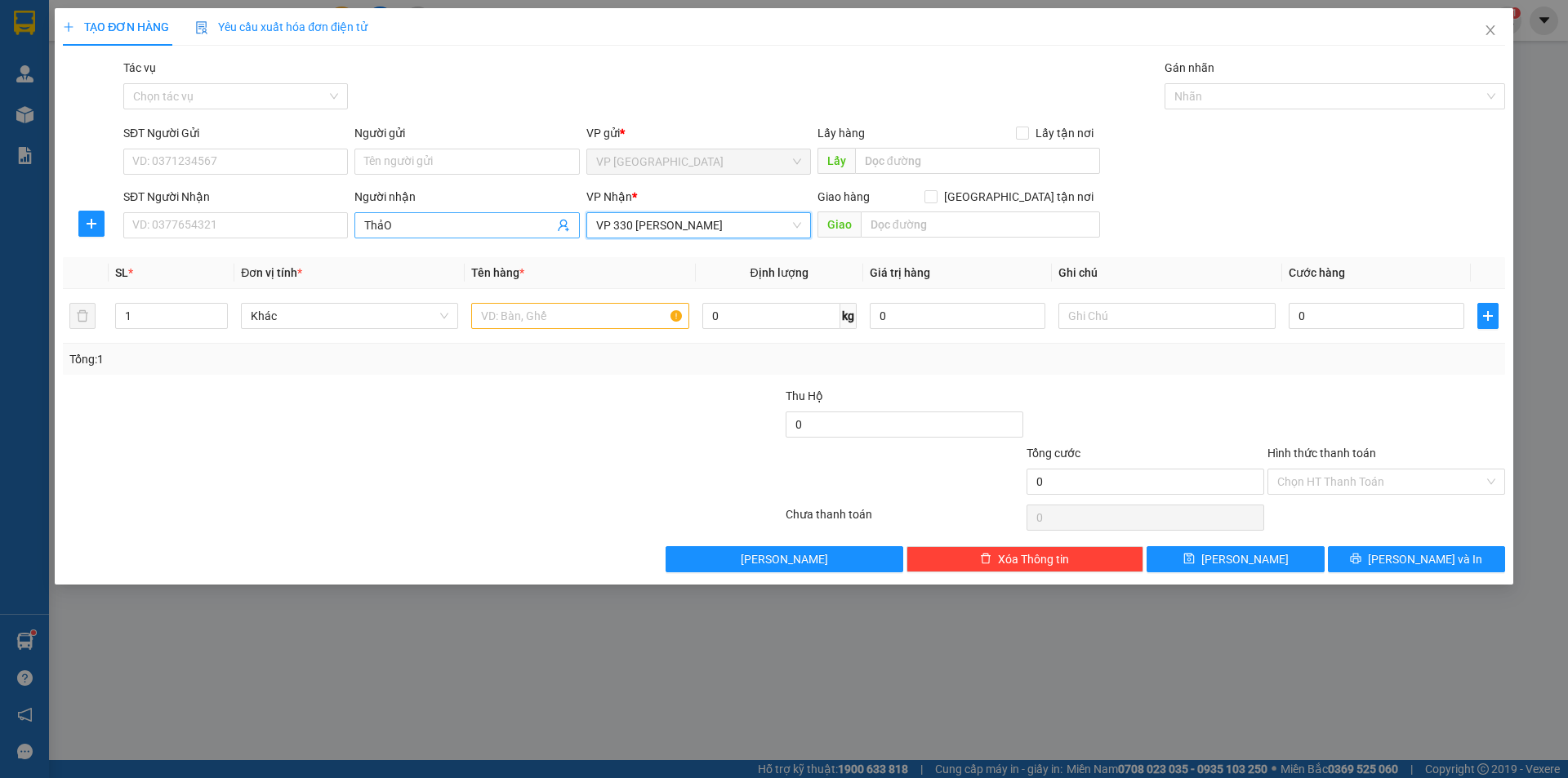
click at [499, 226] on input "ThảO" at bounding box center [459, 225] width 189 height 18
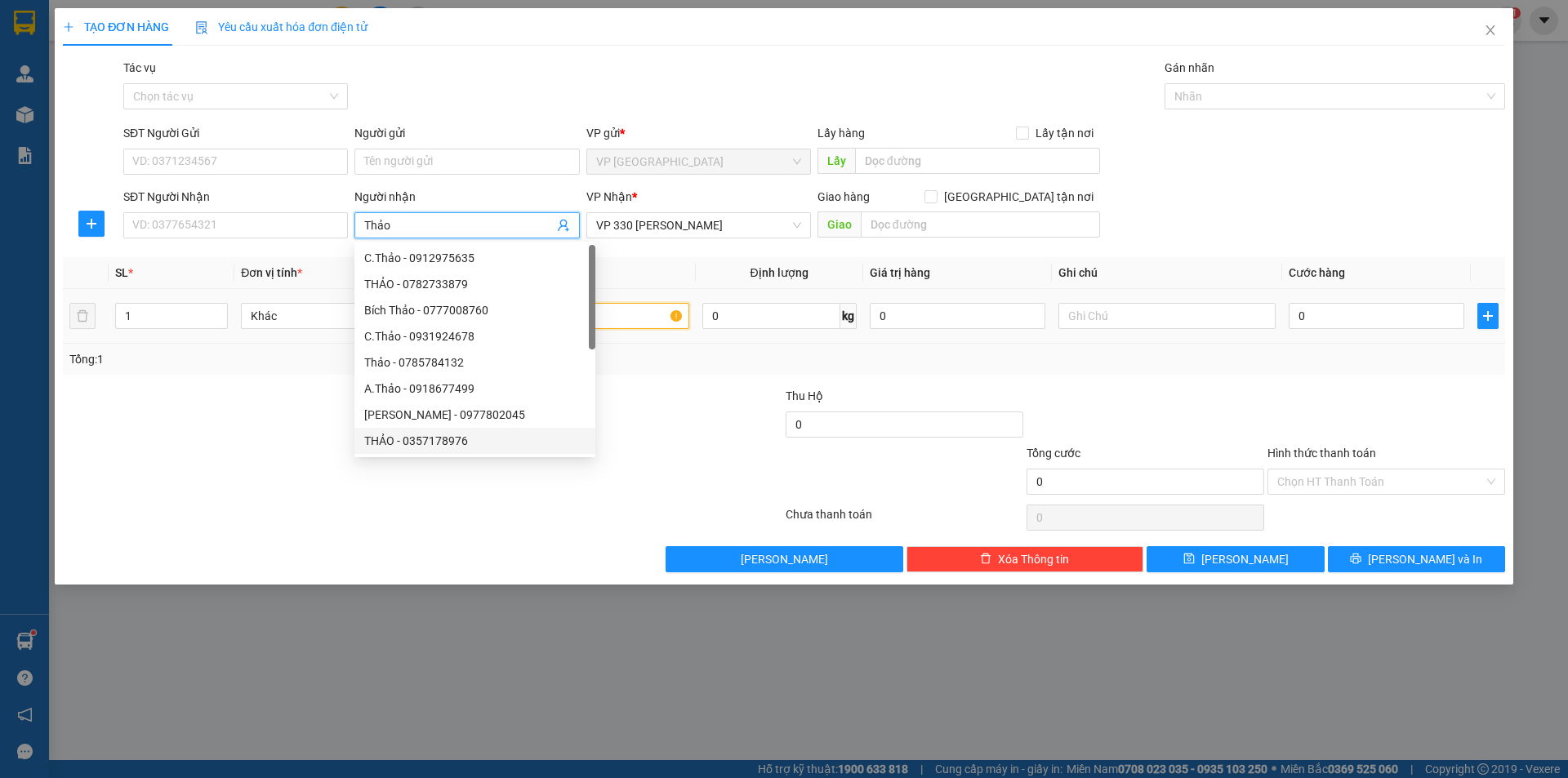
click at [645, 311] on input "text" at bounding box center [580, 316] width 217 height 26
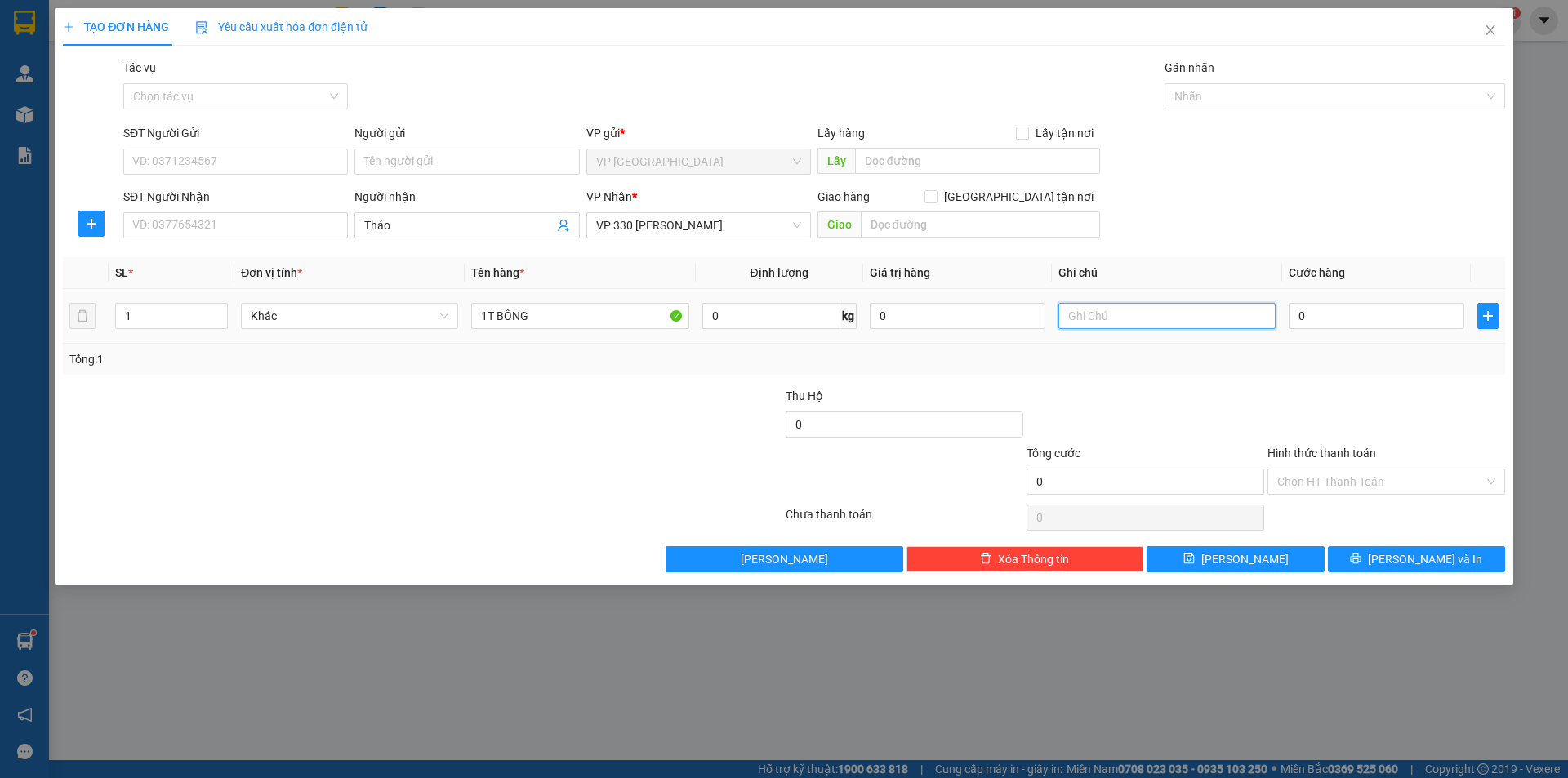
click at [1069, 312] on input "text" at bounding box center [1167, 316] width 217 height 26
click at [1340, 311] on input "0" at bounding box center [1376, 316] width 176 height 26
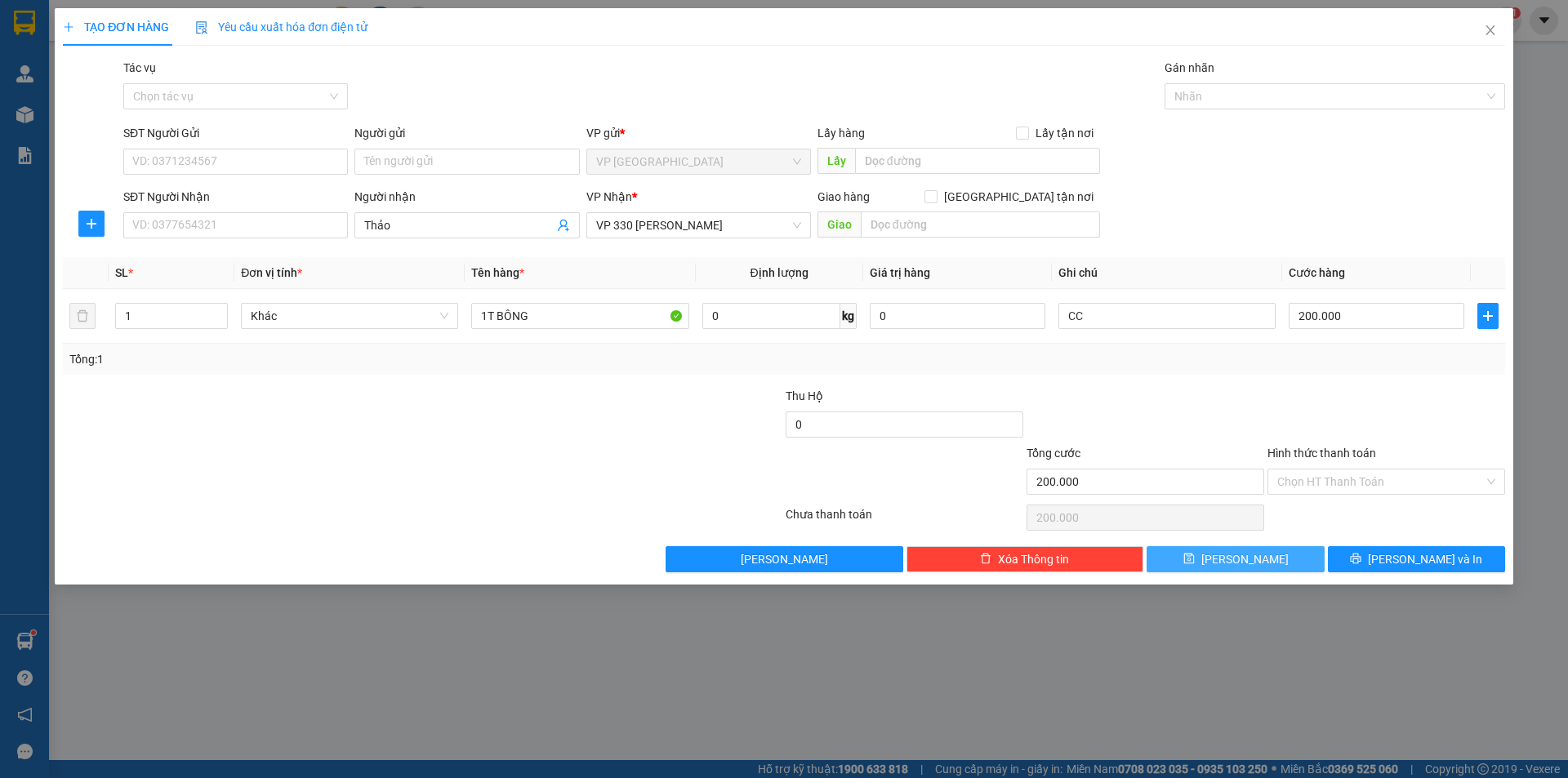
click at [1279, 568] on button "[PERSON_NAME]" at bounding box center [1235, 560] width 177 height 26
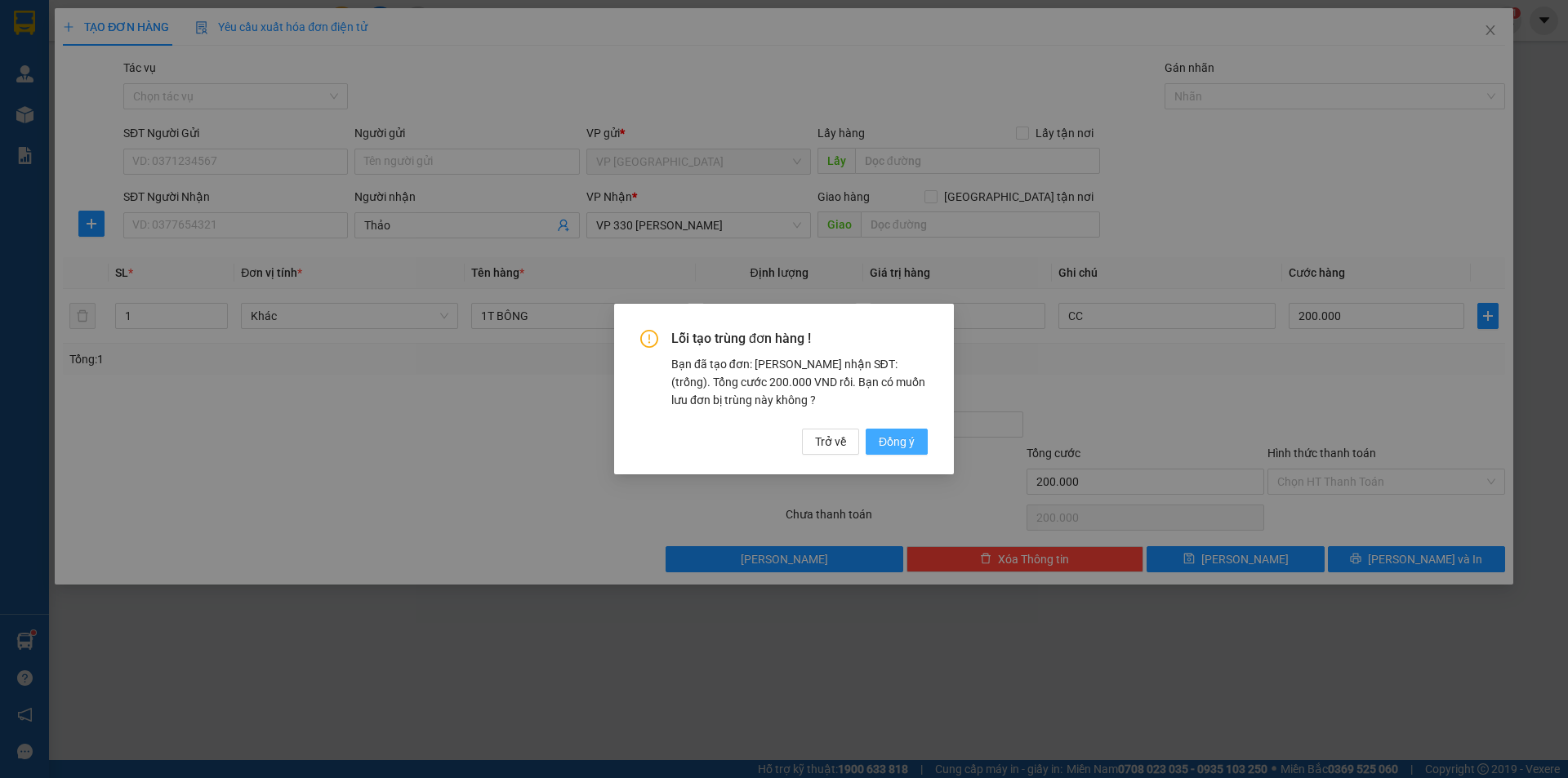
click at [886, 448] on span "Đồng ý" at bounding box center [897, 441] width 36 height 18
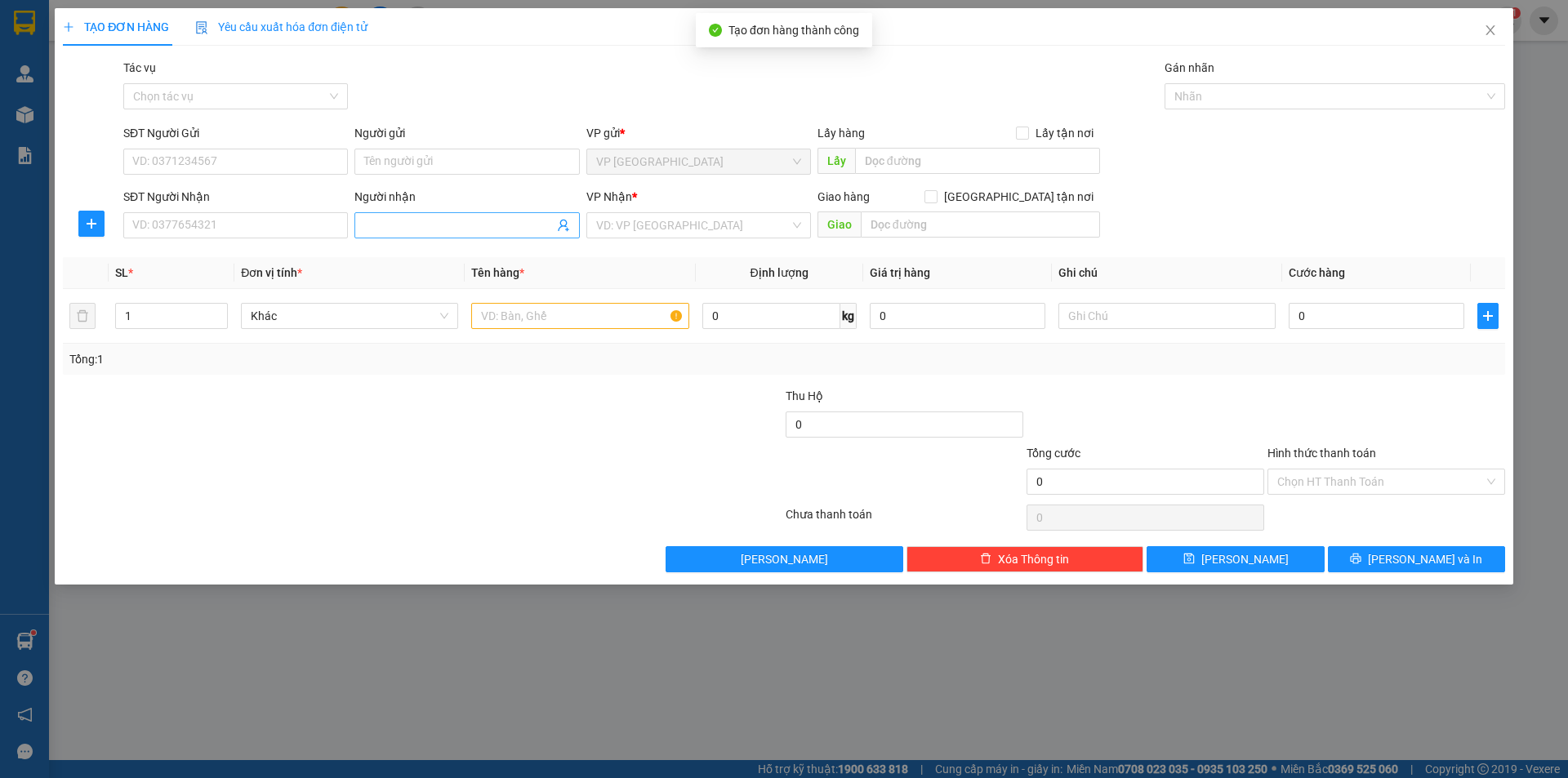
click at [480, 220] on input "Người nhận" at bounding box center [459, 225] width 189 height 18
click at [445, 265] on div "Thảo My - 0931917919" at bounding box center [466, 258] width 205 height 18
click at [651, 218] on input "search" at bounding box center [692, 226] width 194 height 25
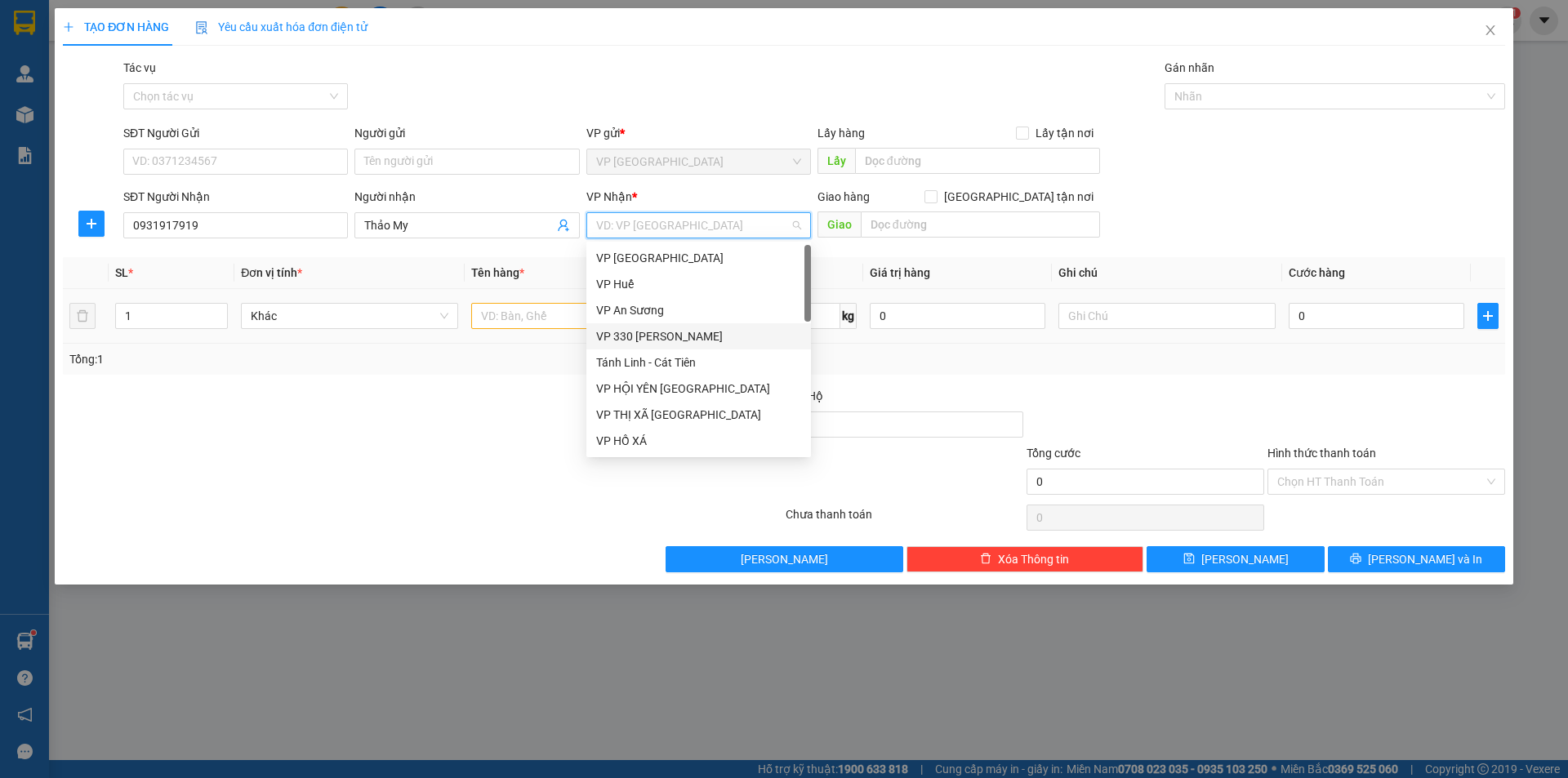
click at [665, 338] on div "VP 330 [PERSON_NAME]" at bounding box center [698, 336] width 205 height 18
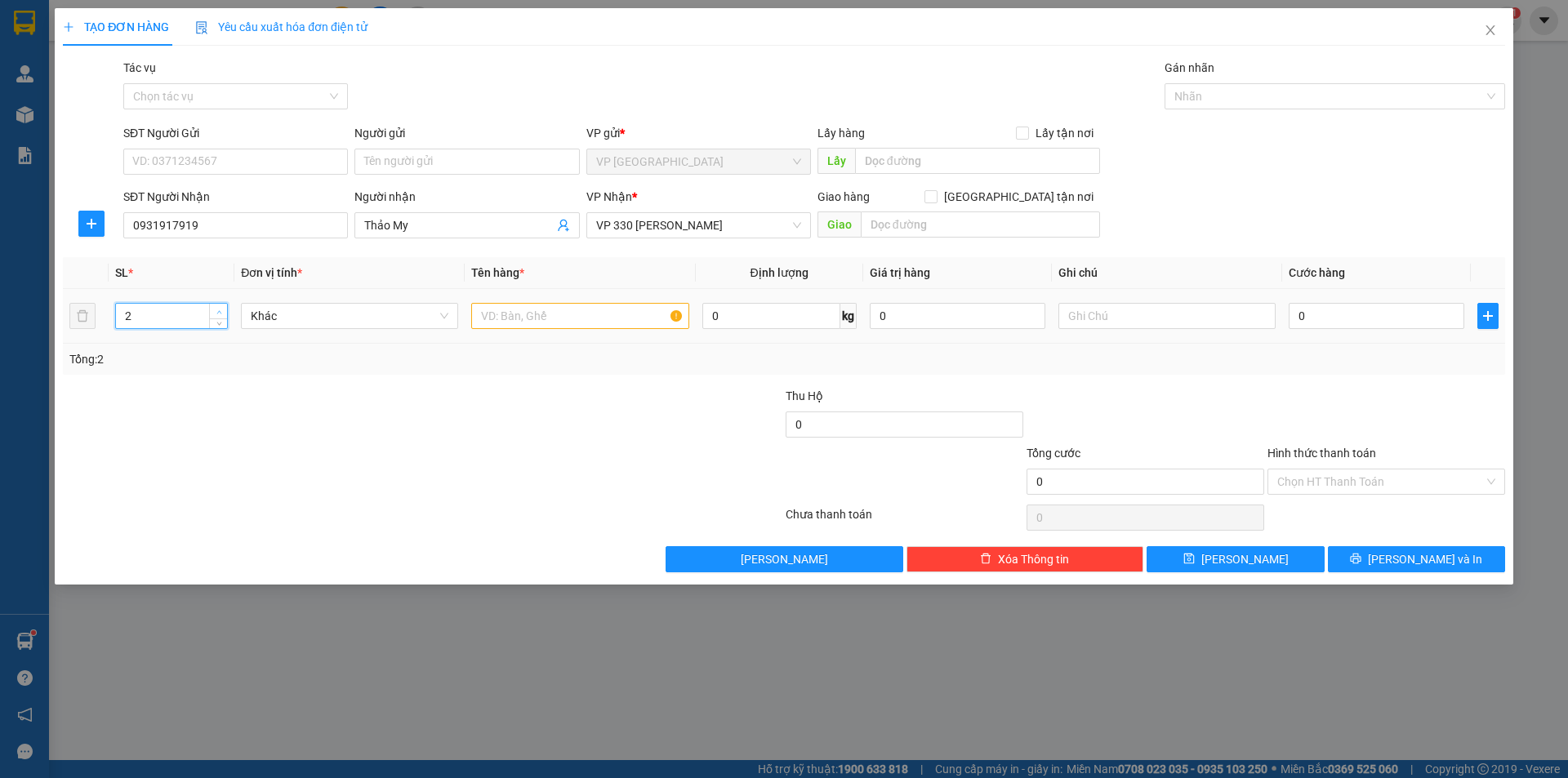
click at [218, 307] on span "up" at bounding box center [219, 312] width 9 height 9
click at [526, 324] on input "text" at bounding box center [580, 316] width 217 height 26
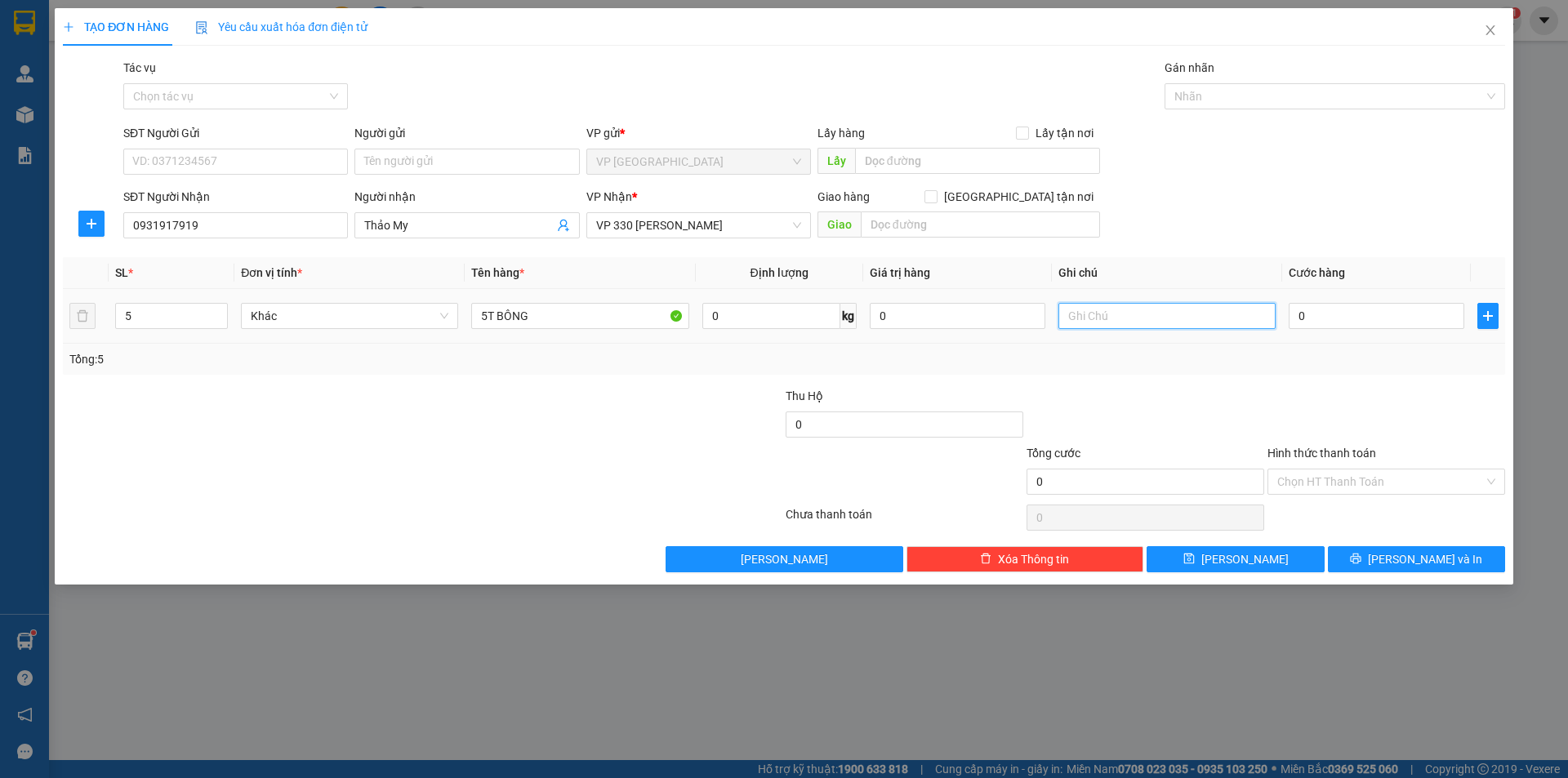
click at [1110, 316] on input "text" at bounding box center [1167, 316] width 217 height 26
click at [1323, 314] on input "0" at bounding box center [1376, 316] width 176 height 26
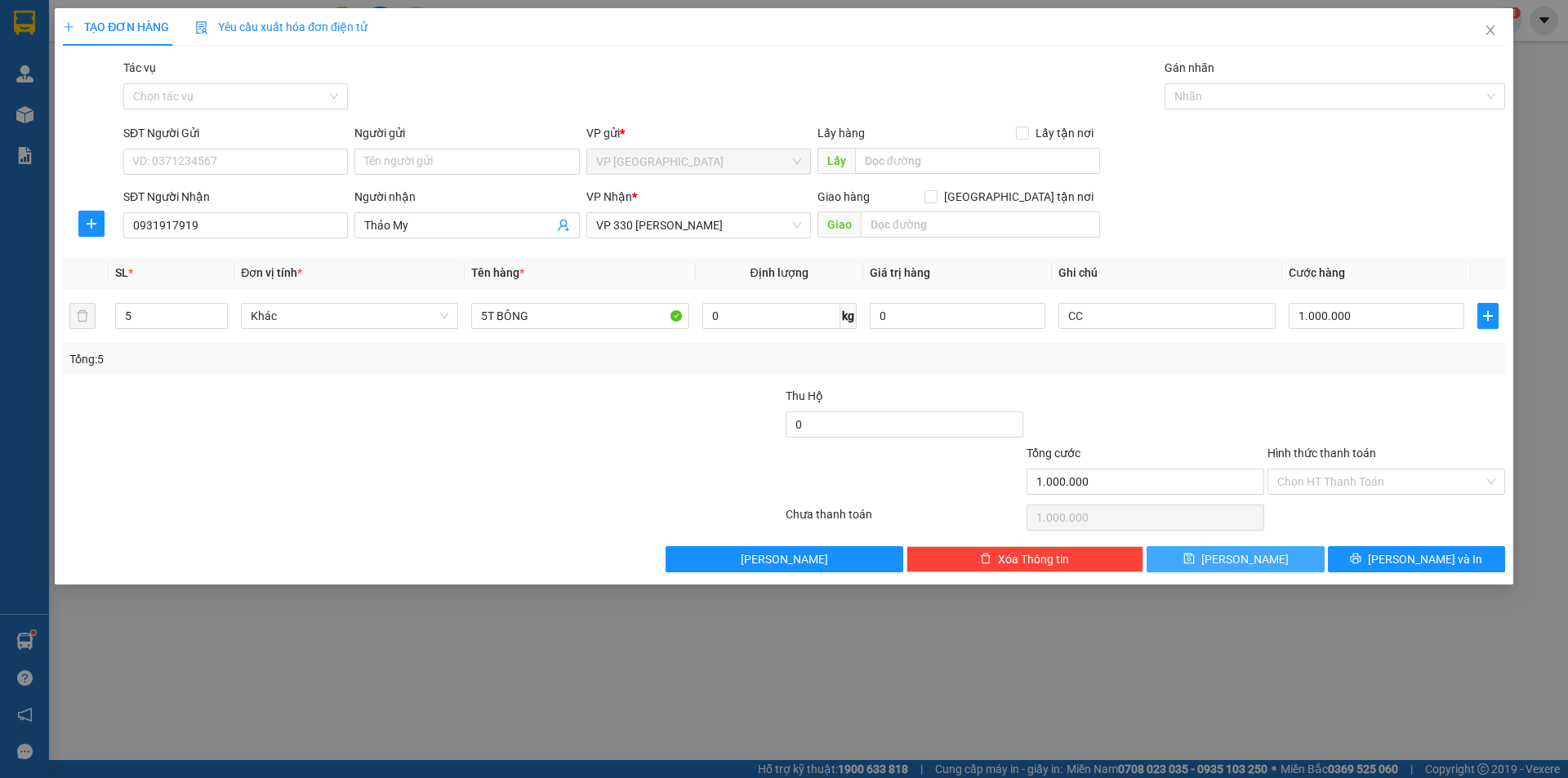
click at [1322, 561] on button "[PERSON_NAME]" at bounding box center [1235, 560] width 177 height 26
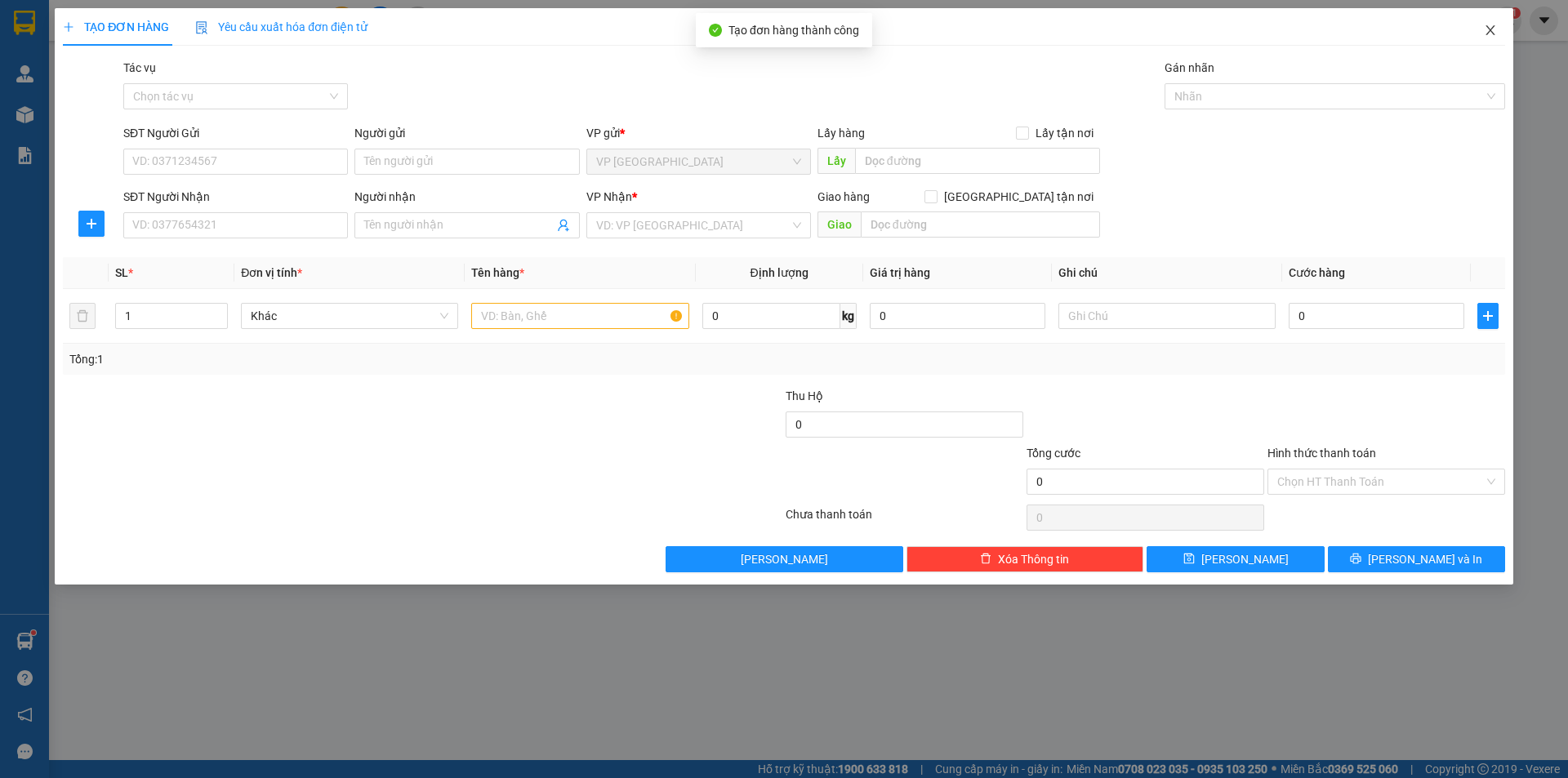
click at [1492, 33] on icon "close" at bounding box center [1490, 30] width 9 height 9
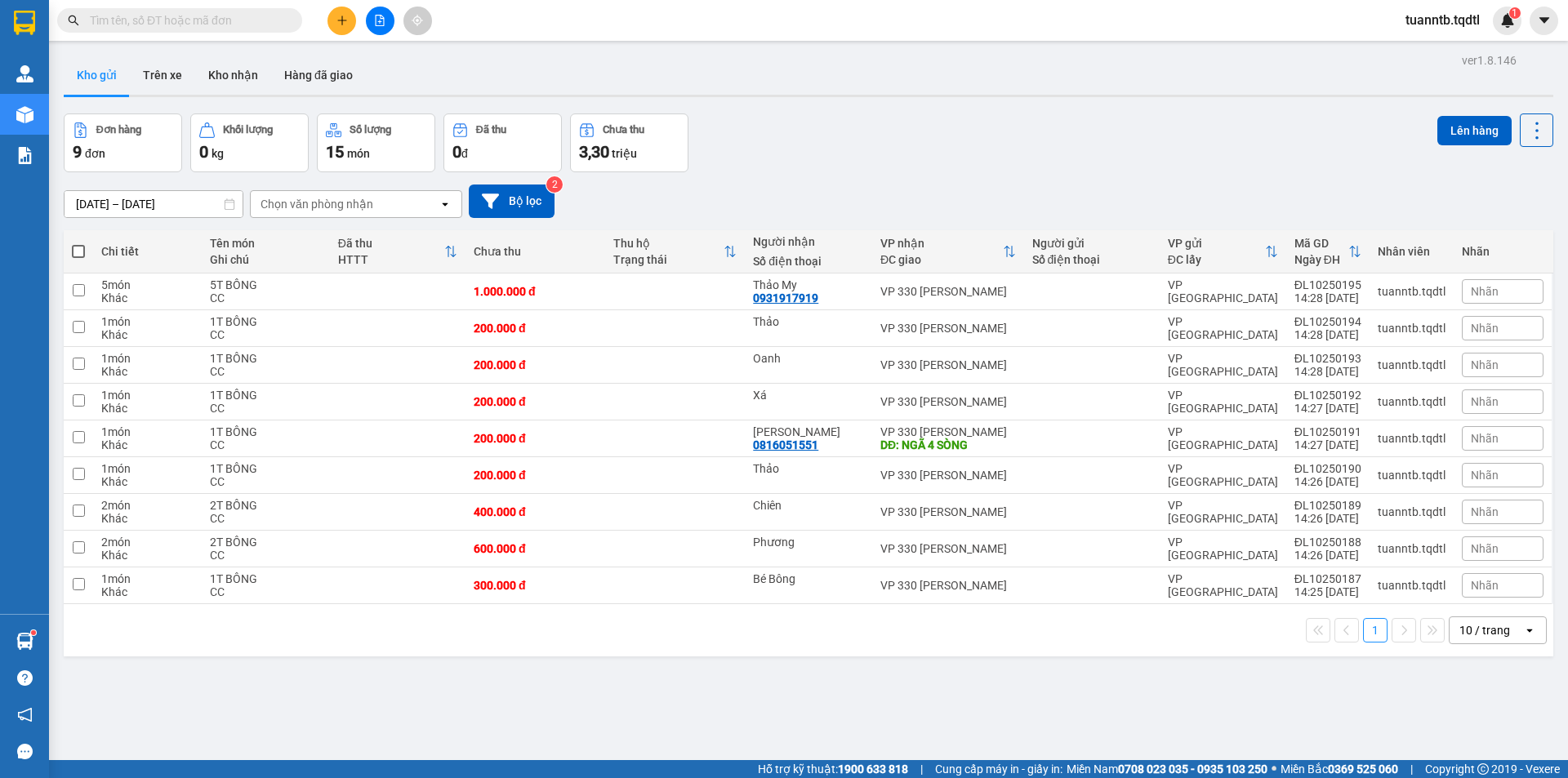
click at [76, 253] on span at bounding box center [78, 251] width 13 height 13
click at [78, 244] on input "checkbox" at bounding box center [78, 244] width 0 height 0
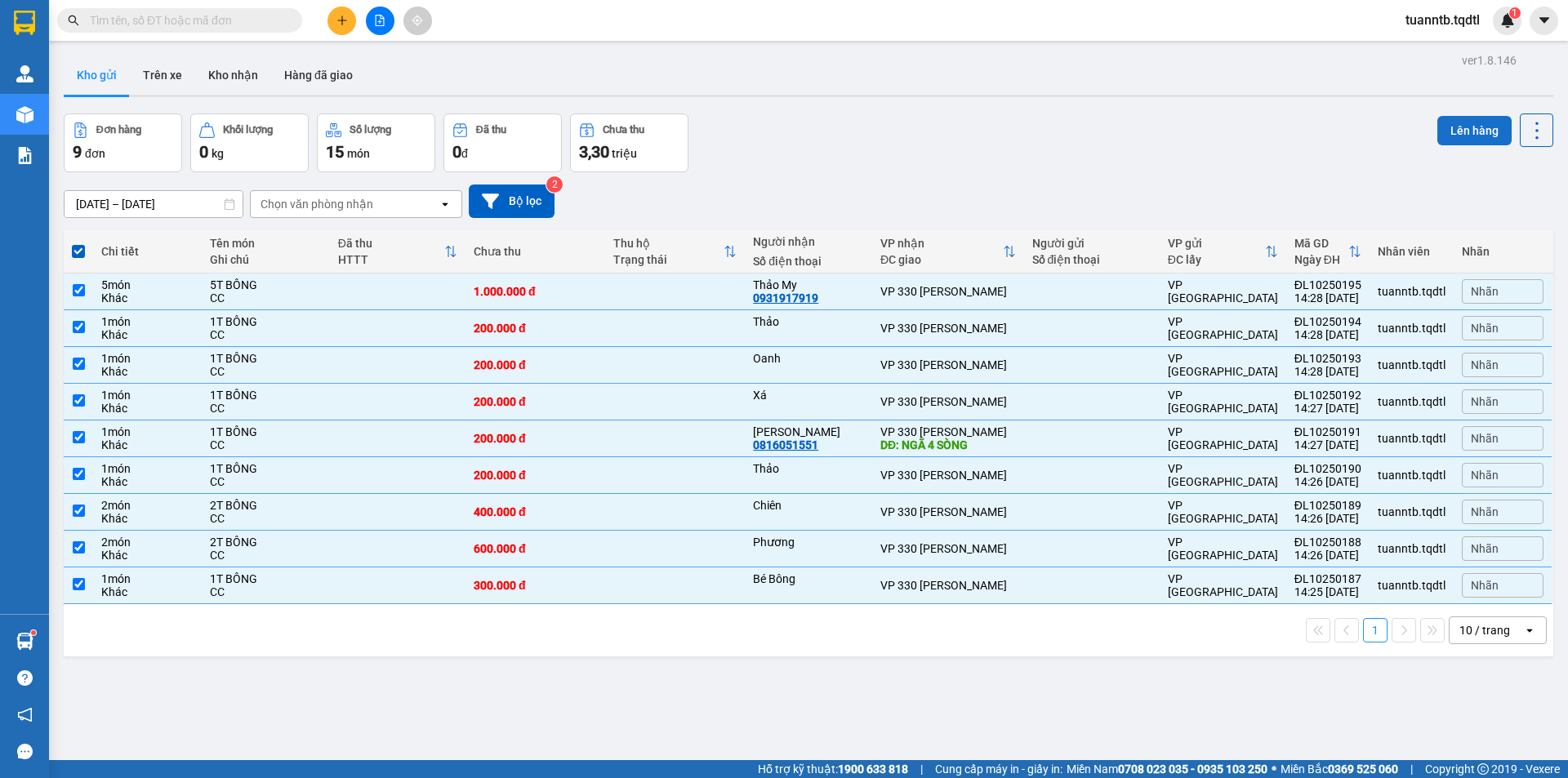
click at [1471, 136] on button "Lên hàng" at bounding box center [1474, 130] width 75 height 29
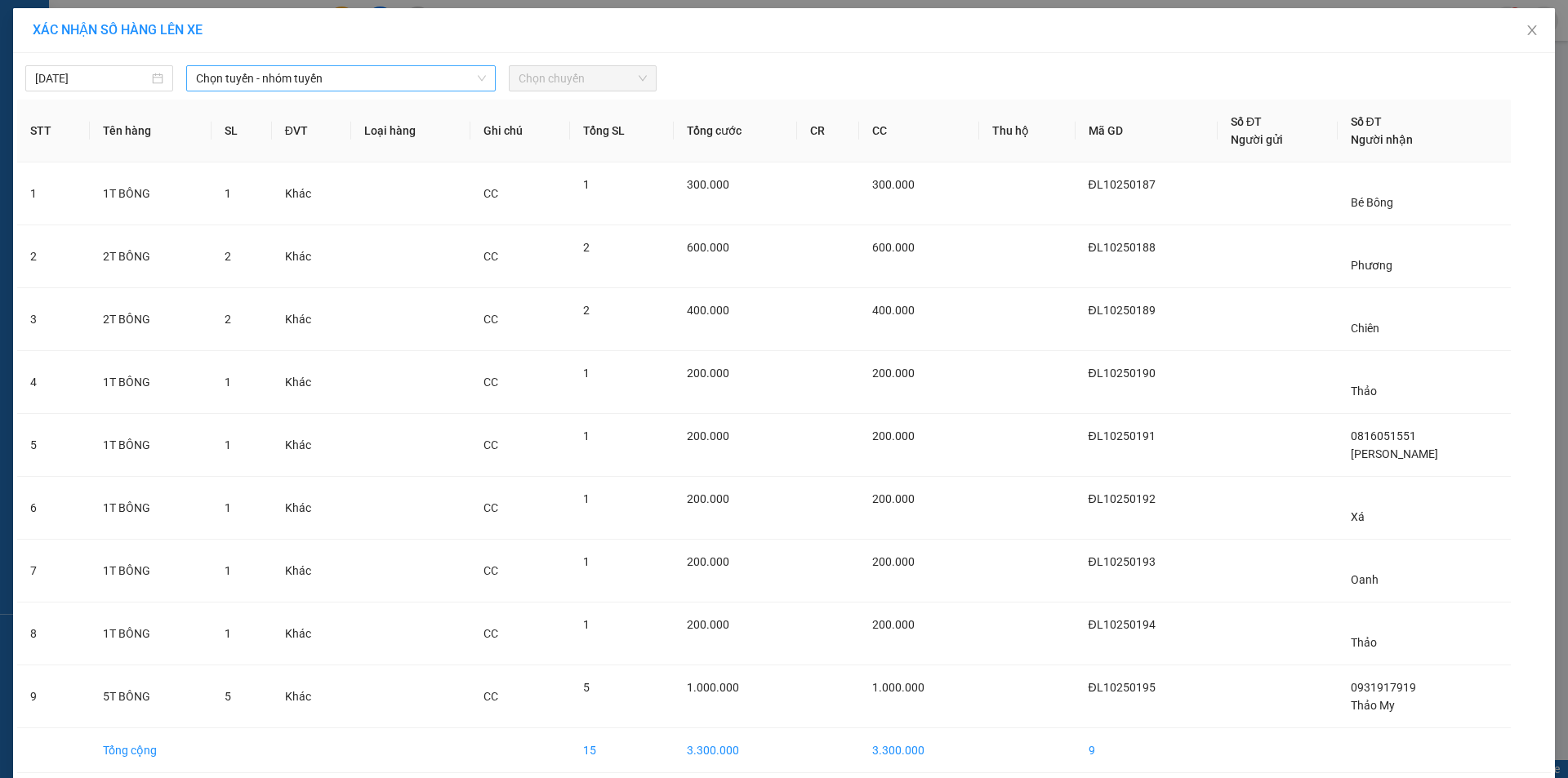
click at [408, 77] on span "Chọn tuyến - nhóm tuyến" at bounding box center [341, 78] width 290 height 25
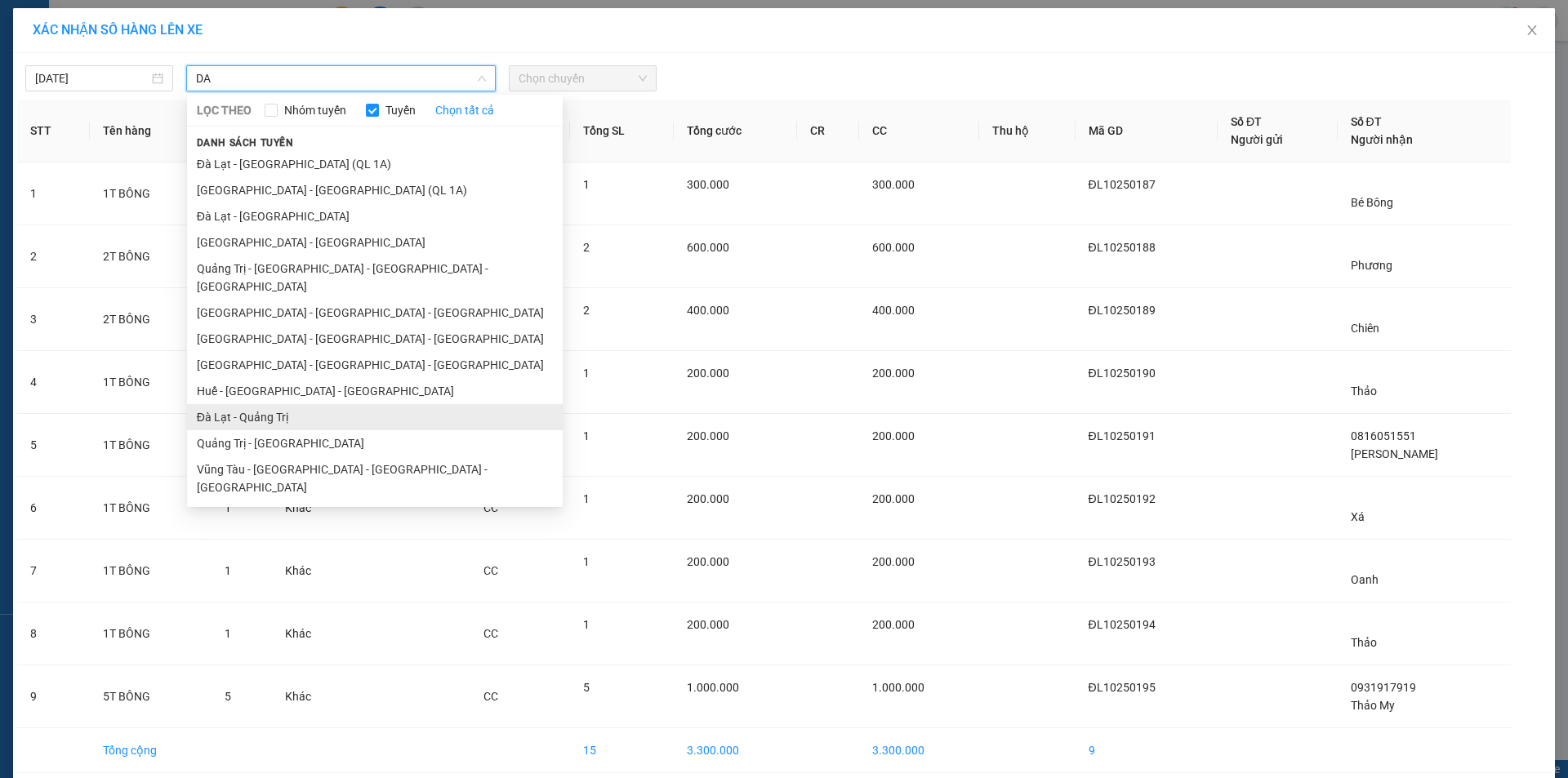
click at [240, 407] on li "Đà Lạt - Quảng Trị" at bounding box center [375, 417] width 376 height 26
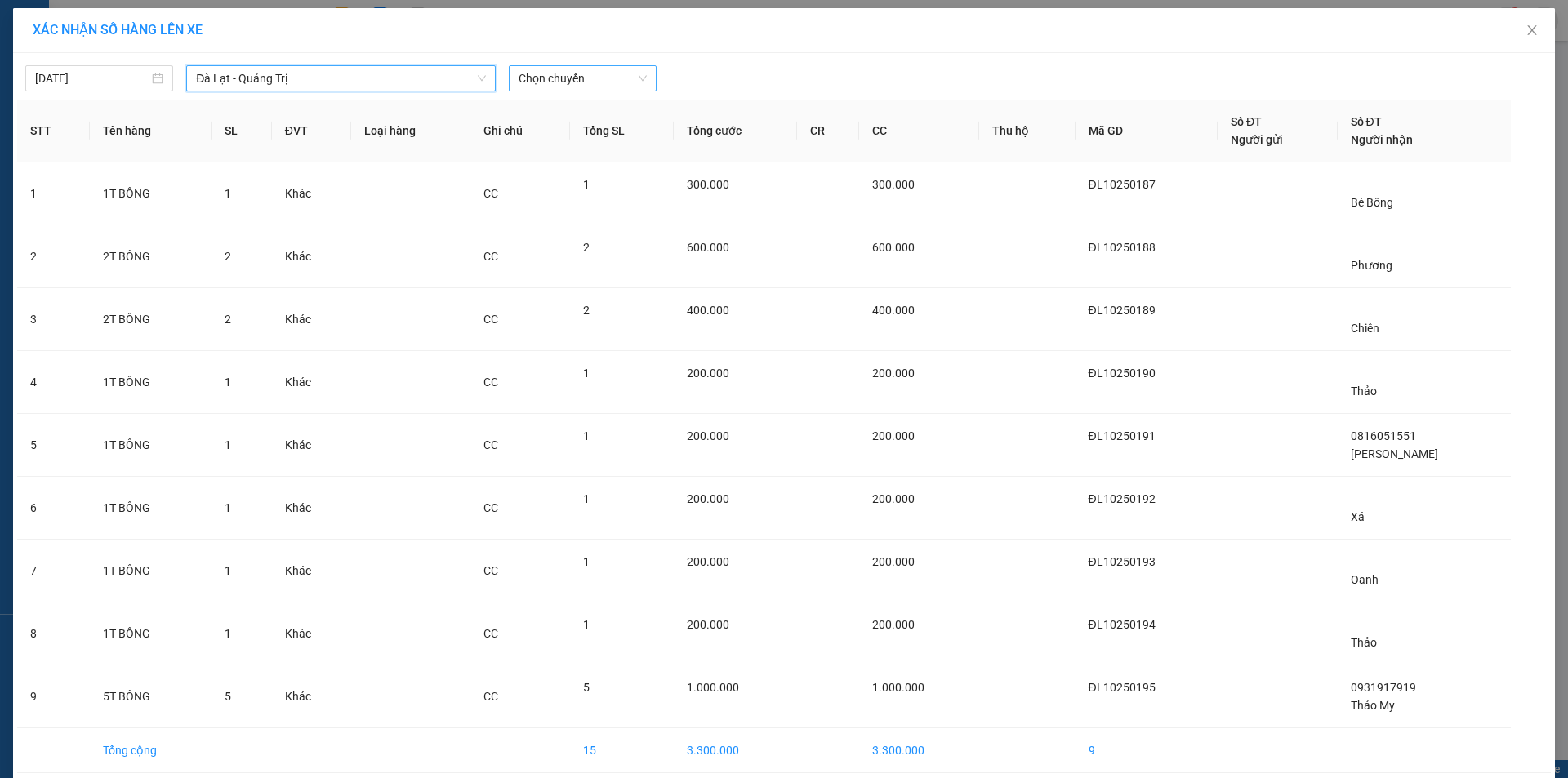
click at [621, 80] on span "Chọn chuyến" at bounding box center [582, 78] width 128 height 25
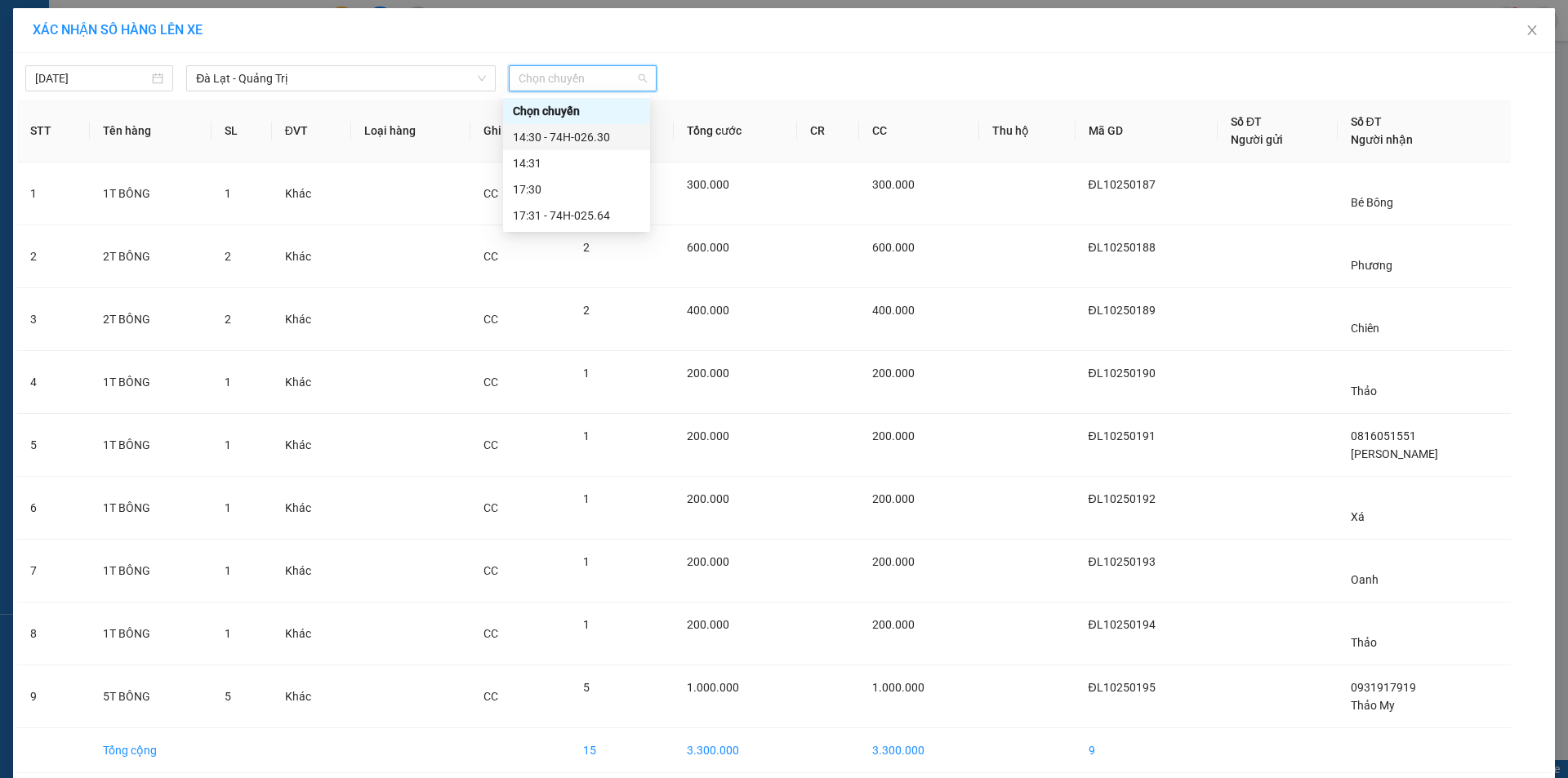
click at [602, 132] on div "14:30 - 74H-026.30" at bounding box center [576, 137] width 127 height 18
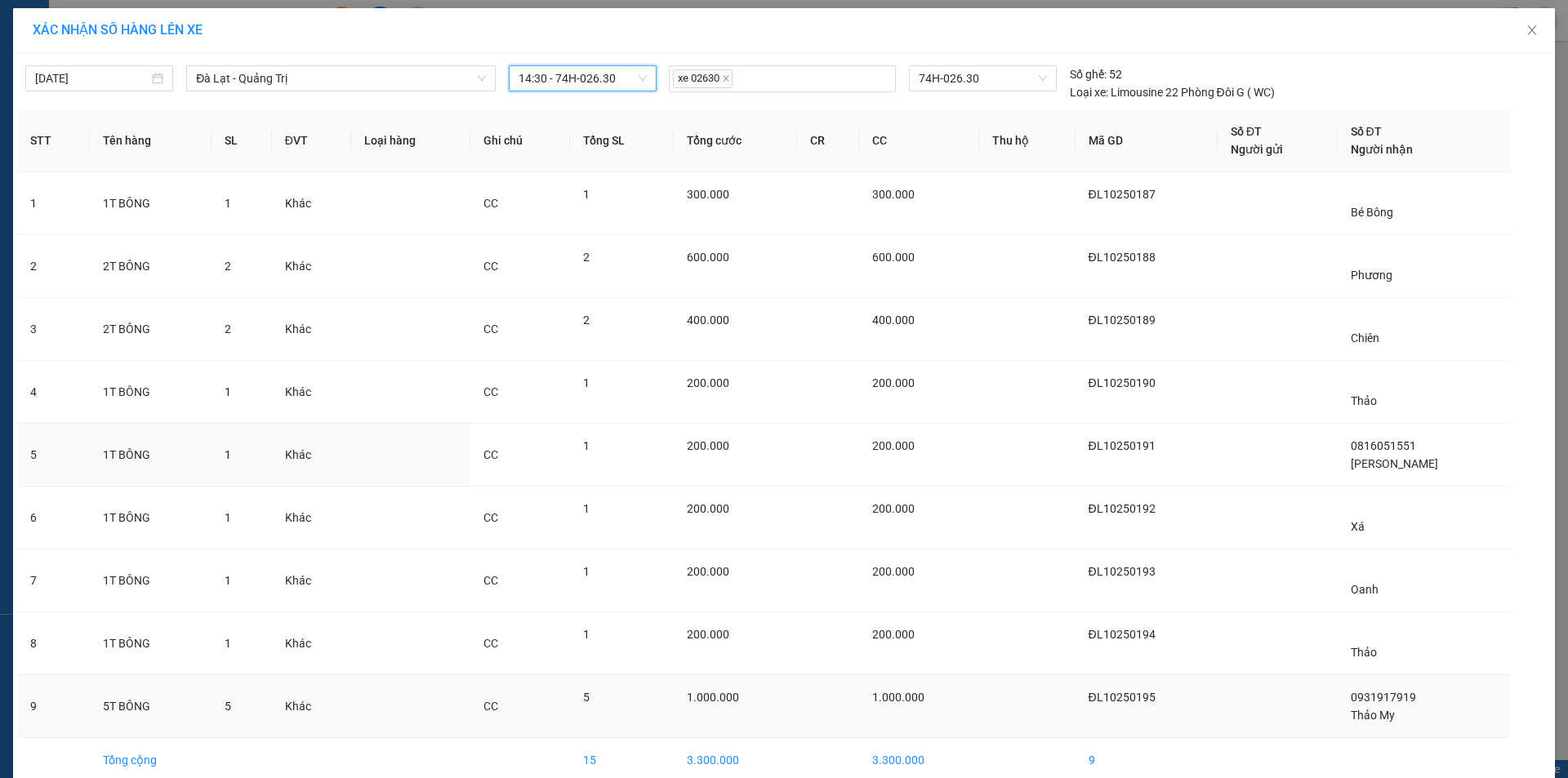
scroll to position [79, 0]
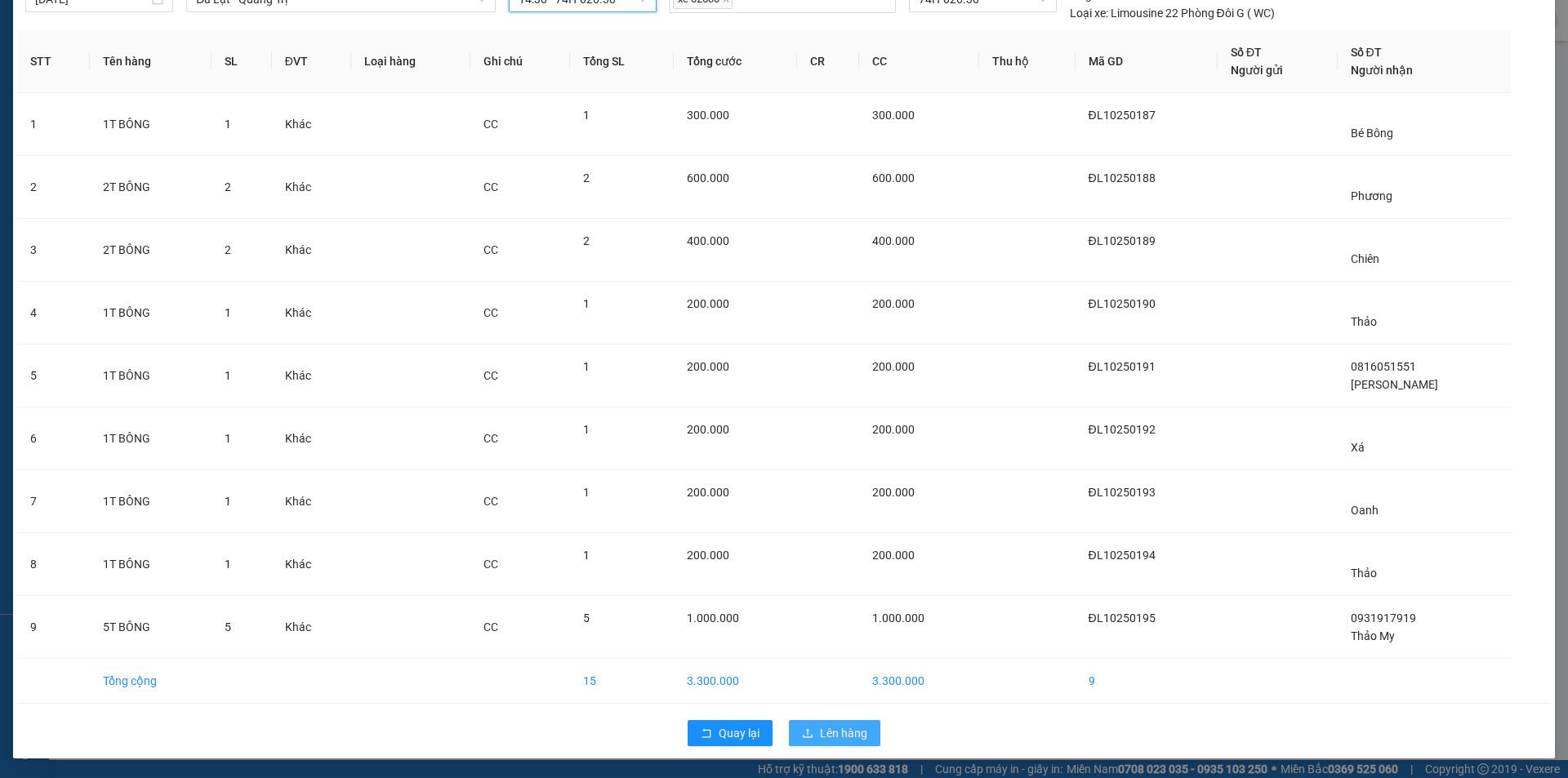
click at [832, 733] on span "Lên hàng" at bounding box center [843, 733] width 47 height 18
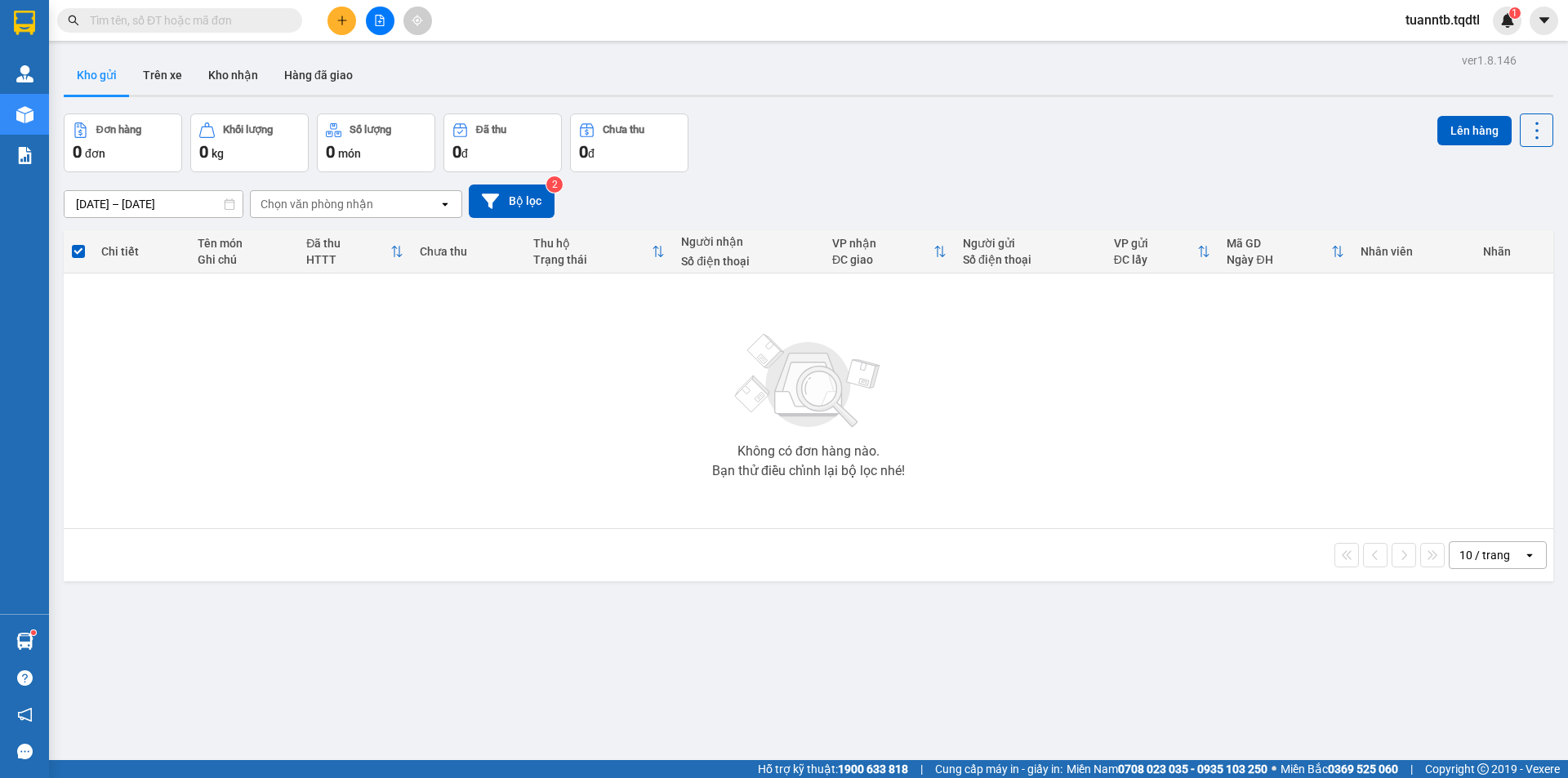
click at [378, 22] on icon "file-add" at bounding box center [379, 21] width 11 height 11
click at [378, 28] on button at bounding box center [380, 21] width 28 height 28
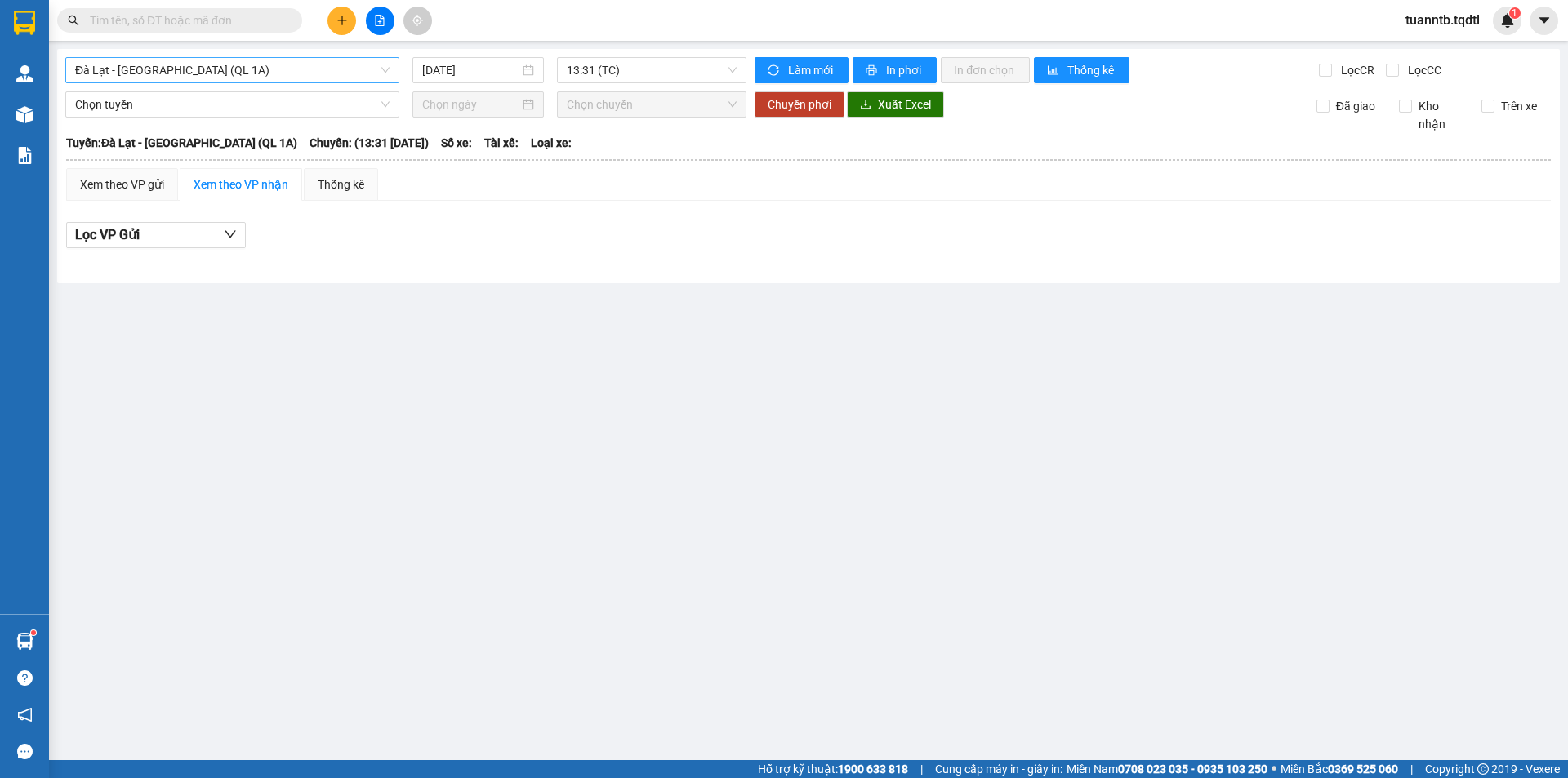
click at [299, 70] on span "Đà Lạt - [GEOGRAPHIC_DATA] (QL 1A)" at bounding box center [232, 70] width 314 height 25
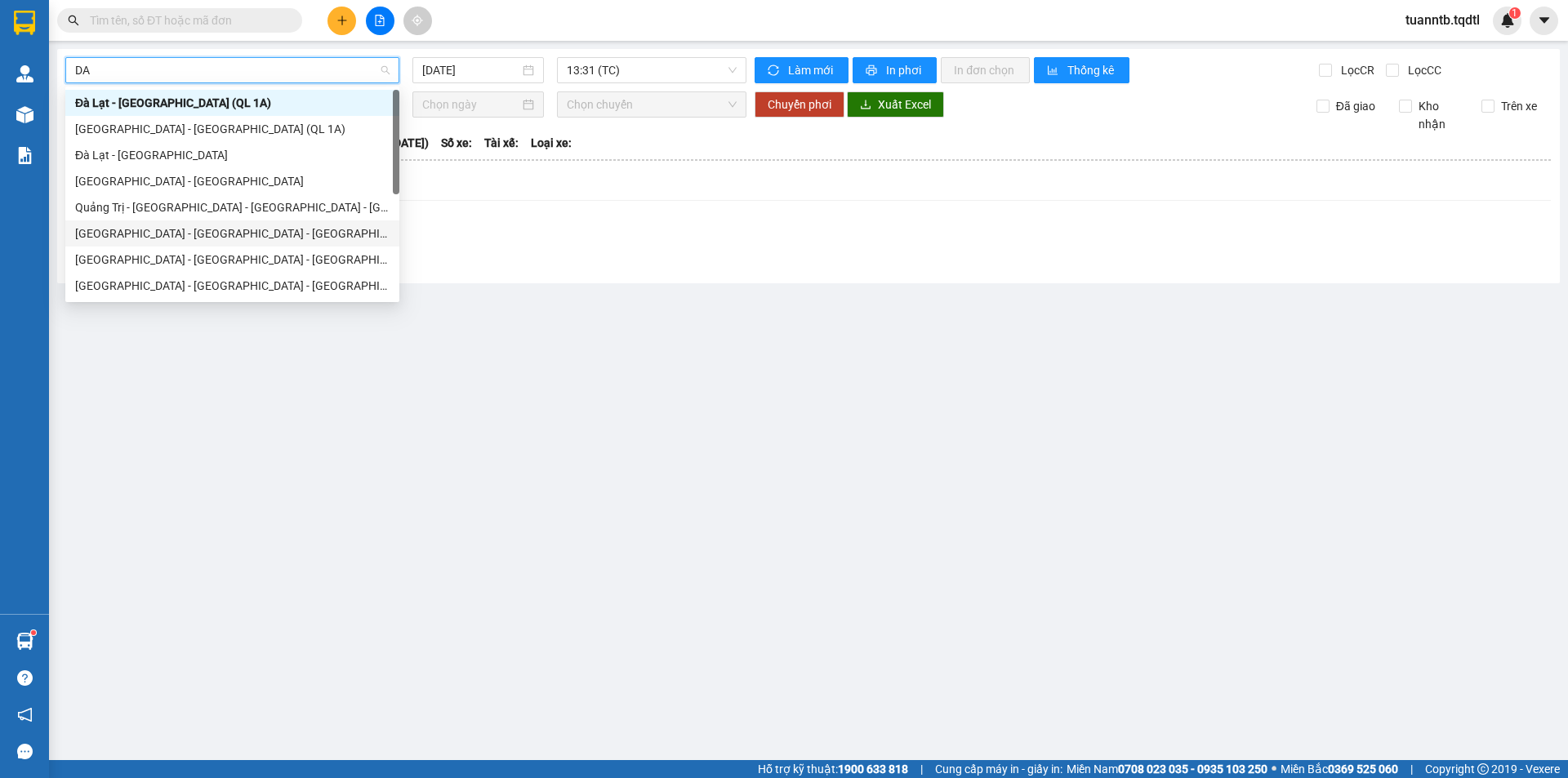
scroll to position [105, 0]
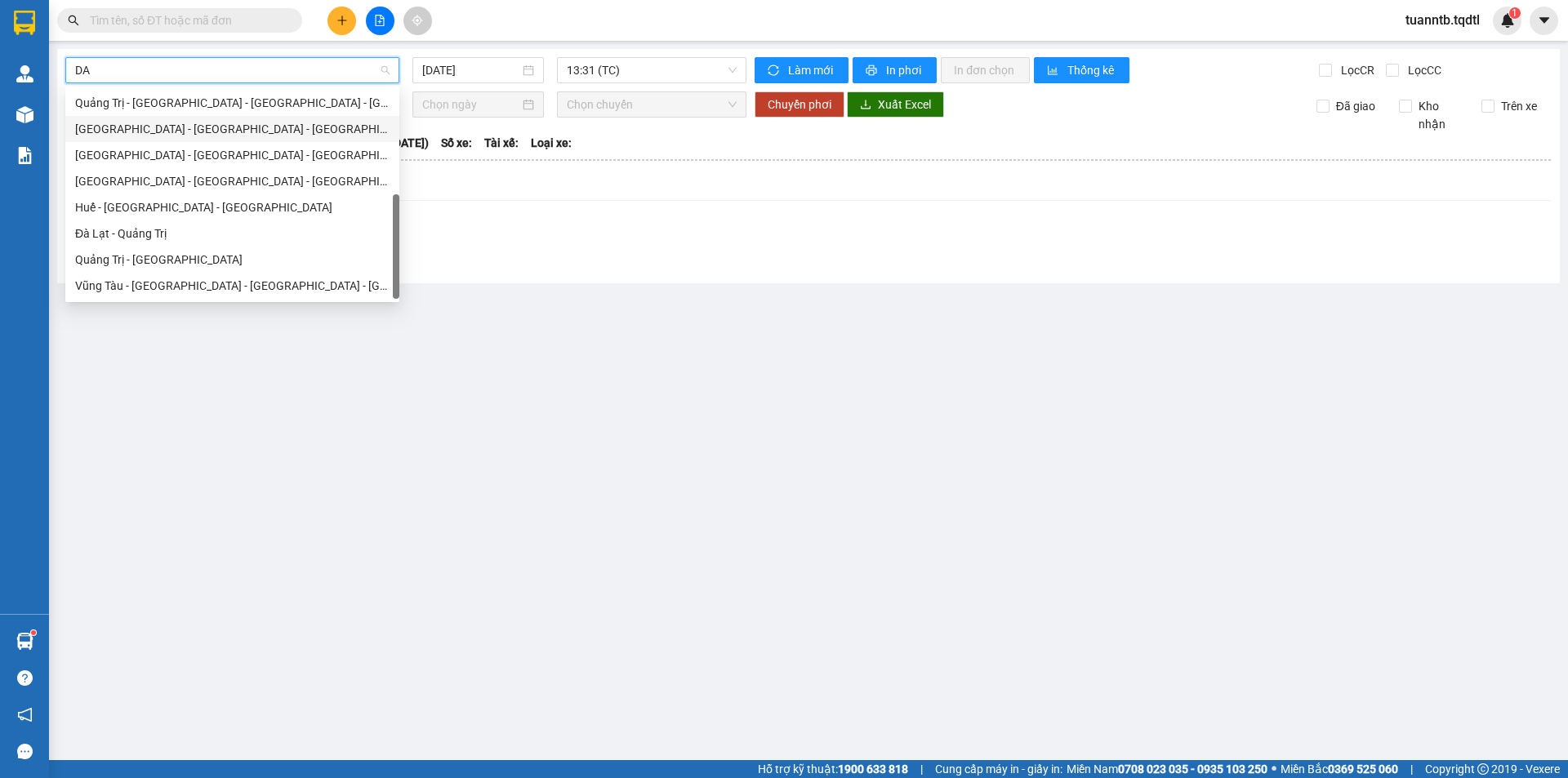
click at [150, 239] on div "Đà Lạt - Quảng Trị" at bounding box center [232, 233] width 314 height 18
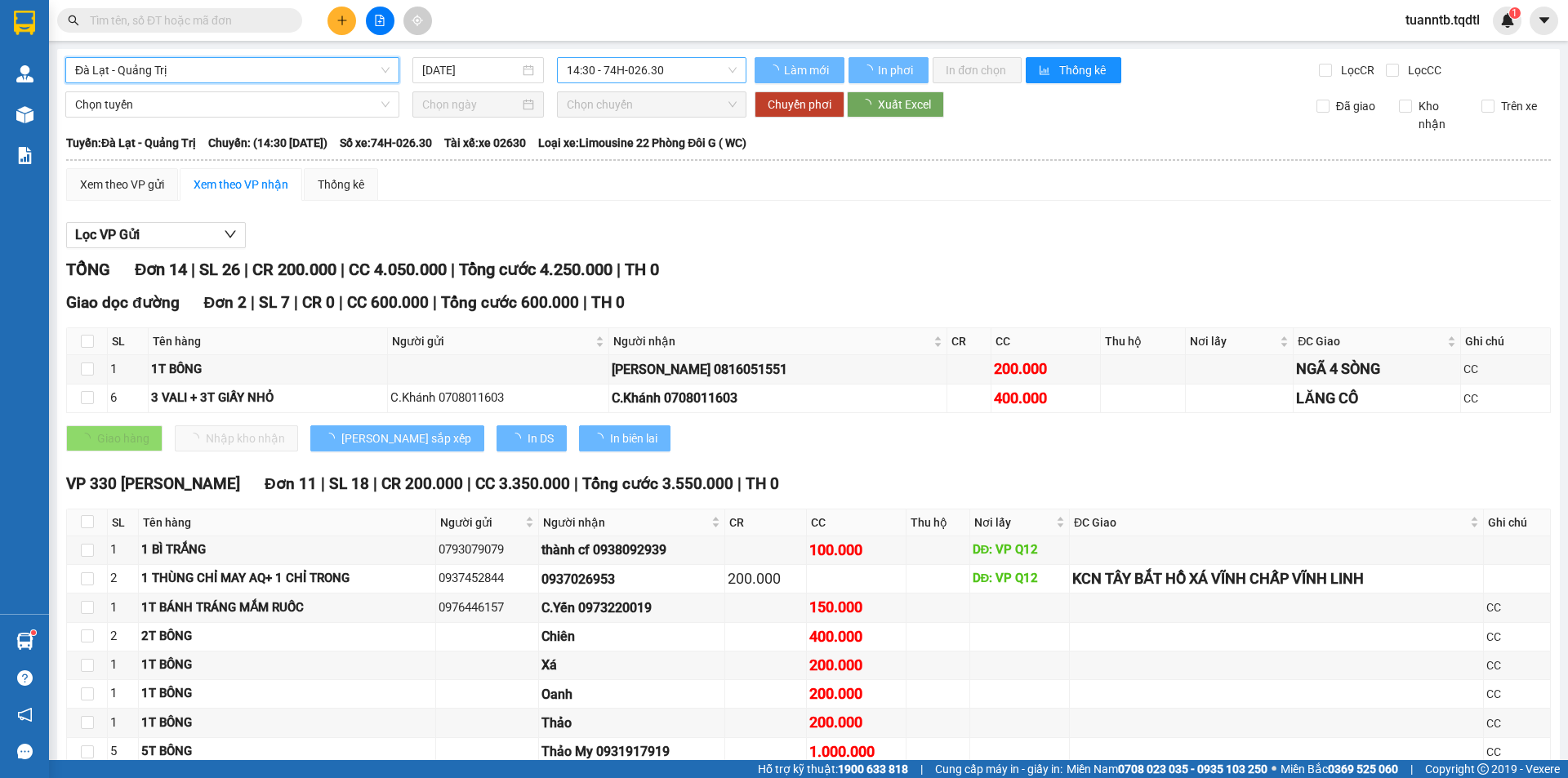
click at [625, 60] on span "14:30 - 74H-026.30" at bounding box center [651, 70] width 170 height 25
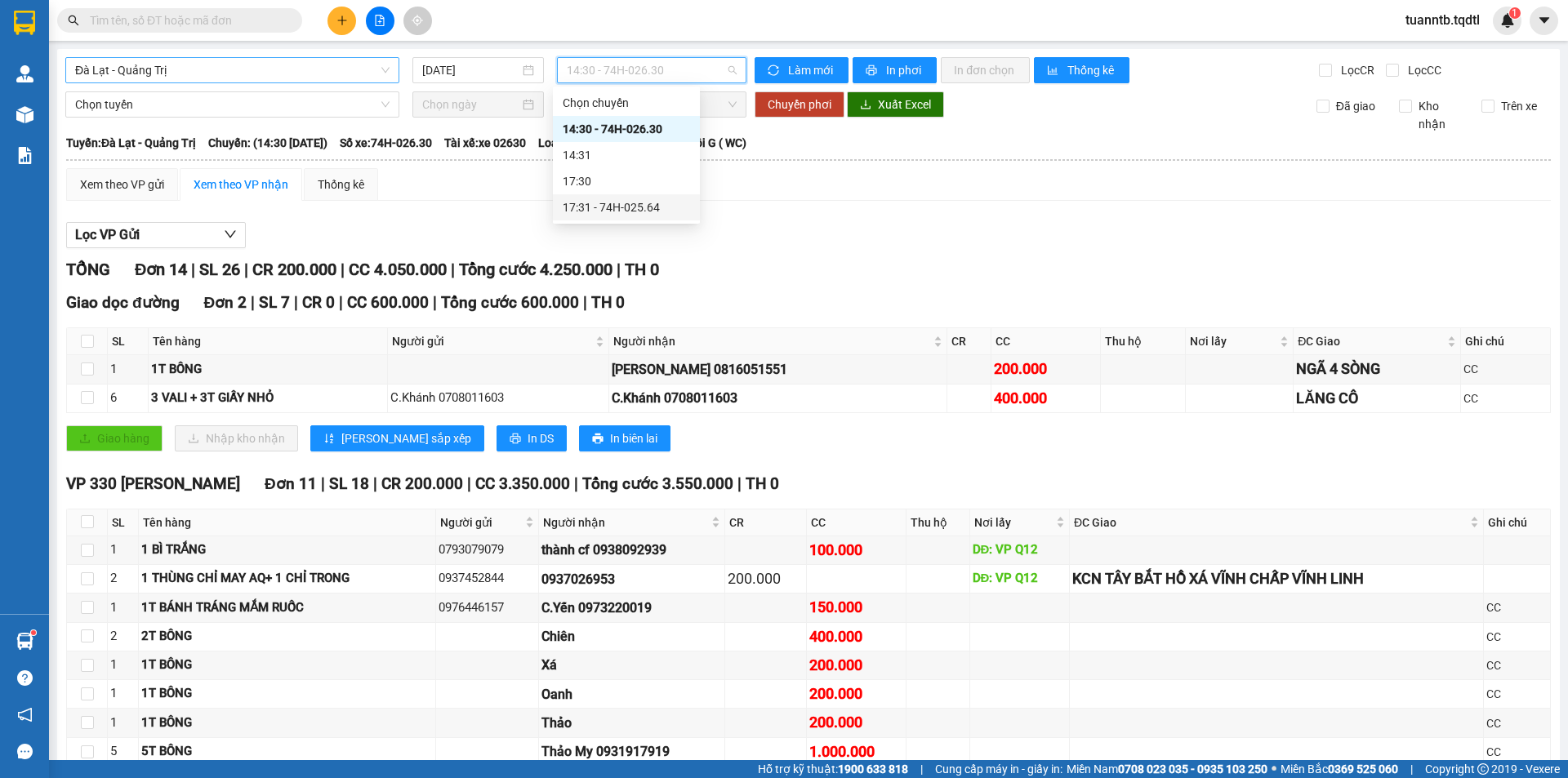
click at [638, 203] on div "17:31 - 74H-025.64" at bounding box center [626, 207] width 127 height 18
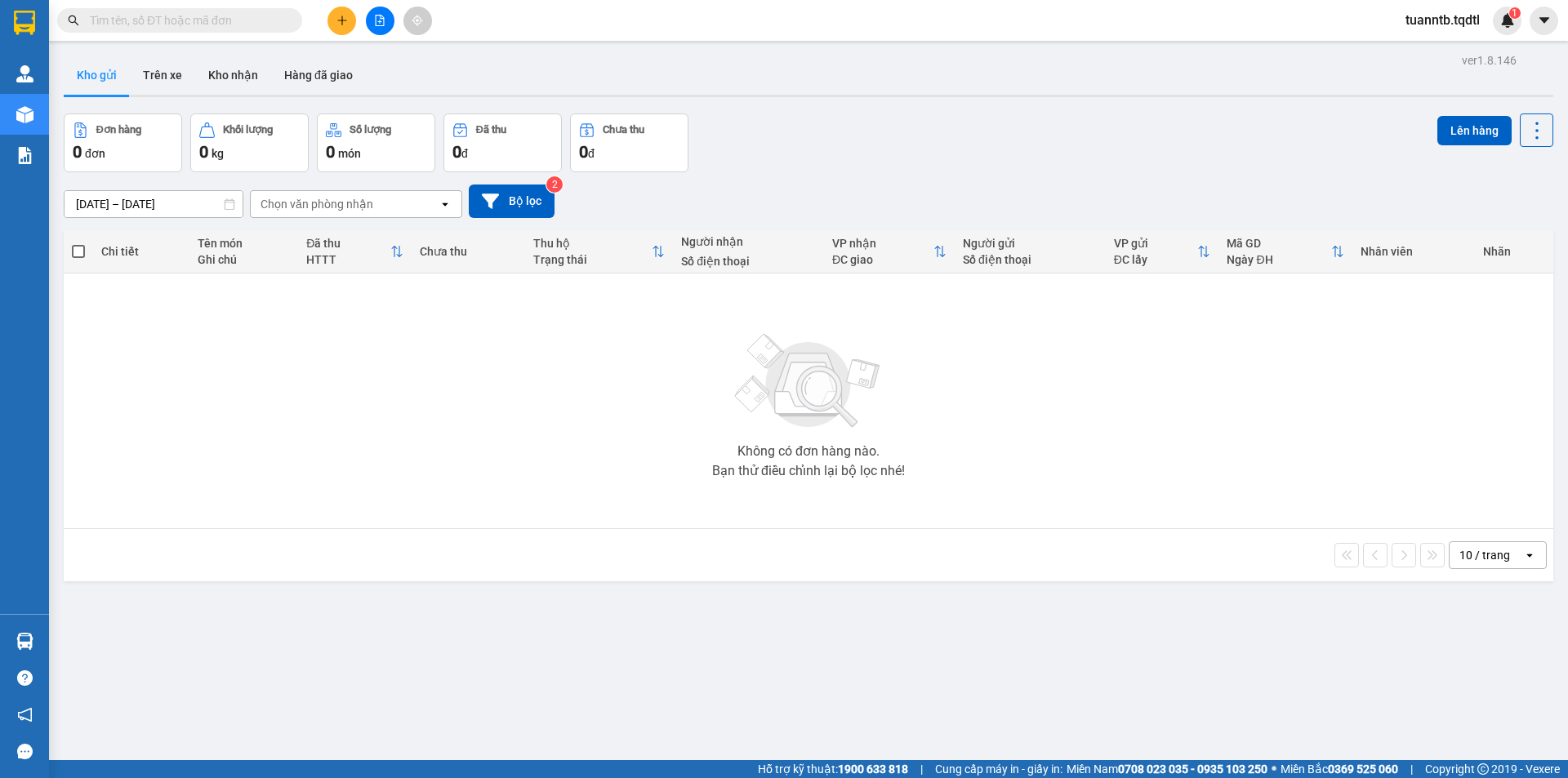
click at [358, 19] on div at bounding box center [379, 21] width 123 height 28
click at [349, 21] on button at bounding box center [342, 21] width 28 height 28
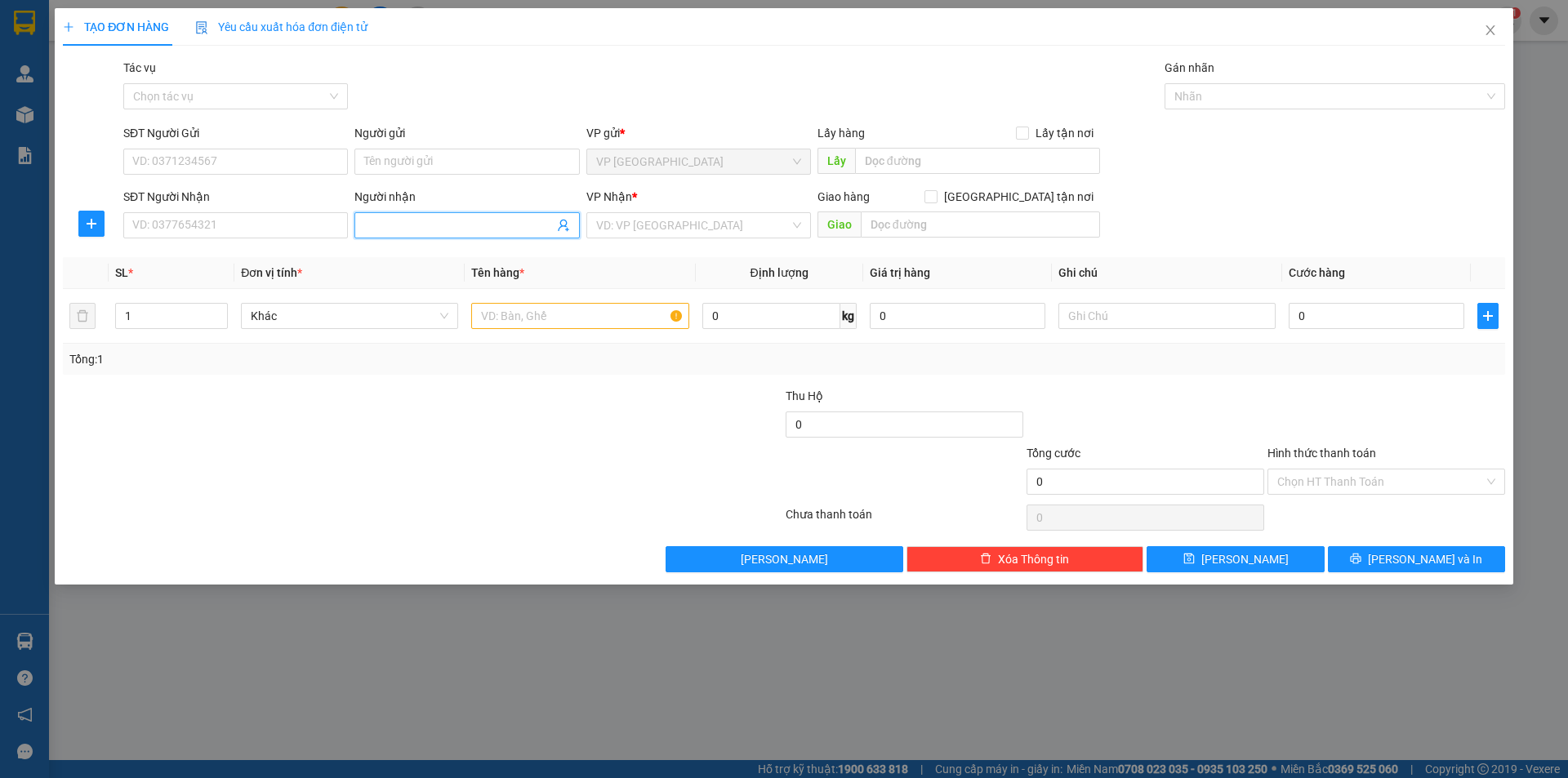
click at [402, 221] on input "Người nhận" at bounding box center [459, 225] width 189 height 18
click at [389, 221] on input "Hướing [PERSON_NAME]" at bounding box center [459, 225] width 189 height 18
type input "Hướng Hồ Xá"
drag, startPoint x: 749, startPoint y: 240, endPoint x: 734, endPoint y: 227, distance: 19.8
click at [747, 239] on div "VP Nhận * VD: VP [GEOGRAPHIC_DATA]" at bounding box center [699, 216] width 225 height 58
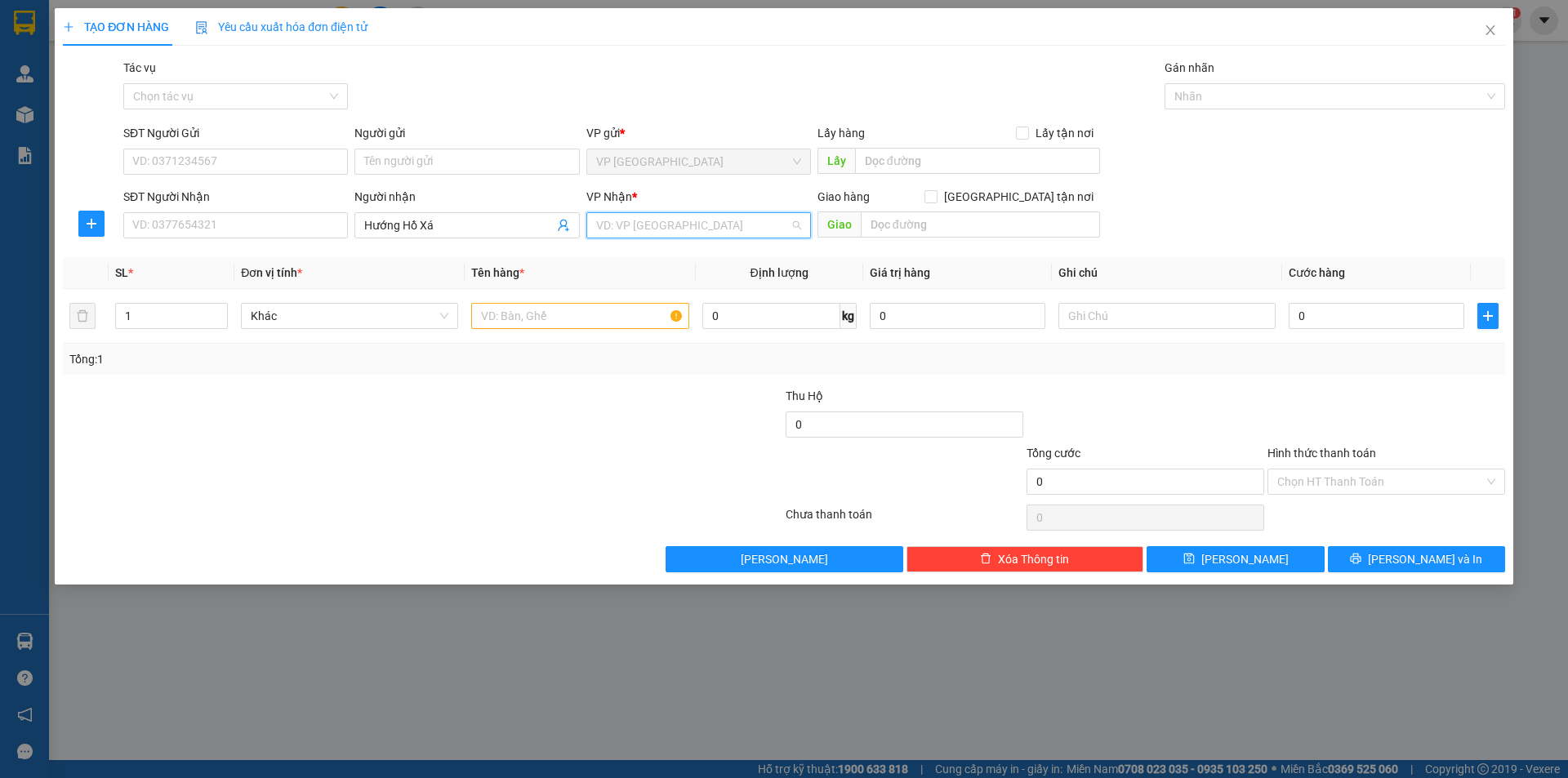
click at [732, 227] on input "search" at bounding box center [692, 226] width 194 height 25
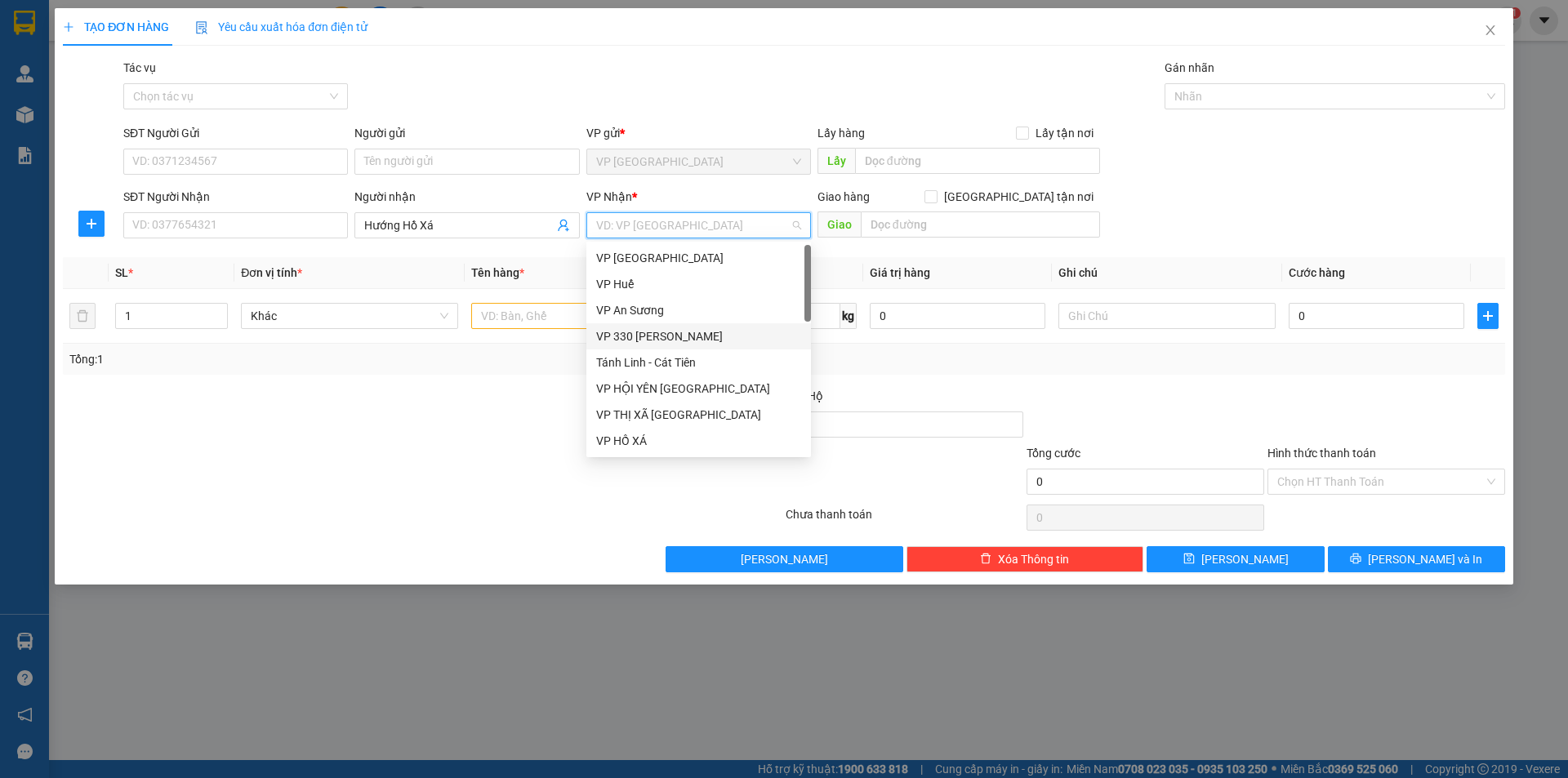
click at [671, 335] on div "VP 330 [PERSON_NAME]" at bounding box center [698, 336] width 205 height 18
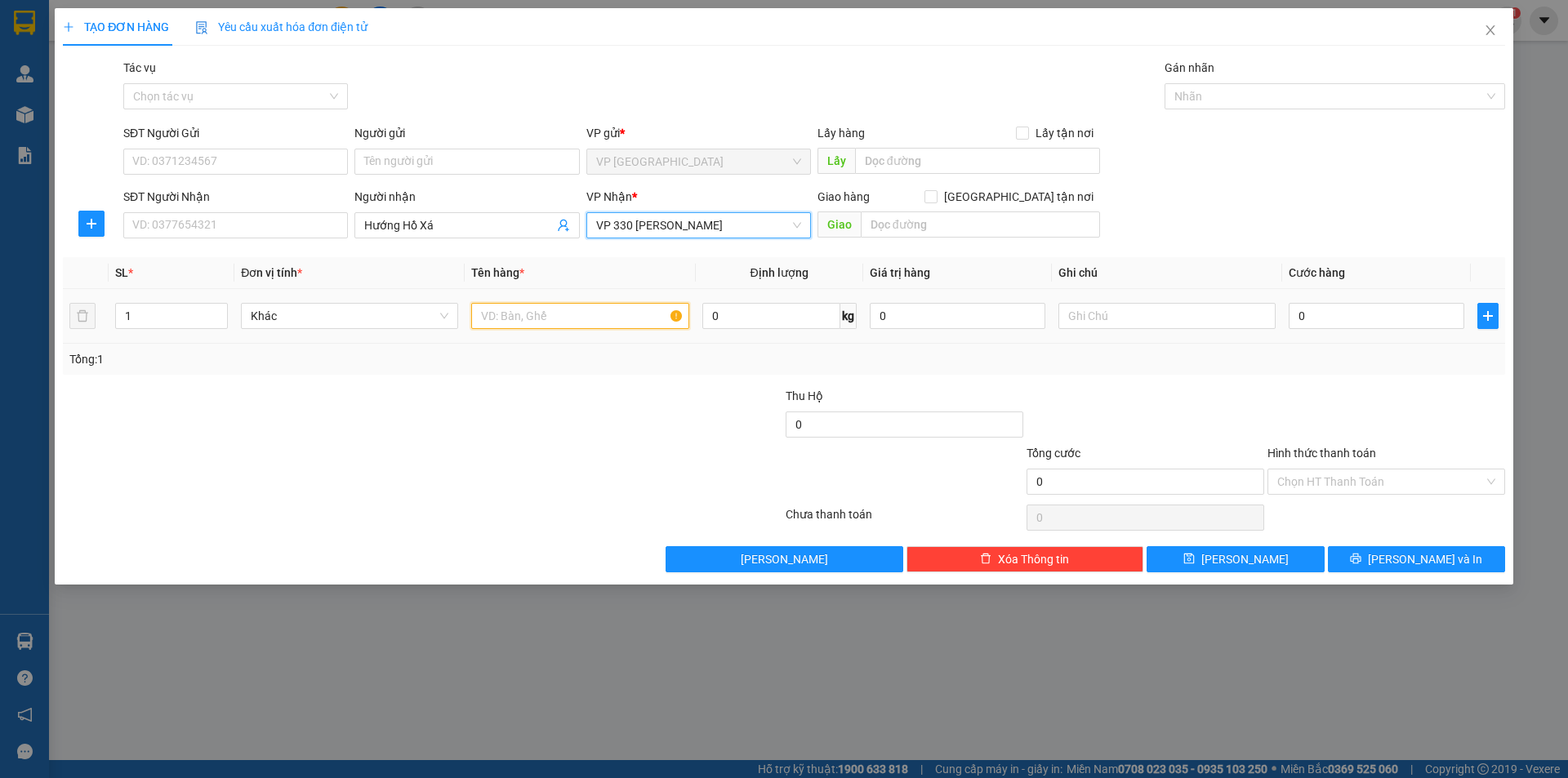
click at [578, 319] on input "text" at bounding box center [580, 316] width 217 height 26
type input "1TR BÔNG"
click at [1106, 313] on input "text" at bounding box center [1167, 316] width 217 height 26
type input "CC"
click at [1329, 318] on input "0" at bounding box center [1376, 316] width 176 height 26
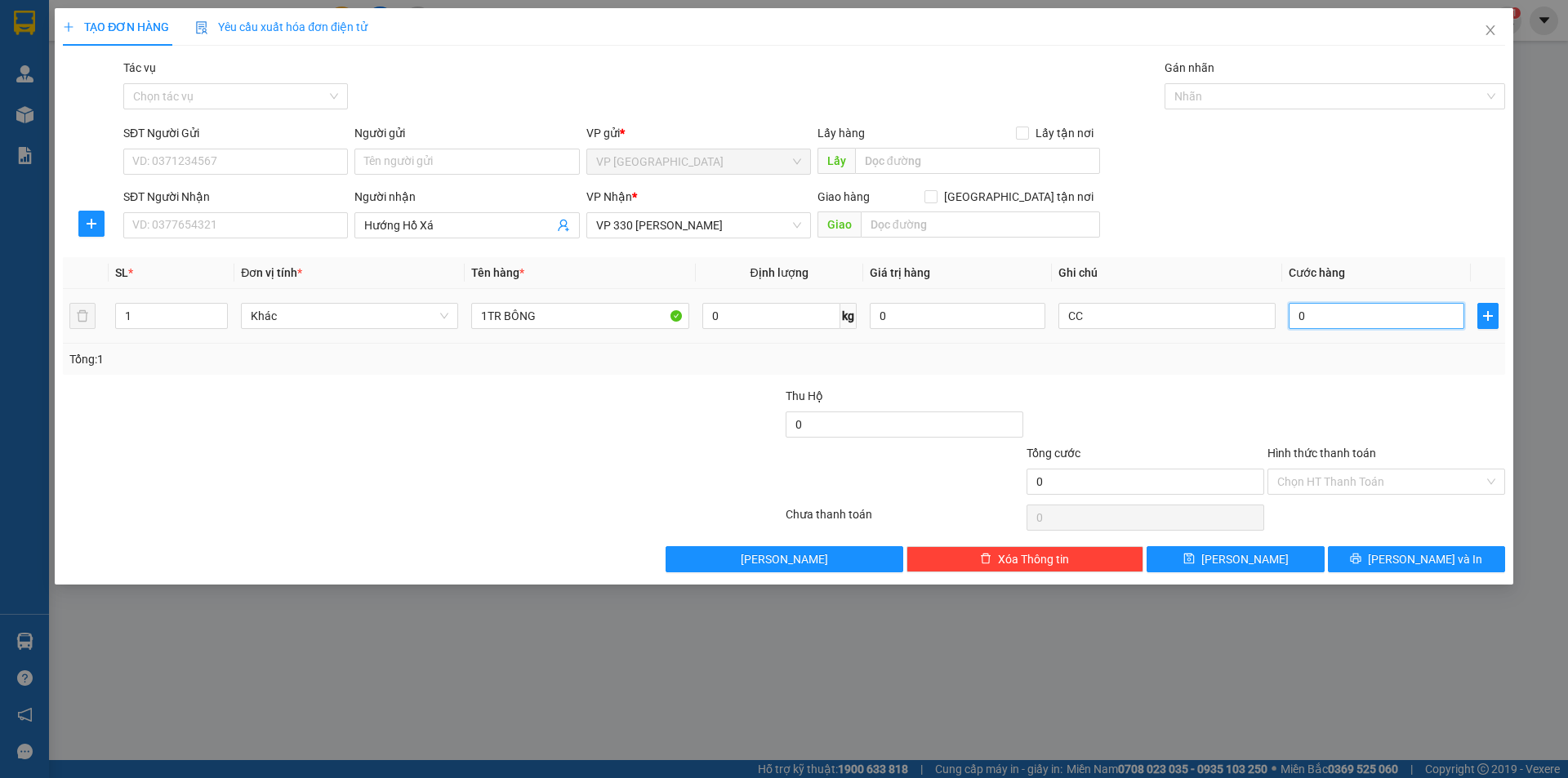
type input "2"
type input "20"
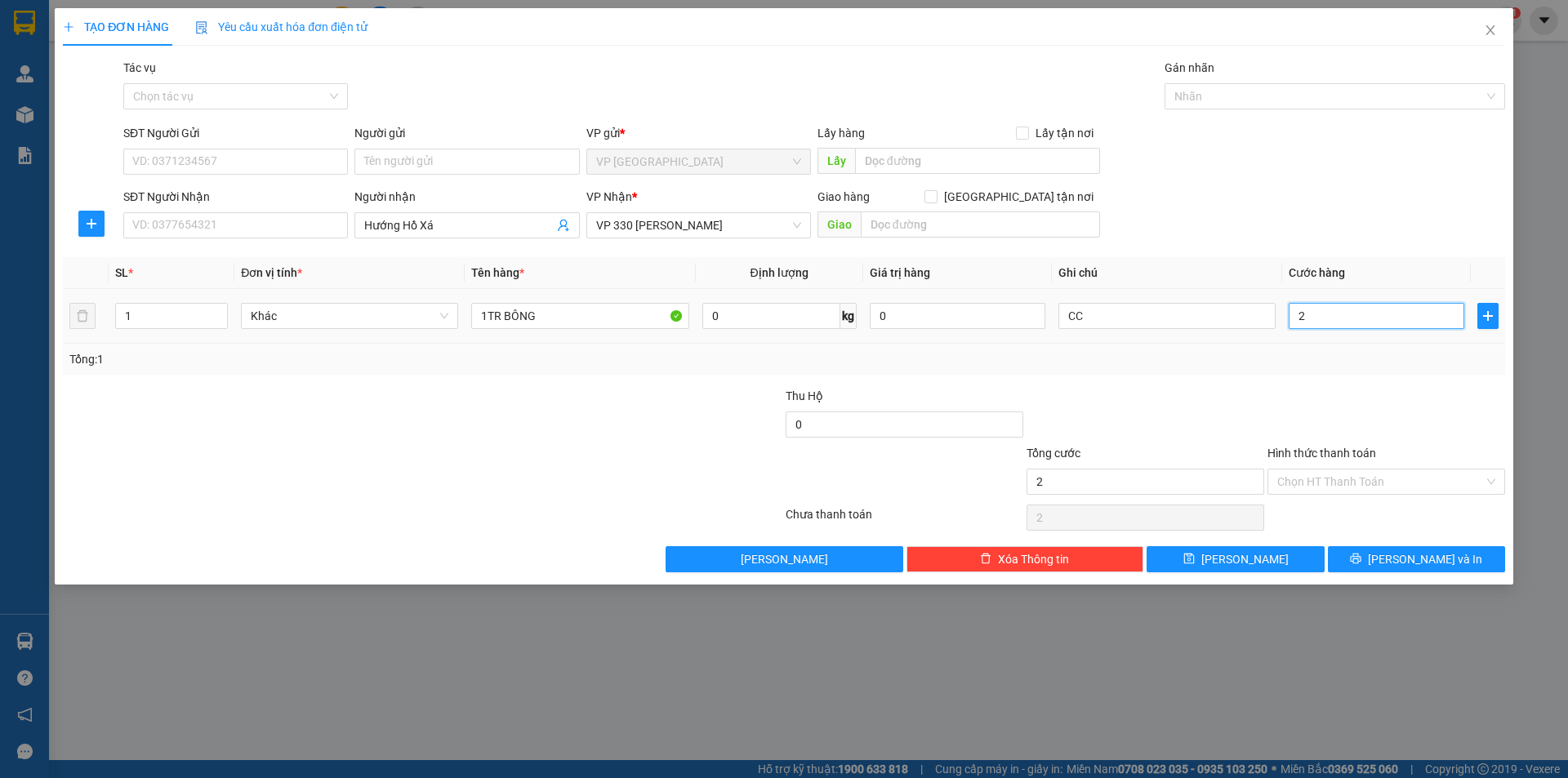
type input "20"
type input "200"
type input "2.000"
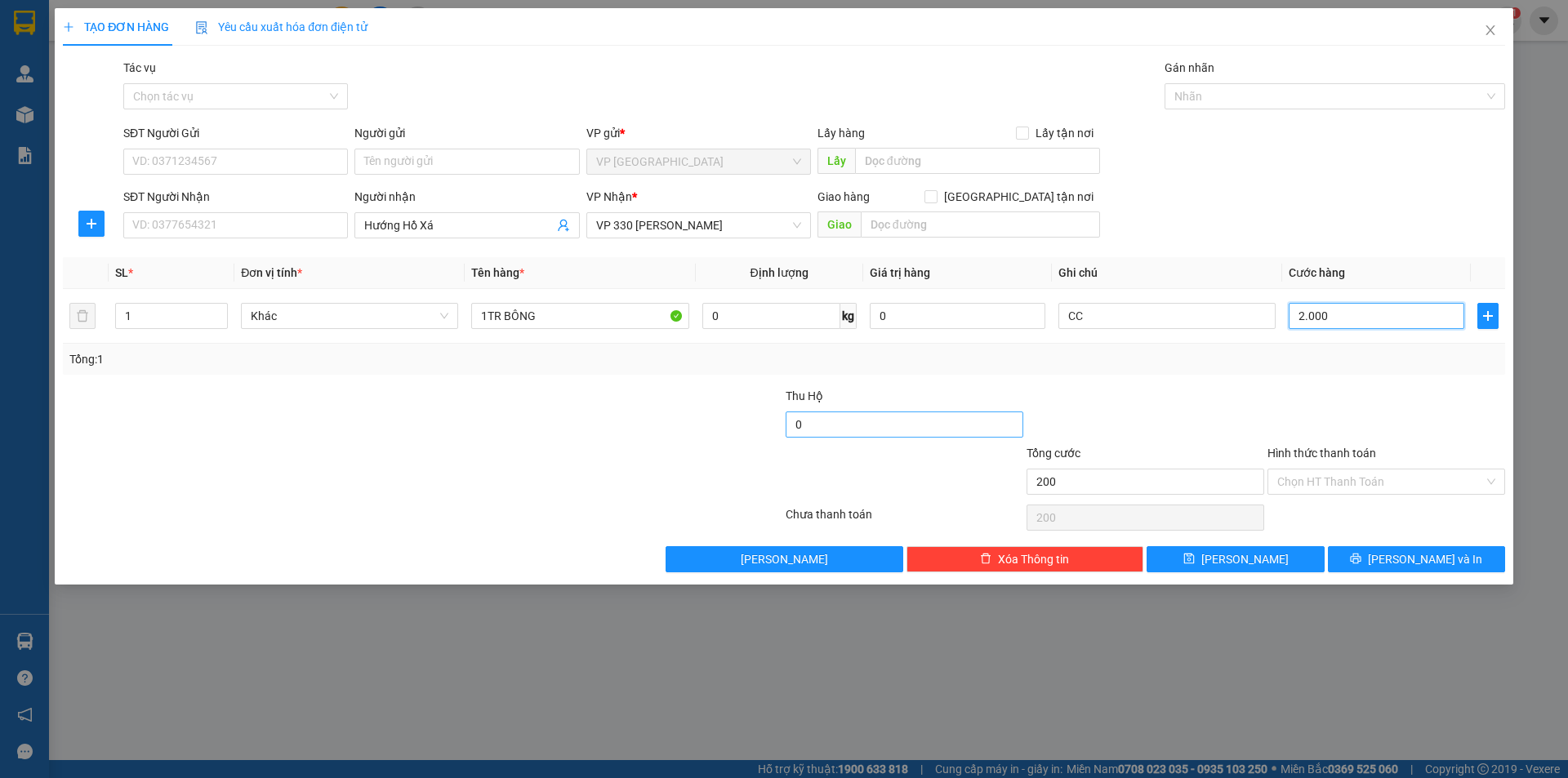
type input "2.000"
type input "20.000"
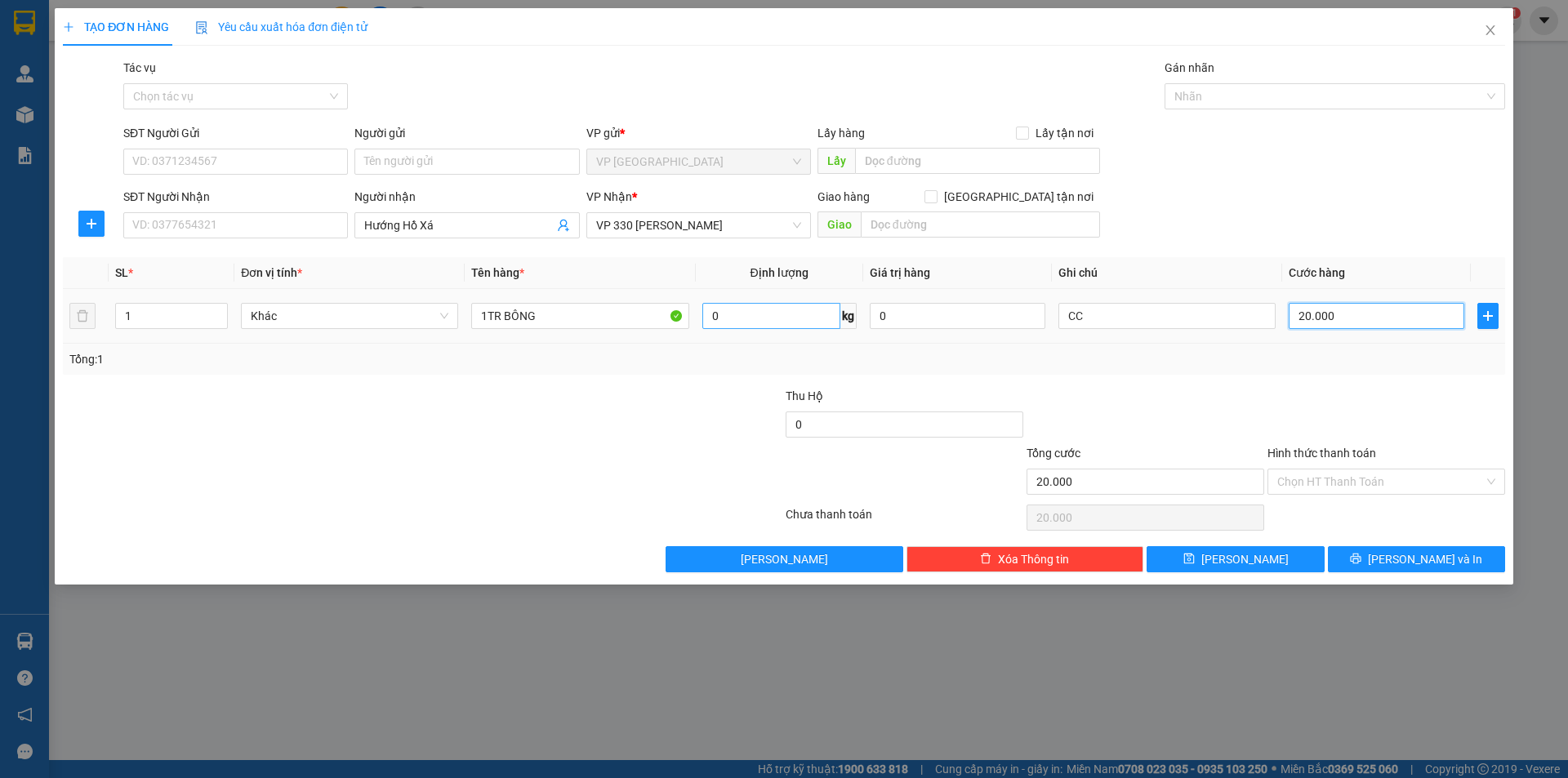
type input "200.000"
click at [498, 316] on input "1TR BÔNG" at bounding box center [580, 316] width 217 height 26
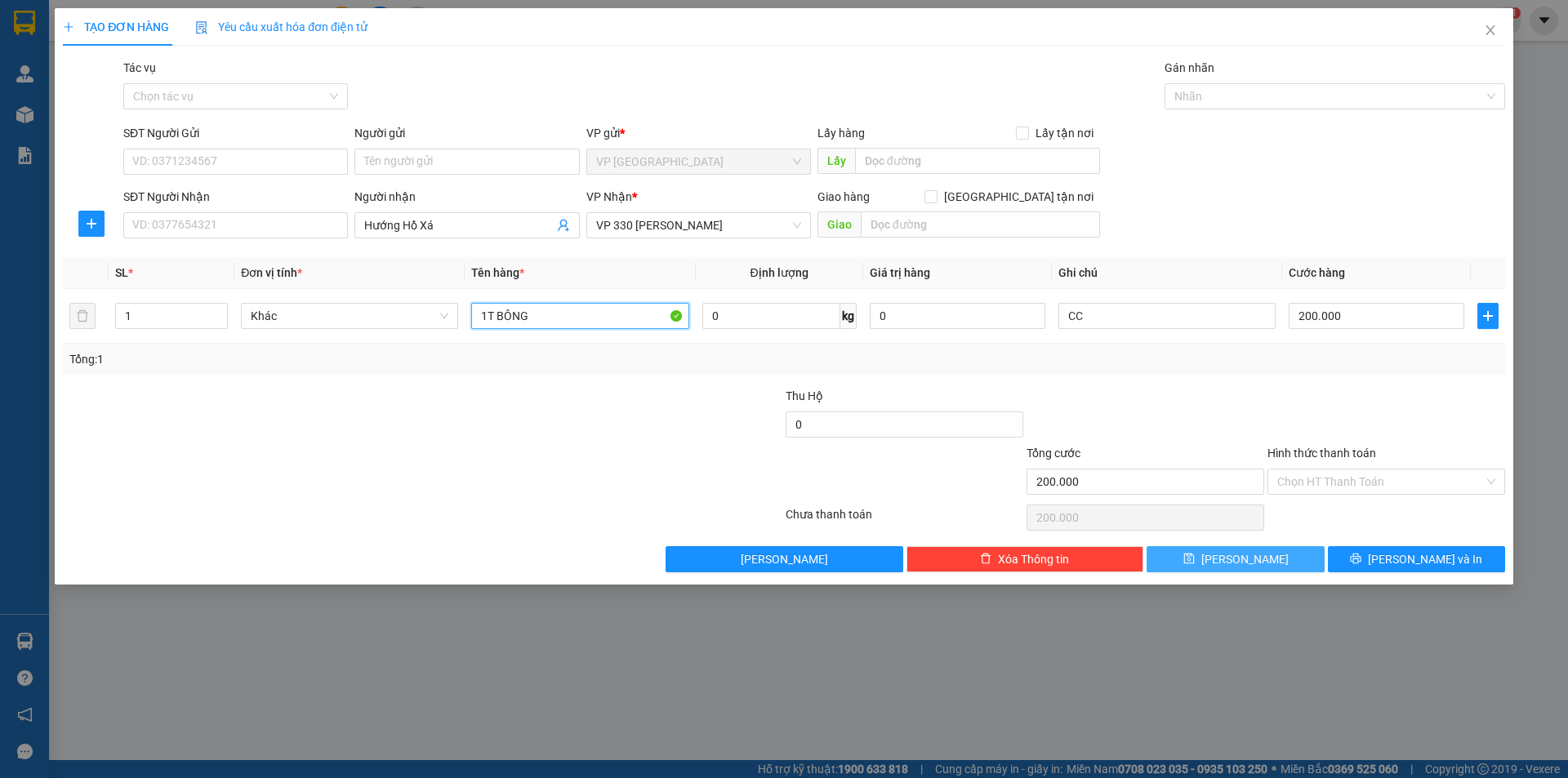
type input "1T BÔNG"
click at [1292, 560] on button "[PERSON_NAME]" at bounding box center [1235, 560] width 177 height 26
type input "0"
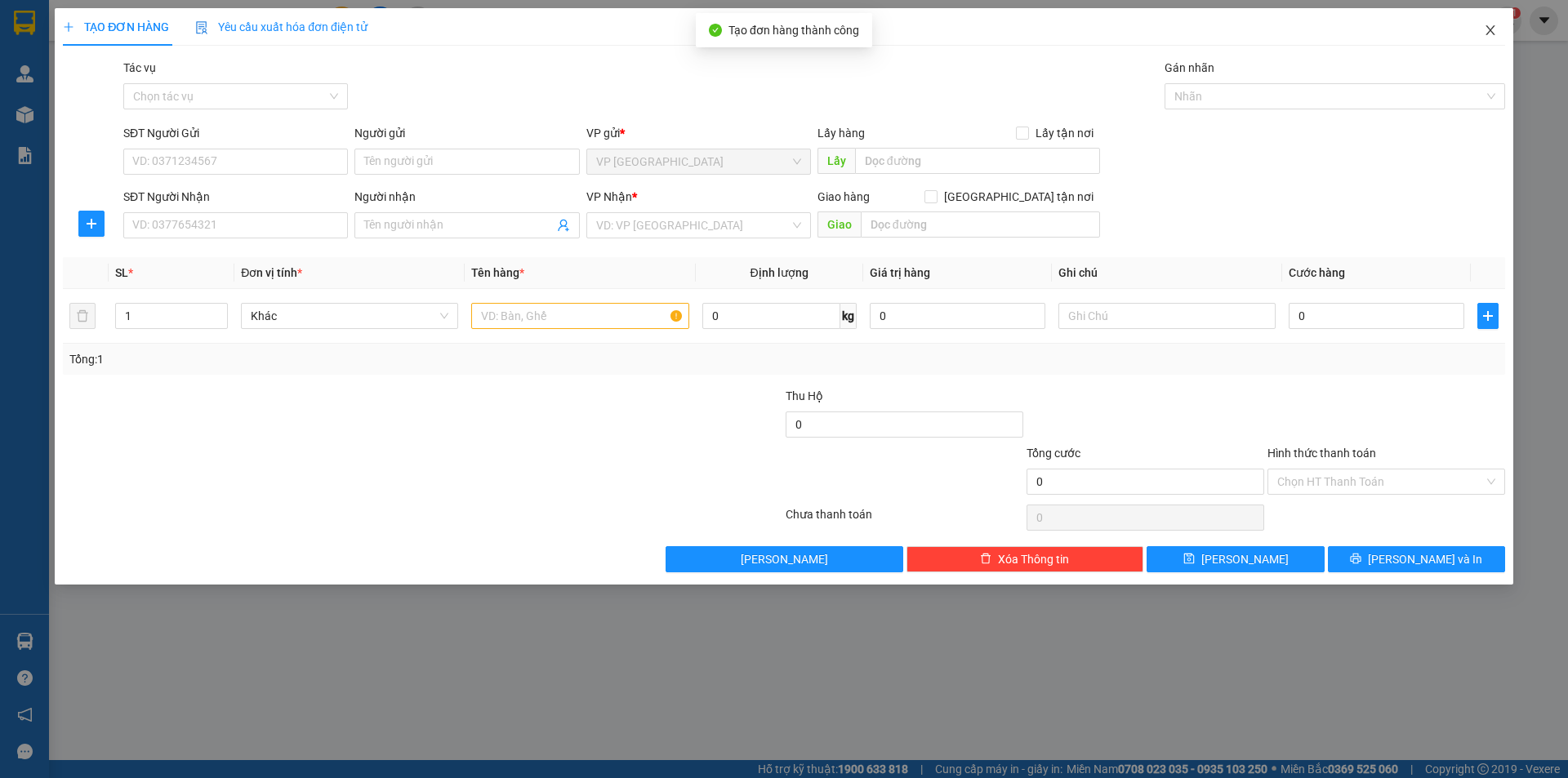
click at [1486, 34] on icon "close" at bounding box center [1491, 30] width 13 height 13
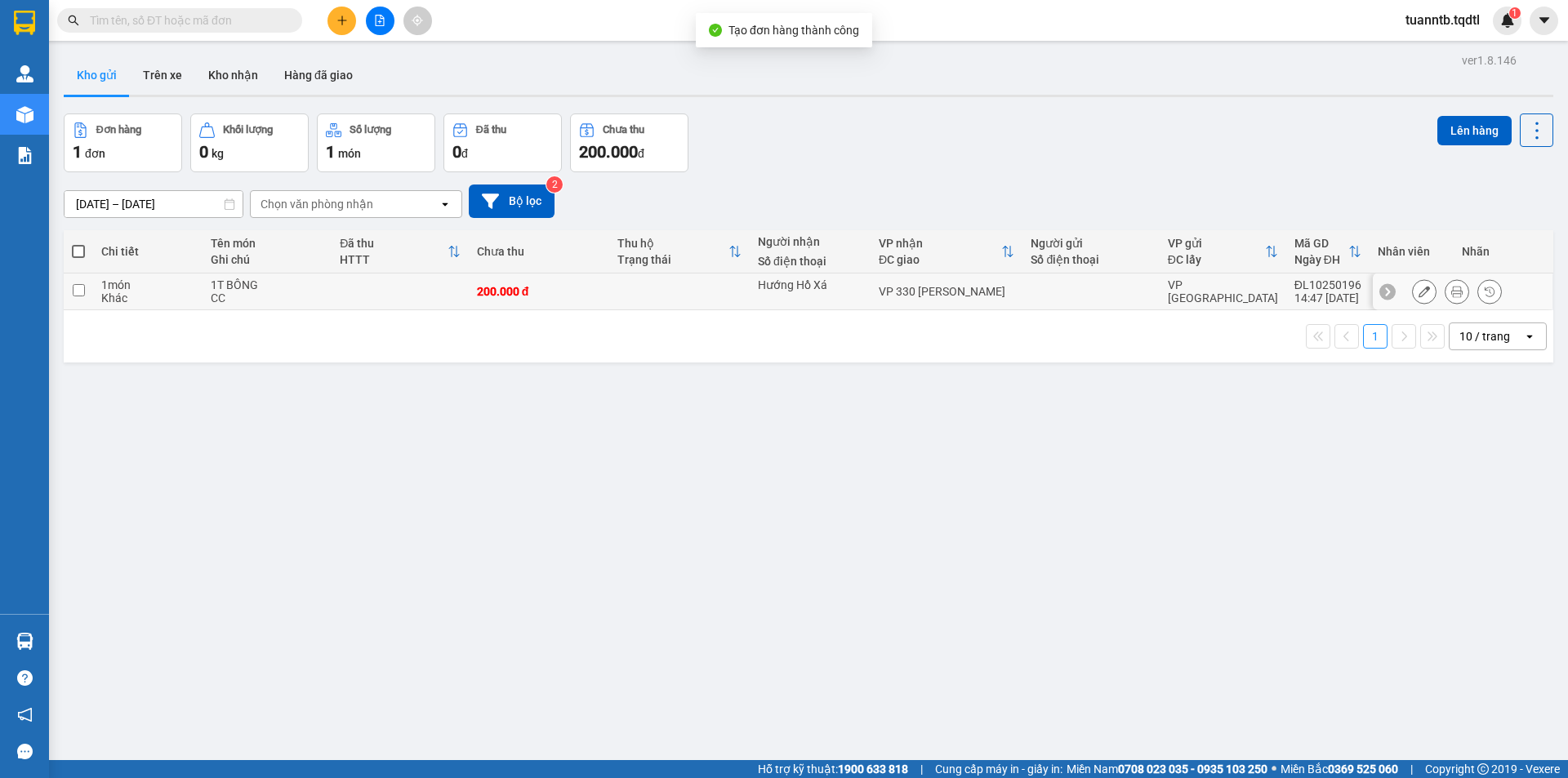
click at [1418, 292] on icon at bounding box center [1424, 292] width 11 height 11
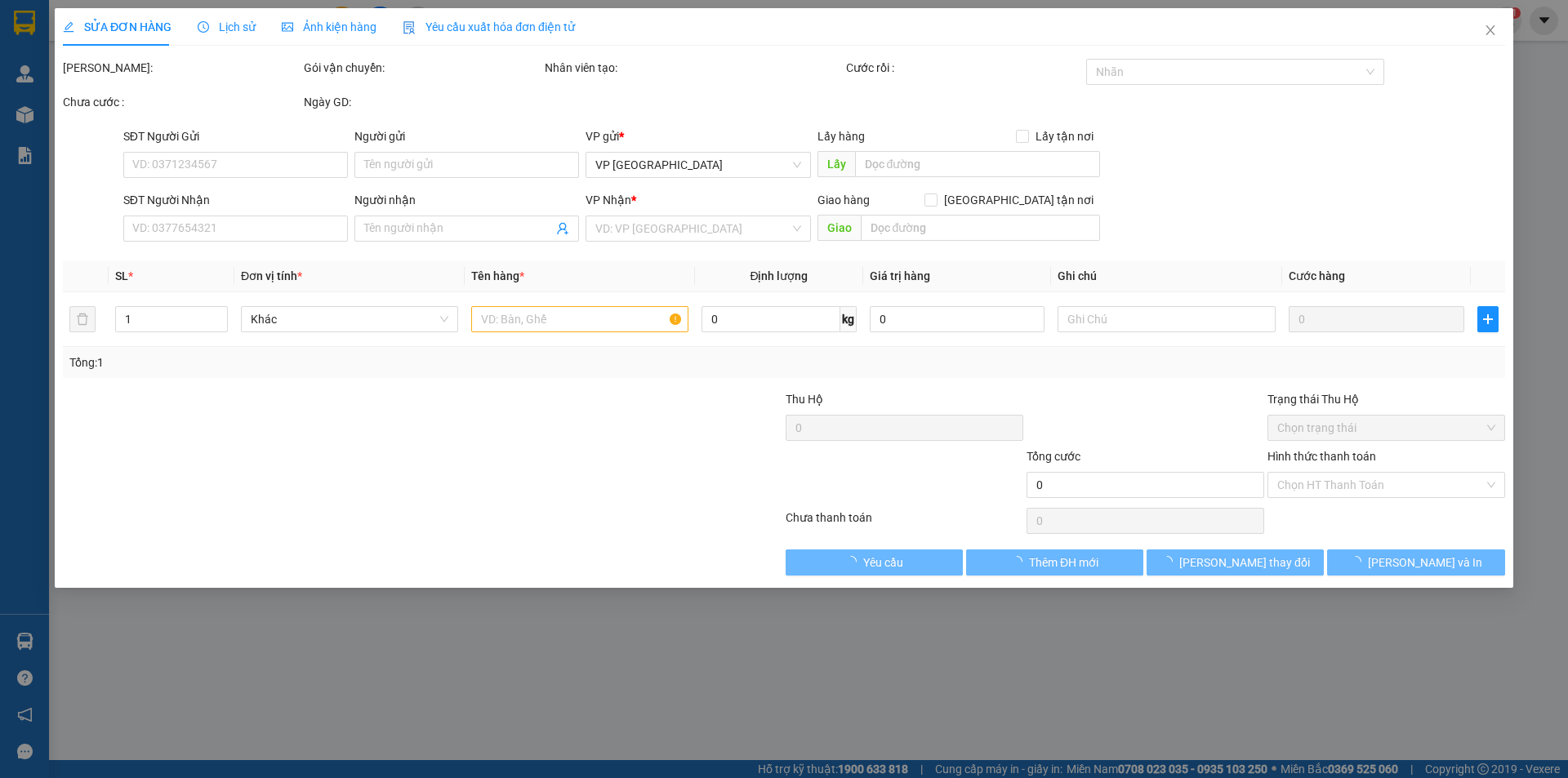
type input "Hướng Hồ Xá"
type input "200.000"
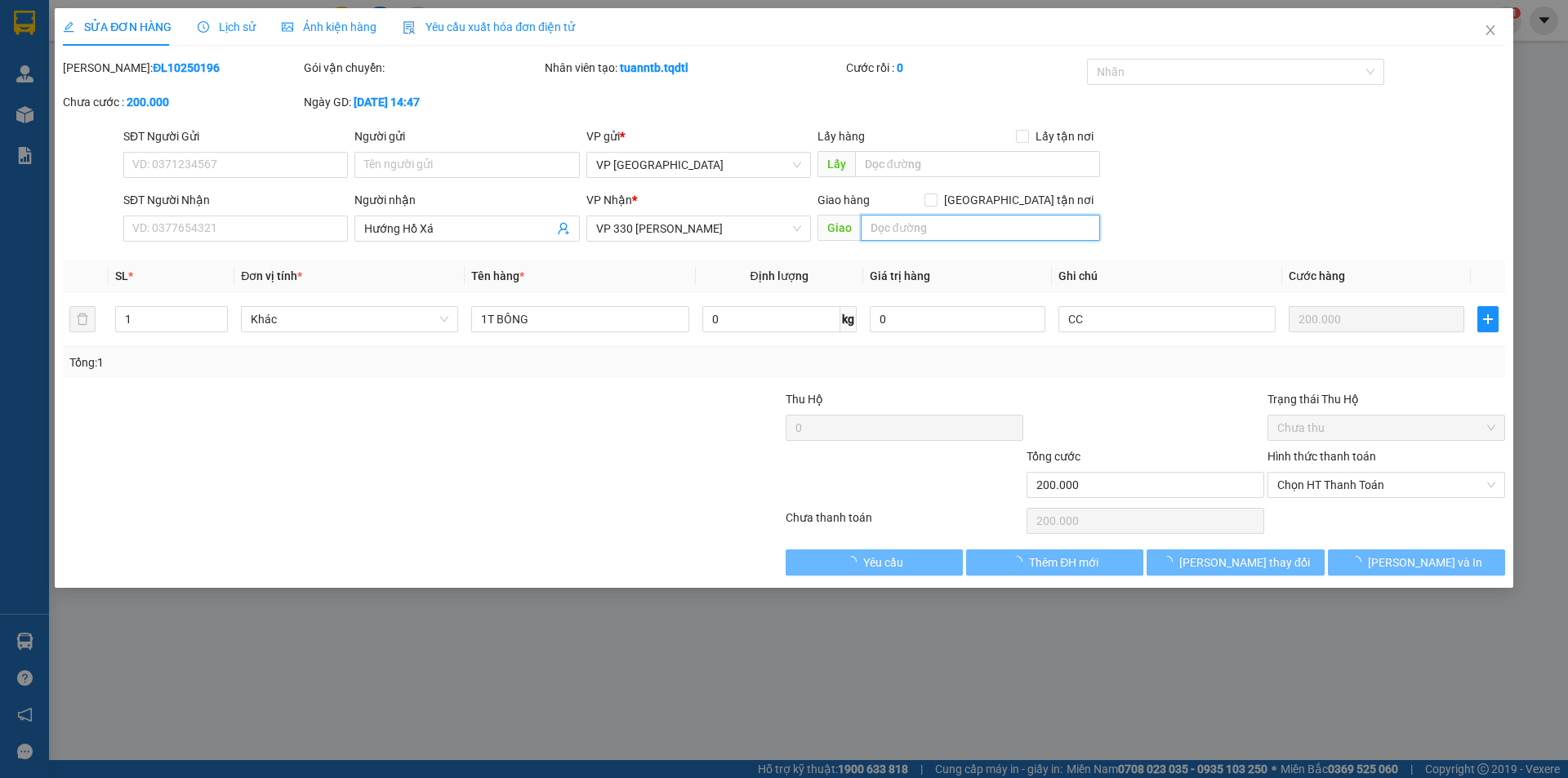
click at [940, 227] on input "text" at bounding box center [980, 228] width 239 height 26
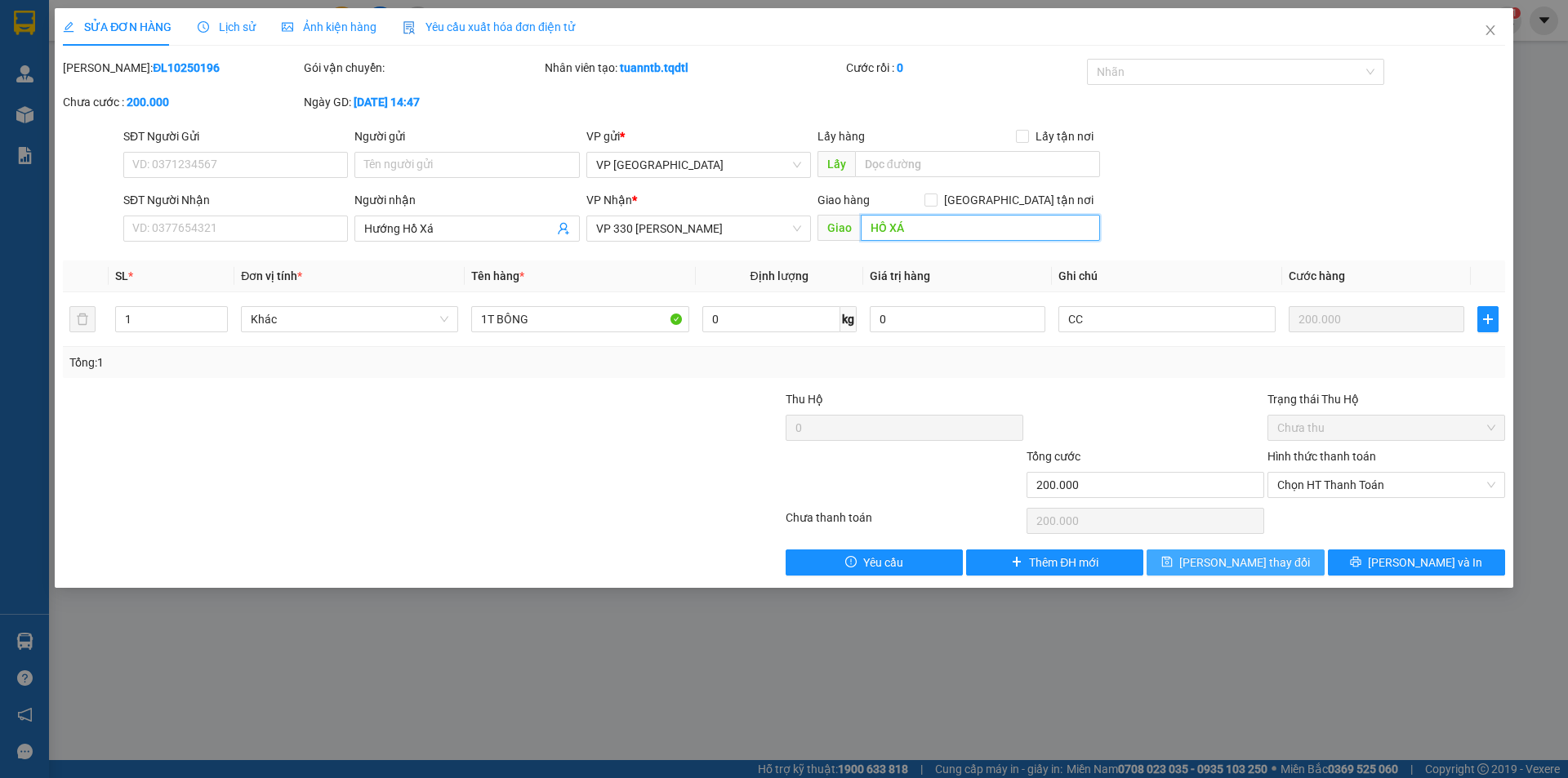
type input "HỒ XÁ"
drag, startPoint x: 1243, startPoint y: 558, endPoint x: 1262, endPoint y: 483, distance: 77.4
click at [1245, 559] on span "[PERSON_NAME] thay đổi" at bounding box center [1244, 562] width 130 height 18
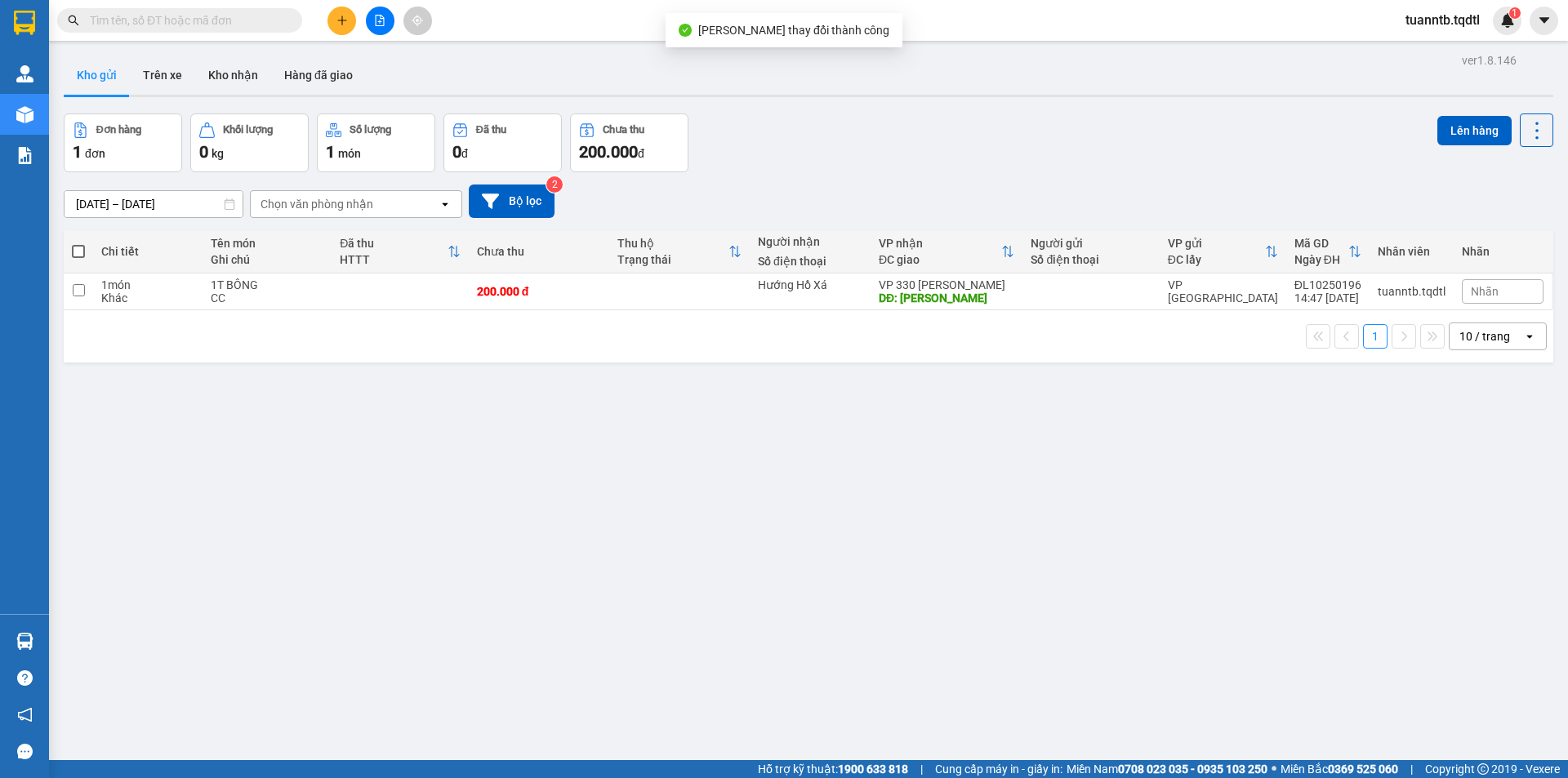
click at [81, 250] on span at bounding box center [78, 251] width 13 height 13
click at [78, 244] on input "checkbox" at bounding box center [78, 244] width 0 height 0
checkbox input "true"
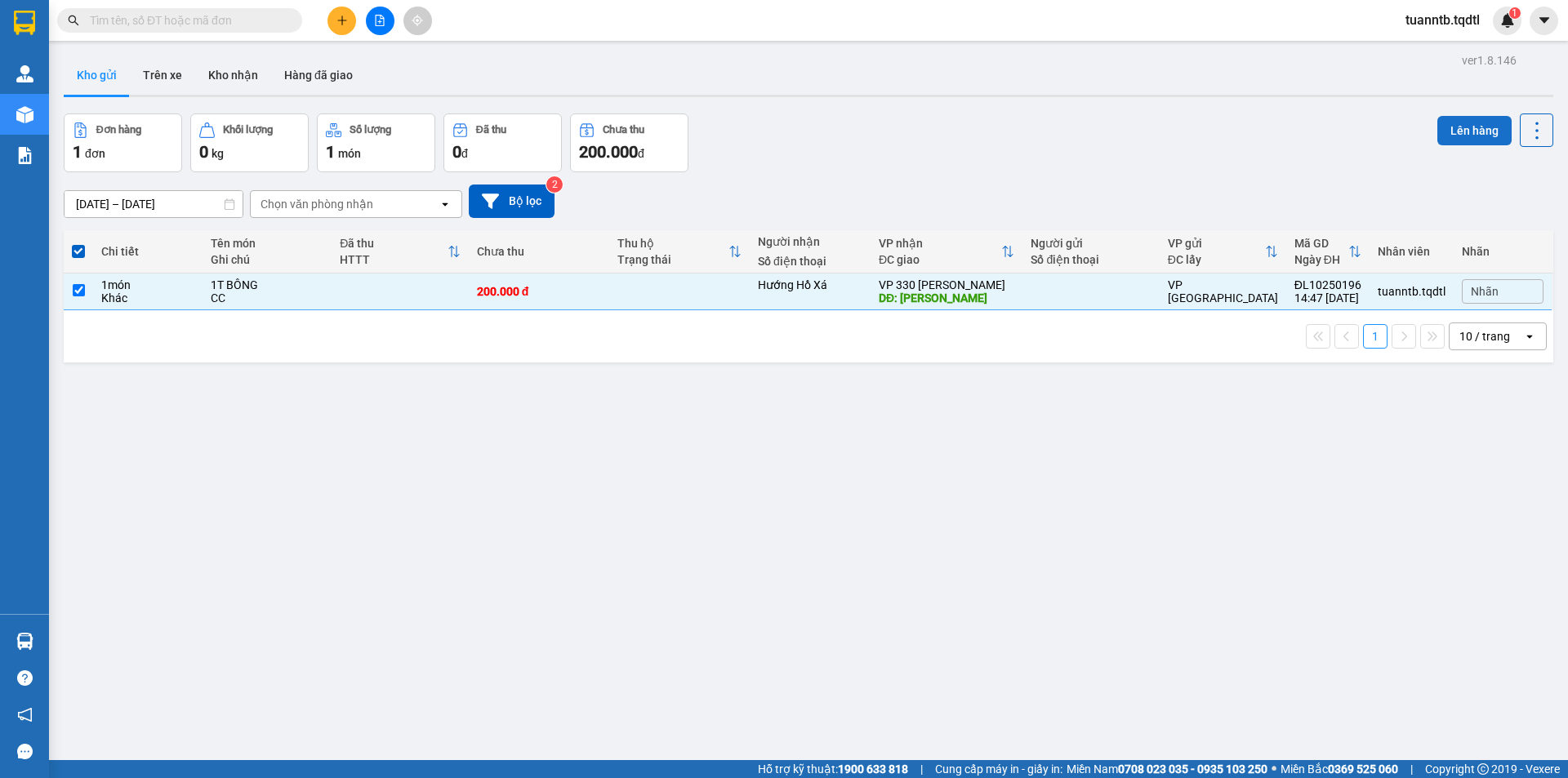
click at [1442, 132] on button "Lên hàng" at bounding box center [1474, 130] width 75 height 29
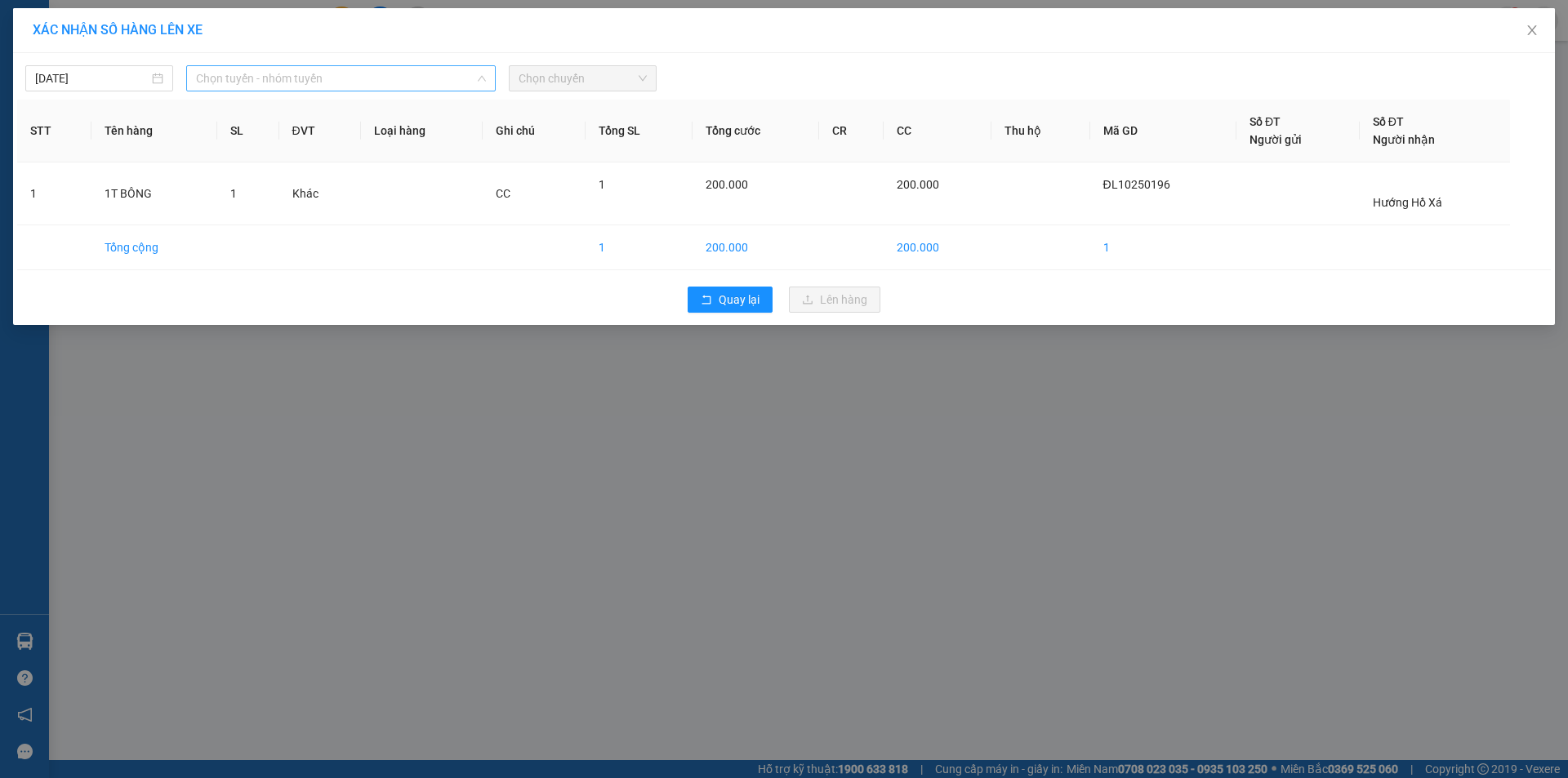
click at [366, 81] on span "Chọn tuyến - nhóm tuyến" at bounding box center [341, 78] width 290 height 25
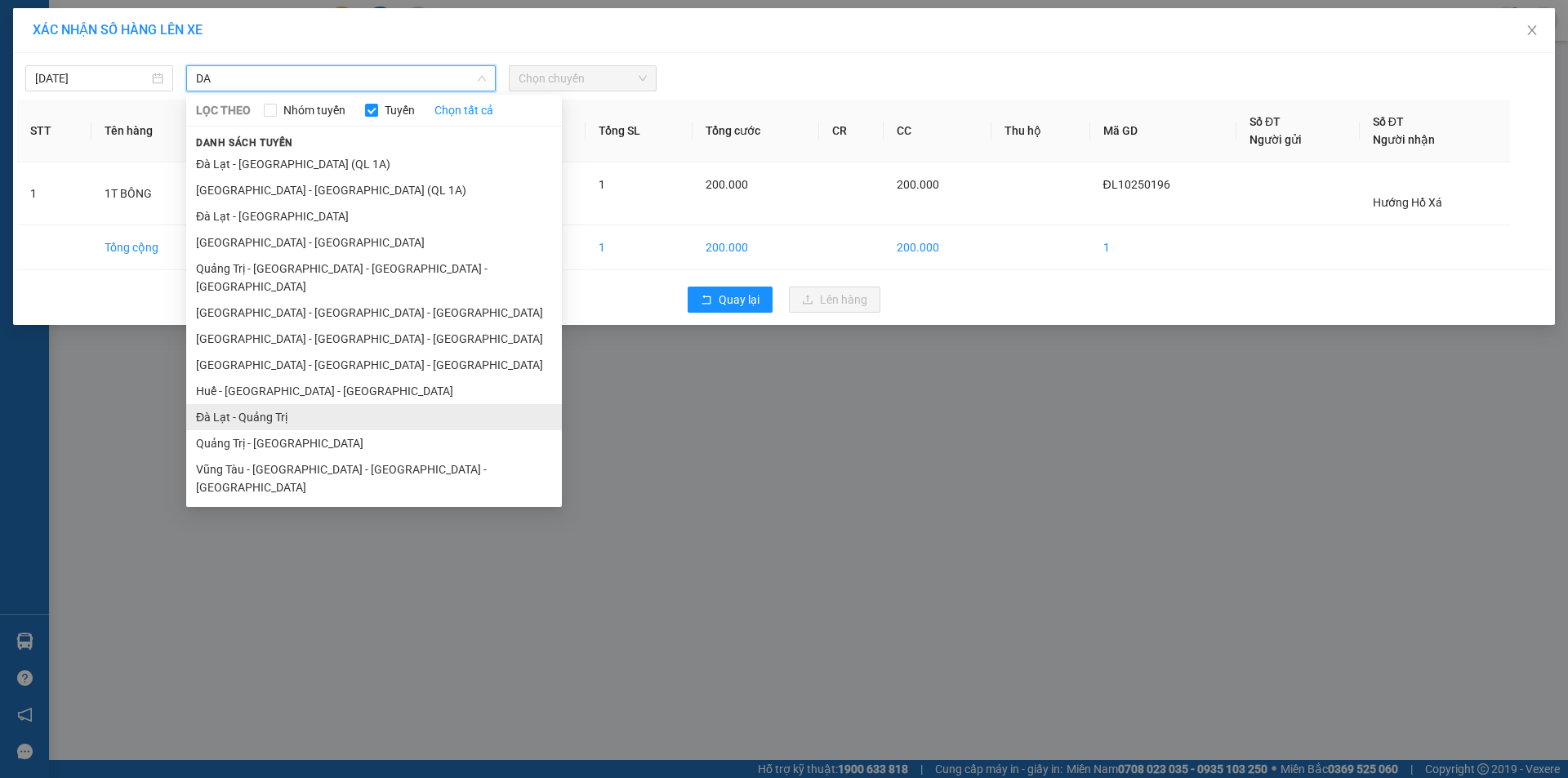
type input "DA"
click at [238, 404] on li "Đà Lạt - Quảng Trị" at bounding box center [374, 417] width 376 height 26
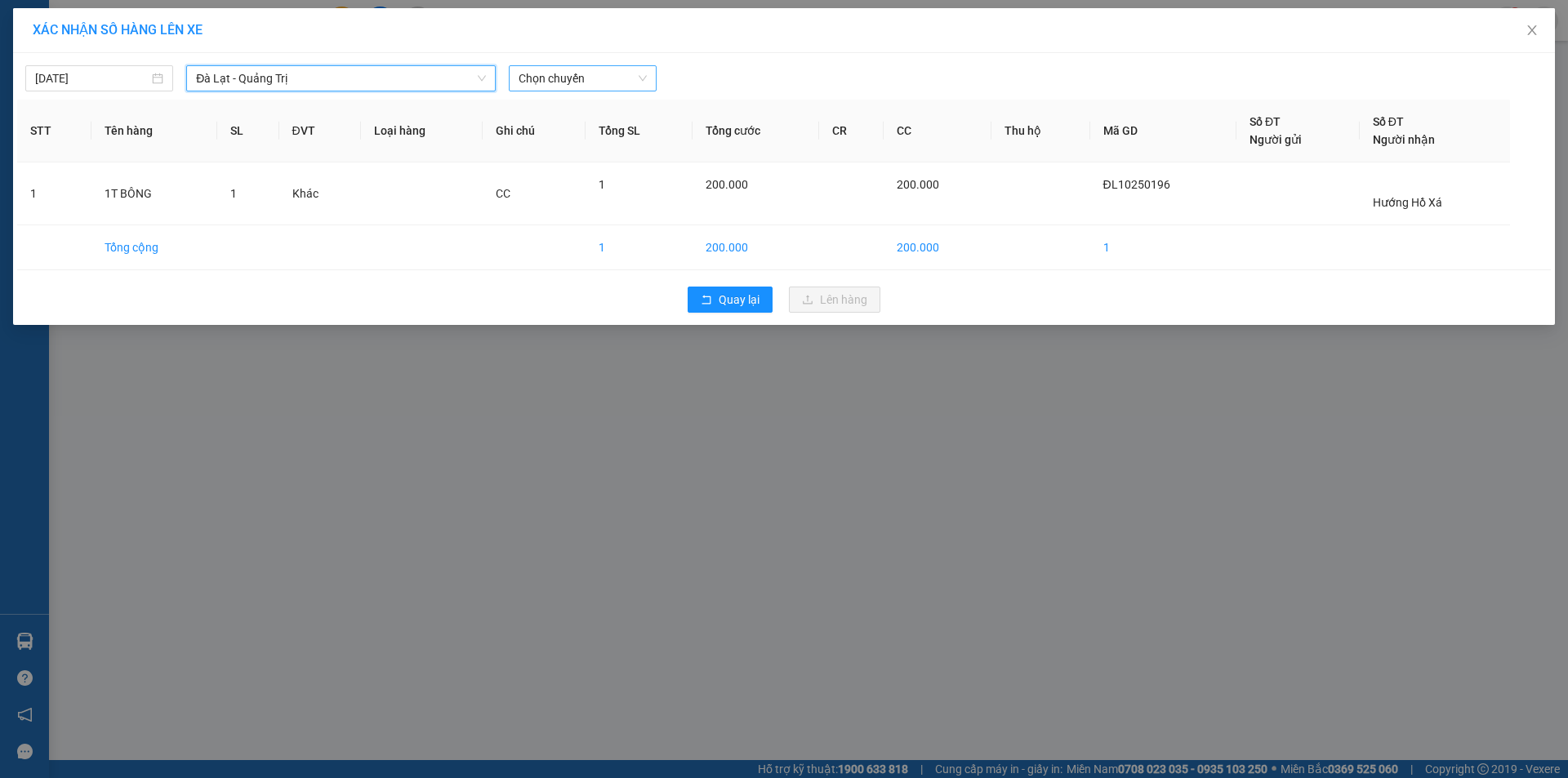
click at [561, 91] on div "Chọn chuyến" at bounding box center [582, 78] width 148 height 26
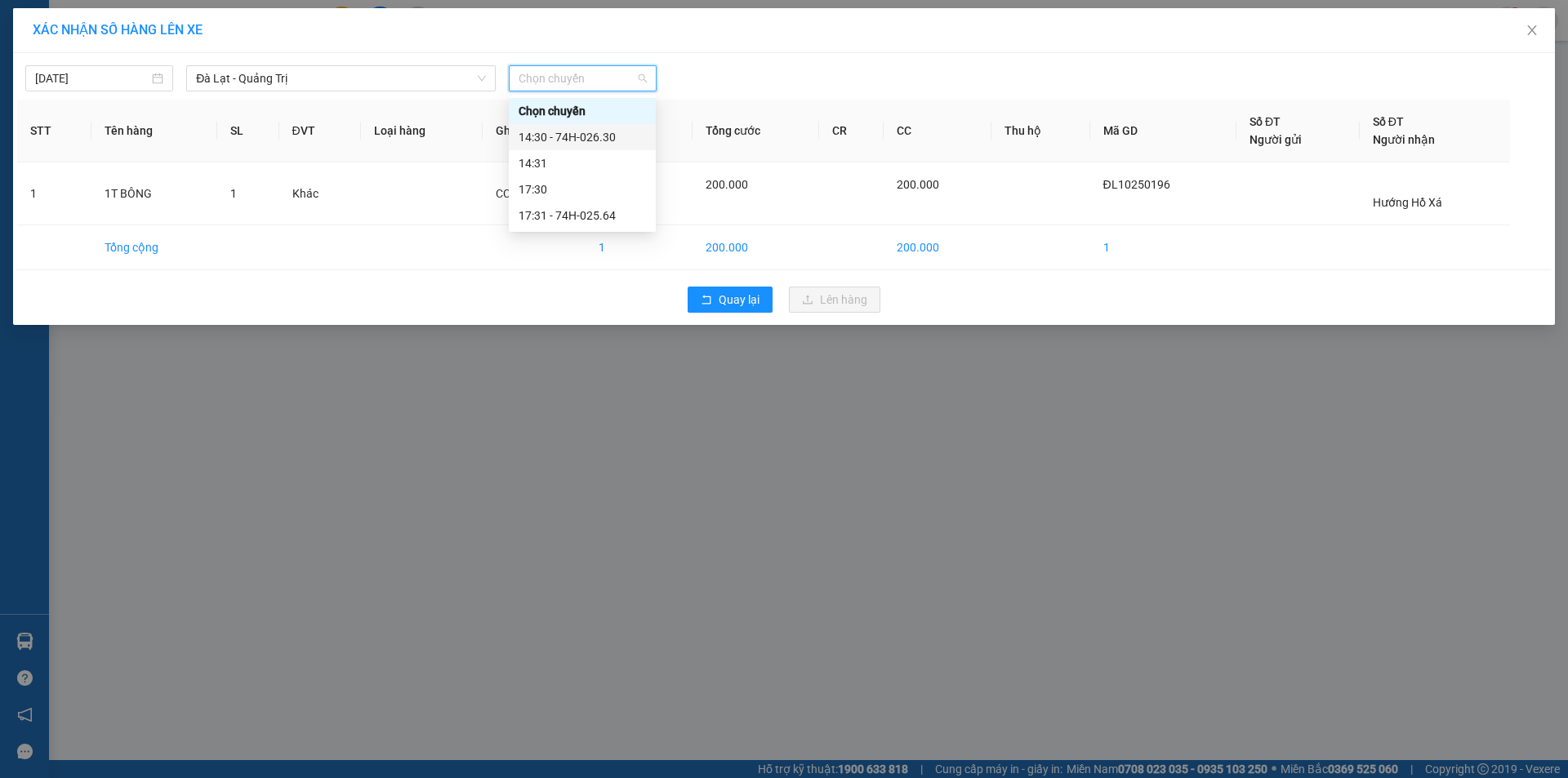
click at [598, 147] on div "14:30 - 74H-026.30" at bounding box center [582, 137] width 147 height 26
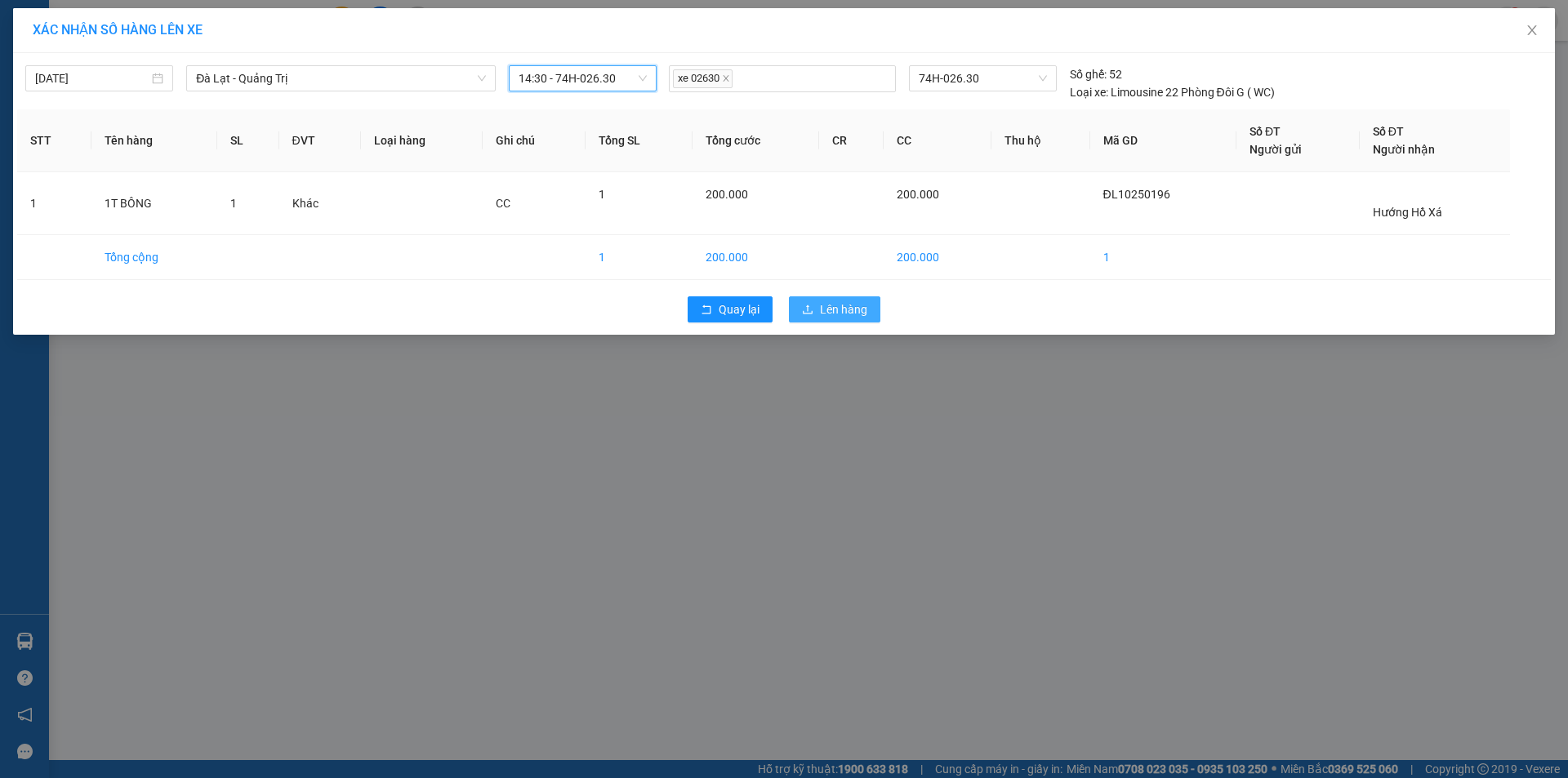
click at [823, 302] on span "Lên hàng" at bounding box center [843, 309] width 47 height 18
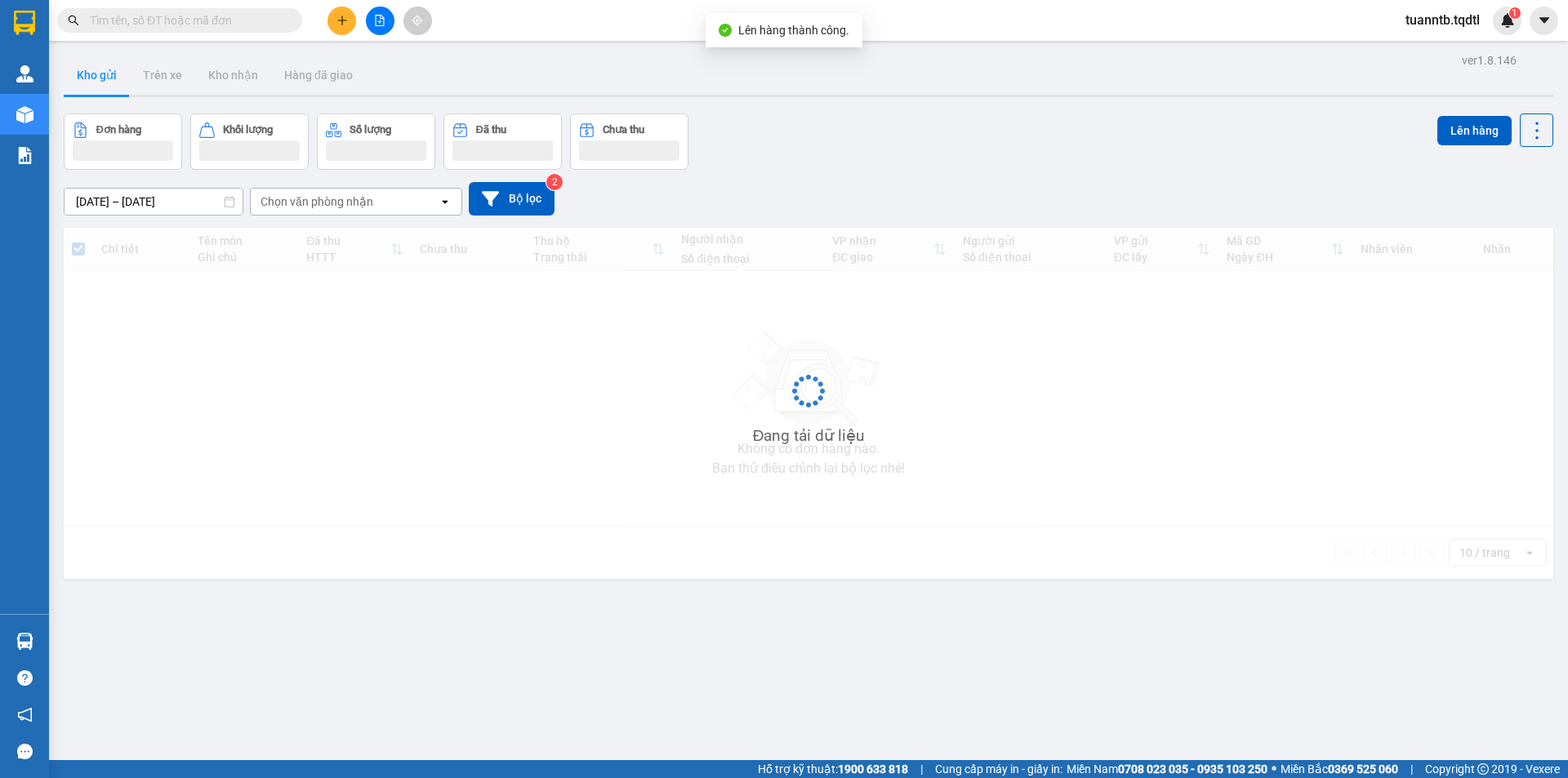
click at [384, 24] on icon "file-add" at bounding box center [380, 21] width 9 height 11
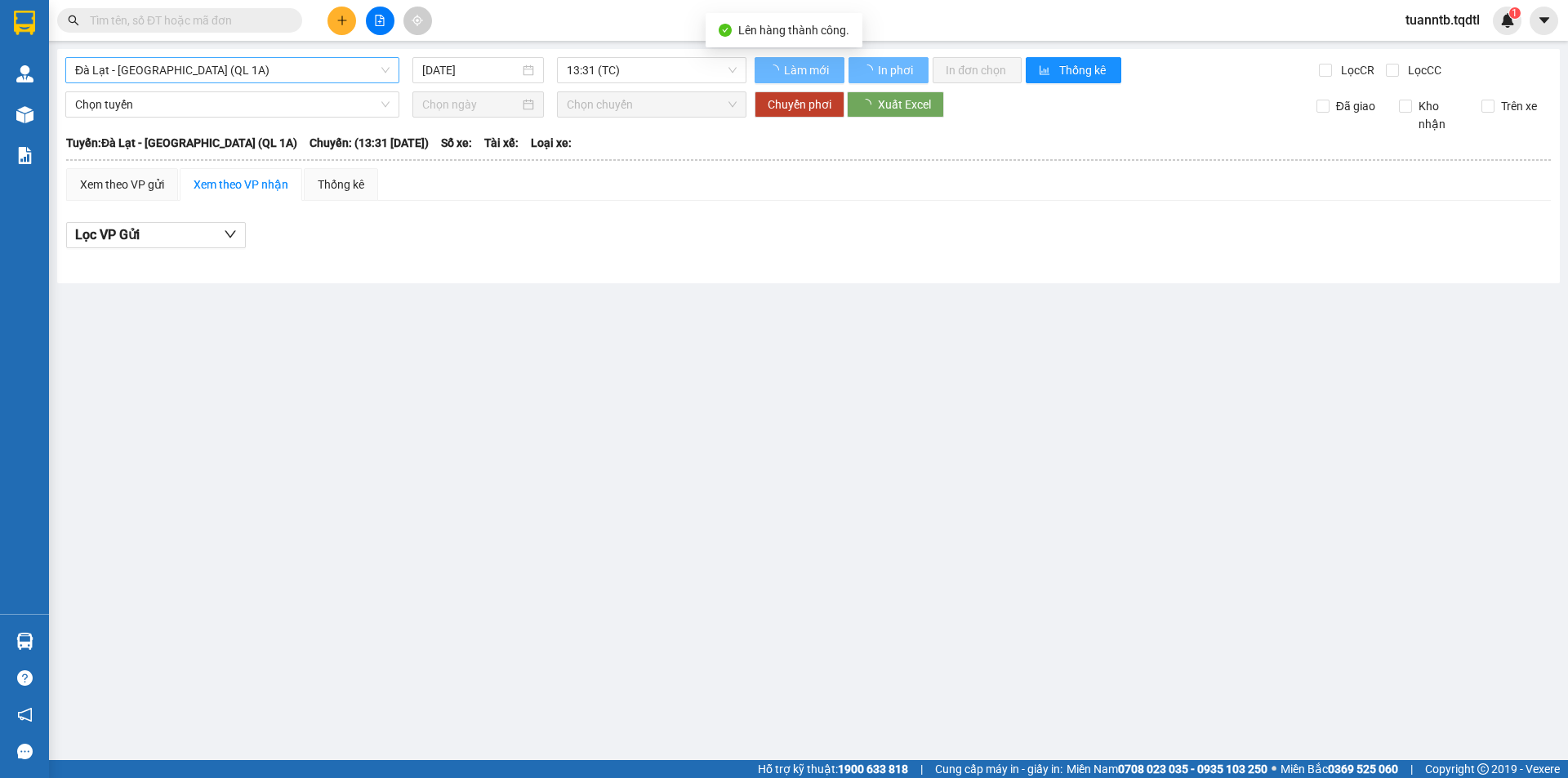
click at [353, 66] on span "Đà Lạt - [GEOGRAPHIC_DATA] (QL 1A)" at bounding box center [232, 70] width 314 height 25
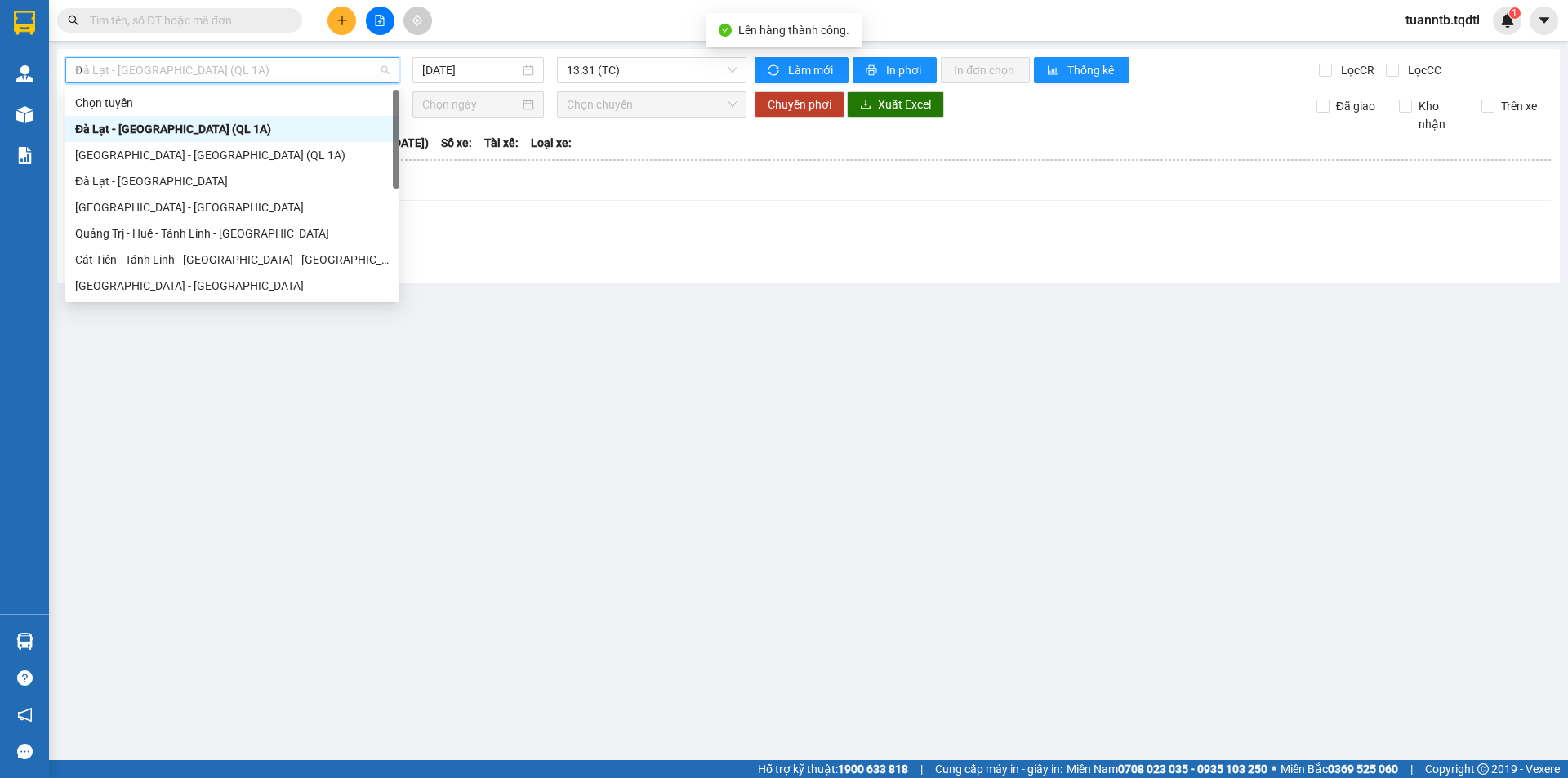
type input "DA"
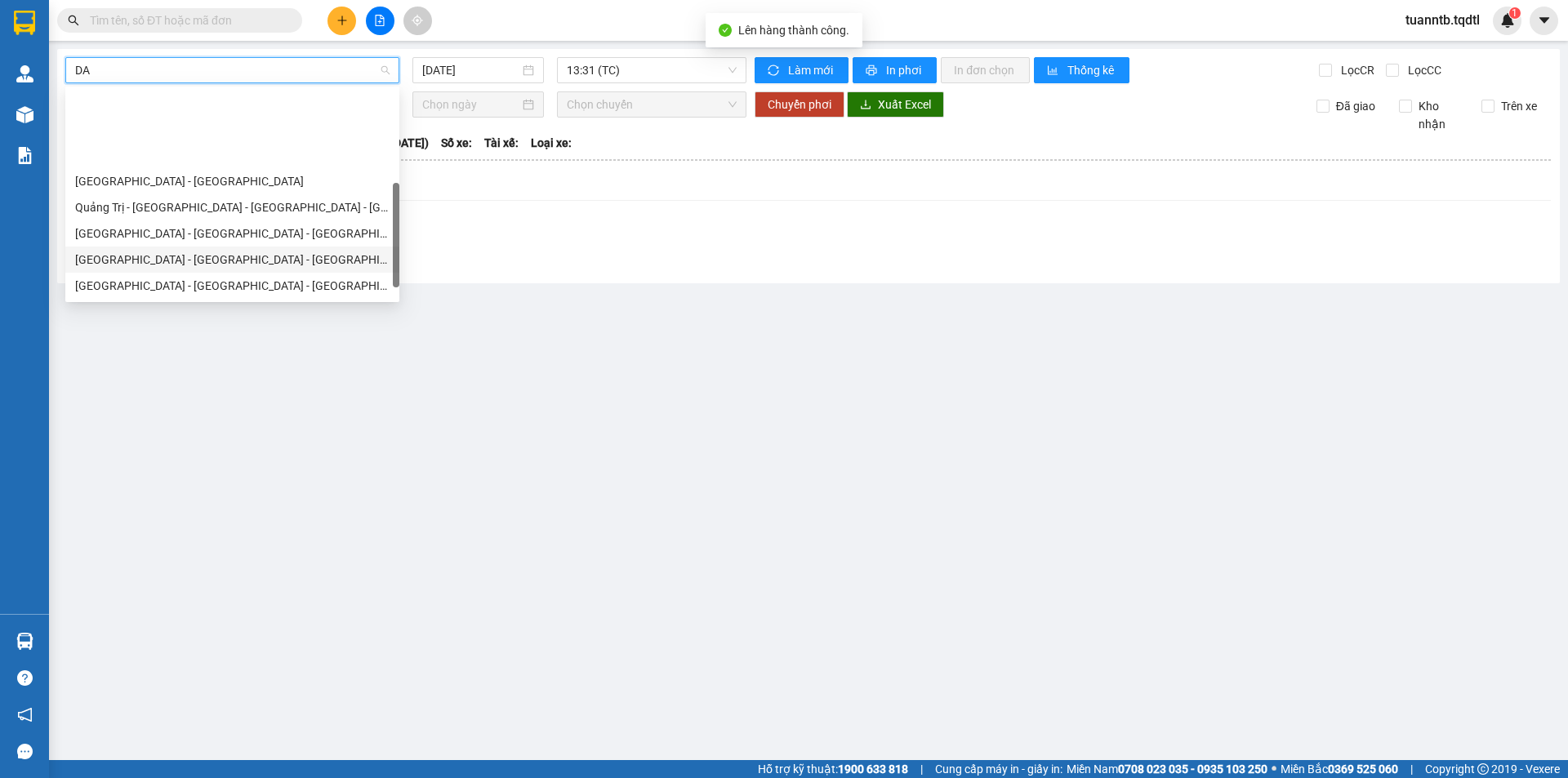
scroll to position [81, 0]
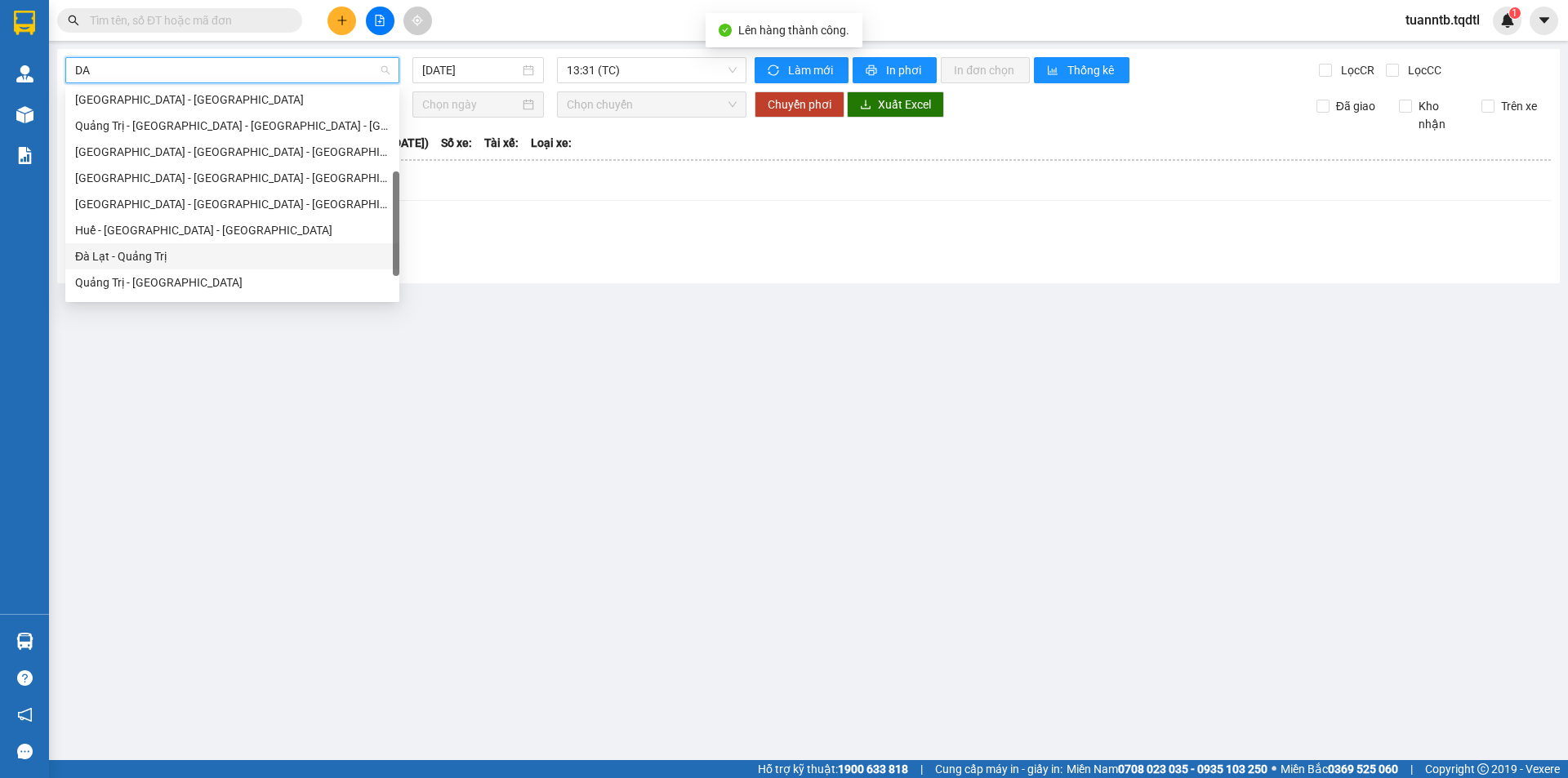
click at [166, 251] on div "Đà Lạt - Quảng Trị" at bounding box center [232, 256] width 314 height 18
type input "[DATE]"
